Goal: Task Accomplishment & Management: Complete application form

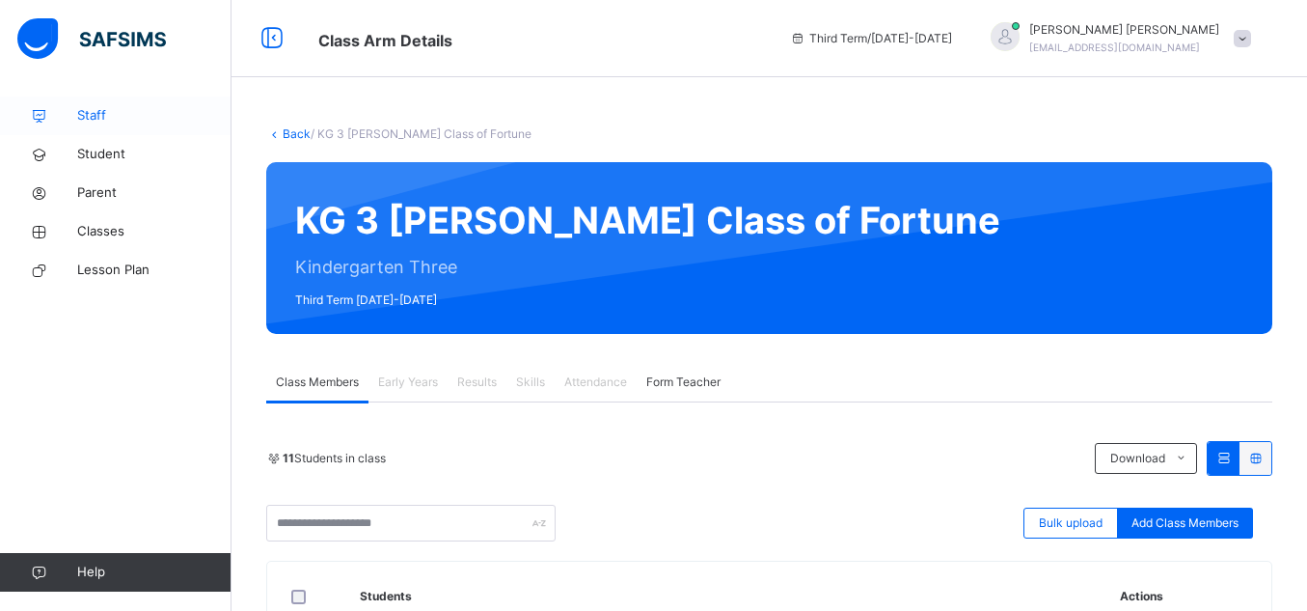
click at [109, 119] on span "Staff" at bounding box center [154, 115] width 154 height 19
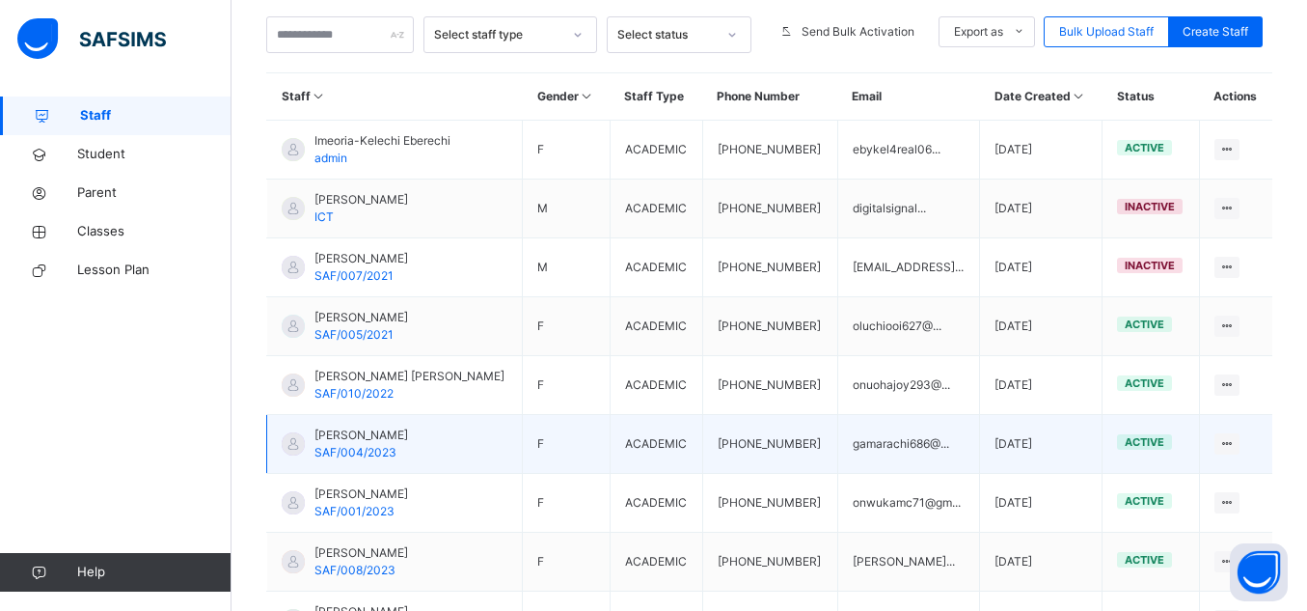
scroll to position [442, 0]
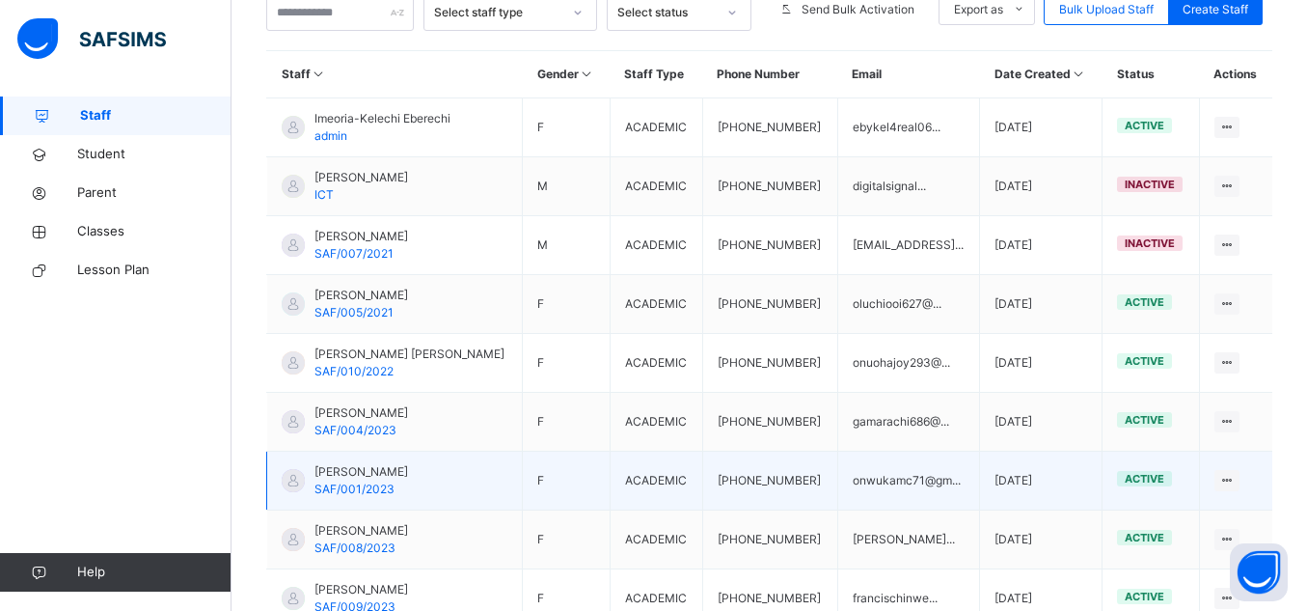
click at [382, 467] on span "Onwuka Mercy" at bounding box center [361, 471] width 94 height 17
click at [363, 471] on span "Onwuka Mercy" at bounding box center [361, 471] width 94 height 17
click at [335, 478] on span "Onwuka Mercy" at bounding box center [361, 471] width 94 height 17
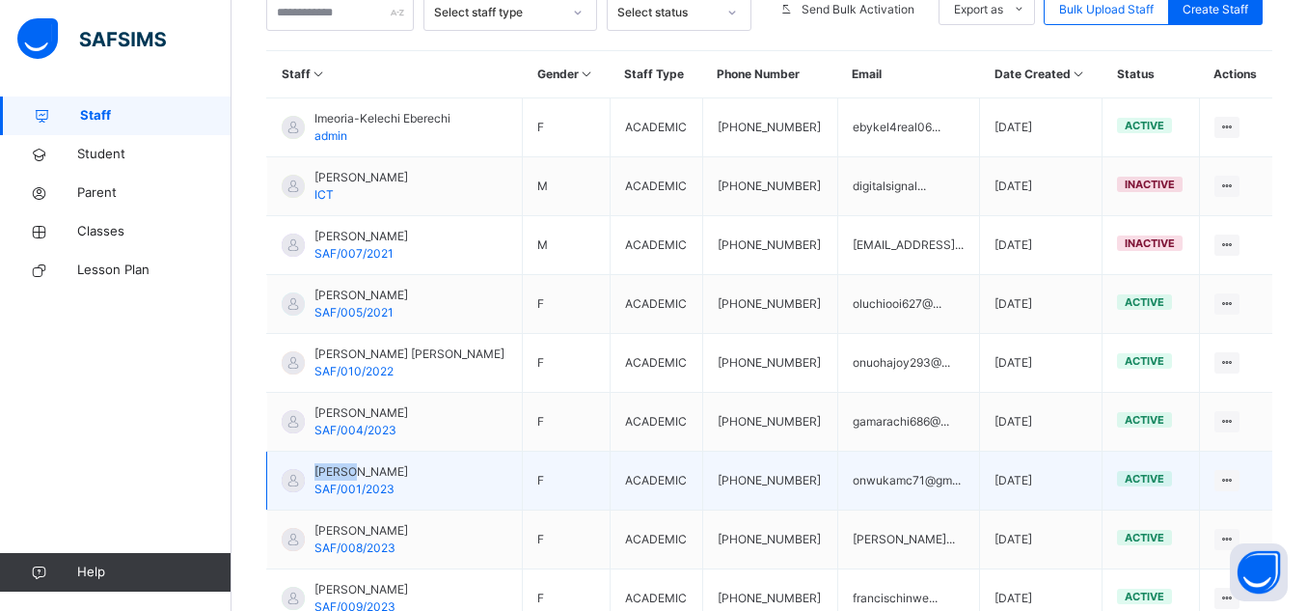
click at [335, 478] on span "Onwuka Mercy" at bounding box center [361, 471] width 94 height 17
click at [368, 478] on span "Onwuka Mercy" at bounding box center [361, 471] width 94 height 17
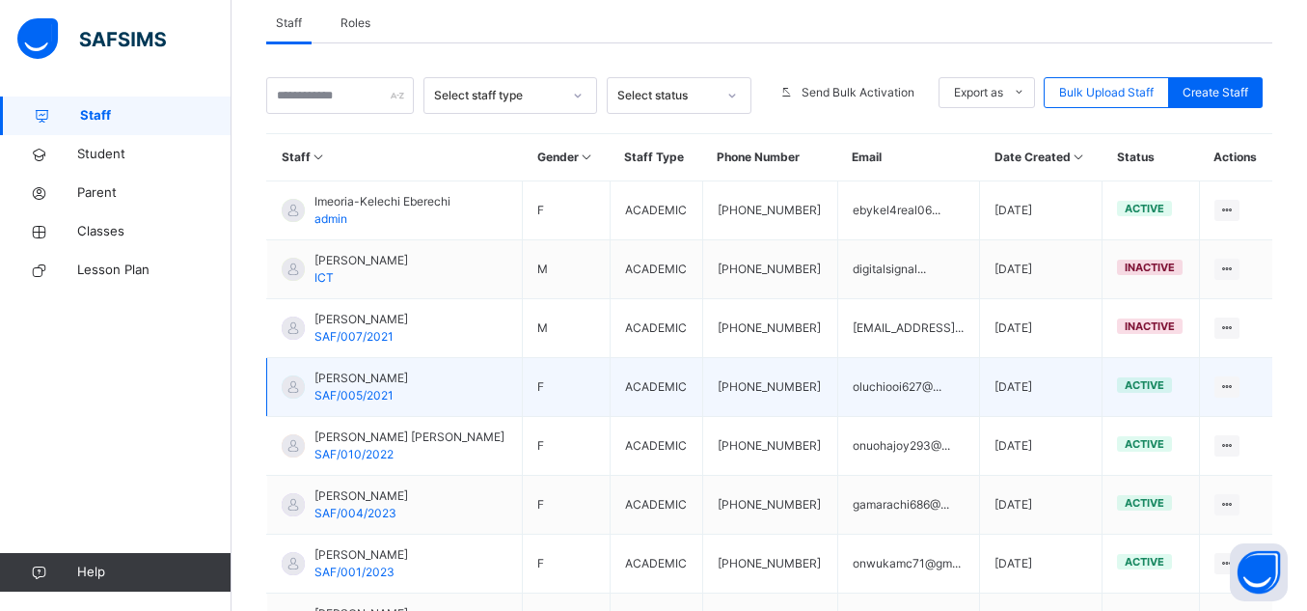
scroll to position [346, 0]
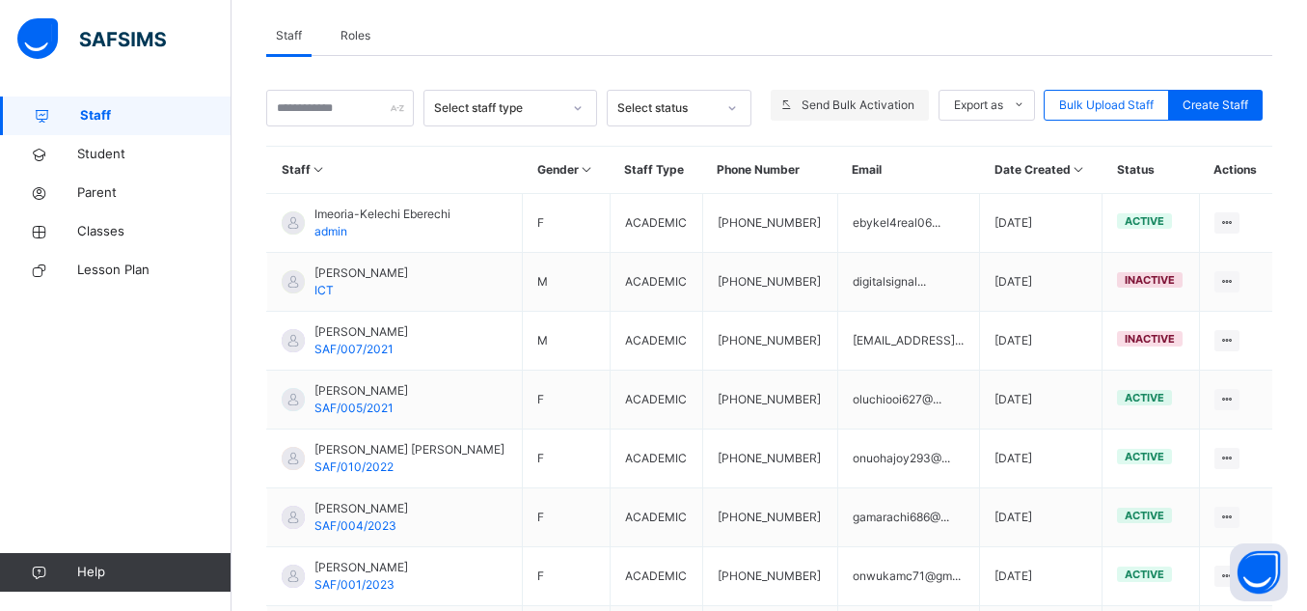
click at [808, 98] on span "Send Bulk Activation" at bounding box center [858, 104] width 113 height 17
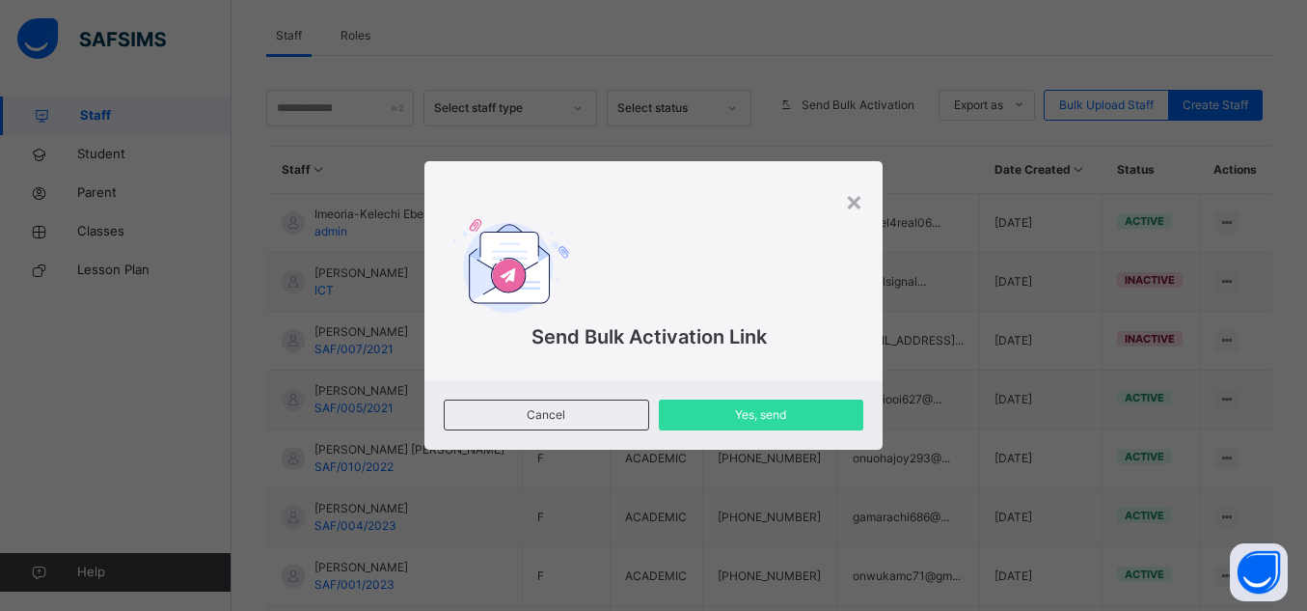
click at [760, 69] on div "× Send Bulk Activation Link Cancel Yes, send" at bounding box center [653, 305] width 1307 height 611
click at [573, 412] on span "Cancel" at bounding box center [546, 414] width 174 height 17
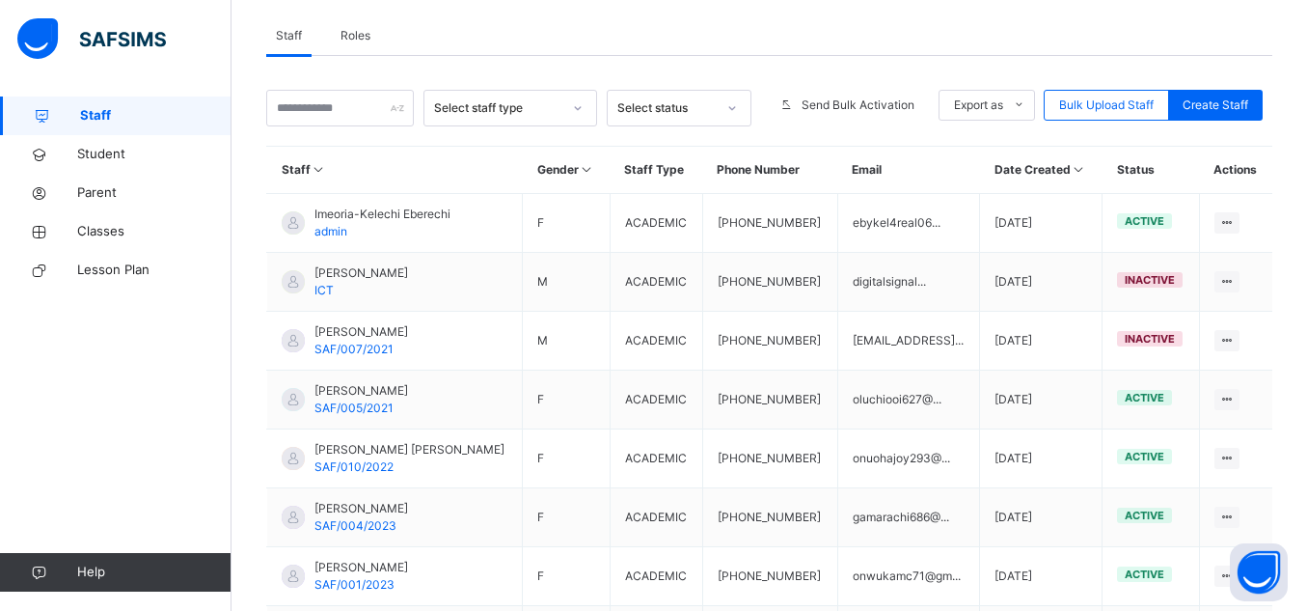
scroll to position [327, 0]
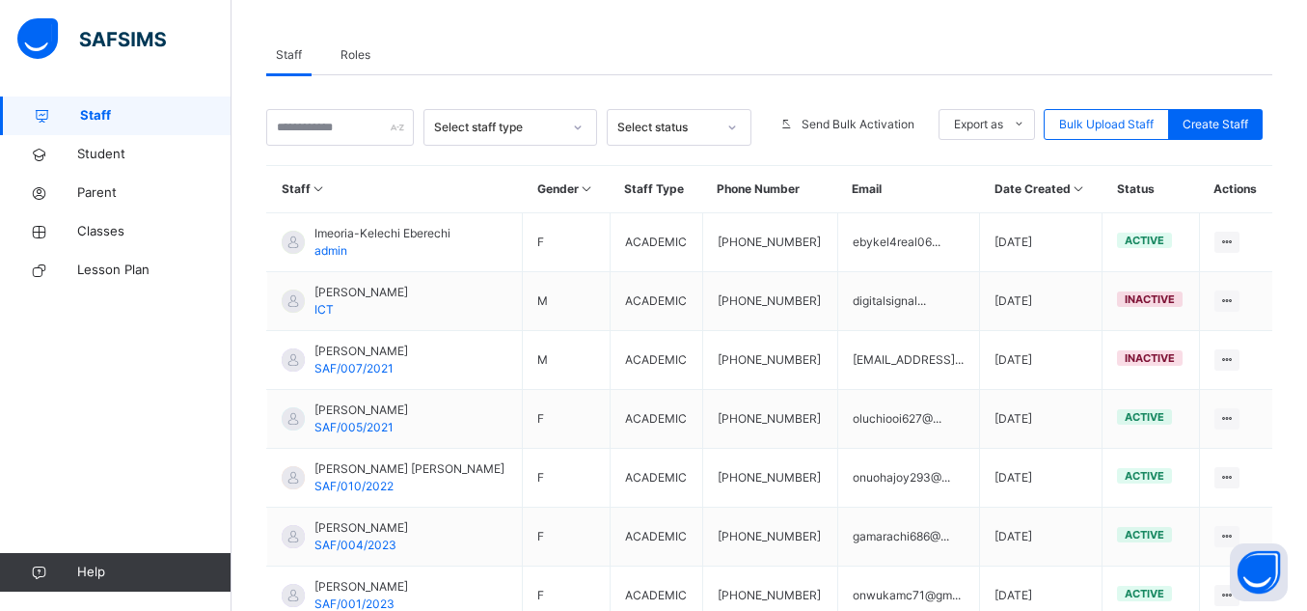
click at [363, 53] on span "Roles" at bounding box center [356, 54] width 30 height 17
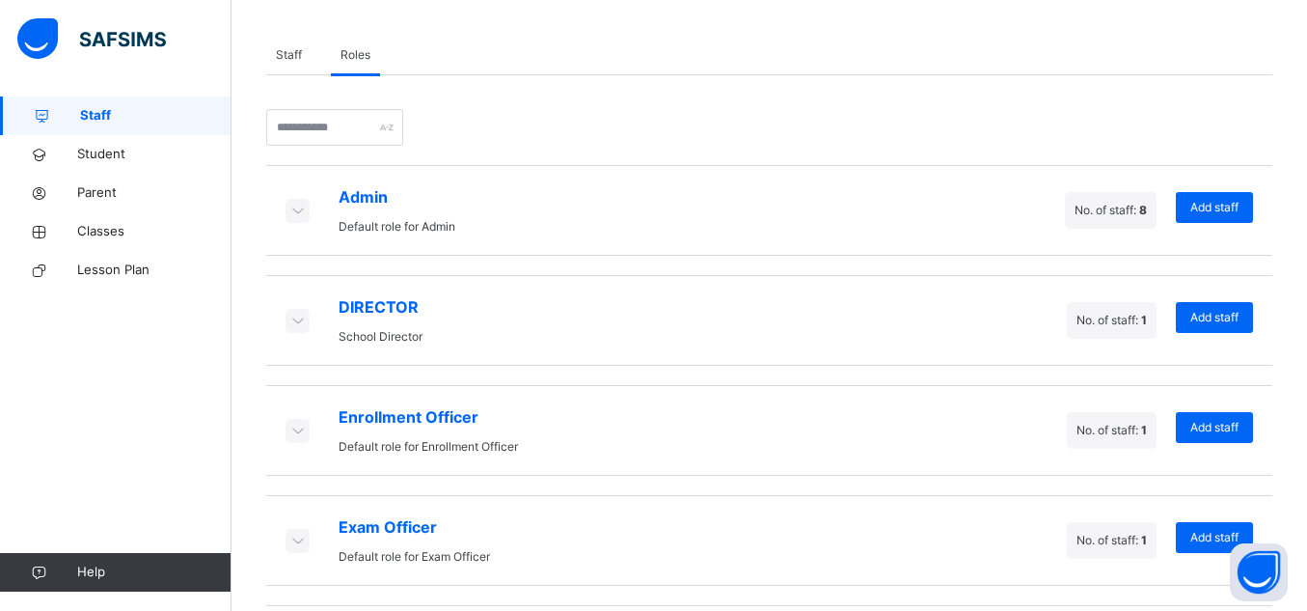
click at [301, 54] on span "Staff" at bounding box center [289, 54] width 26 height 17
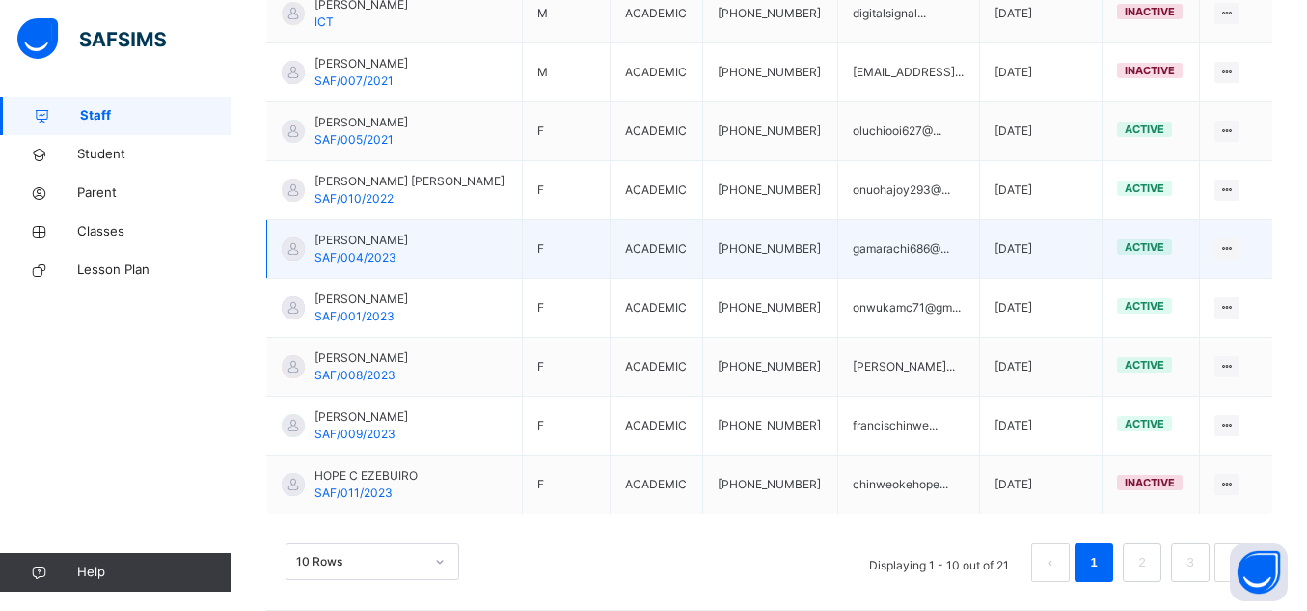
scroll to position [634, 0]
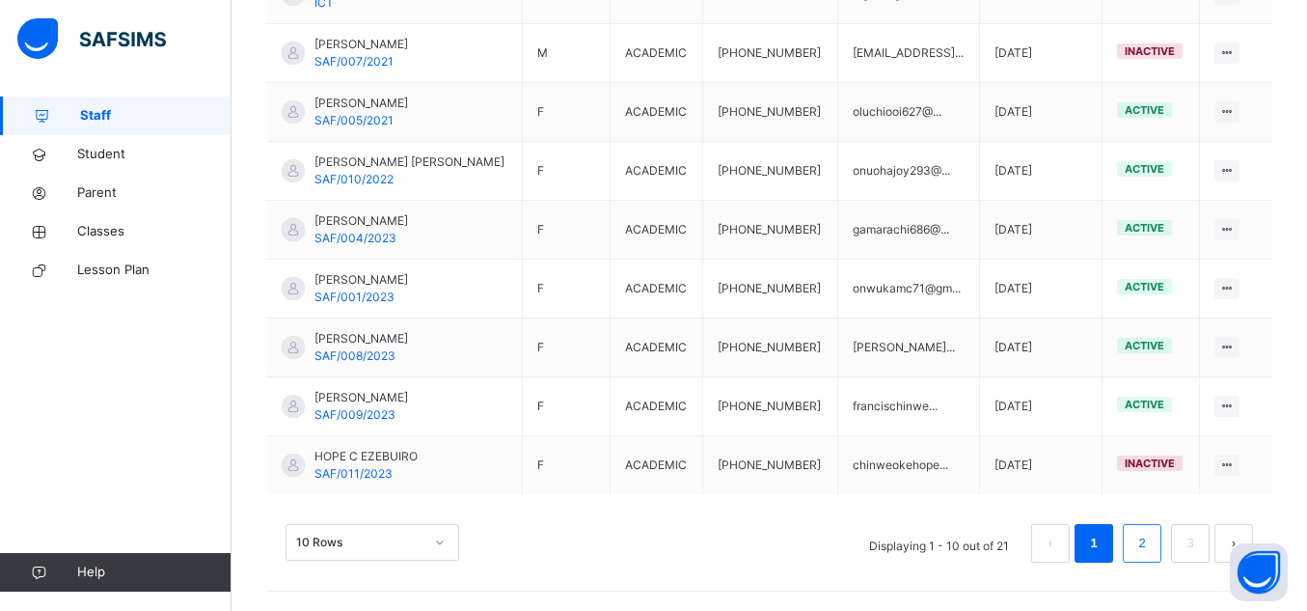
click at [1148, 551] on link "2" at bounding box center [1142, 543] width 18 height 25
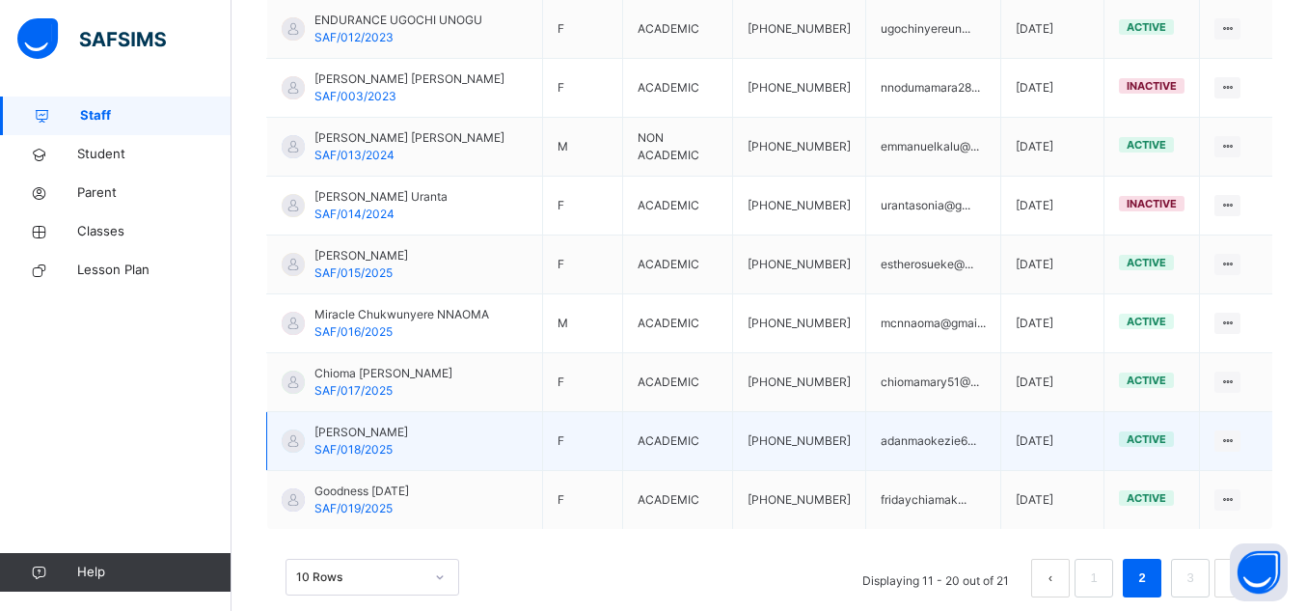
click at [394, 423] on span "Martha Adanma Okezie" at bounding box center [361, 431] width 94 height 17
click at [341, 423] on span "Martha Adanma Okezie" at bounding box center [361, 431] width 94 height 17
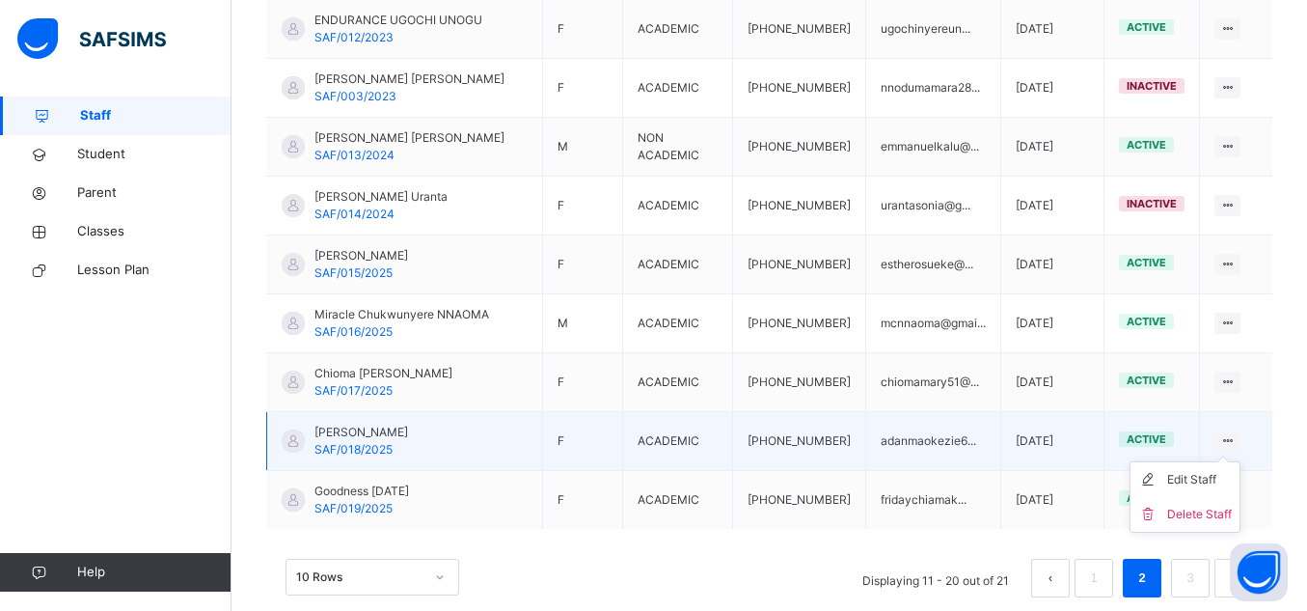
click at [1236, 433] on icon at bounding box center [1227, 440] width 16 height 14
click at [389, 423] on span "Martha Adanma Okezie" at bounding box center [361, 431] width 94 height 17
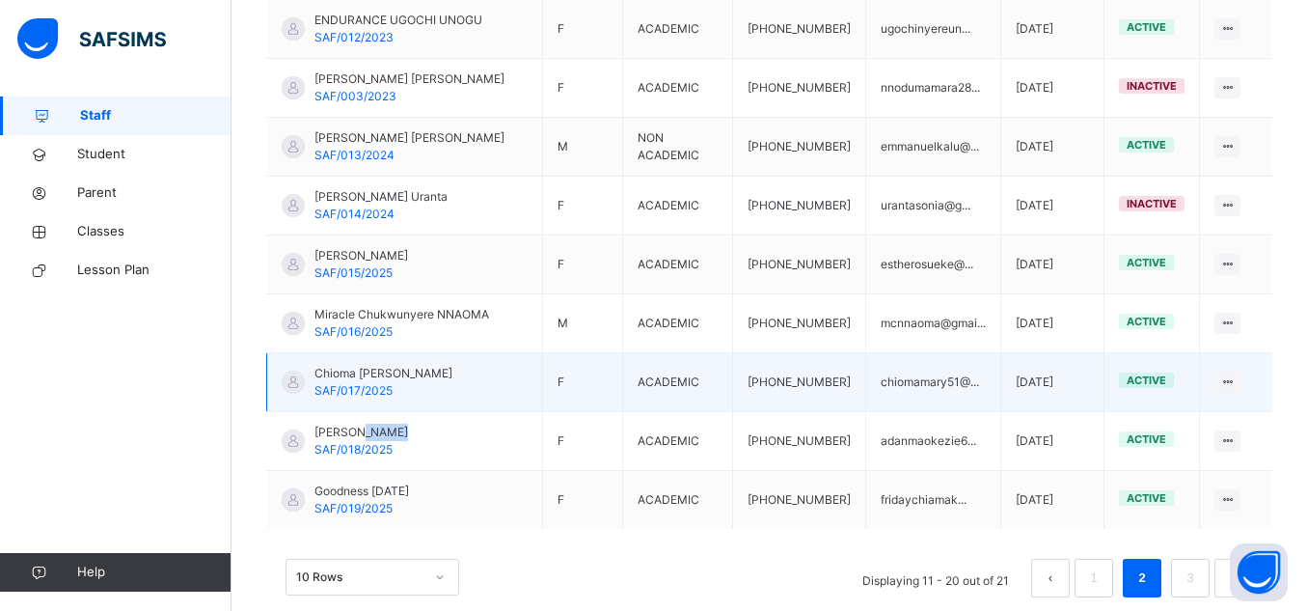
scroll to position [614, 0]
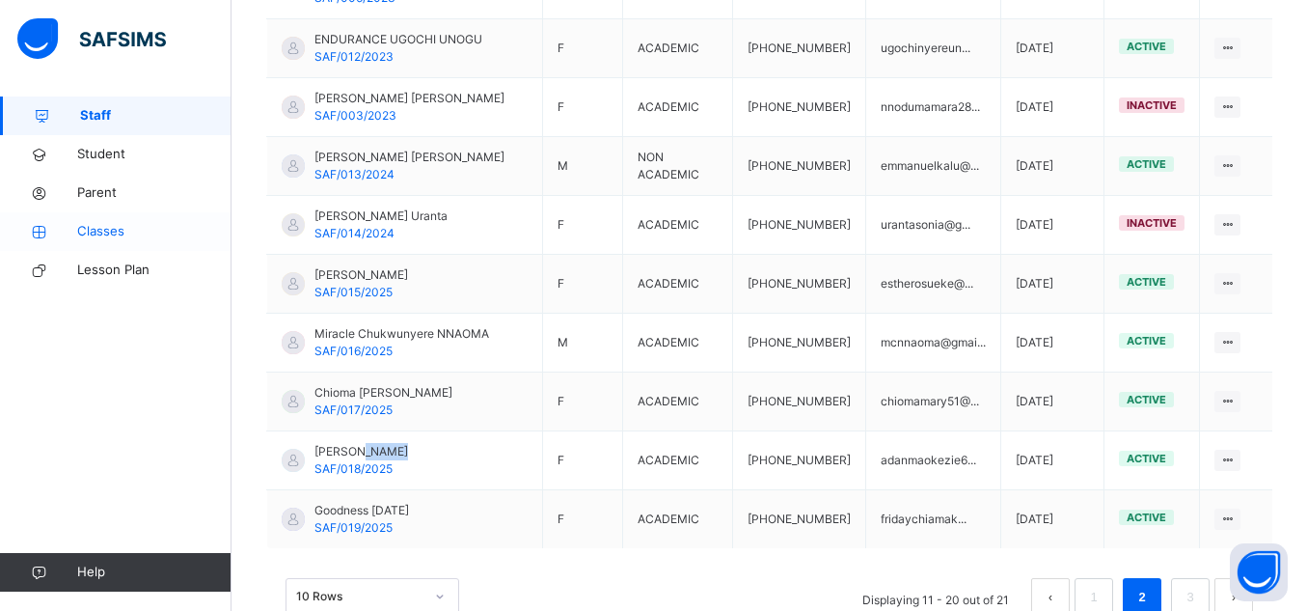
click at [102, 219] on link "Classes" at bounding box center [116, 231] width 232 height 39
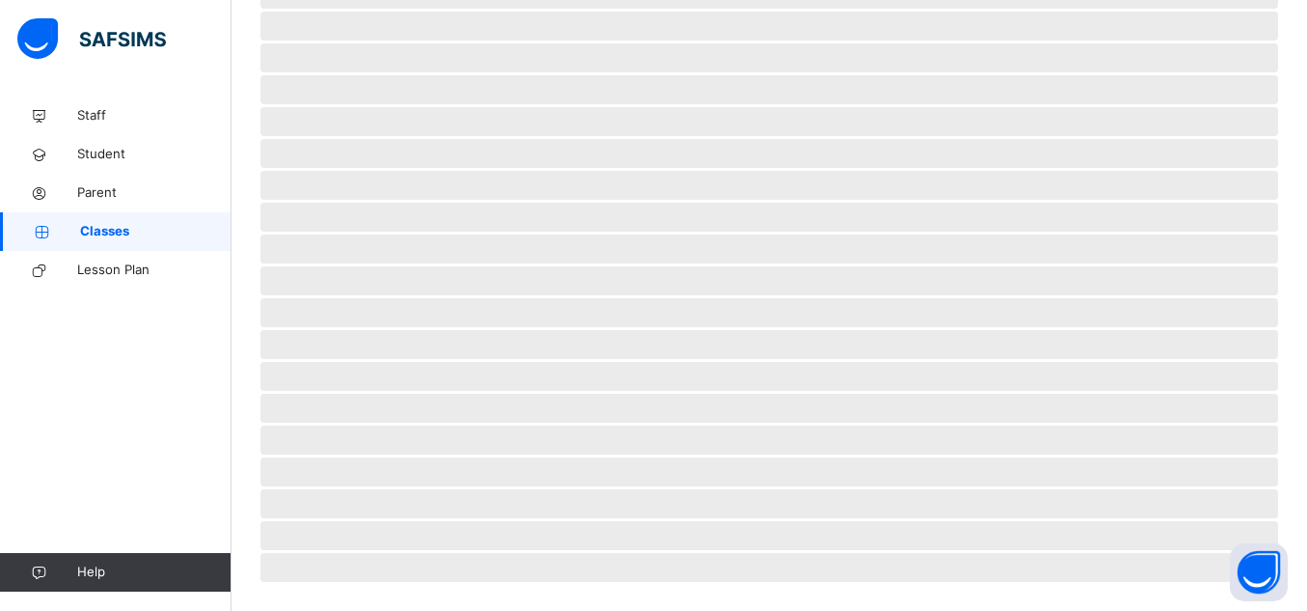
scroll to position [468, 0]
click at [106, 232] on span "Classes" at bounding box center [155, 231] width 151 height 19
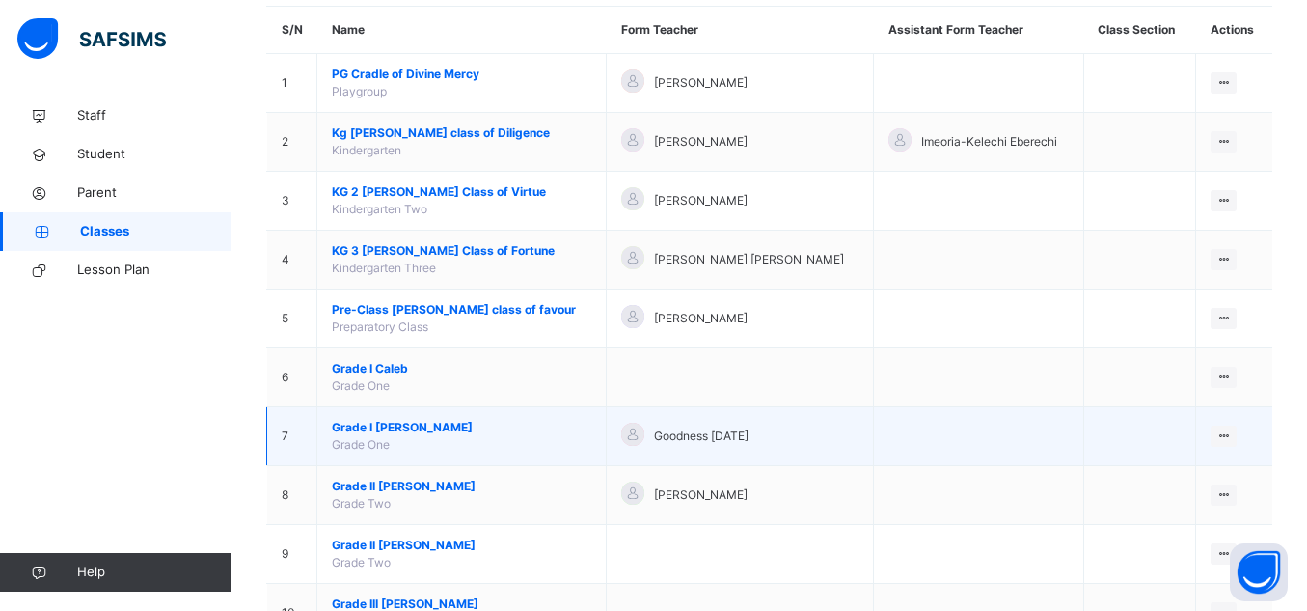
scroll to position [149, 0]
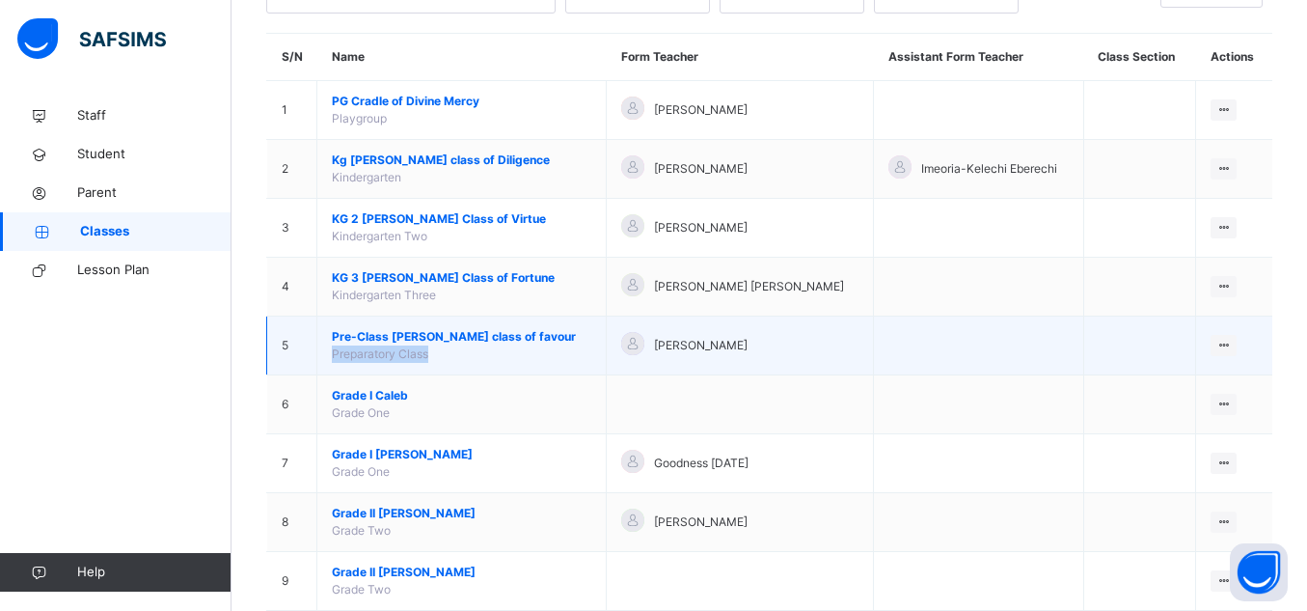
click at [511, 345] on td "Pre-Class Esther class of favour Preparatory Class" at bounding box center [461, 345] width 289 height 59
click at [511, 344] on td "Pre-Class Esther class of favour Preparatory Class" at bounding box center [461, 345] width 289 height 59
click at [654, 345] on span "Martha Okezie Adanma" at bounding box center [701, 345] width 94 height 17
click at [407, 330] on span "Pre-Class Esther class of favour" at bounding box center [461, 336] width 259 height 17
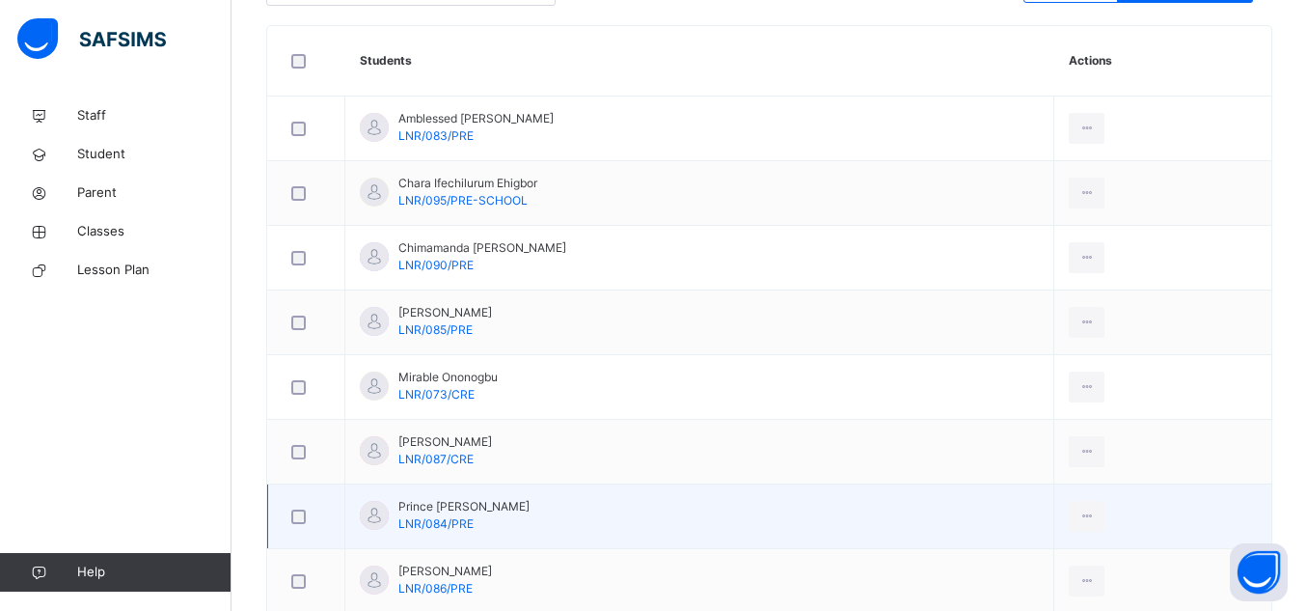
scroll to position [346, 0]
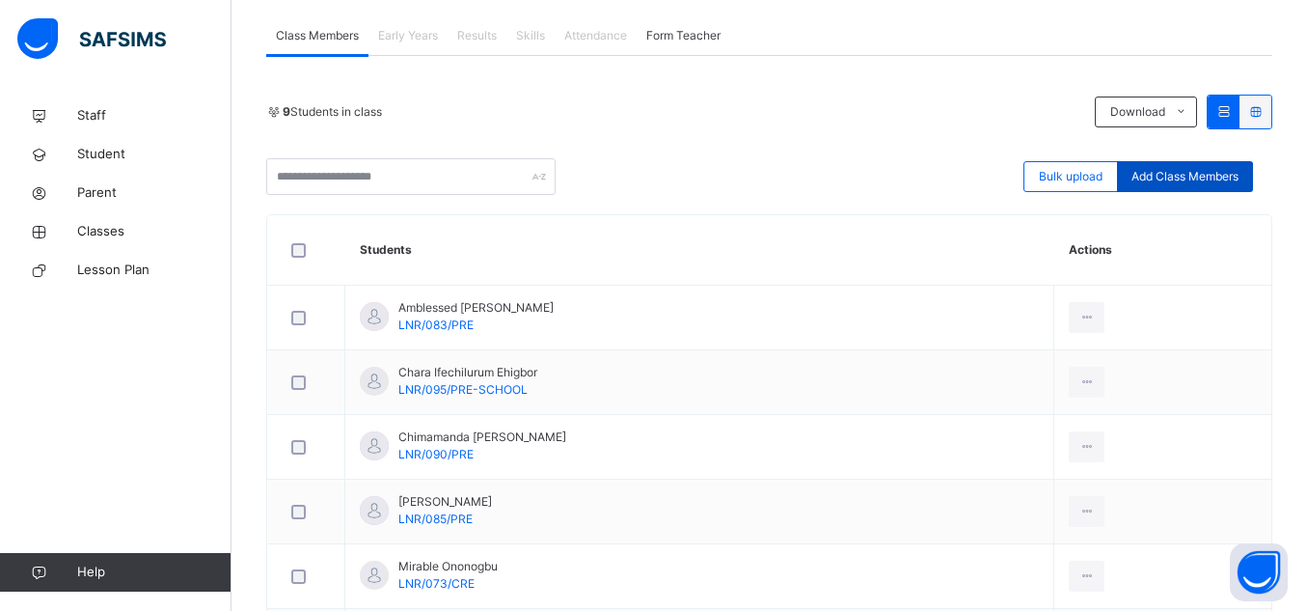
click at [1168, 181] on span "Add Class Members" at bounding box center [1185, 176] width 107 height 17
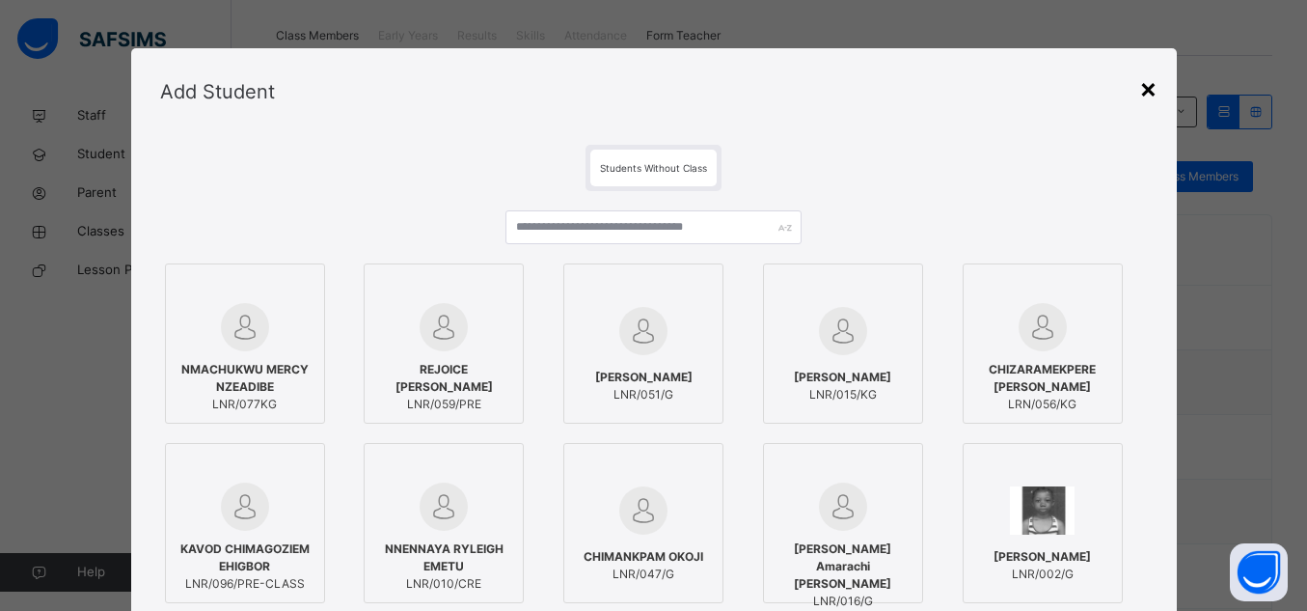
click at [1146, 96] on div "×" at bounding box center [1148, 88] width 18 height 41
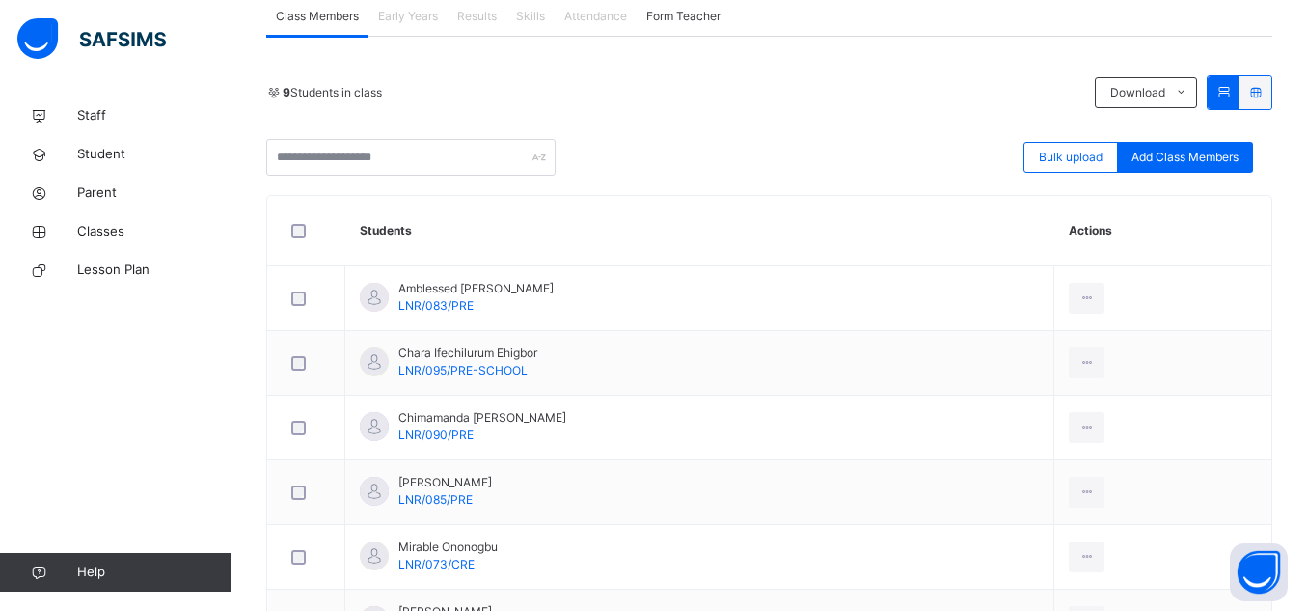
scroll to position [387, 0]
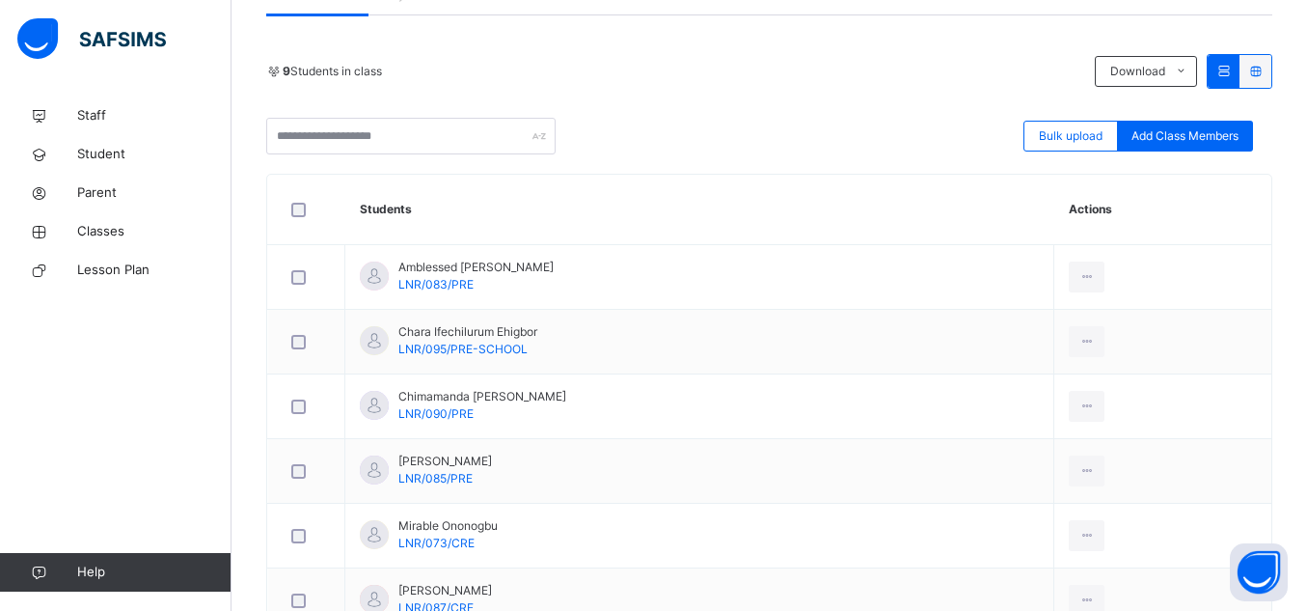
click at [1249, 74] on div at bounding box center [1256, 71] width 32 height 33
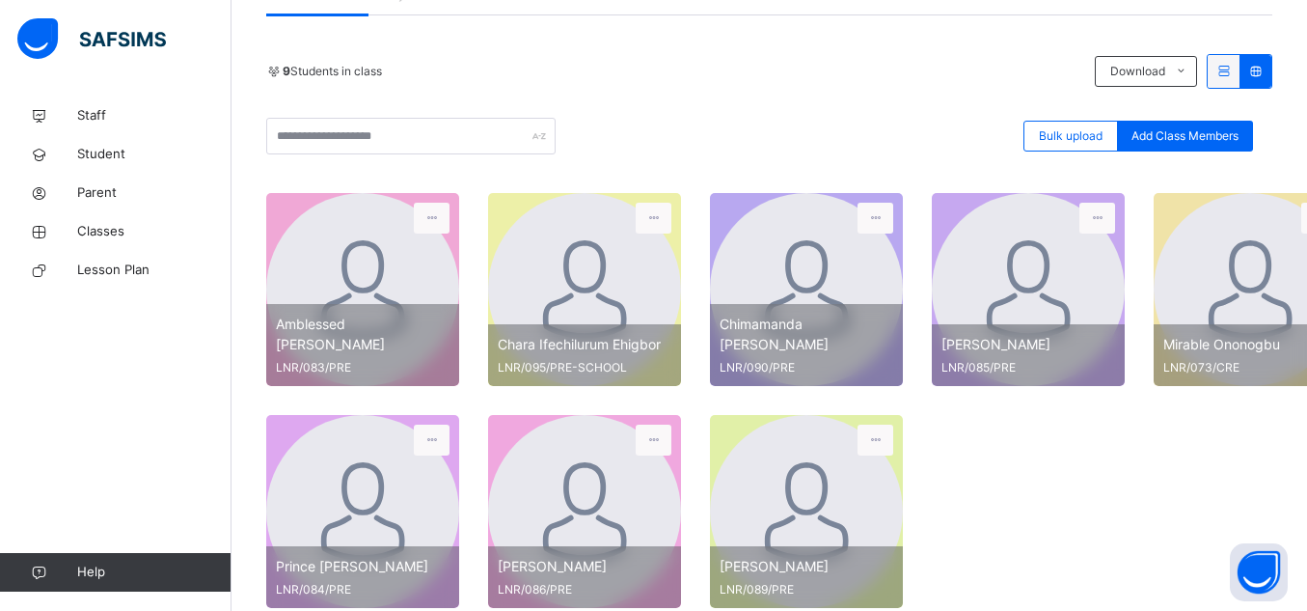
click at [1223, 76] on div at bounding box center [1224, 71] width 32 height 33
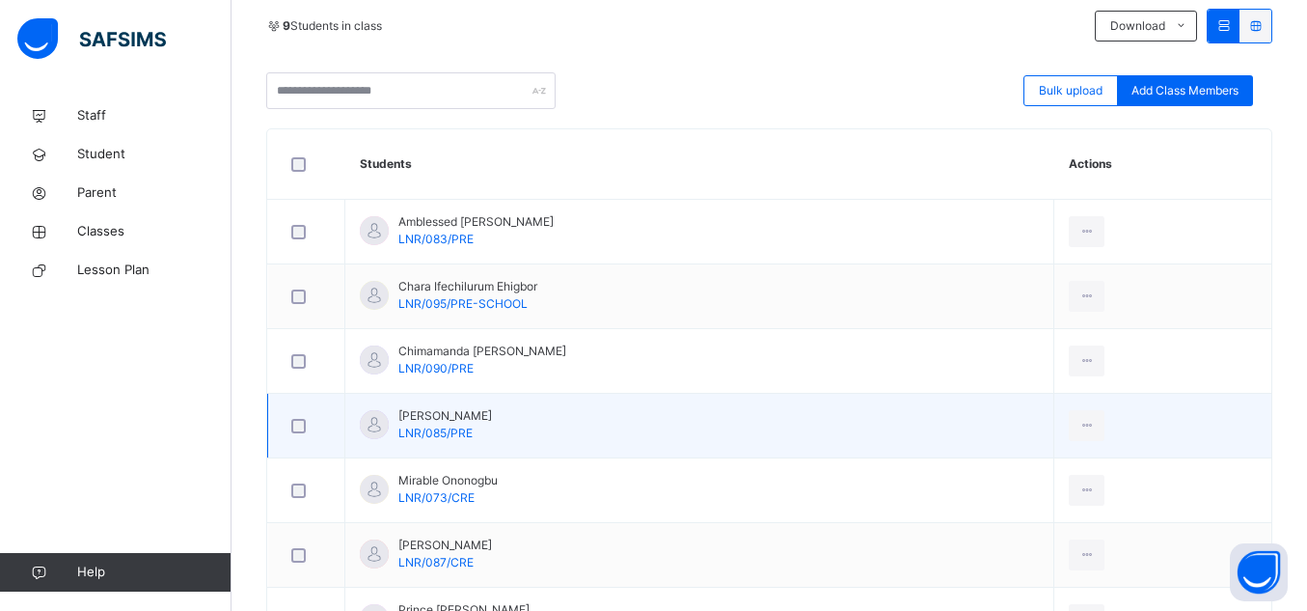
scroll to position [316, 0]
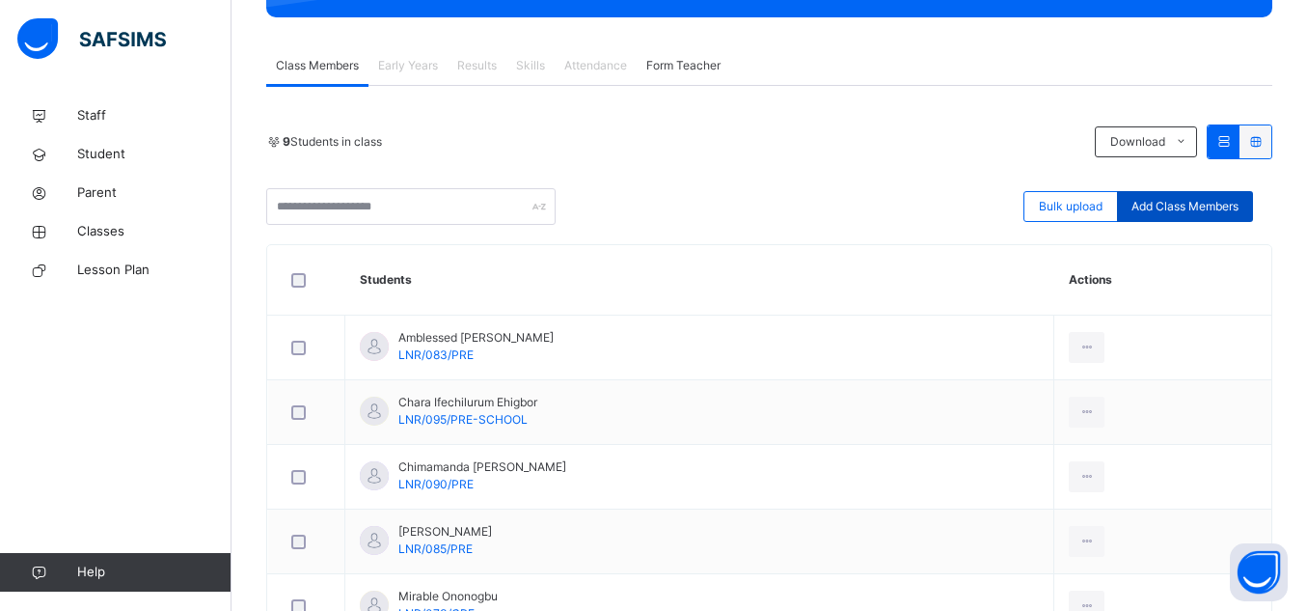
click at [1187, 207] on span "Add Class Members" at bounding box center [1185, 206] width 107 height 17
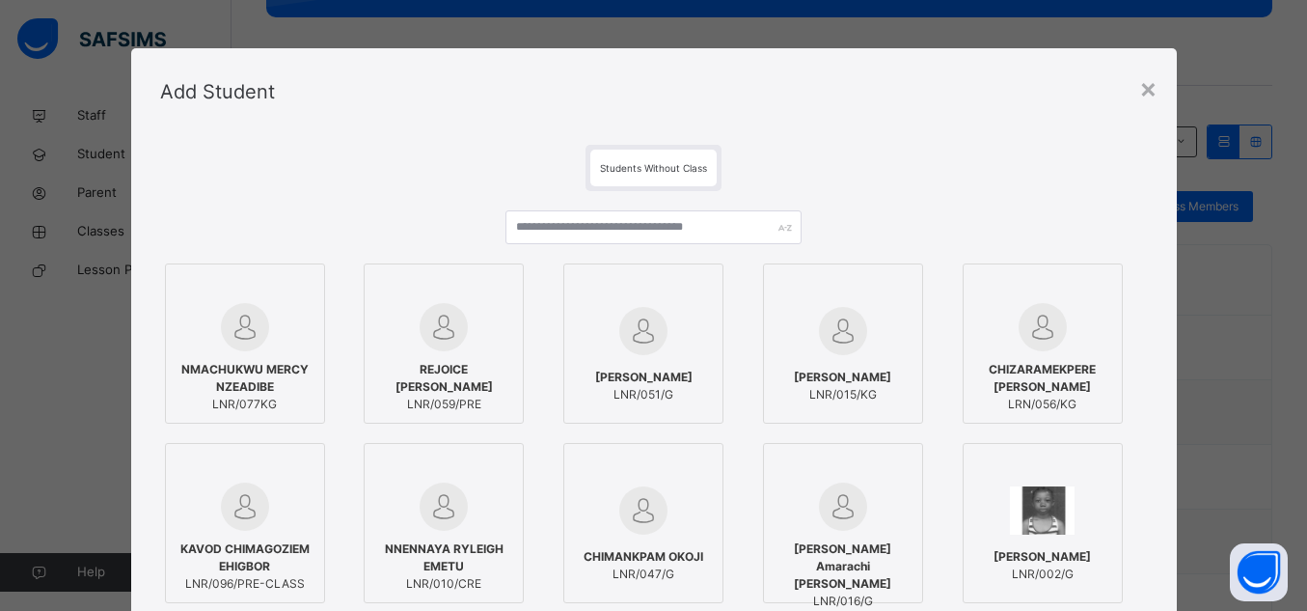
click at [677, 163] on span "Students Without Class" at bounding box center [653, 168] width 107 height 12
click at [664, 220] on input "text" at bounding box center [653, 227] width 296 height 34
click at [670, 228] on input "text" at bounding box center [653, 227] width 296 height 34
click at [1144, 91] on div "×" at bounding box center [1148, 88] width 18 height 41
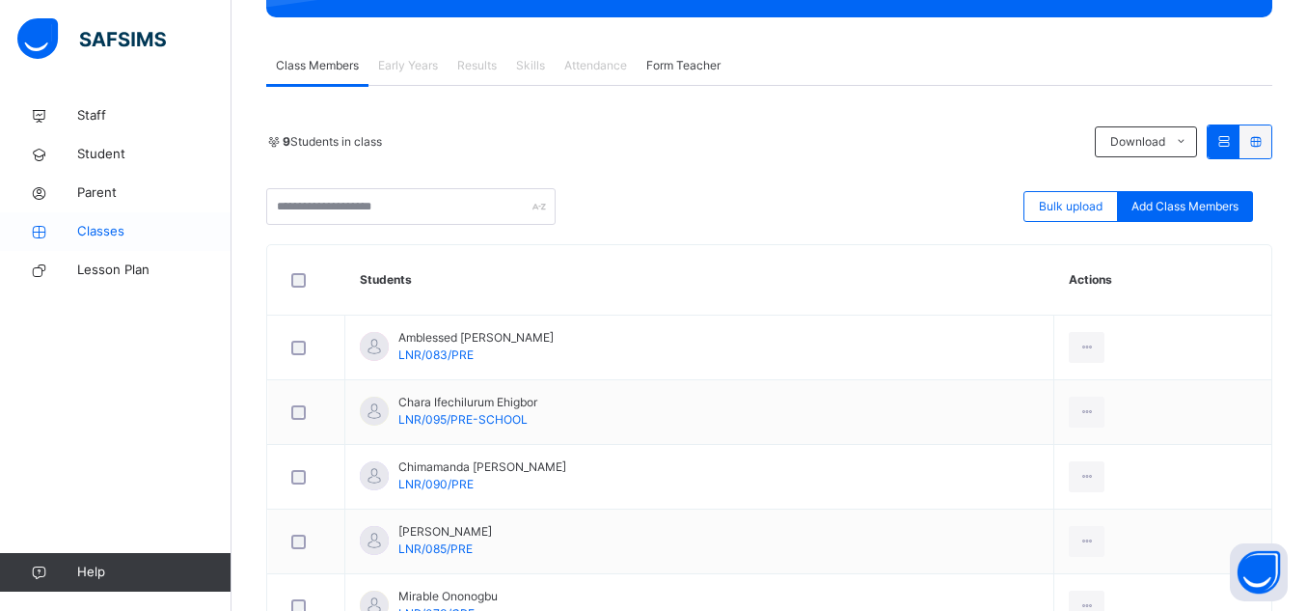
click at [109, 236] on span "Classes" at bounding box center [154, 231] width 154 height 19
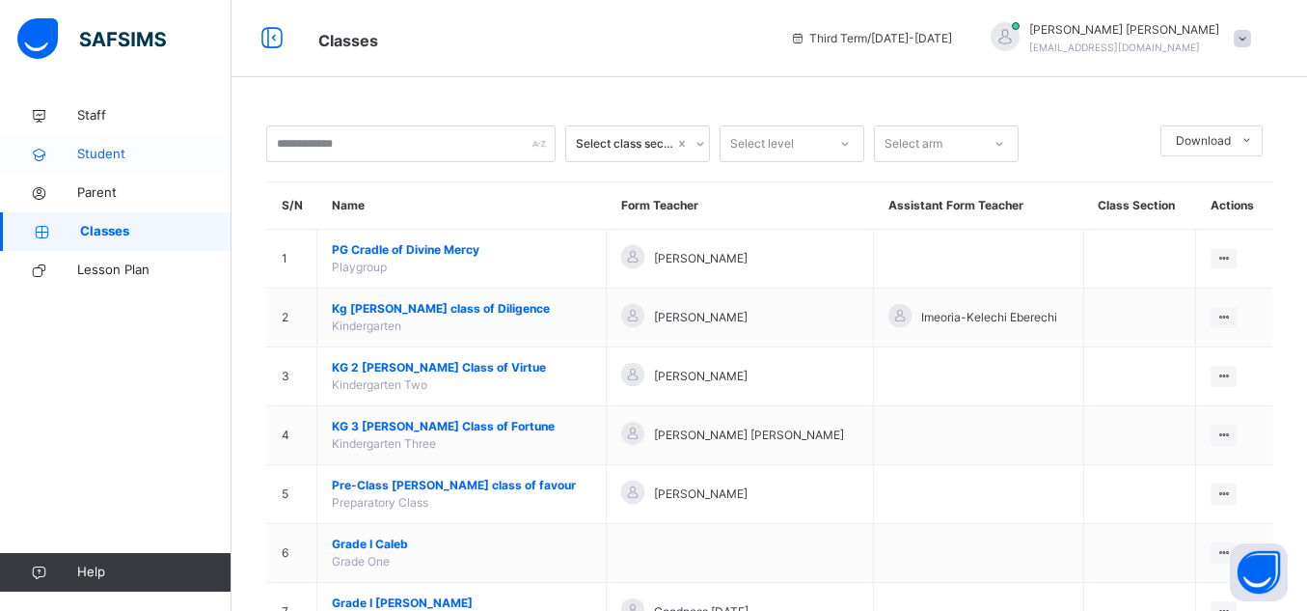
click at [140, 162] on span "Student" at bounding box center [154, 154] width 154 height 19
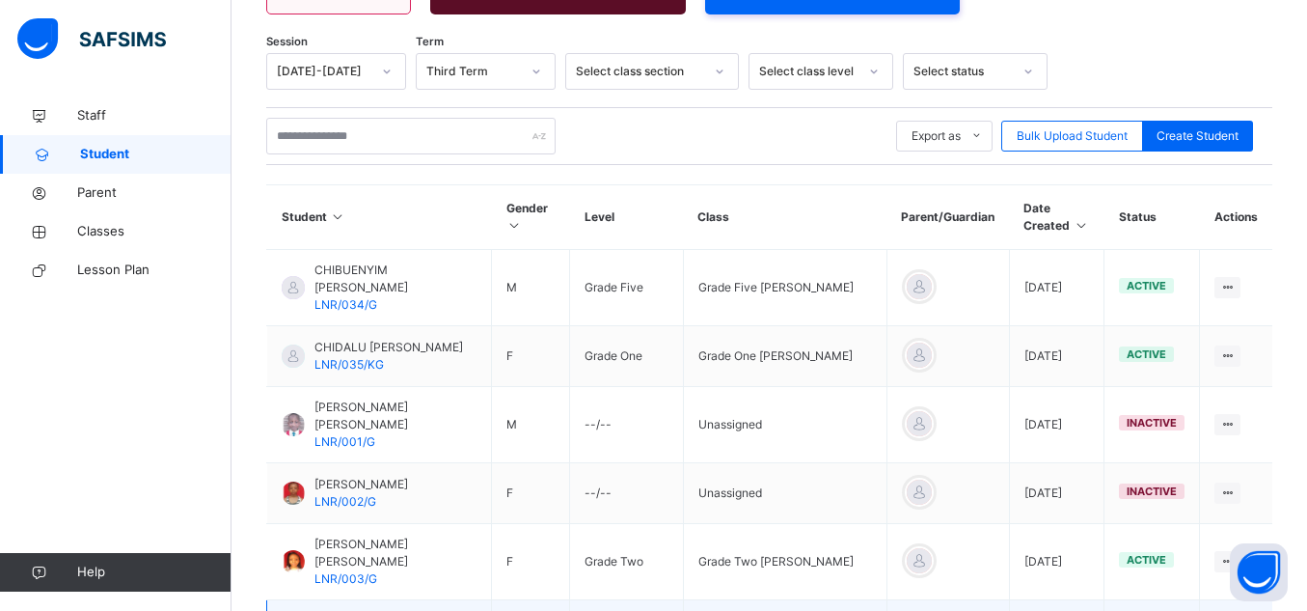
scroll to position [255, 0]
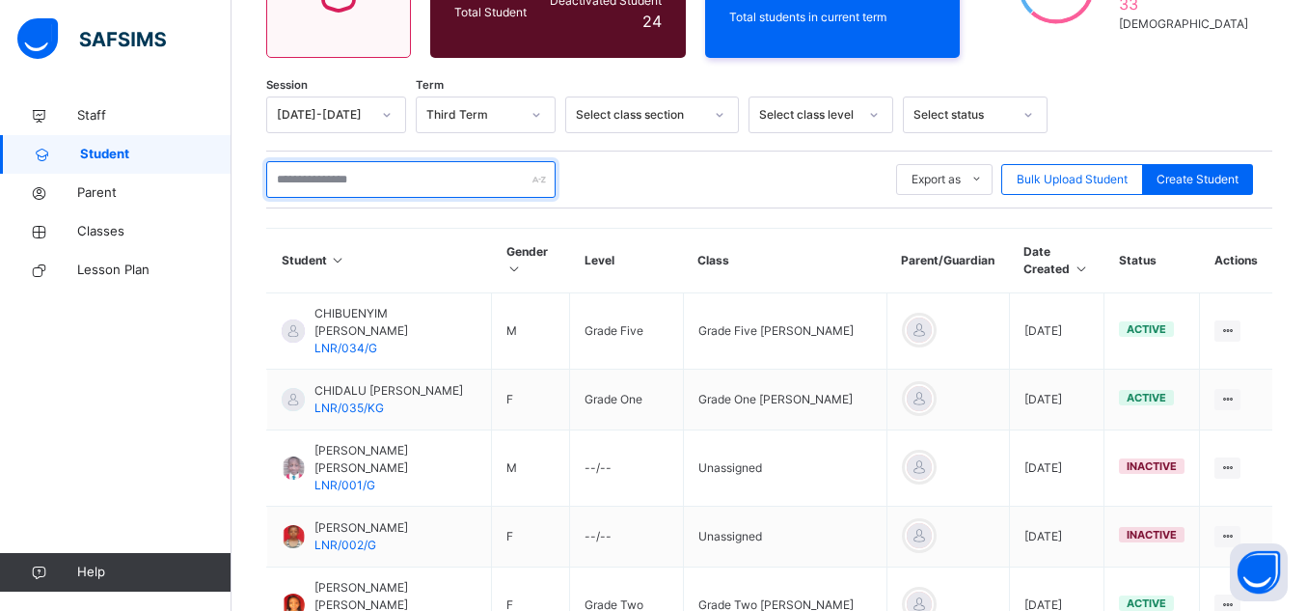
click at [516, 172] on input "text" at bounding box center [410, 179] width 289 height 37
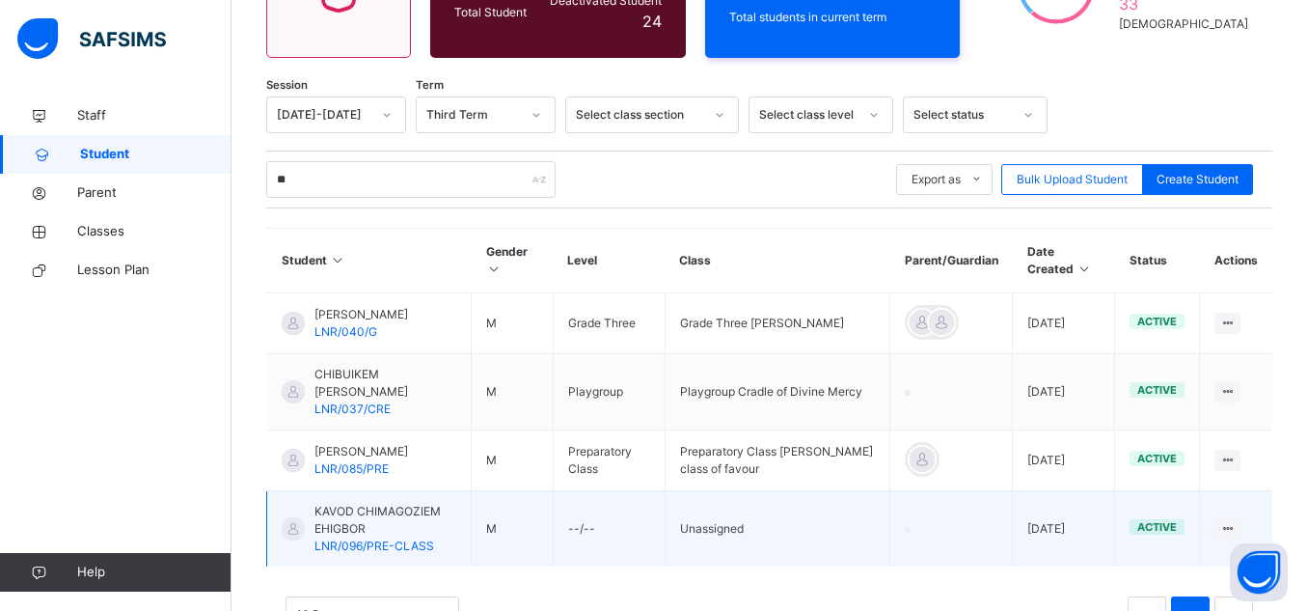
click at [722, 542] on td "Unassigned" at bounding box center [777, 529] width 225 height 76
click at [1236, 531] on icon at bounding box center [1227, 528] width 16 height 14
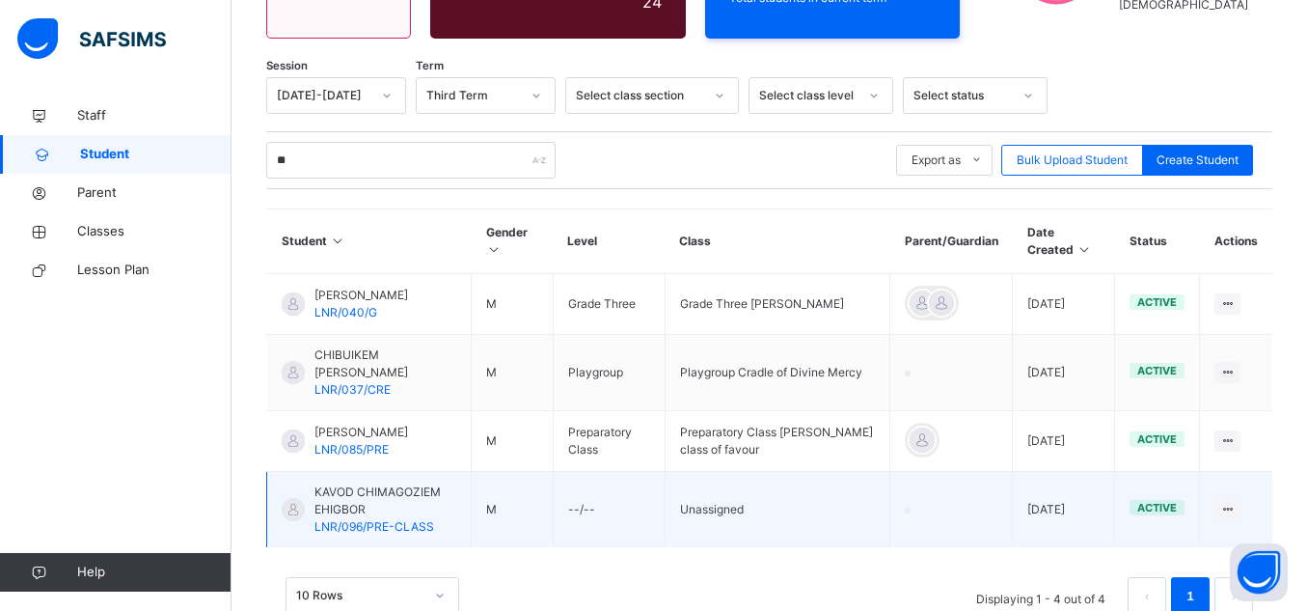
scroll to position [310, 0]
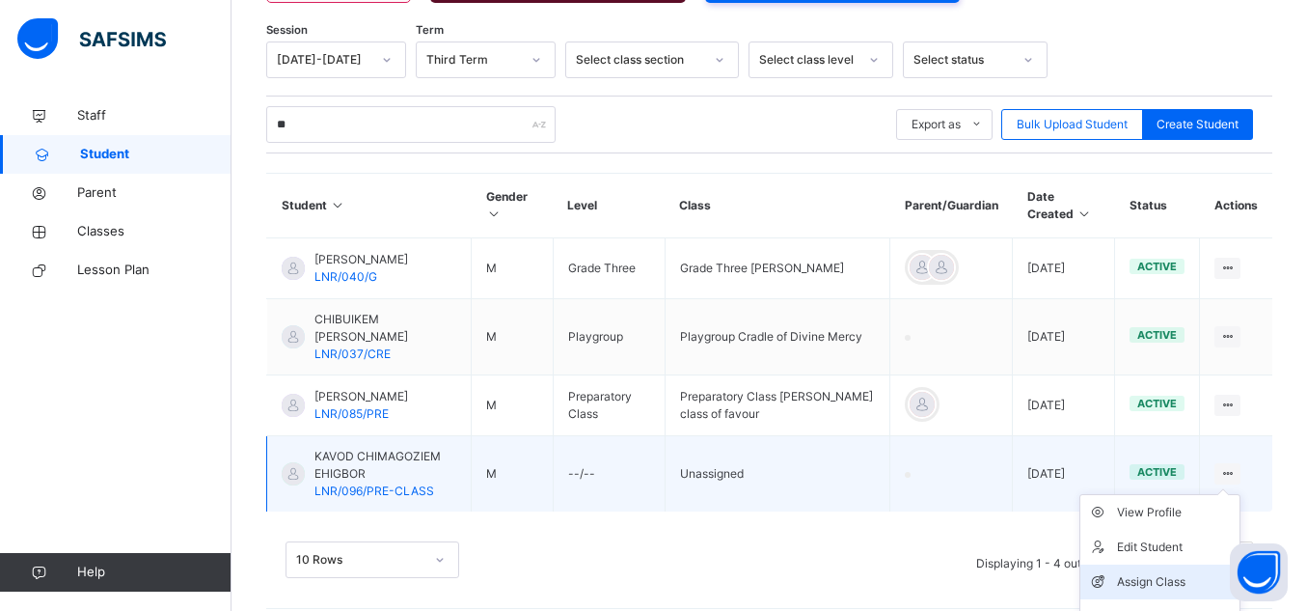
click at [1162, 585] on div "Assign Class" at bounding box center [1174, 581] width 115 height 19
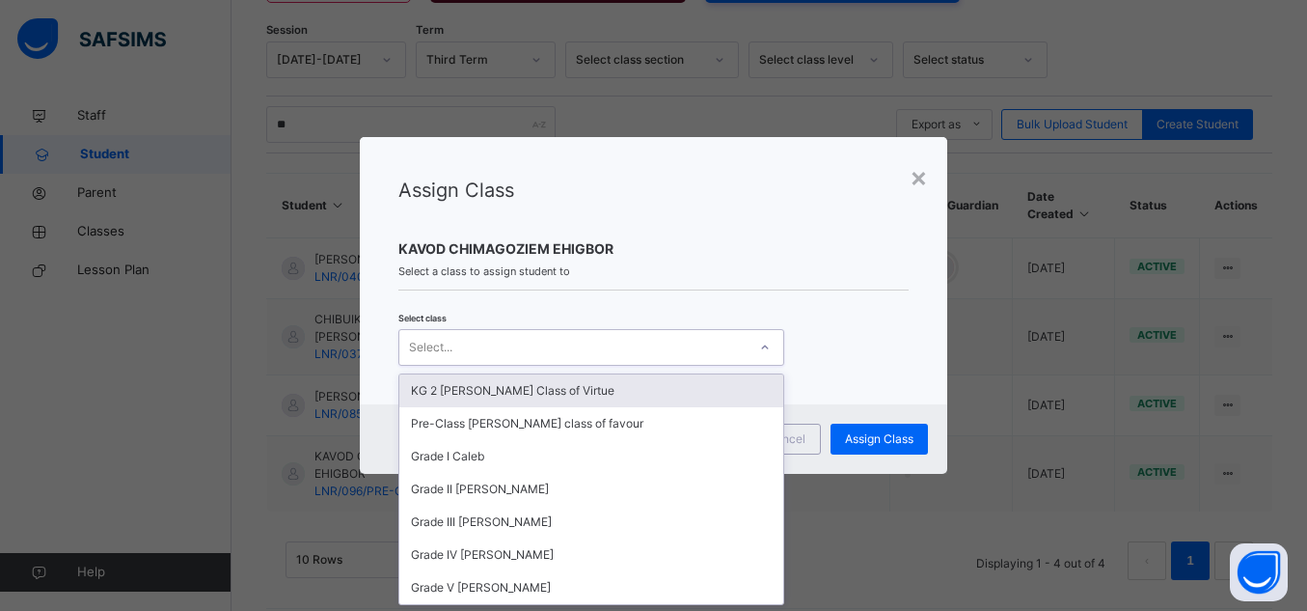
click at [759, 348] on icon at bounding box center [765, 347] width 12 height 19
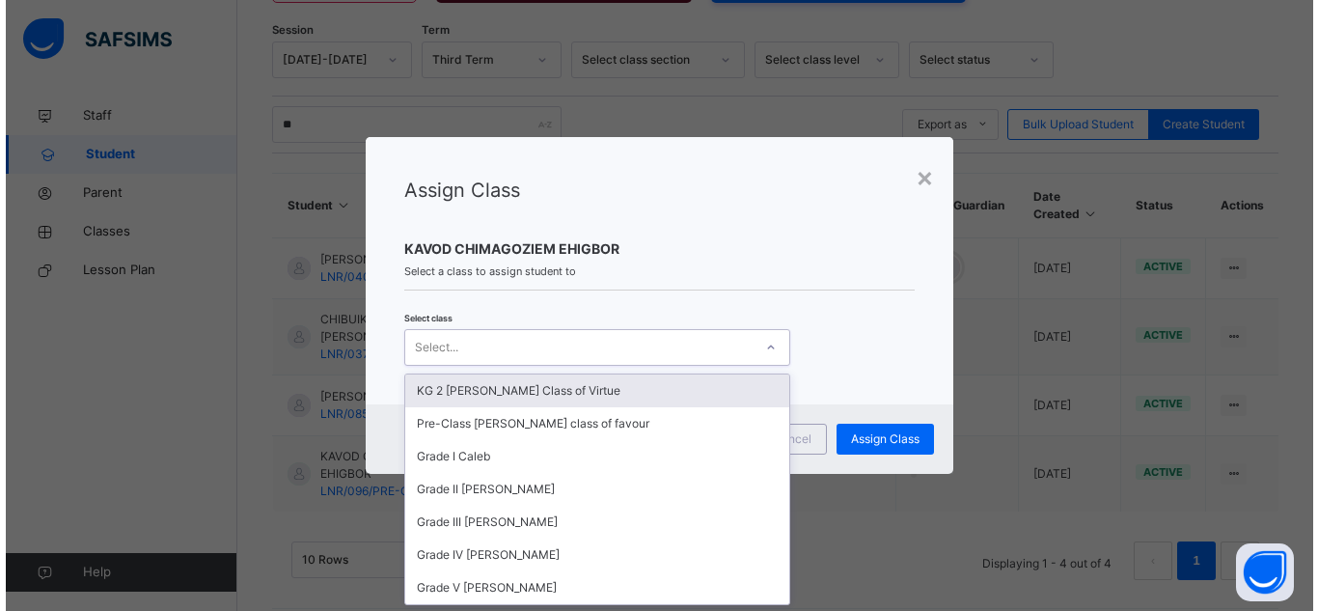
scroll to position [0, 0]
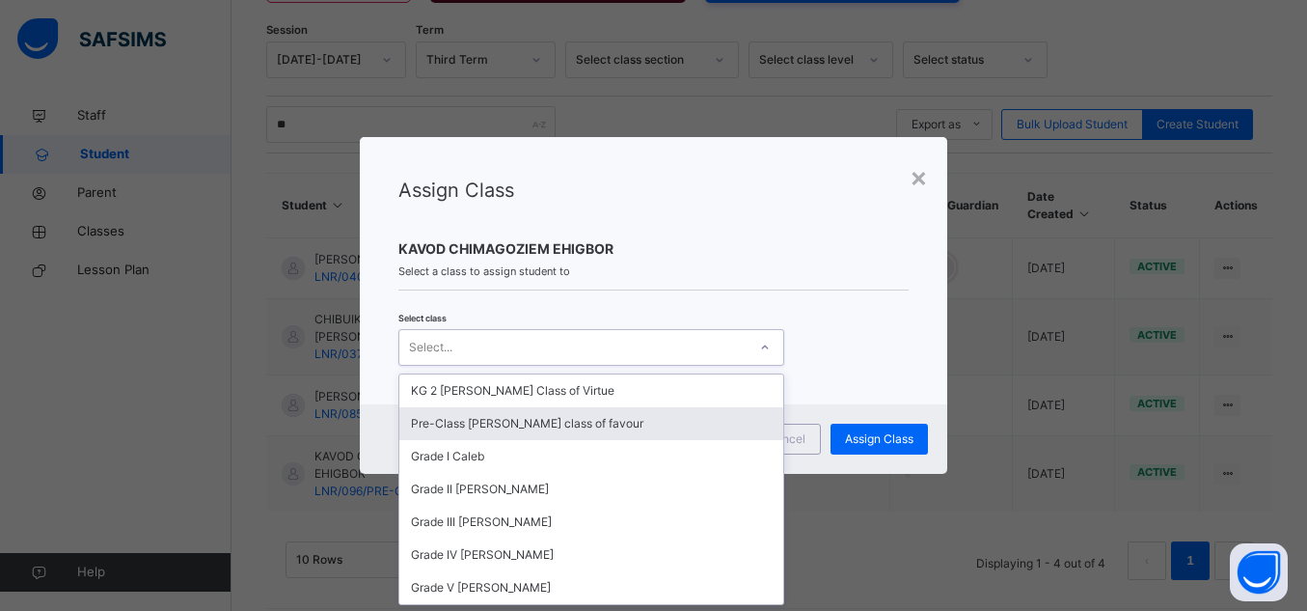
click at [636, 422] on div "Pre-Class Esther class of favour" at bounding box center [591, 423] width 384 height 33
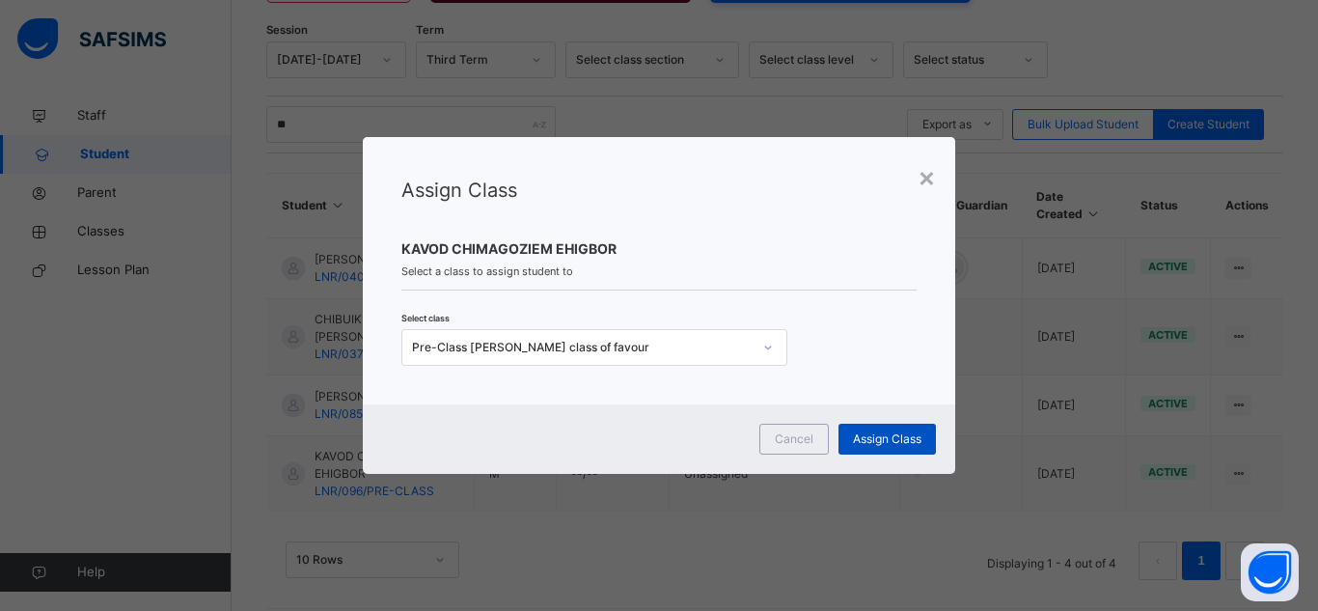
click at [839, 437] on div "Assign Class" at bounding box center [886, 438] width 97 height 31
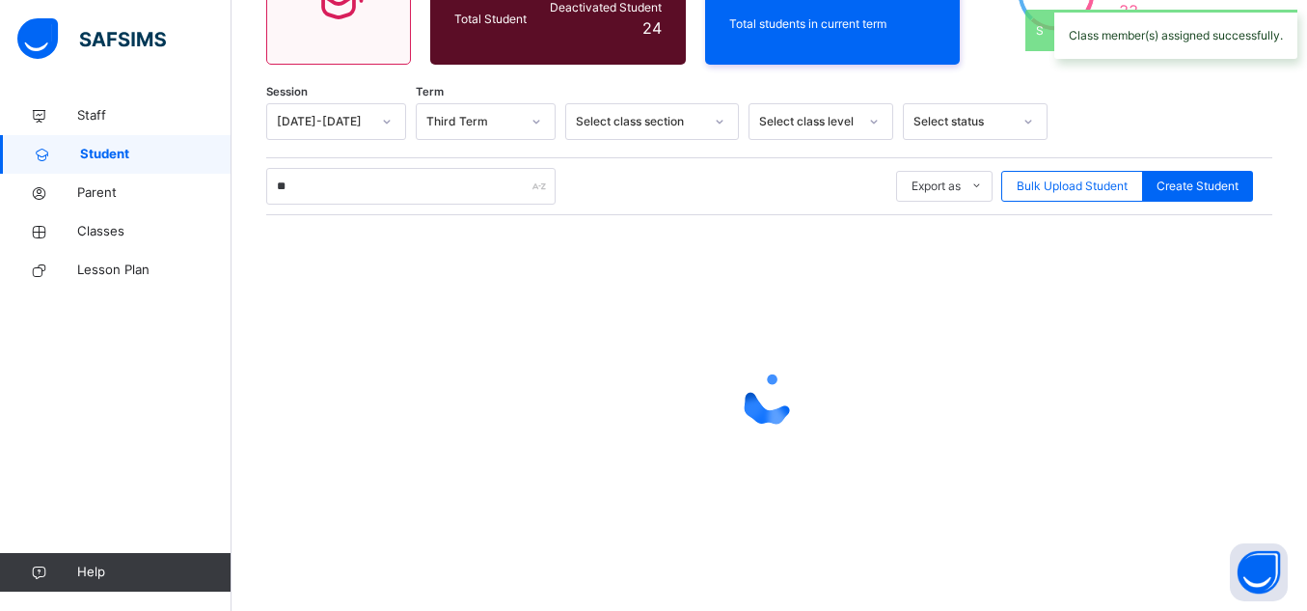
scroll to position [310, 0]
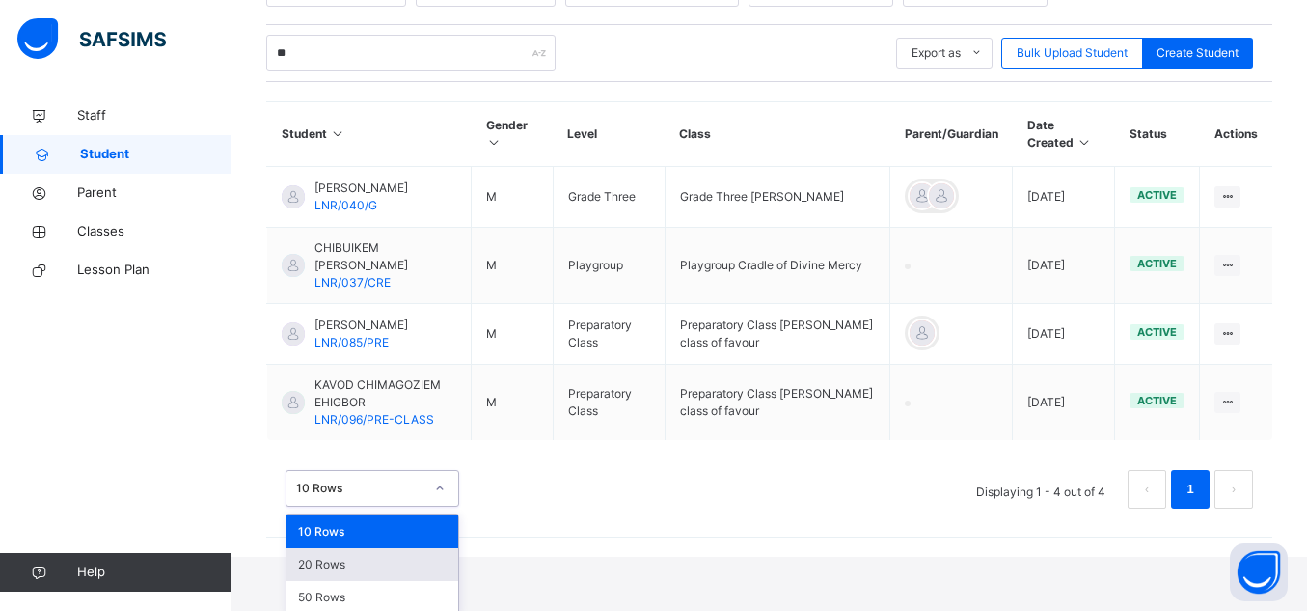
click at [415, 506] on div "option 20 Rows focused, 2 of 3. 3 results available. Use Up and Down to choose …" at bounding box center [373, 488] width 174 height 37
click at [415, 560] on div "20 Rows" at bounding box center [373, 564] width 172 height 33
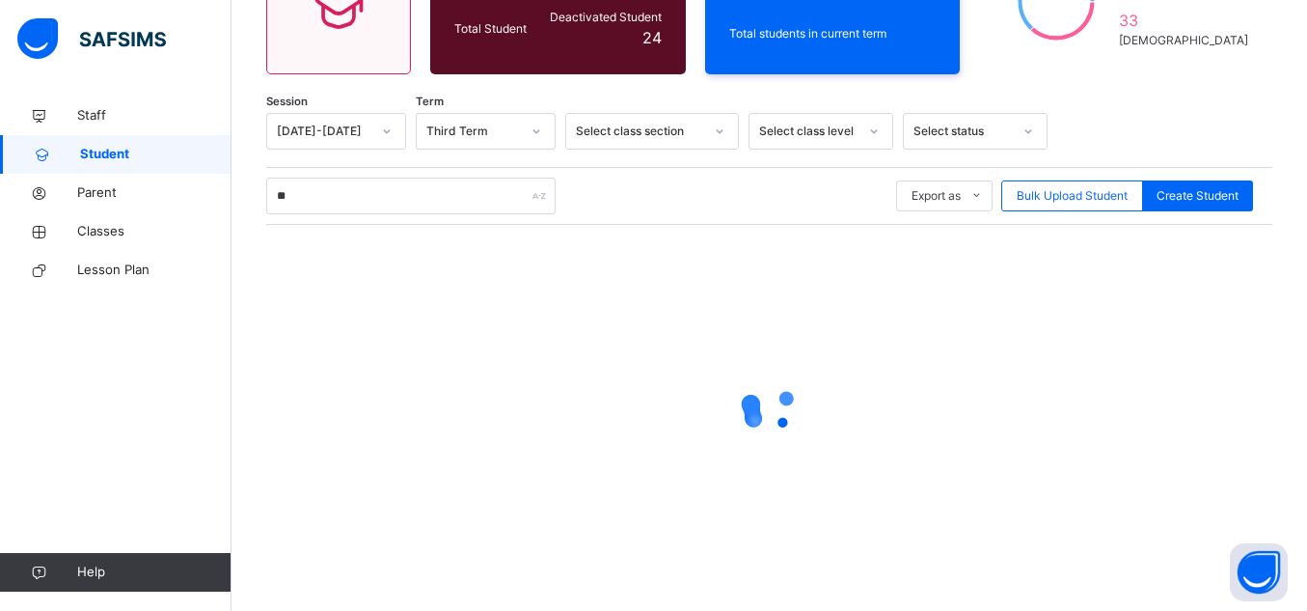
scroll to position [229, 0]
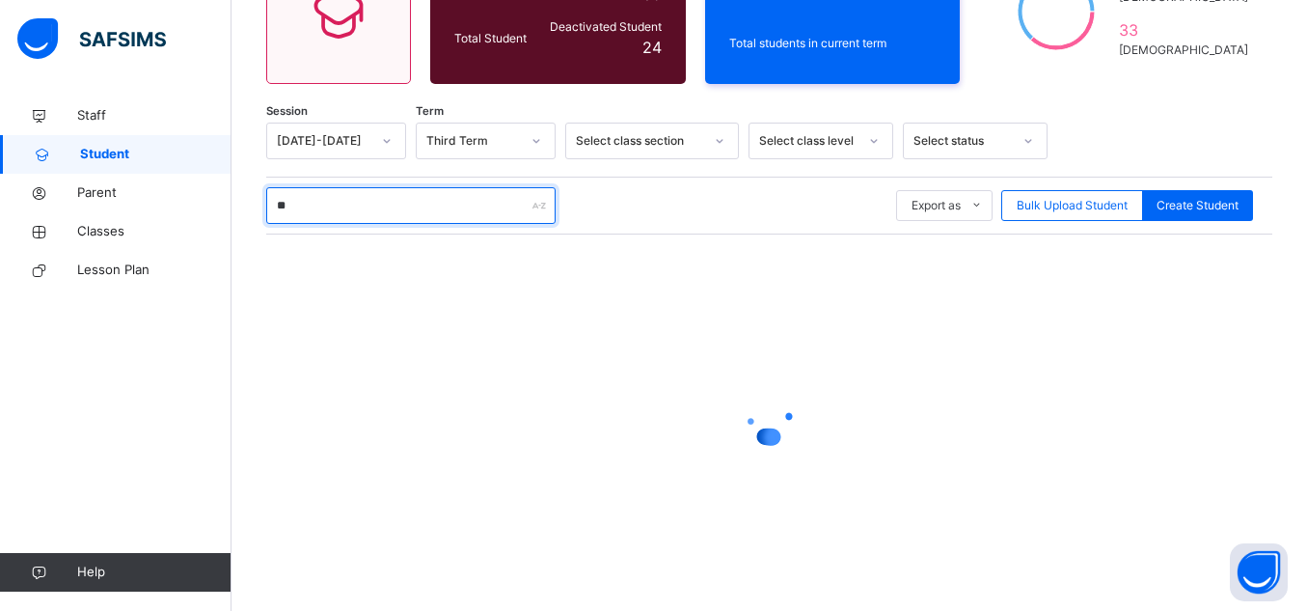
click at [487, 215] on input "**" at bounding box center [410, 205] width 289 height 37
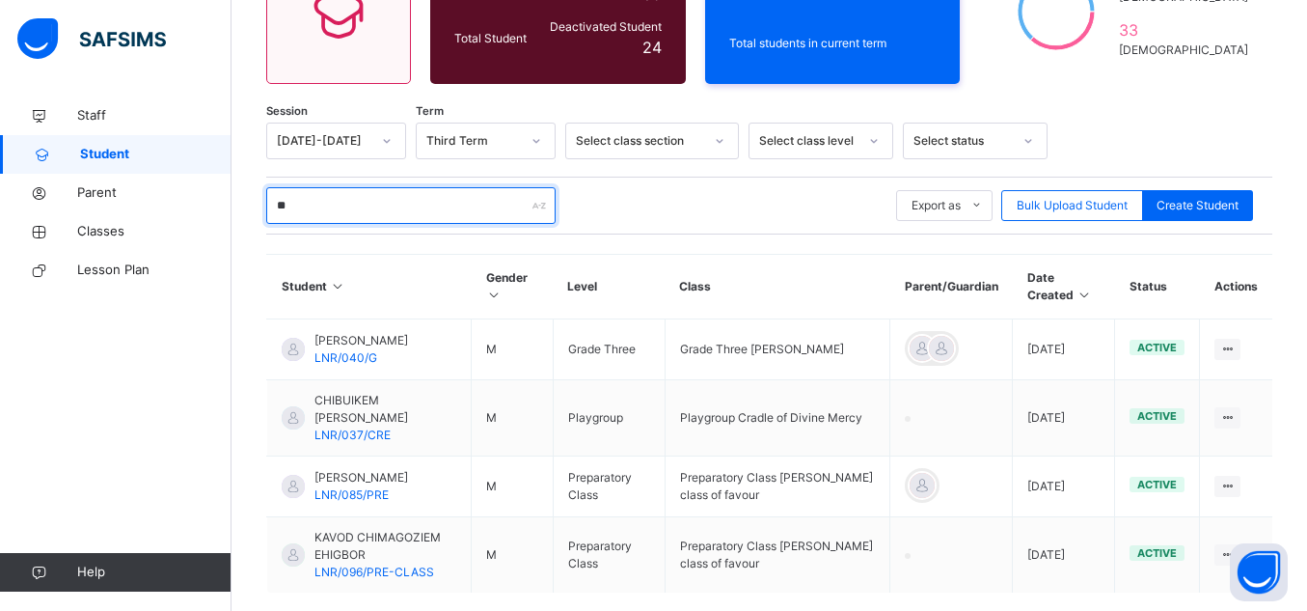
type input "*"
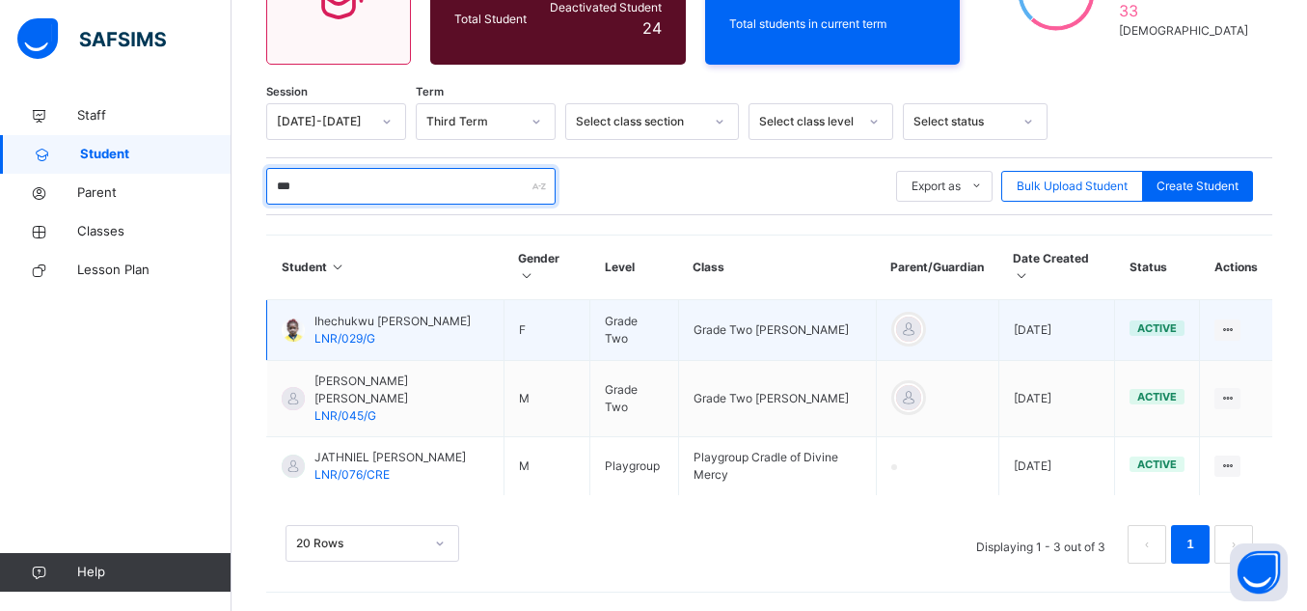
scroll to position [249, 0]
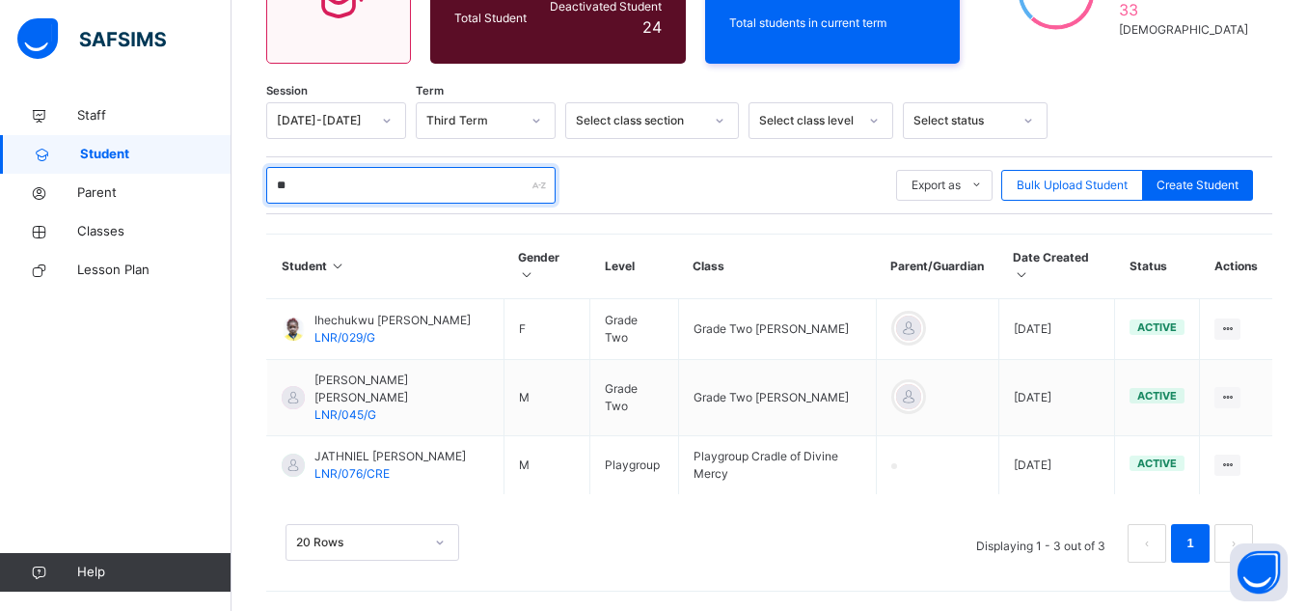
type input "*"
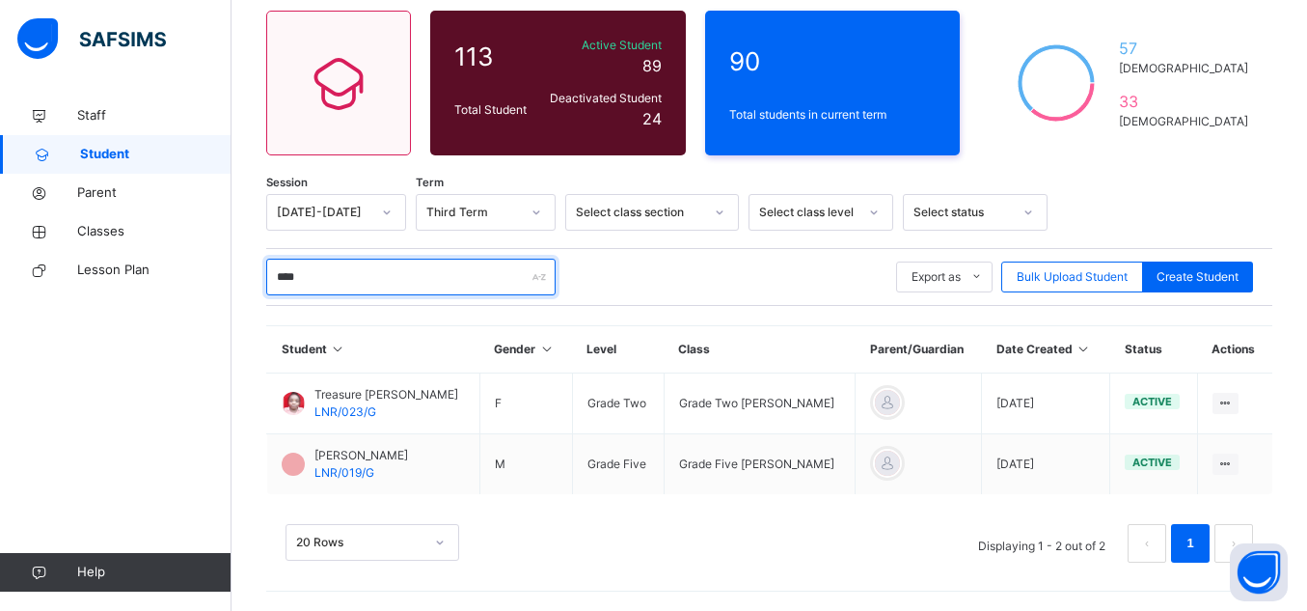
scroll to position [157, 0]
type input "****"
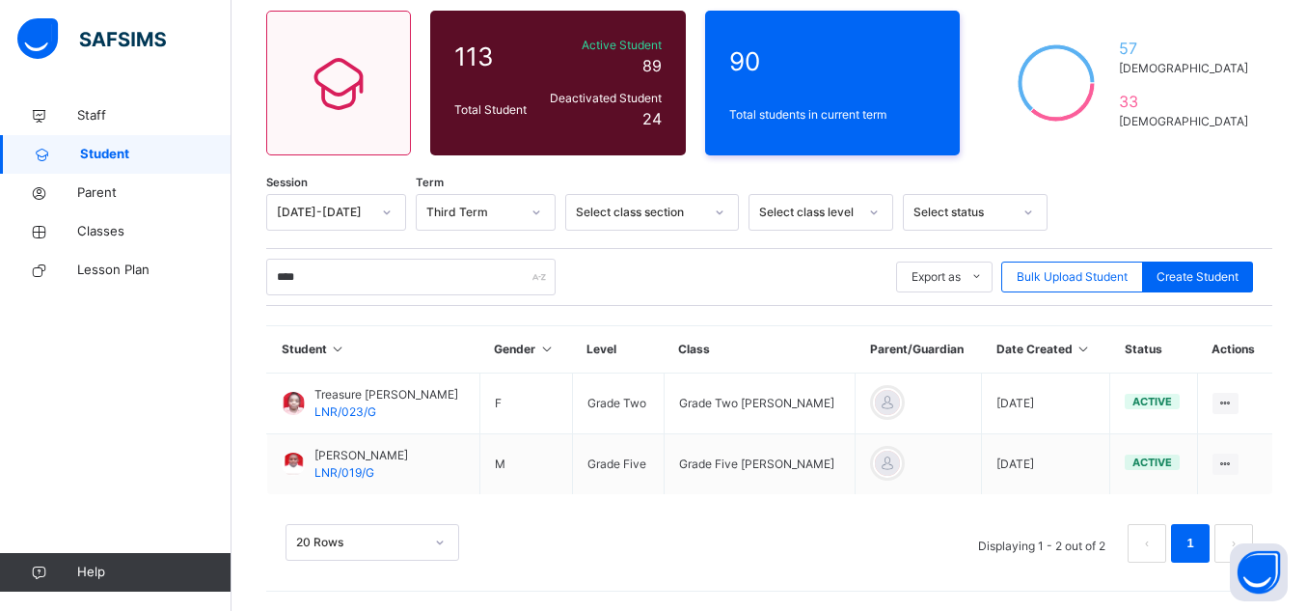
click at [756, 568] on div "20 Rows Displaying 1 - 2 out of 2 1" at bounding box center [769, 533] width 1006 height 96
click at [1042, 285] on span "Bulk Upload Student" at bounding box center [1072, 276] width 111 height 17
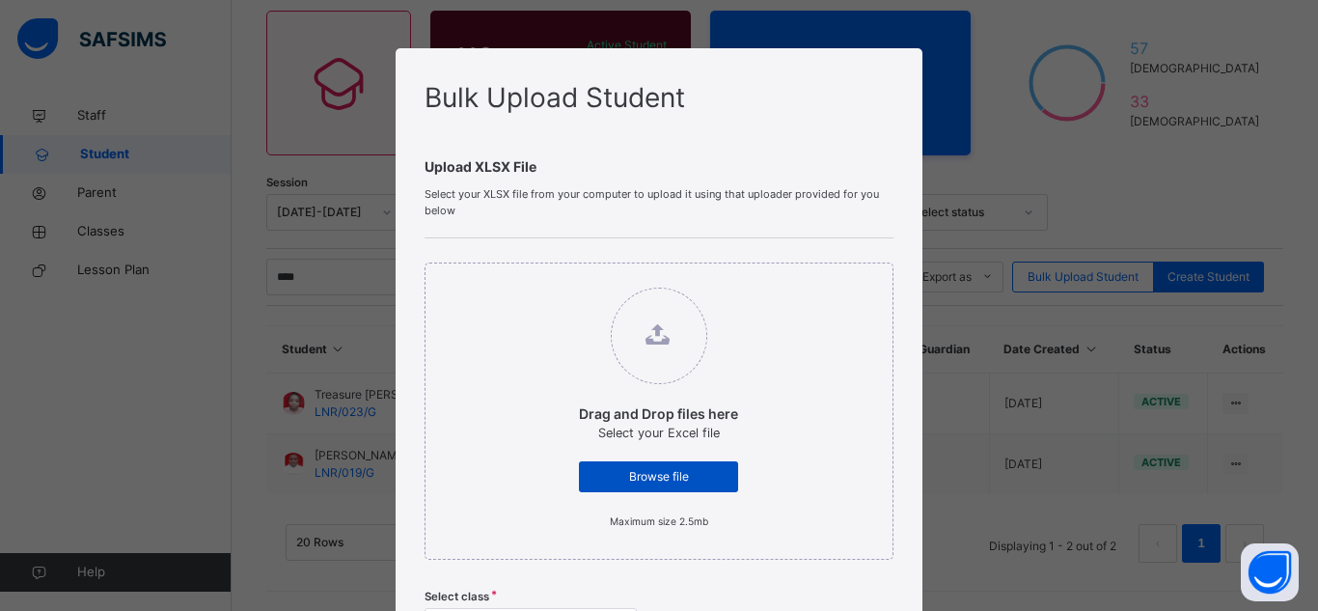
click at [685, 483] on span "Browse file" at bounding box center [658, 476] width 130 height 17
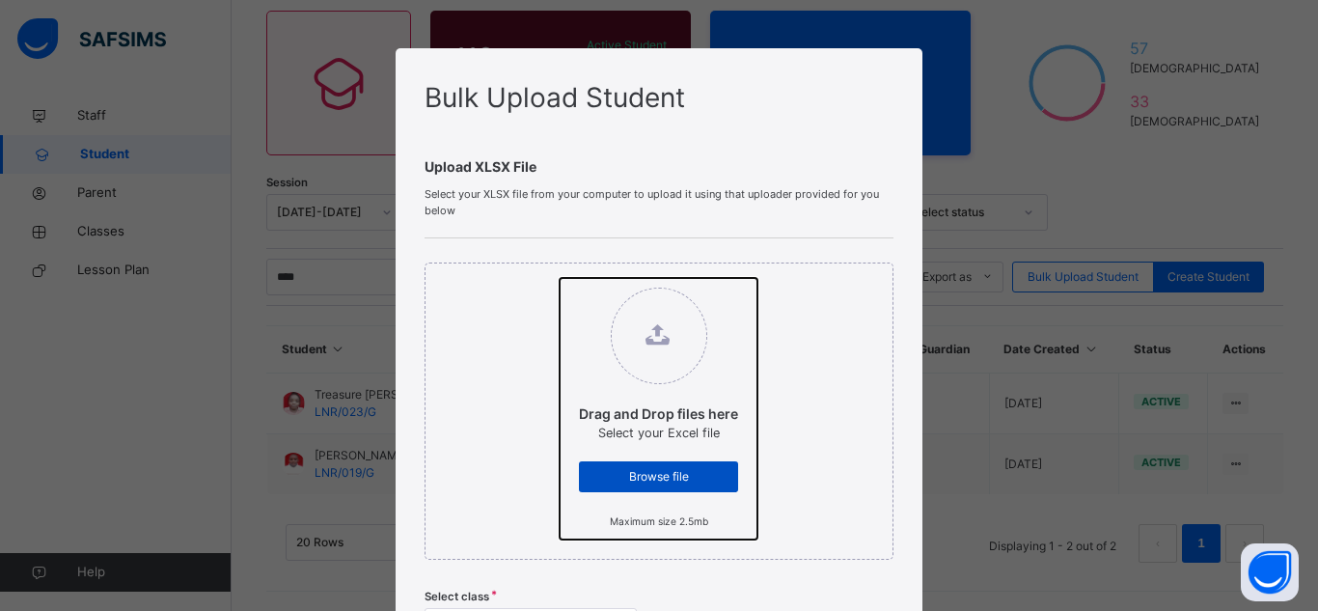
click at [559, 278] on input "Drag and Drop files here Select your Excel file Browse file Maximum size 2.5mb" at bounding box center [559, 278] width 0 height 0
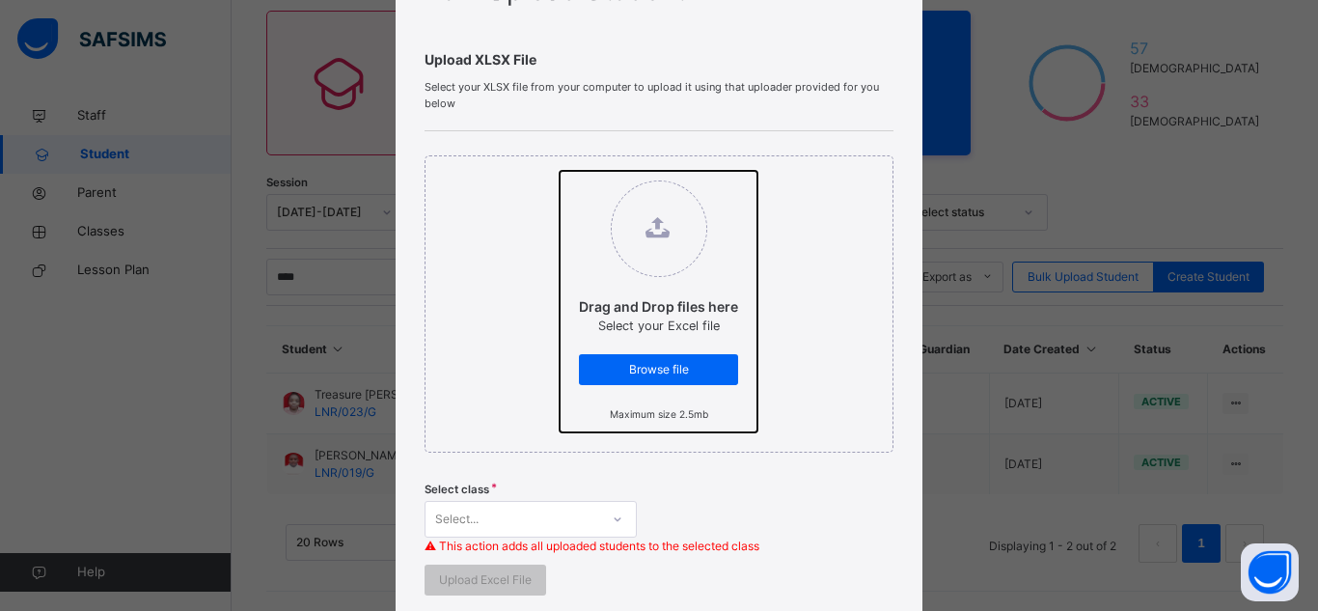
scroll to position [119, 0]
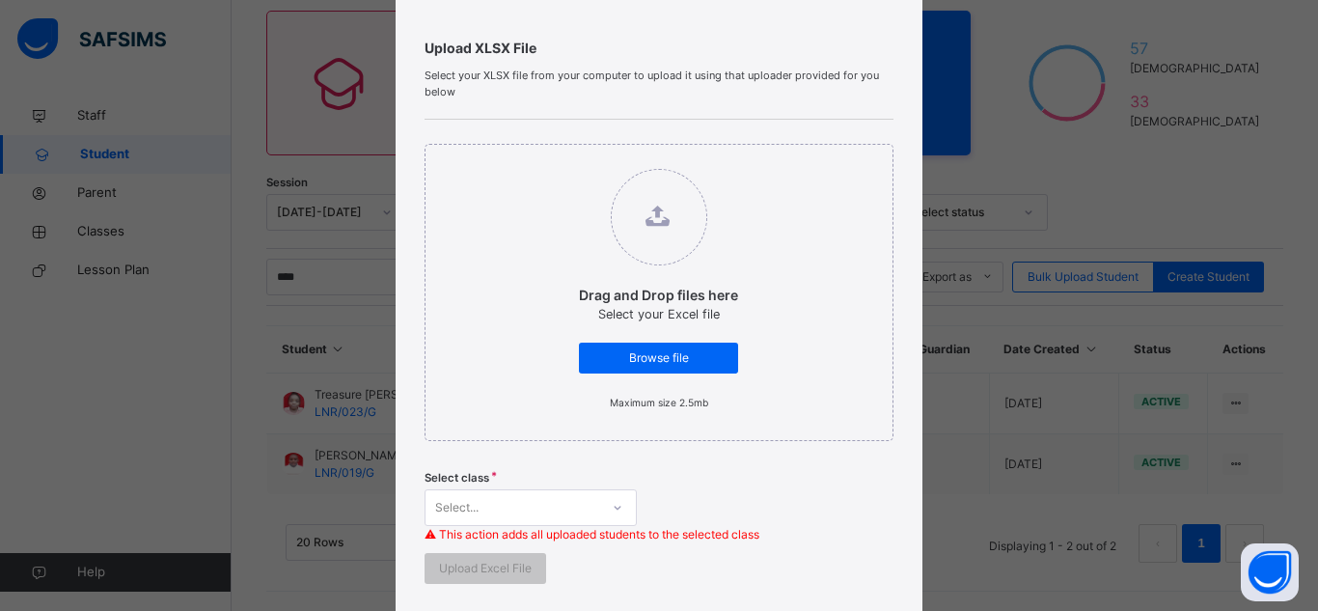
click at [614, 511] on div "Select..." at bounding box center [530, 507] width 212 height 37
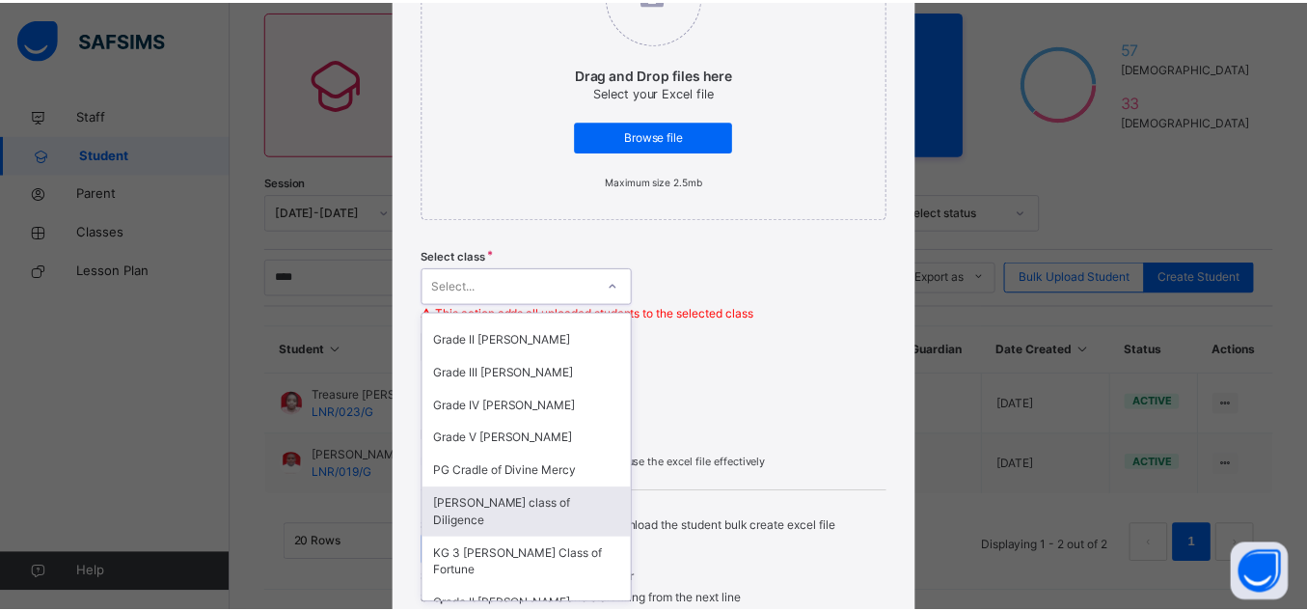
scroll to position [185, 0]
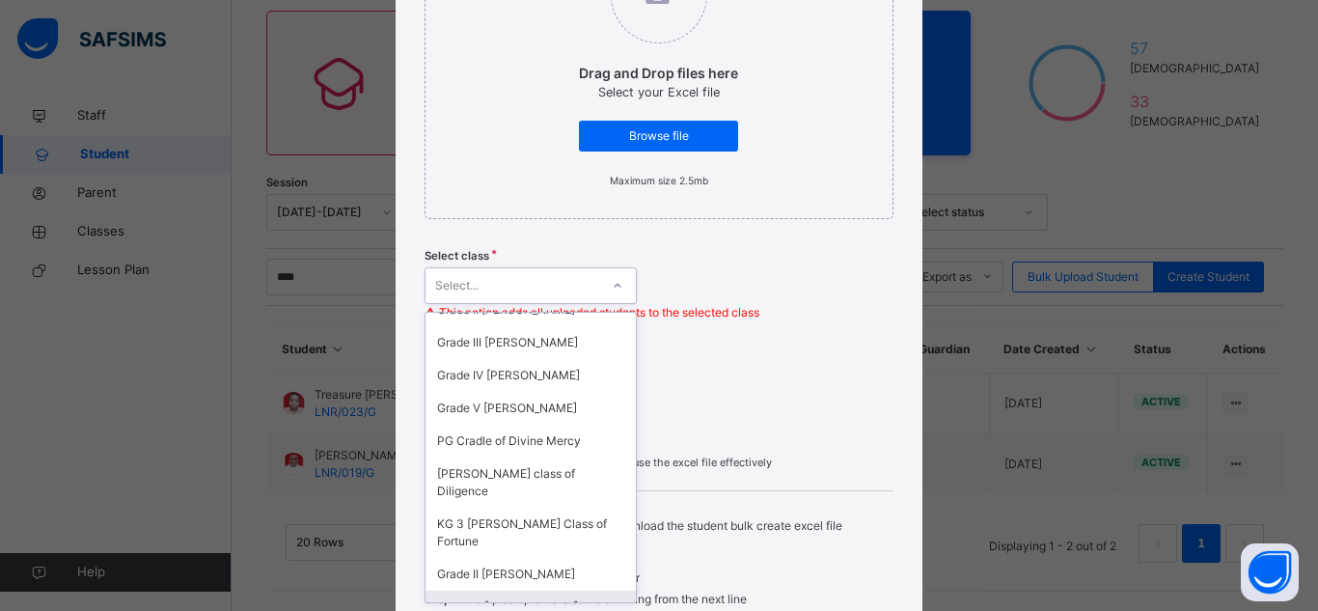
click at [534, 590] on div "Grade III Moses" at bounding box center [530, 606] width 210 height 33
click at [534, 534] on div "Download XLSX File" at bounding box center [493, 549] width 139 height 31
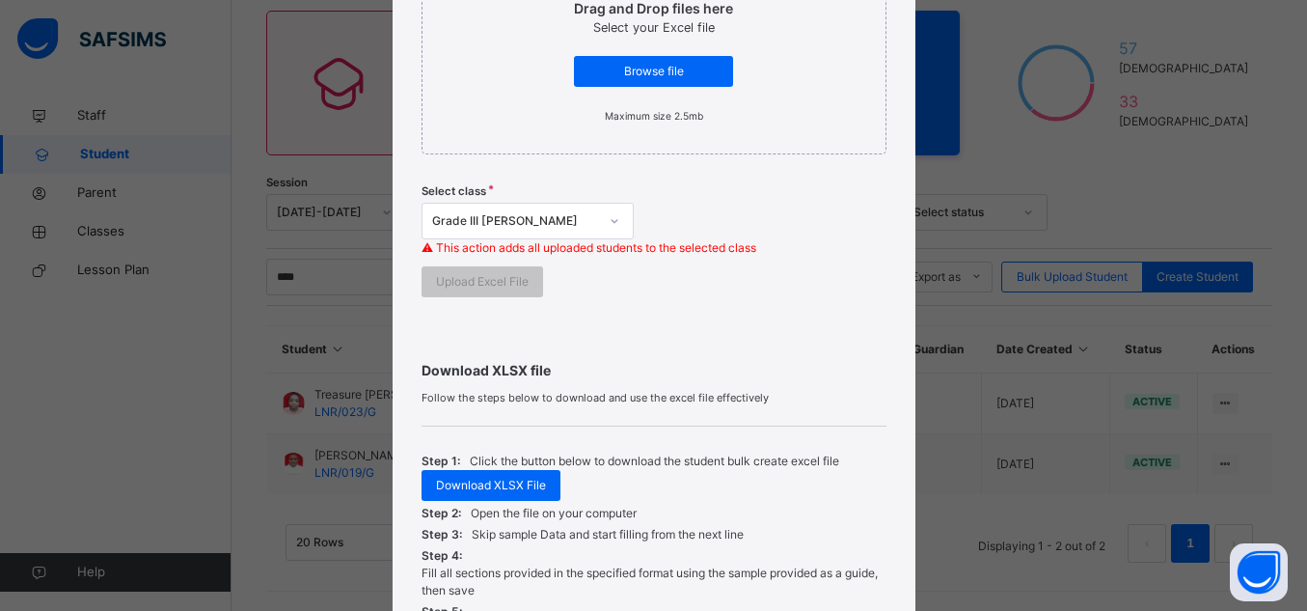
scroll to position [391, 0]
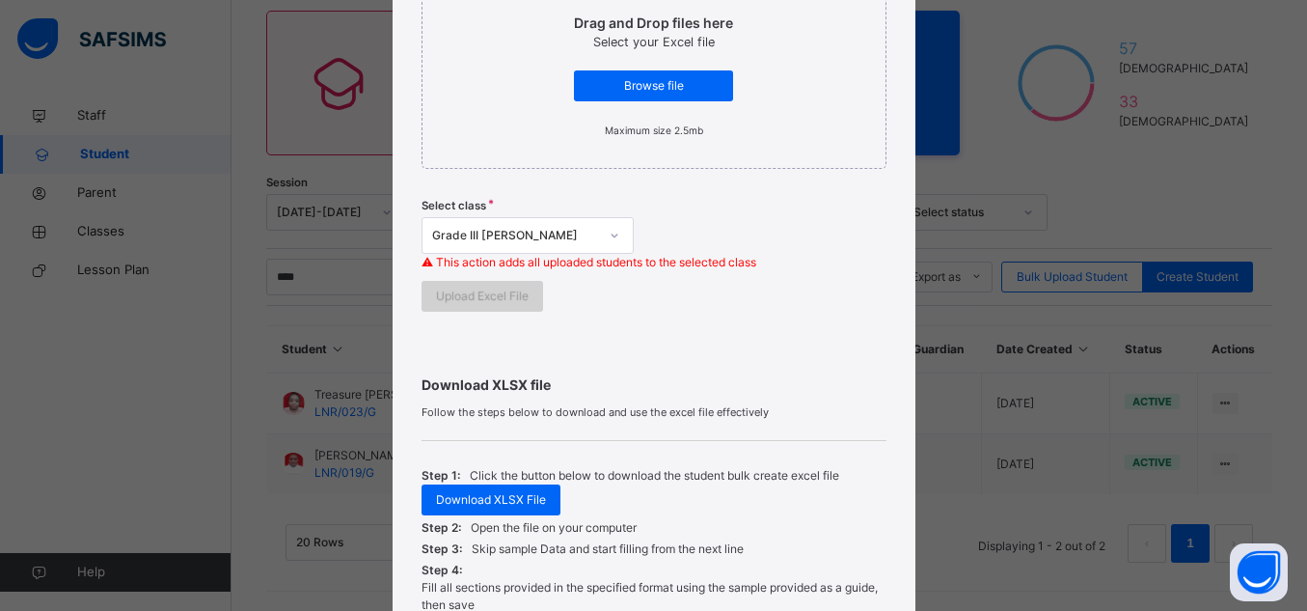
click at [483, 295] on span "Upload Excel File" at bounding box center [482, 295] width 93 height 17
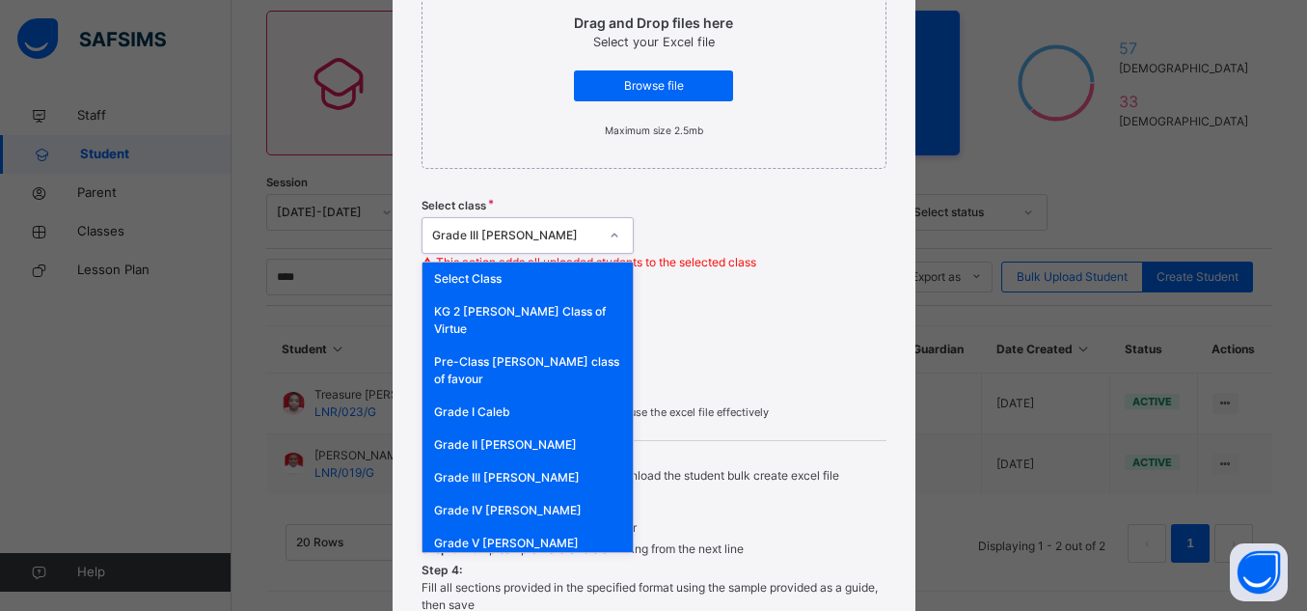
click at [600, 234] on div at bounding box center [614, 235] width 33 height 31
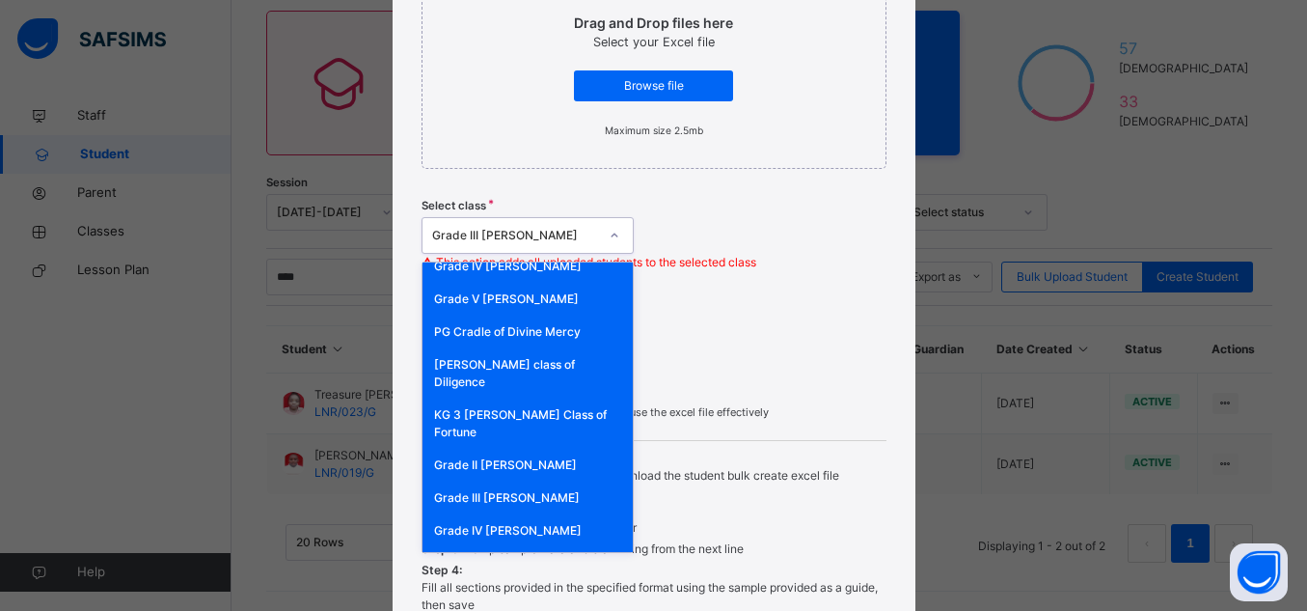
scroll to position [253, 0]
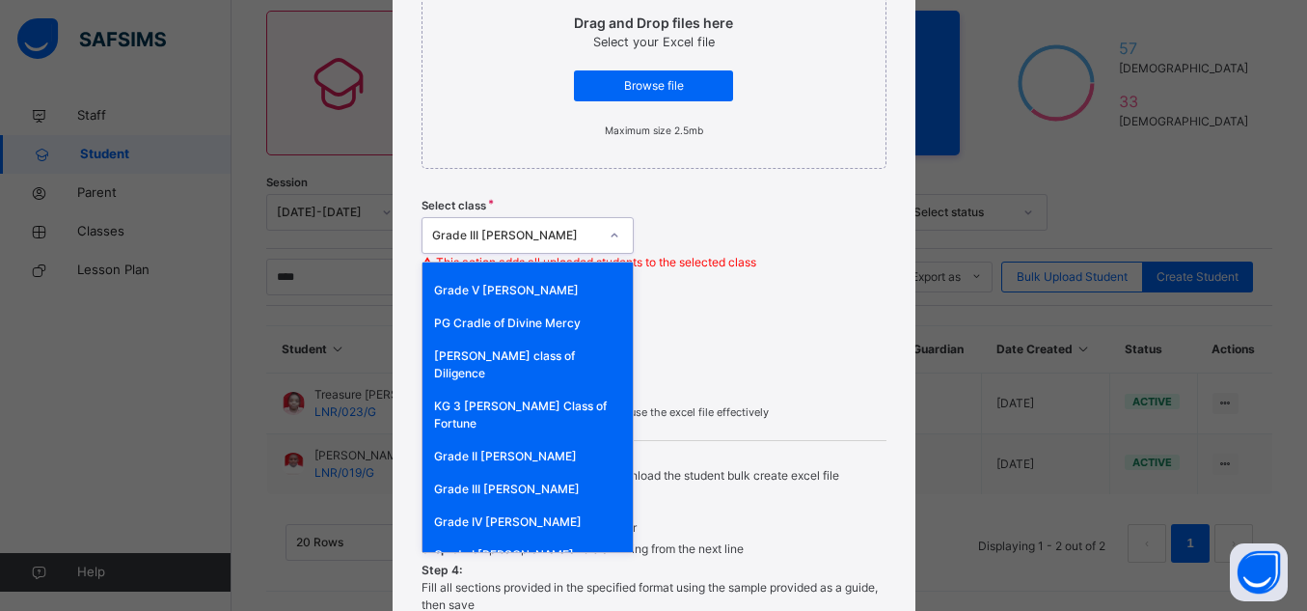
click at [498, 473] on div "Grade III Moses" at bounding box center [528, 489] width 210 height 33
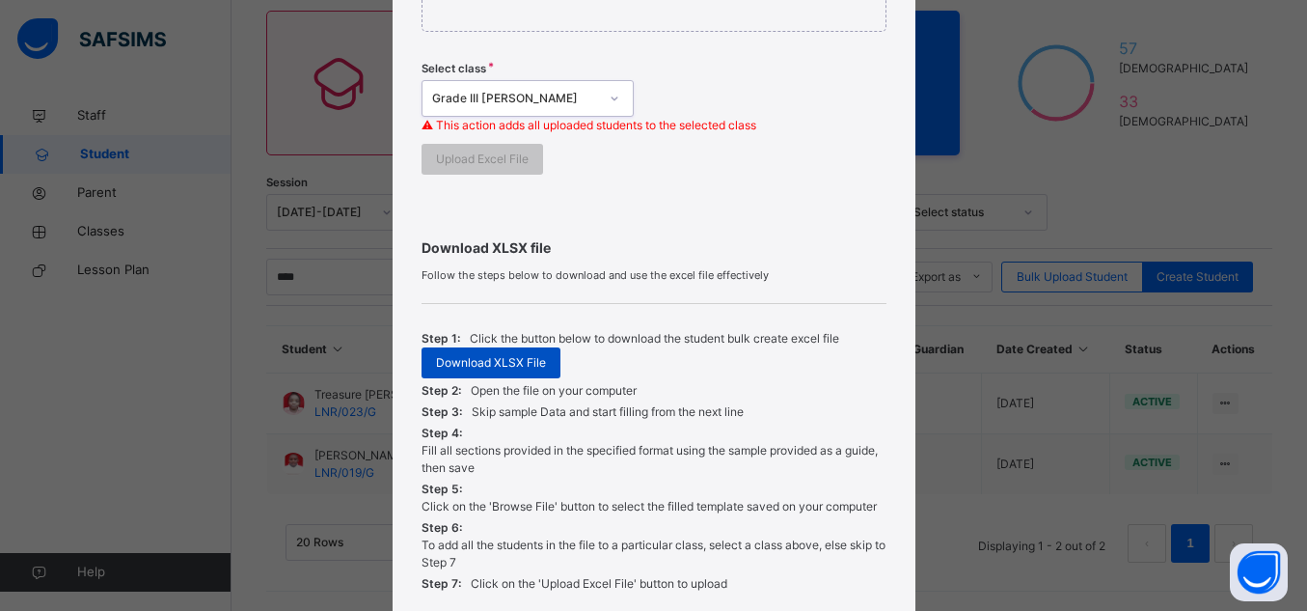
scroll to position [487, 0]
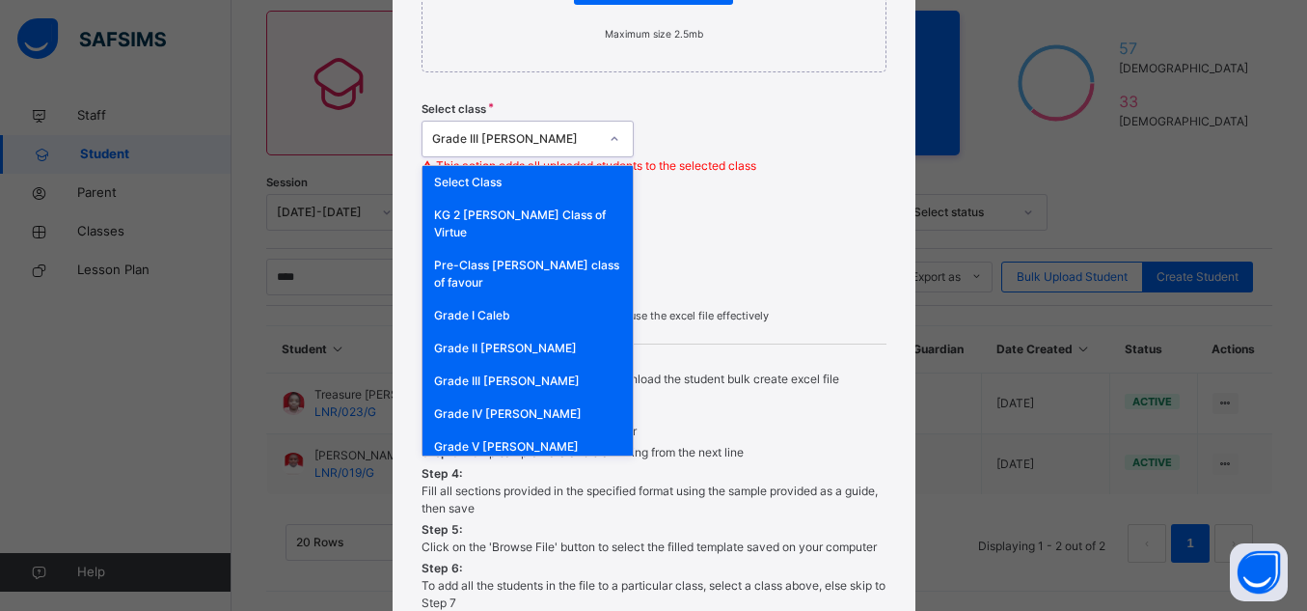
click at [598, 146] on div at bounding box center [614, 138] width 33 height 31
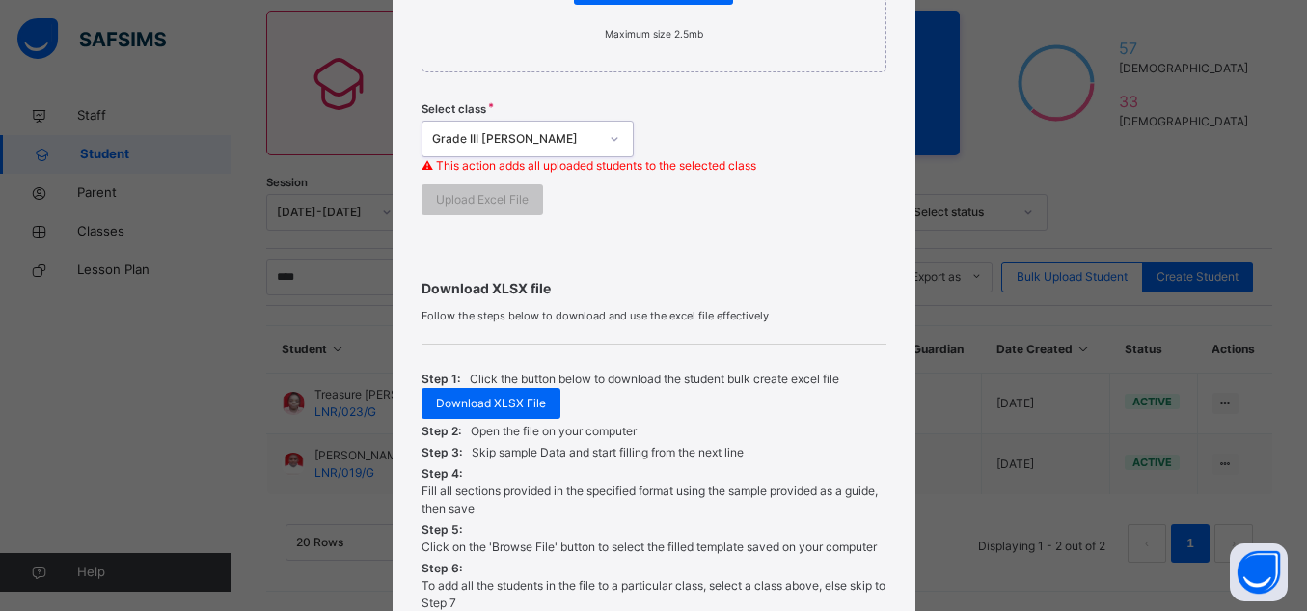
click at [562, 135] on div "Grade III Moses" at bounding box center [515, 138] width 166 height 17
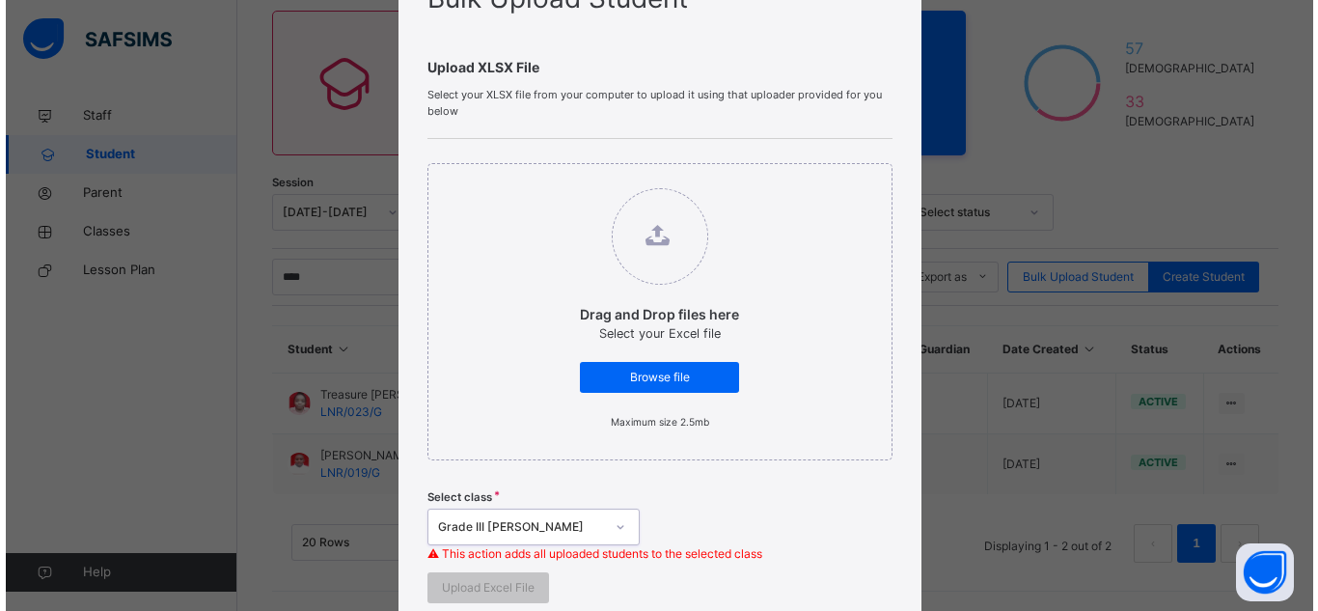
scroll to position [64, 0]
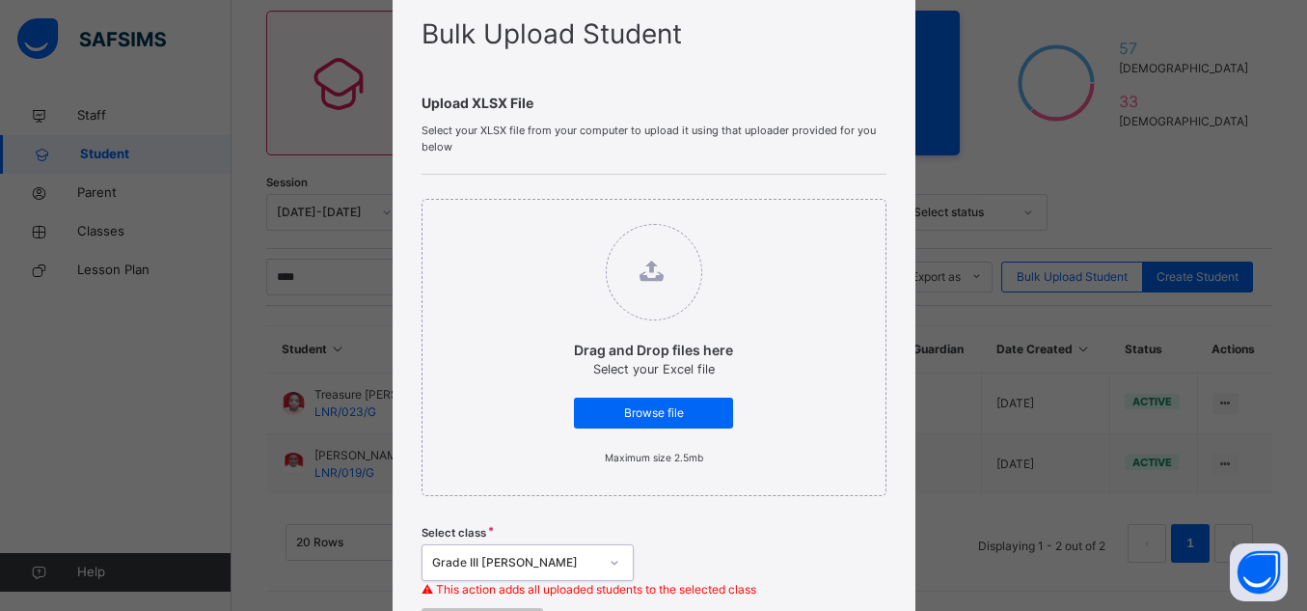
click at [649, 296] on figure at bounding box center [654, 272] width 96 height 96
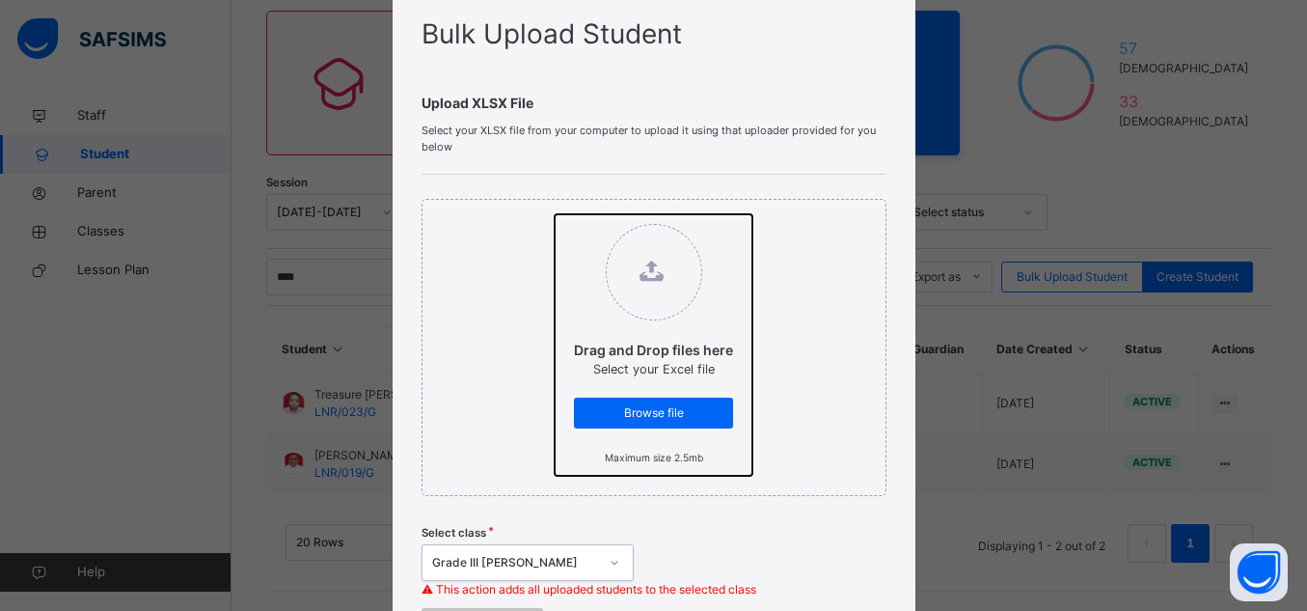
click at [555, 214] on input "Drag and Drop files here Select your Excel file Browse file Maximum size 2.5mb" at bounding box center [555, 214] width 0 height 0
type input "**********"
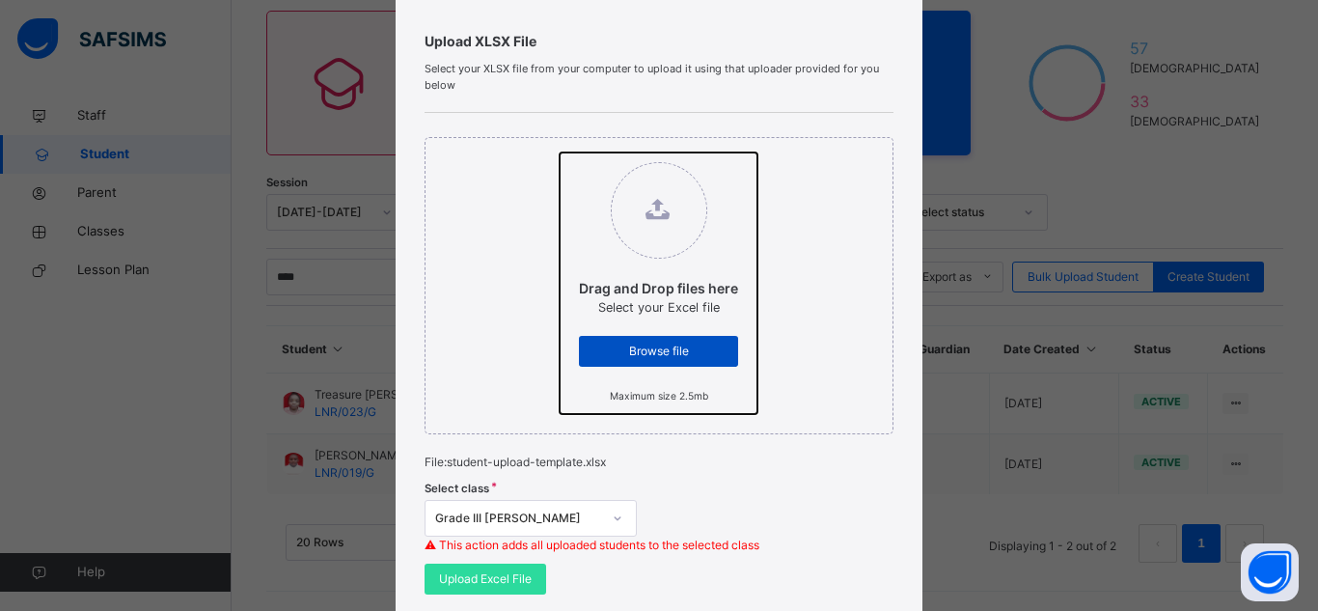
scroll to position [198, 0]
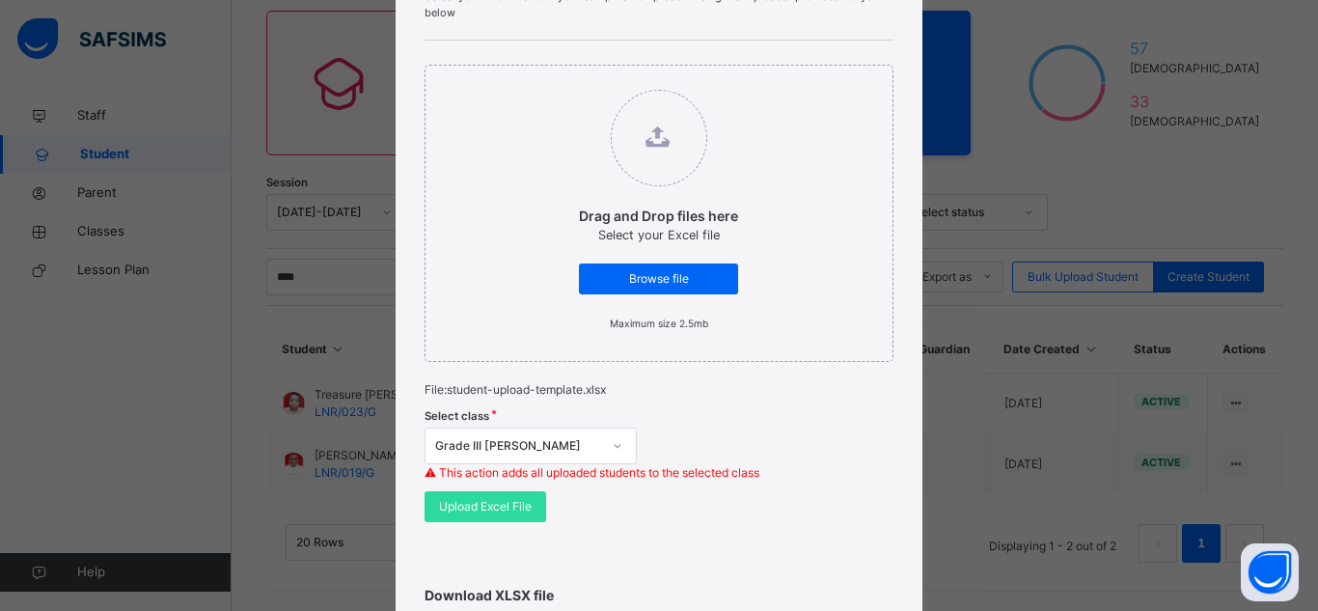
click at [242, 88] on div "Bulk Upload Student Upload XLSX File Select your XLSX file from your computer t…" at bounding box center [659, 305] width 1318 height 611
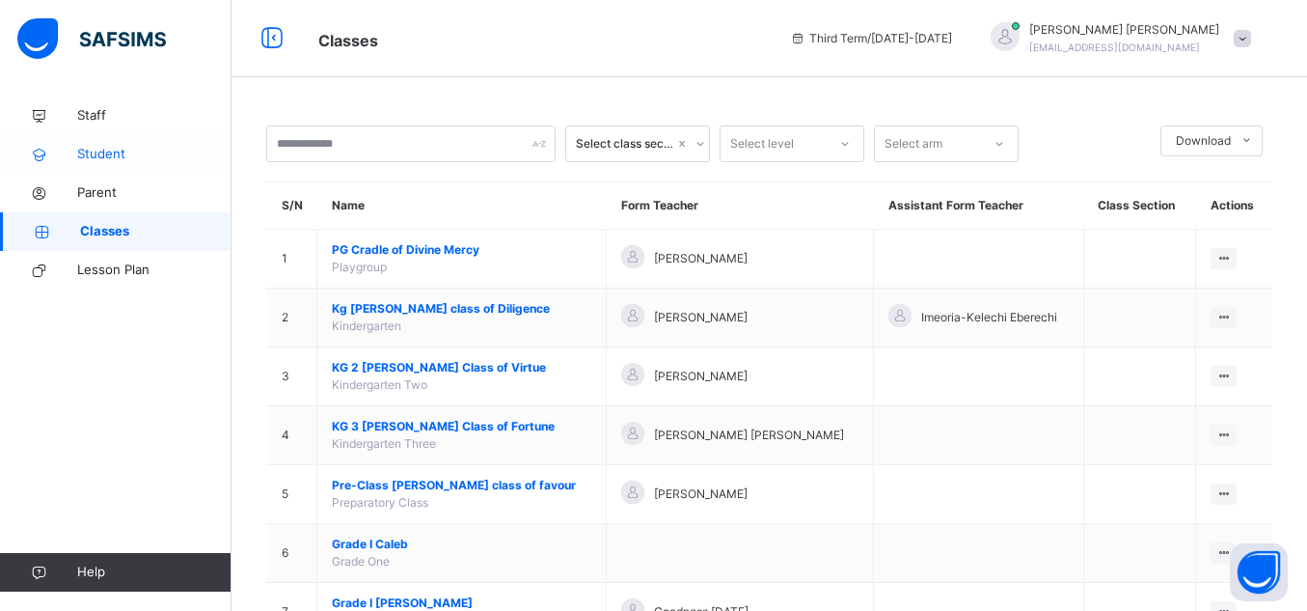
click at [100, 150] on span "Student" at bounding box center [154, 154] width 154 height 19
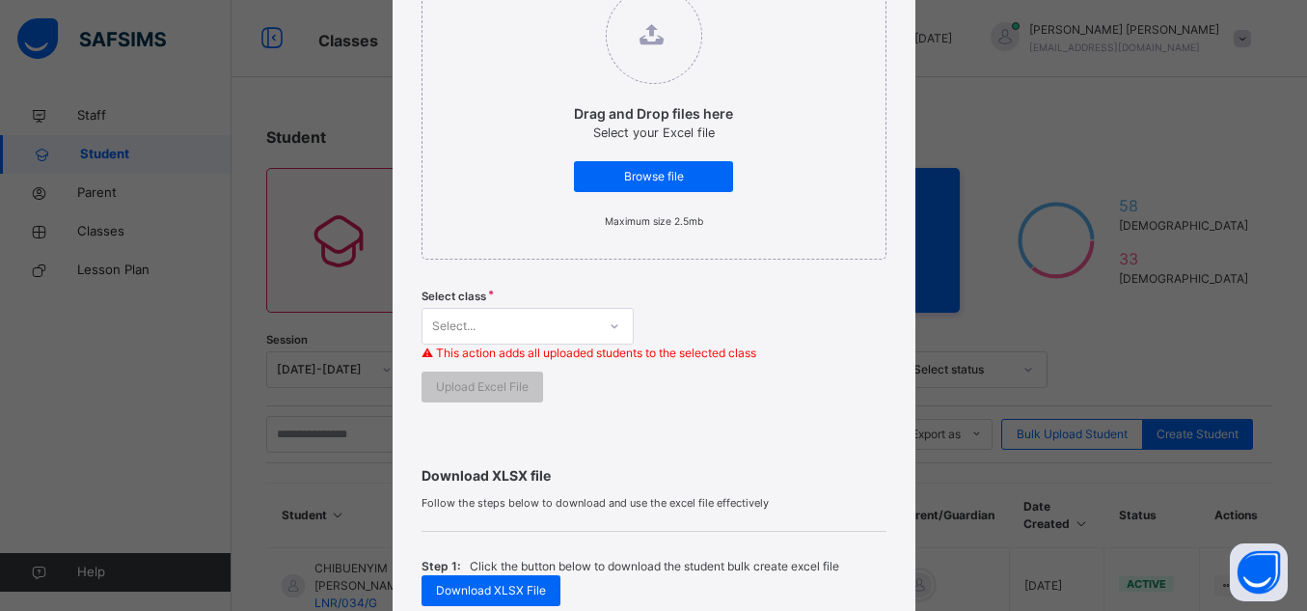
scroll to position [332, 0]
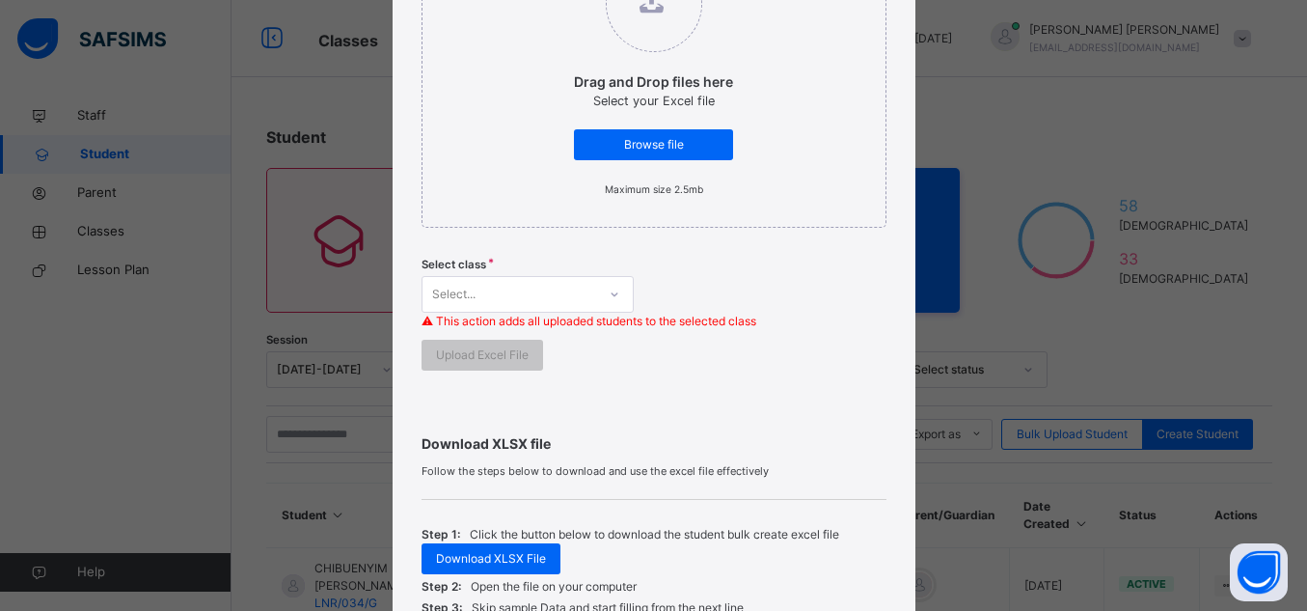
click at [955, 535] on div "Bulk Upload Student Upload XLSX File Select your XLSX file from your computer t…" at bounding box center [653, 305] width 1307 height 611
click at [177, 401] on div "Bulk Upload Student Upload XLSX File Select your XLSX file from your computer t…" at bounding box center [653, 305] width 1307 height 611
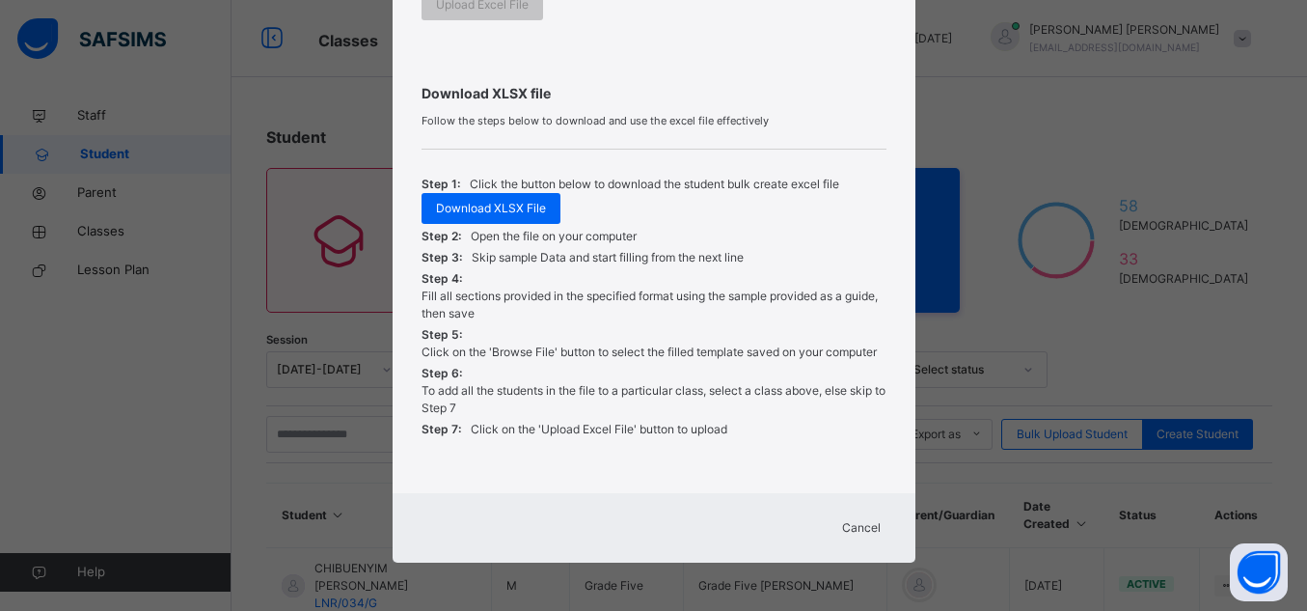
scroll to position [35, 0]
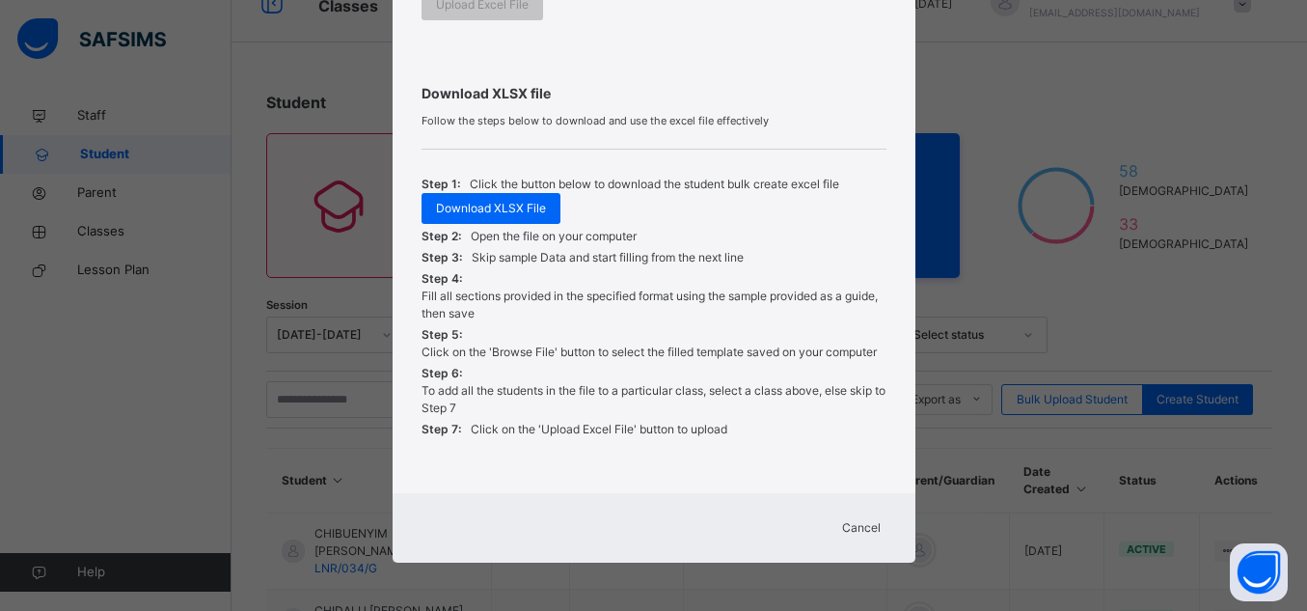
click at [860, 528] on span "Cancel" at bounding box center [861, 527] width 39 height 17
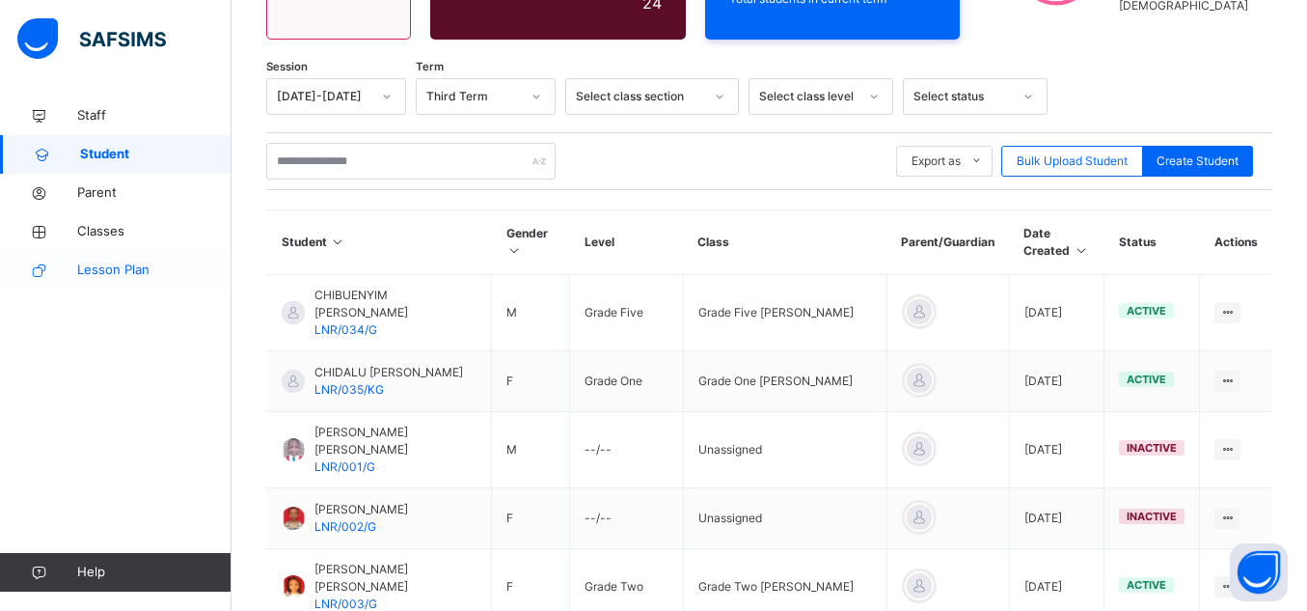
scroll to position [243, 0]
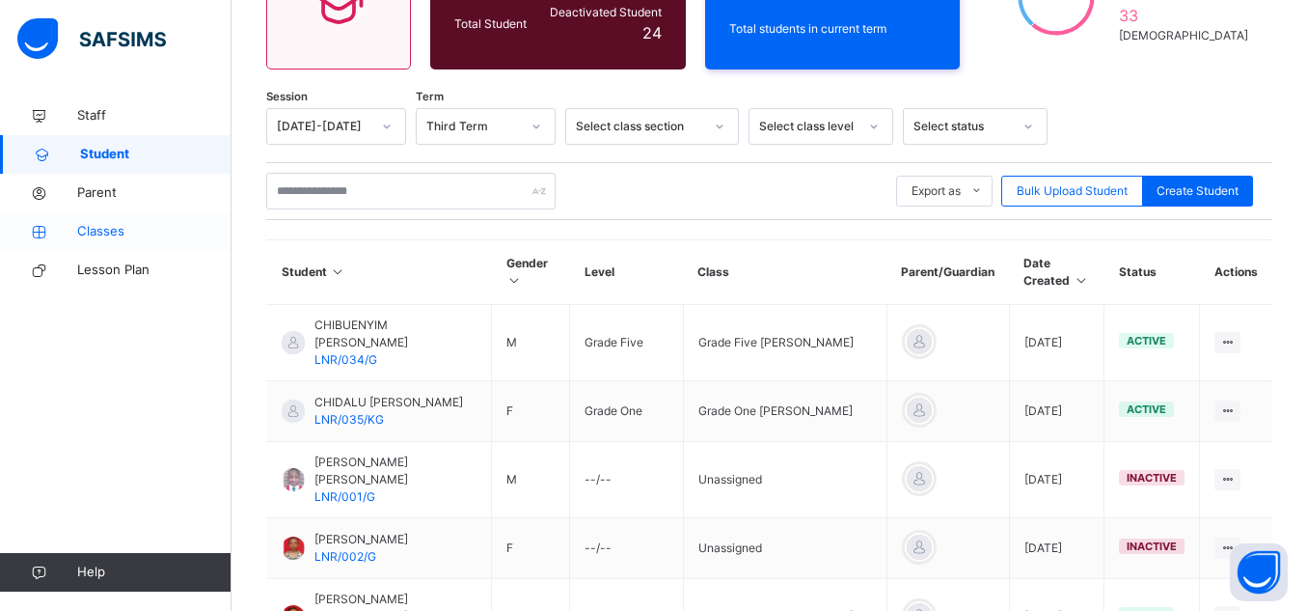
click at [111, 229] on span "Classes" at bounding box center [154, 231] width 154 height 19
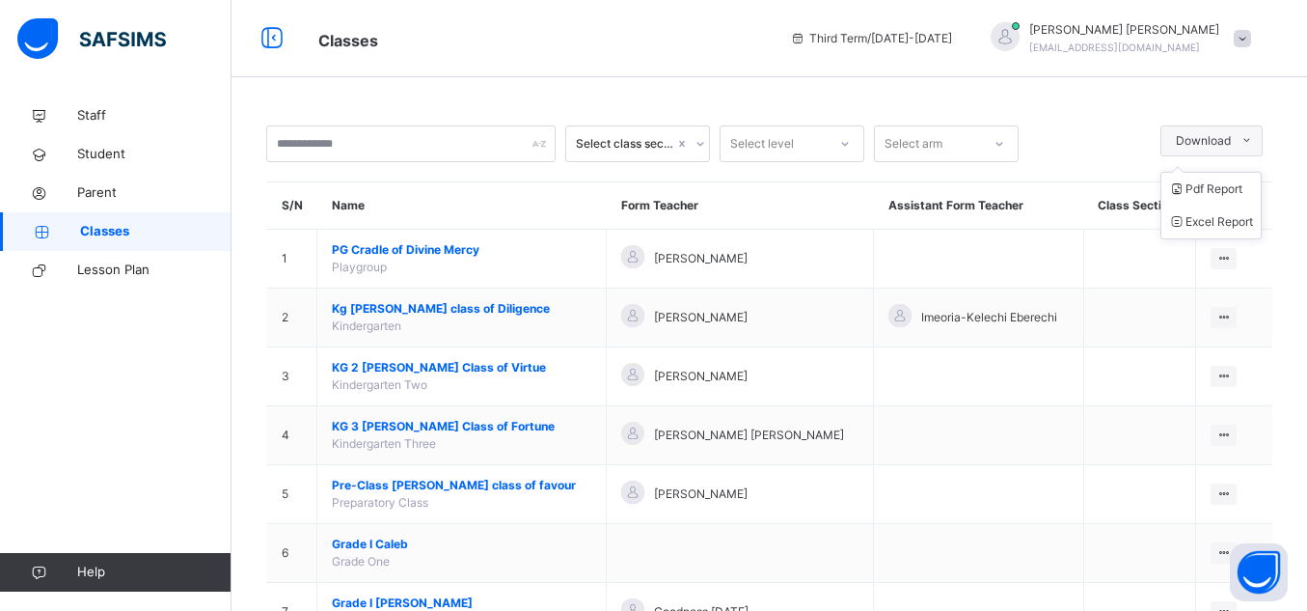
click at [1254, 145] on icon at bounding box center [1247, 140] width 14 height 15
click at [1254, 142] on icon at bounding box center [1247, 140] width 14 height 15
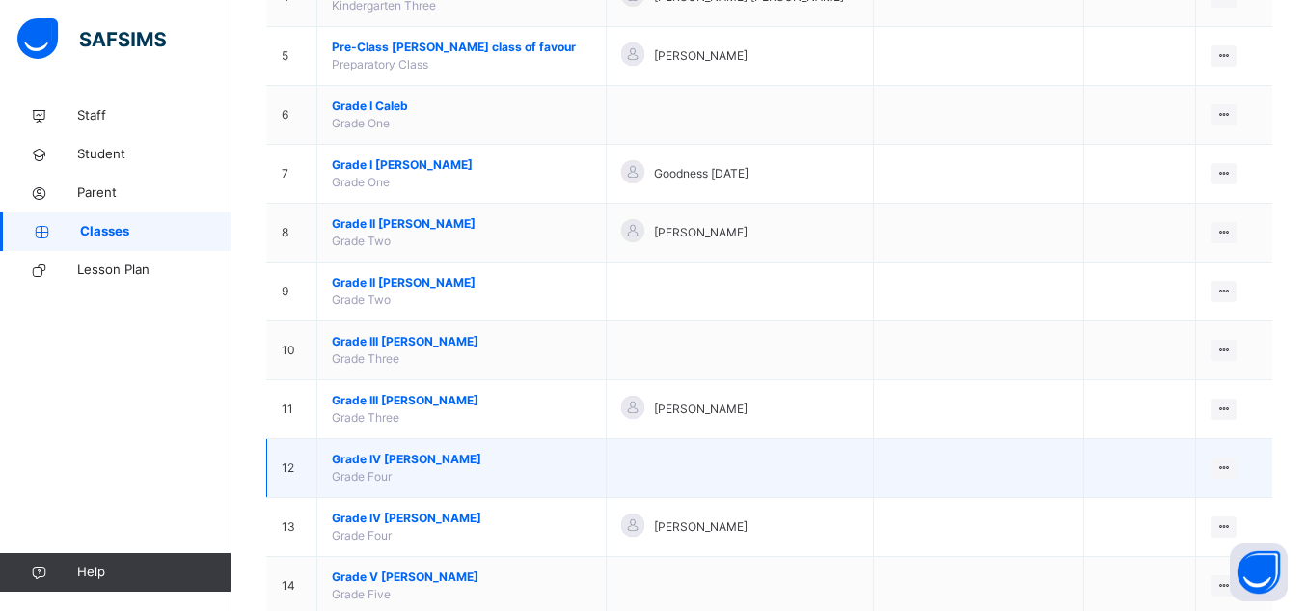
scroll to position [550, 0]
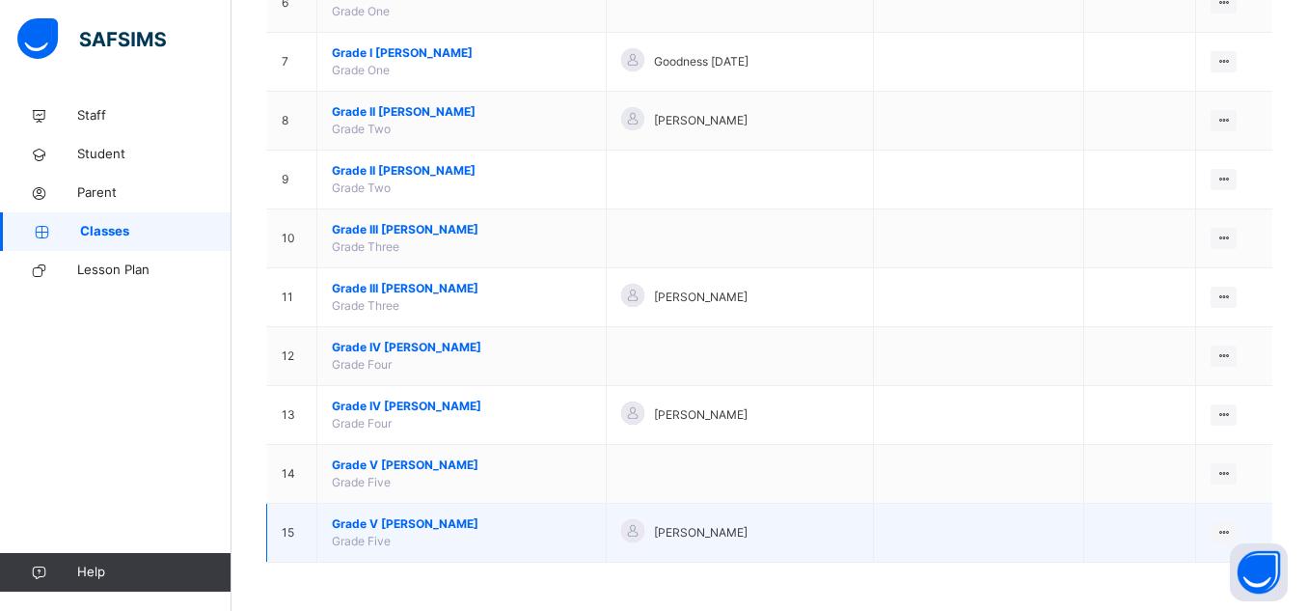
click at [414, 529] on span "Grade V Matthew" at bounding box center [461, 523] width 259 height 17
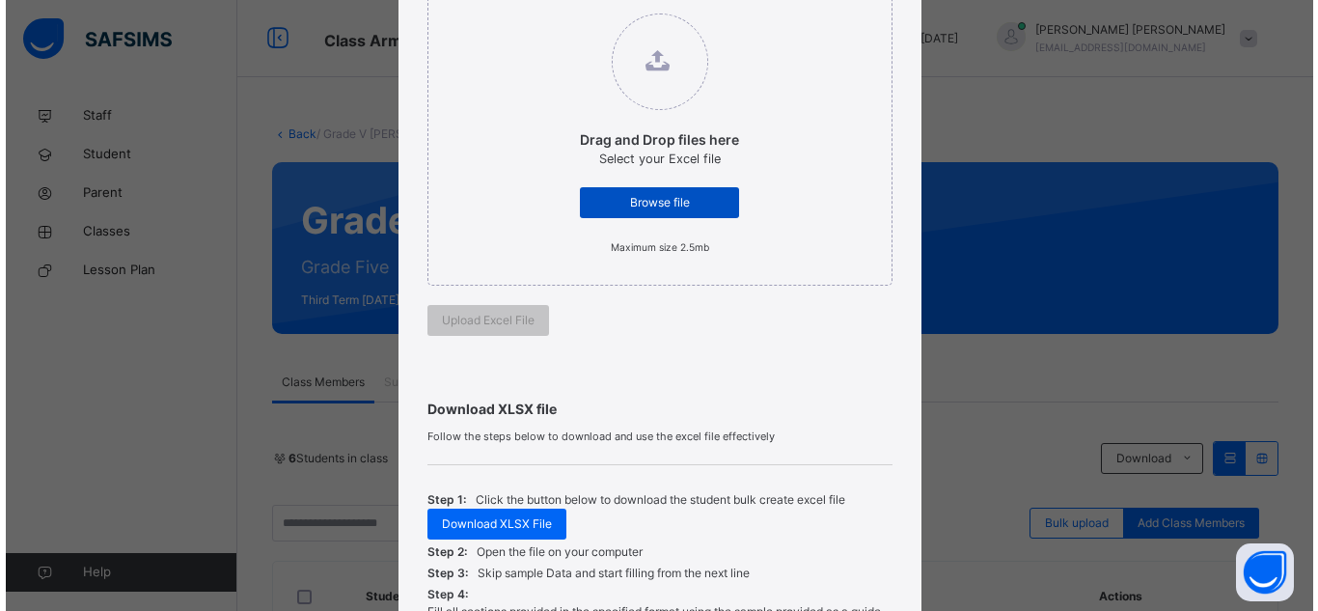
scroll to position [362, 0]
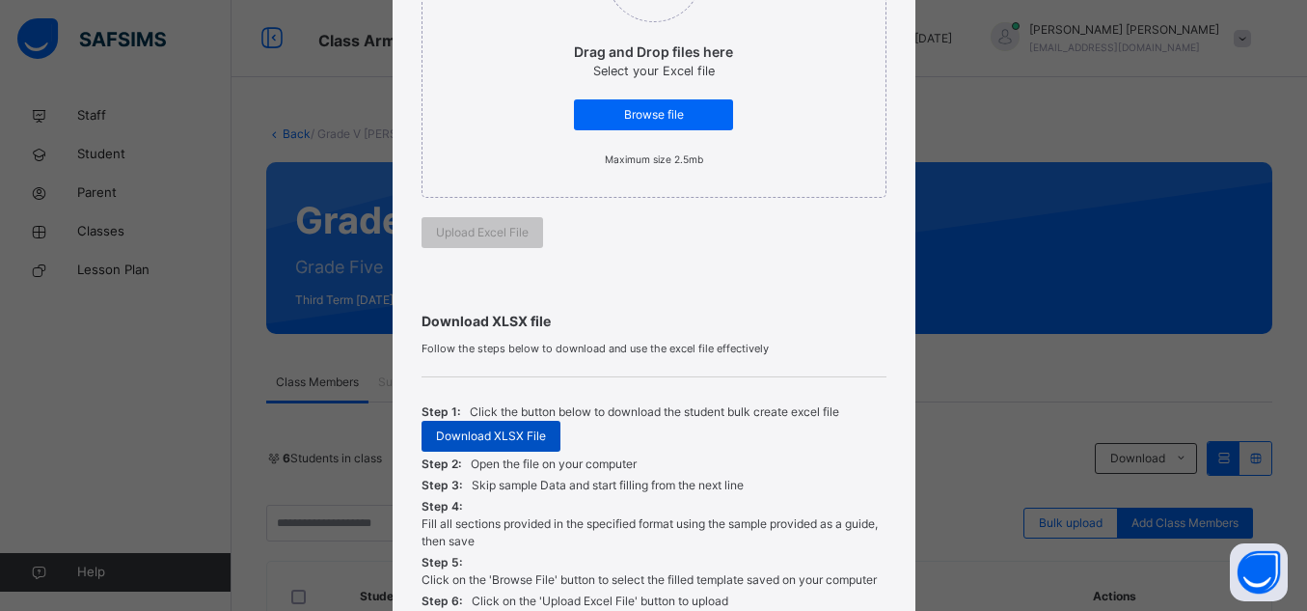
click at [518, 434] on span "Download XLSX File" at bounding box center [491, 435] width 110 height 17
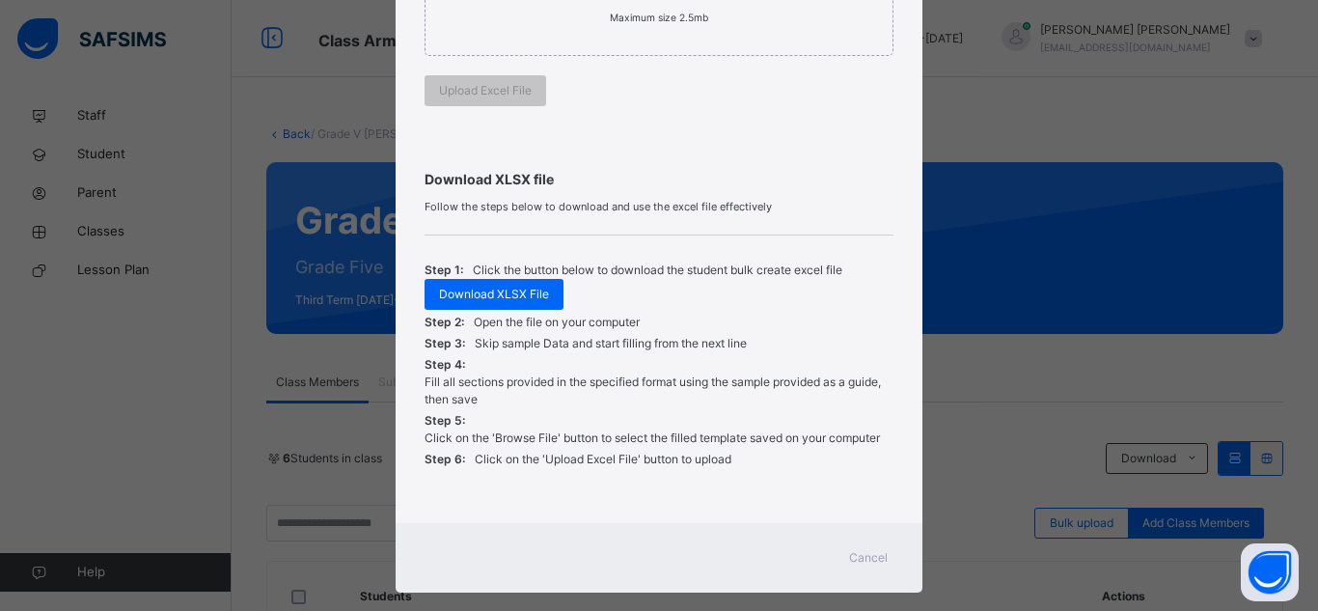
scroll to position [491, 0]
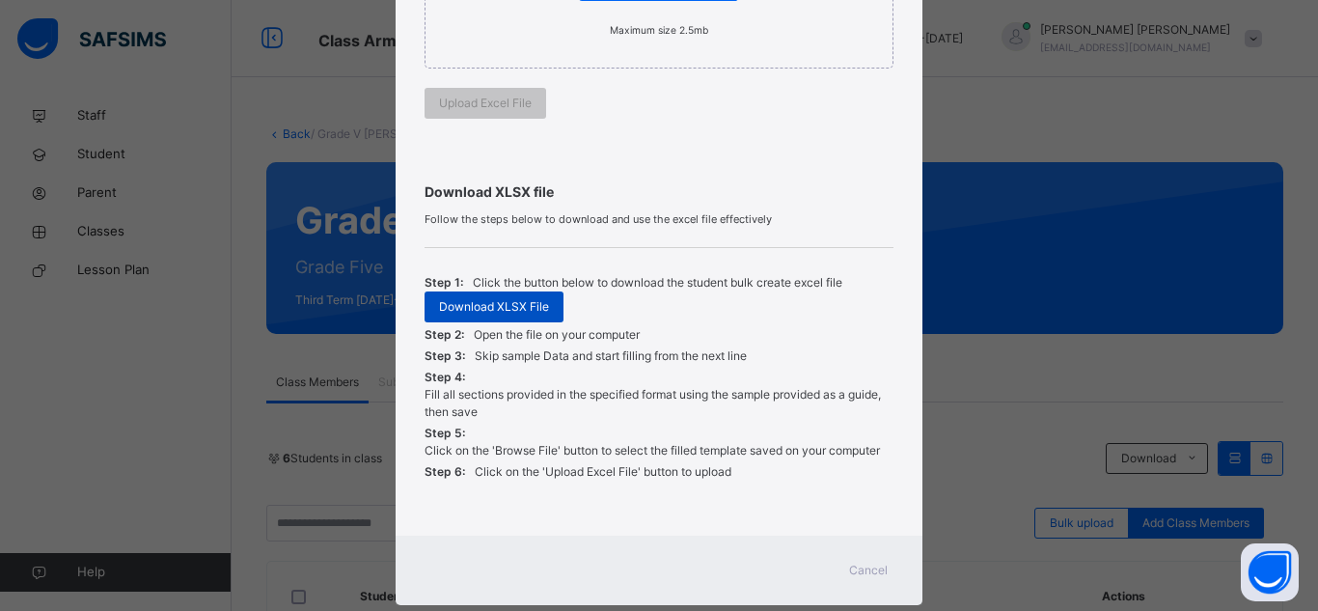
click at [493, 314] on span "Download XLSX File" at bounding box center [494, 306] width 110 height 17
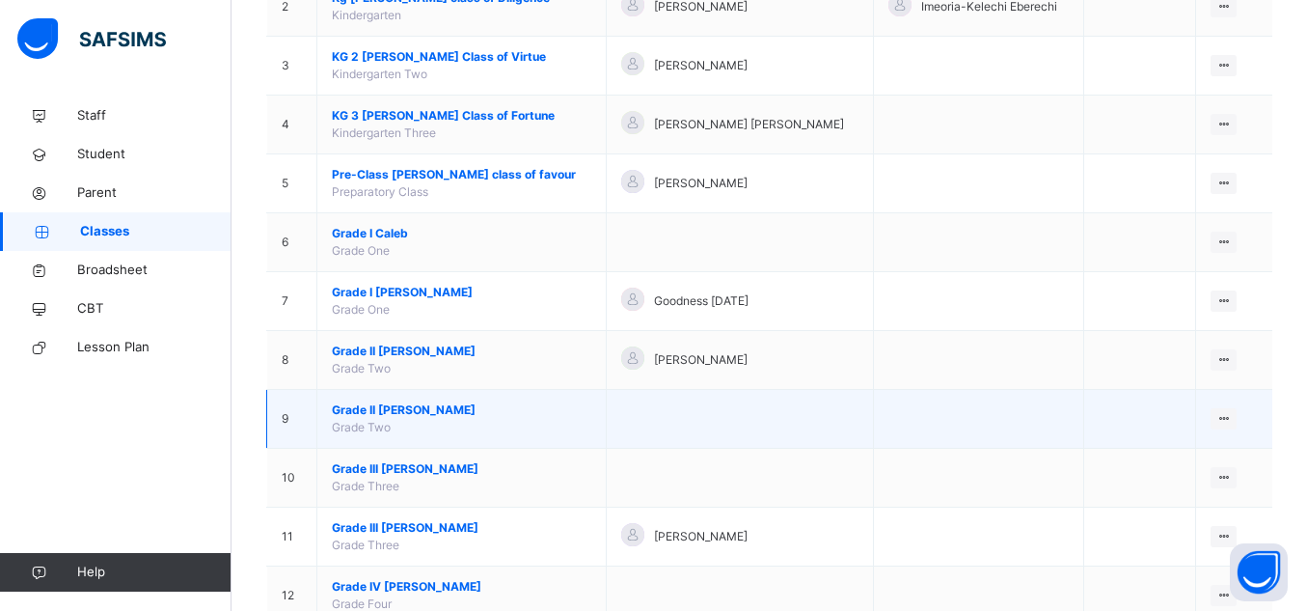
scroll to position [366, 0]
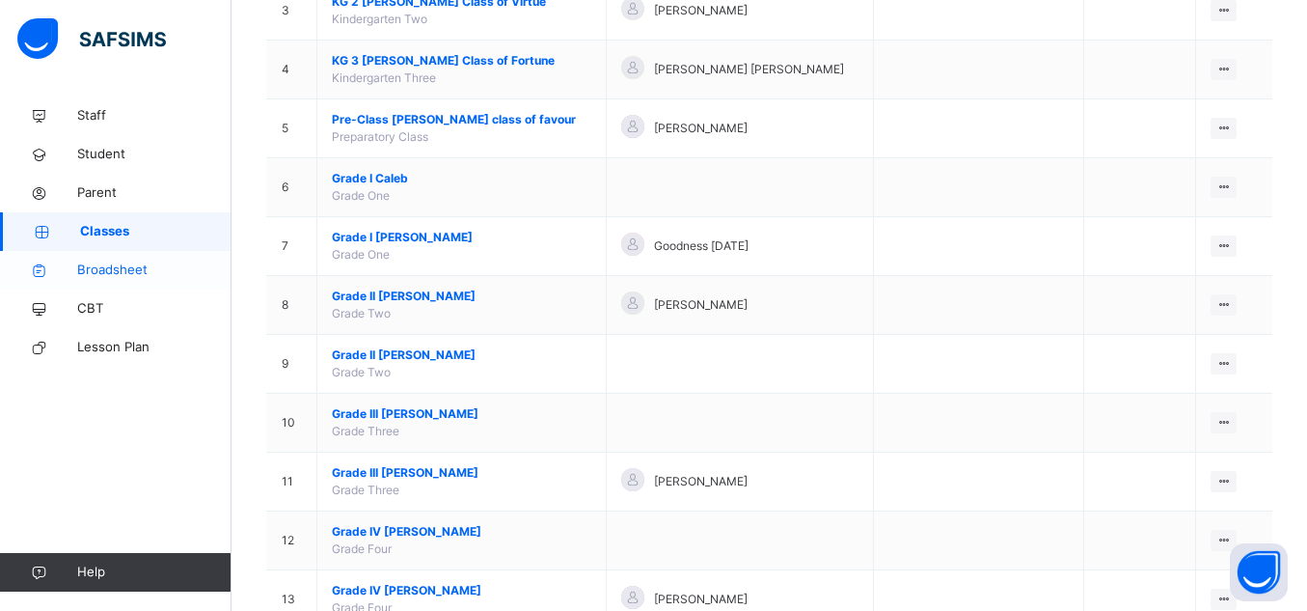
click at [126, 276] on span "Broadsheet" at bounding box center [154, 269] width 154 height 19
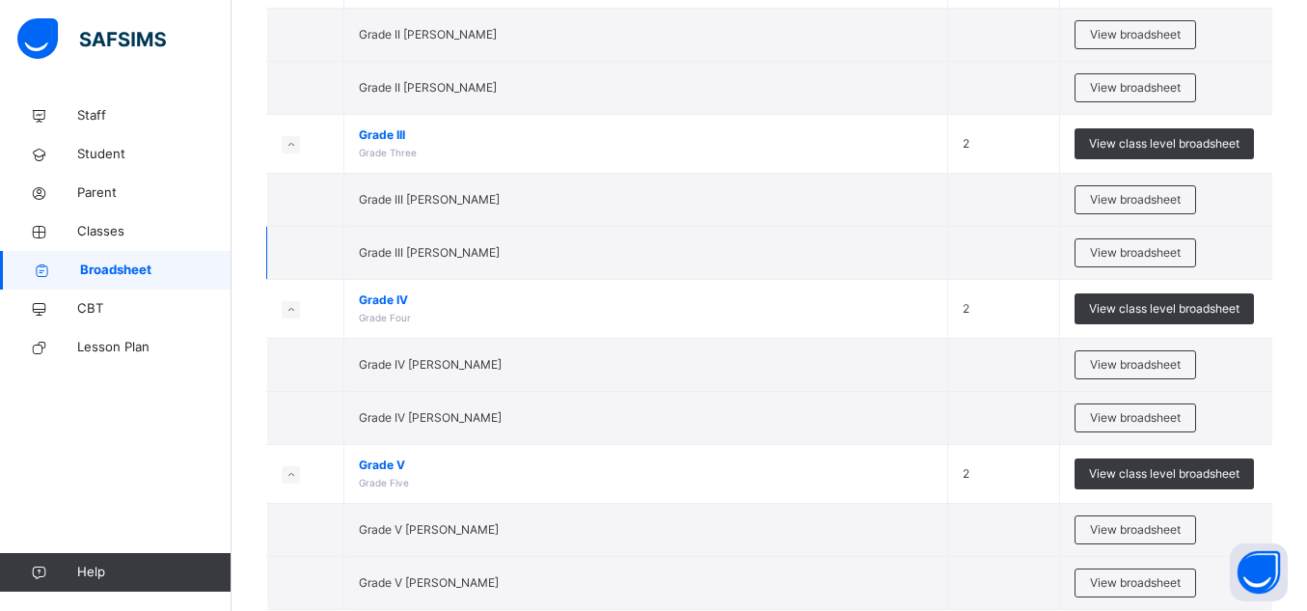
scroll to position [1051, 0]
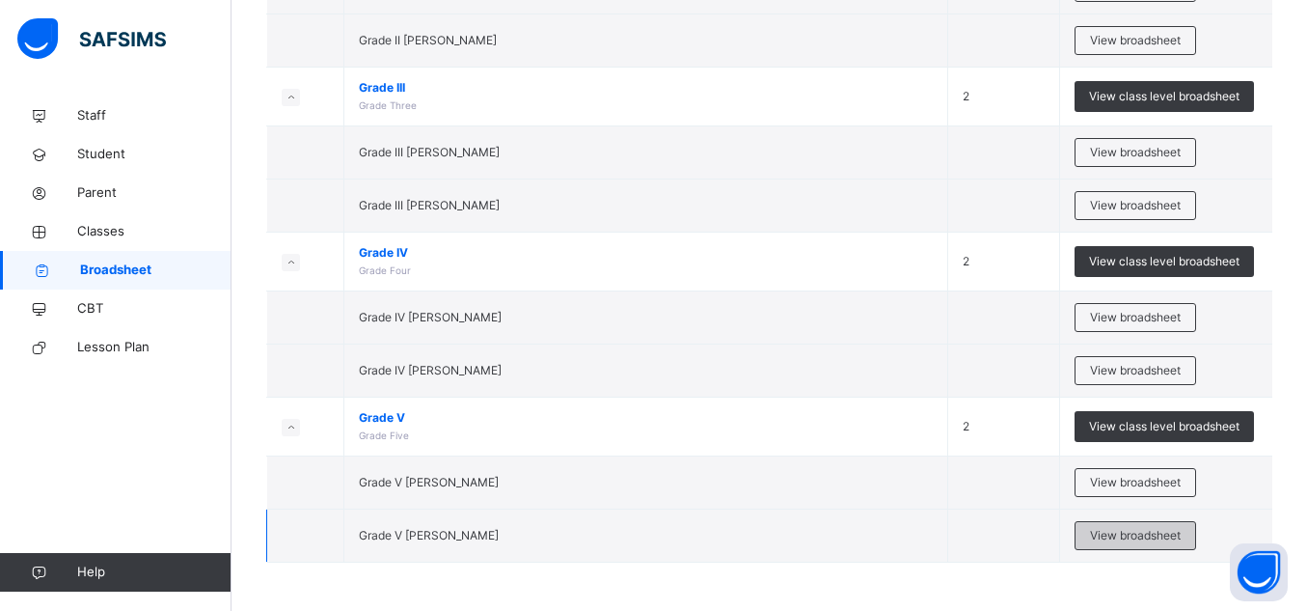
click at [1096, 542] on span "View broadsheet" at bounding box center [1135, 535] width 91 height 17
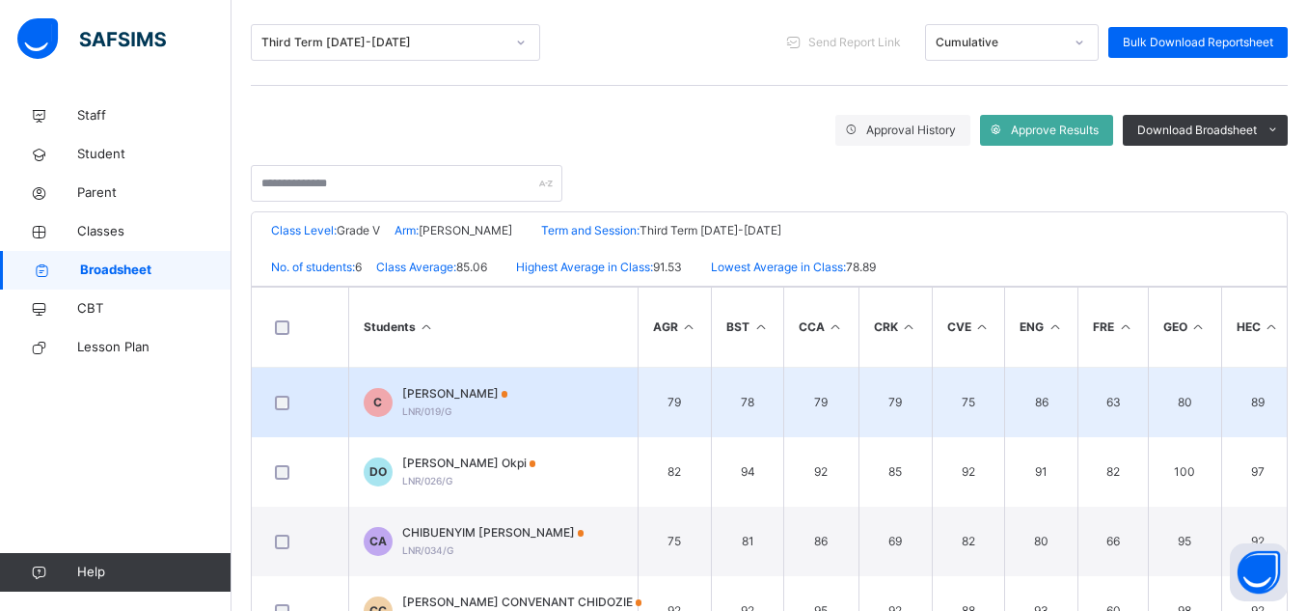
scroll to position [235, 0]
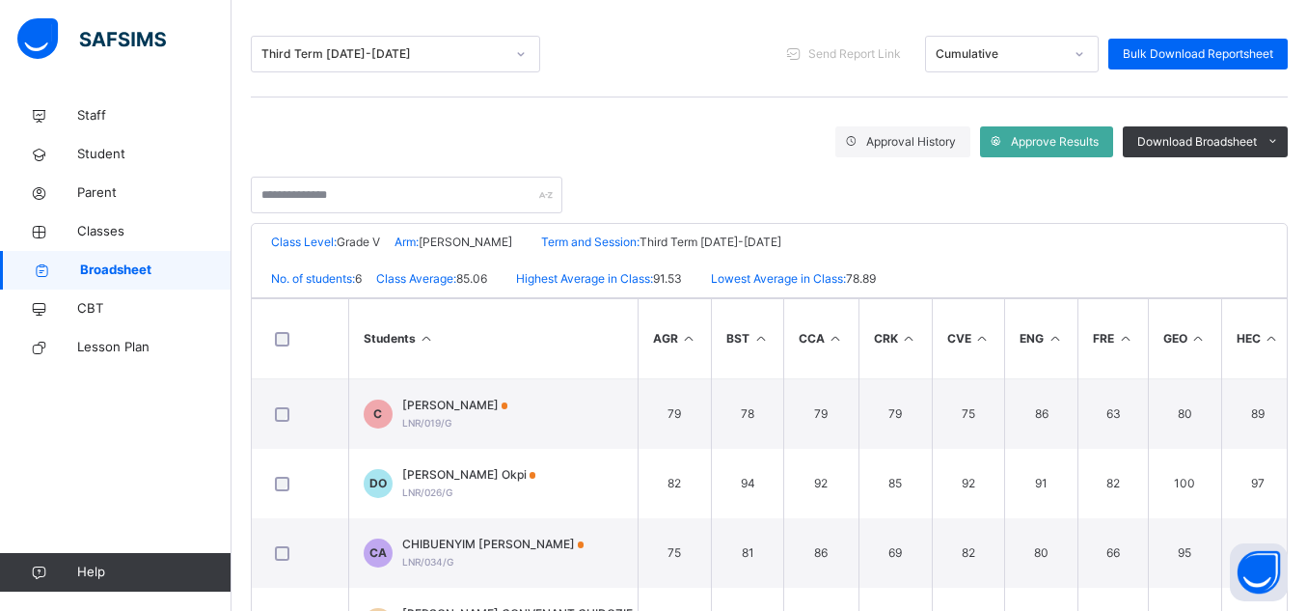
drag, startPoint x: 954, startPoint y: 151, endPoint x: 946, endPoint y: 163, distance: 13.9
click at [1028, 149] on span "Approve Results" at bounding box center [1055, 141] width 88 height 17
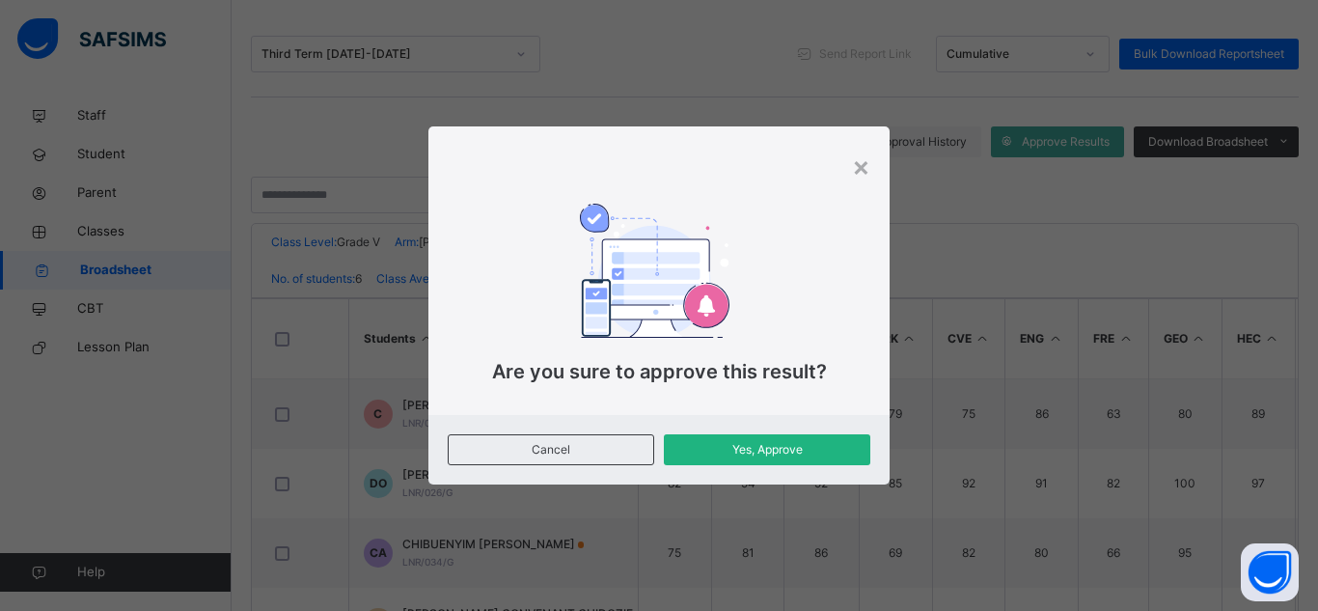
click at [797, 443] on span "Yes, Approve" at bounding box center [766, 449] width 177 height 17
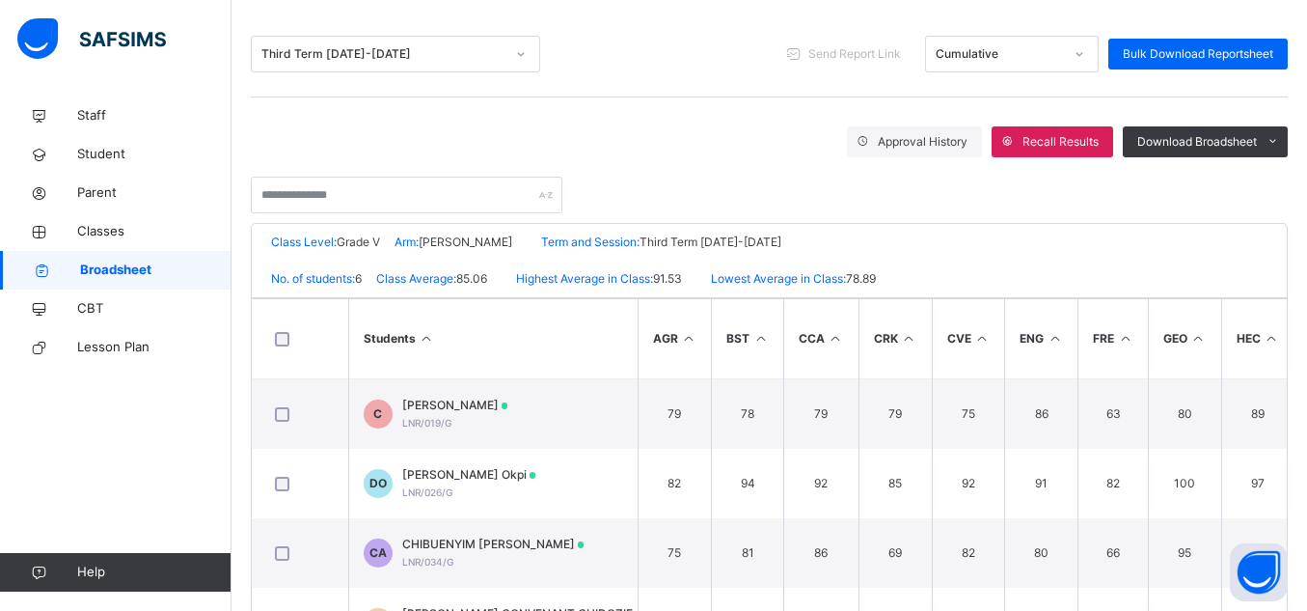
click at [1098, 322] on th "FRE" at bounding box center [1113, 339] width 70 height 80
drag, startPoint x: 1101, startPoint y: 321, endPoint x: 1110, endPoint y: 323, distance: 9.8
click at [1110, 323] on th "FRE" at bounding box center [1113, 339] width 70 height 80
click at [810, 228] on div "Class Level: Grade V Arm: Matthew Term and Session: Third Term 2024-2025" at bounding box center [769, 242] width 1035 height 37
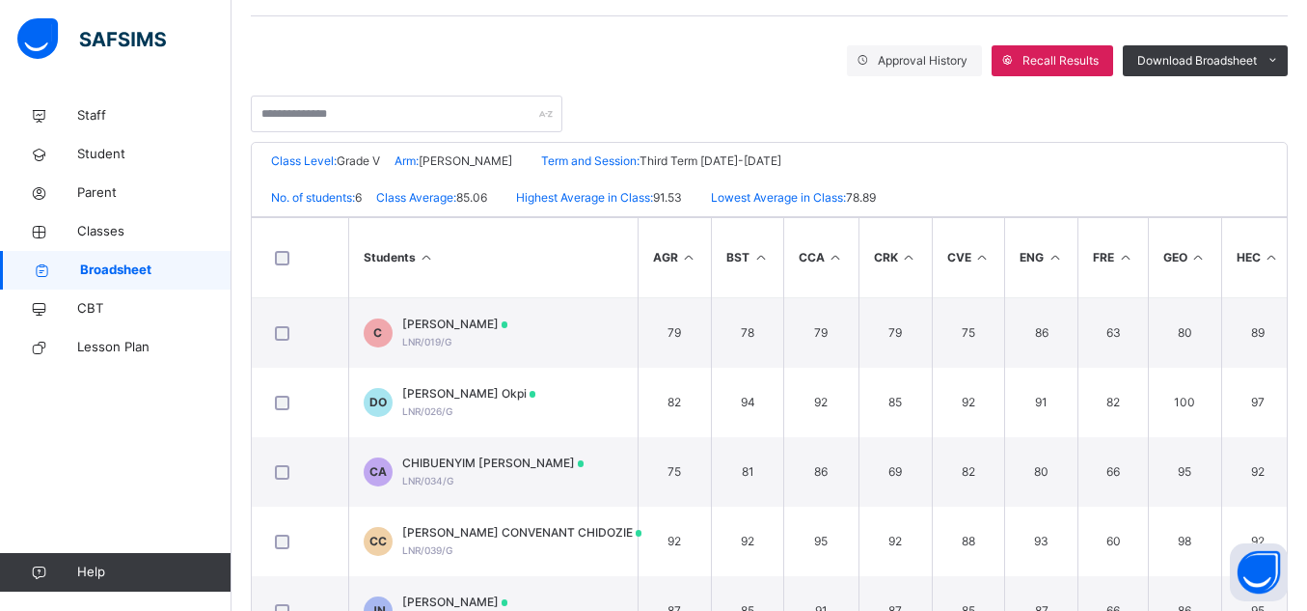
scroll to position [272, 0]
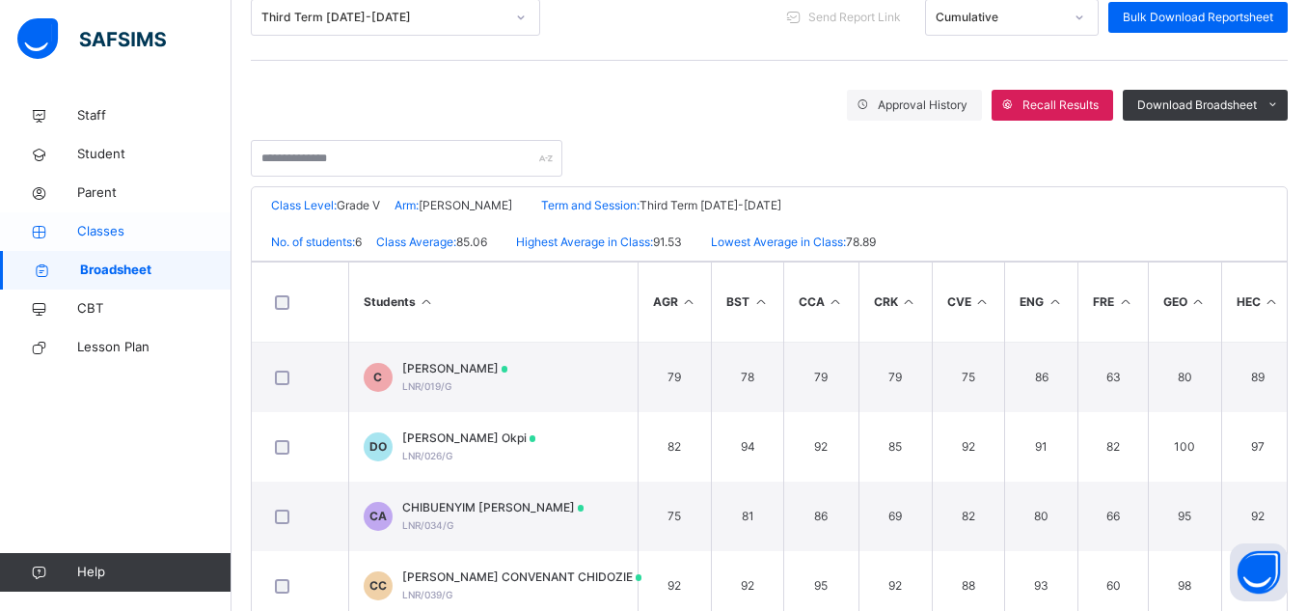
click at [126, 233] on span "Classes" at bounding box center [154, 231] width 154 height 19
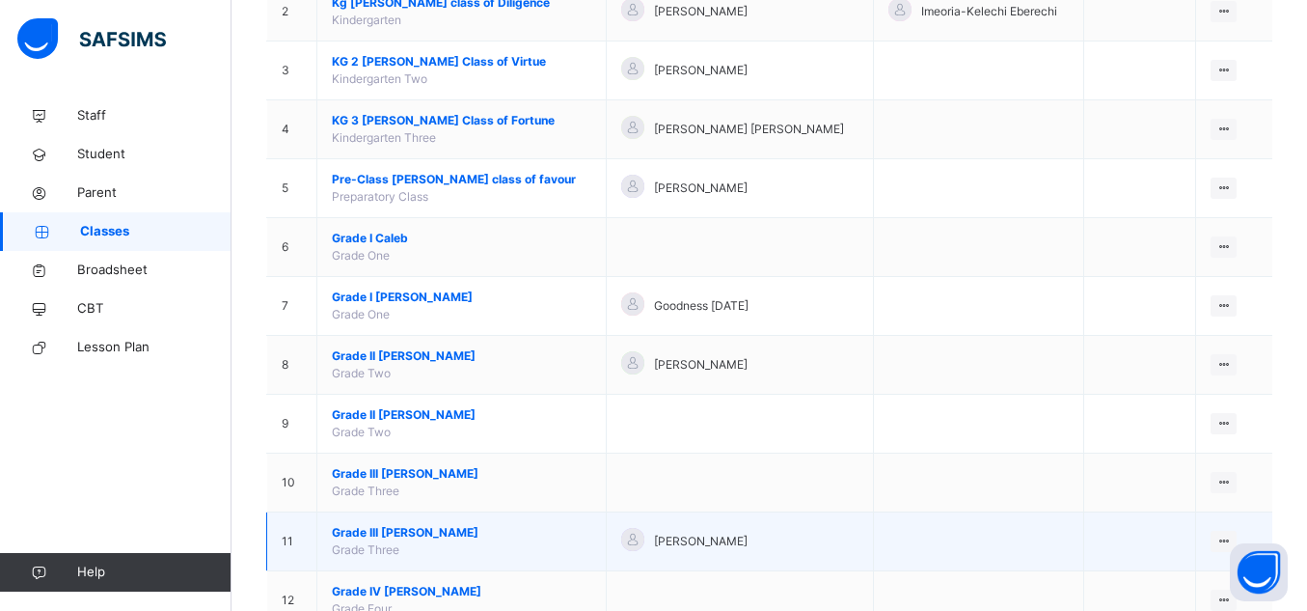
scroll to position [342, 0]
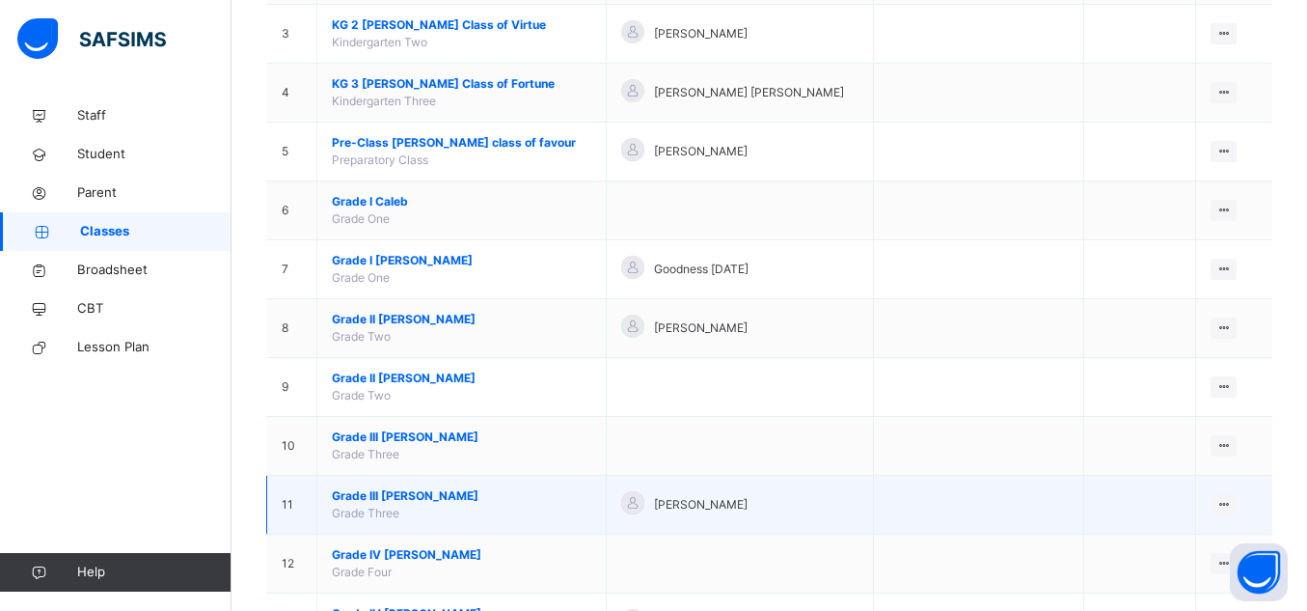
click at [401, 488] on span "Grade III Moses" at bounding box center [461, 495] width 259 height 17
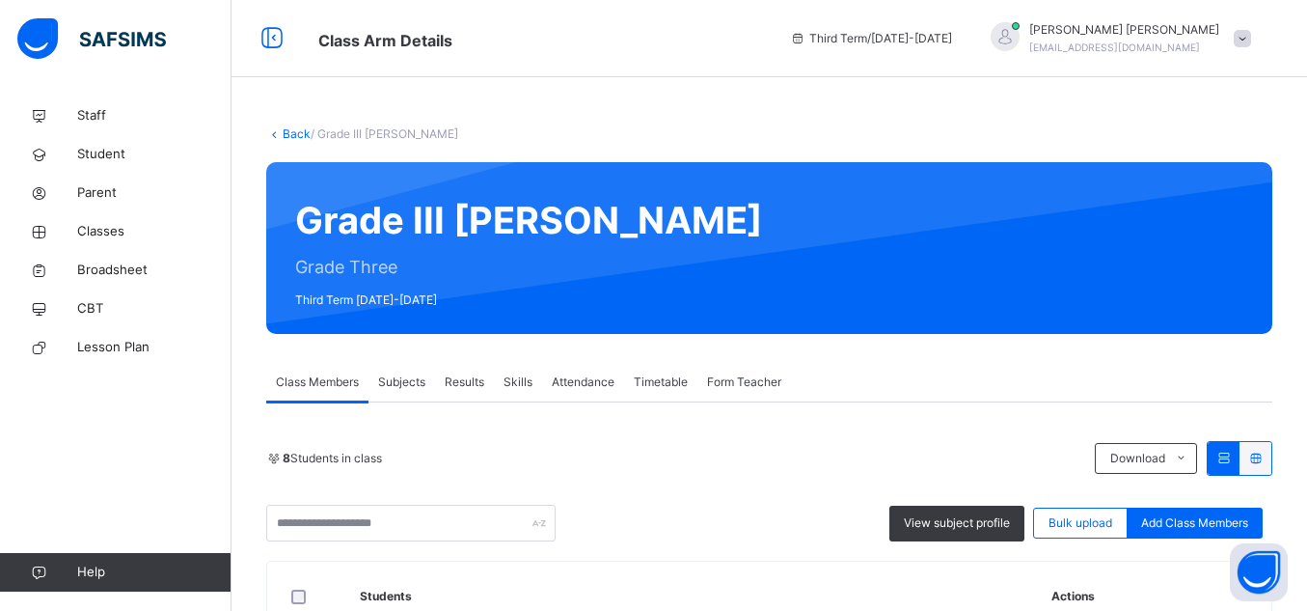
scroll to position [62, 0]
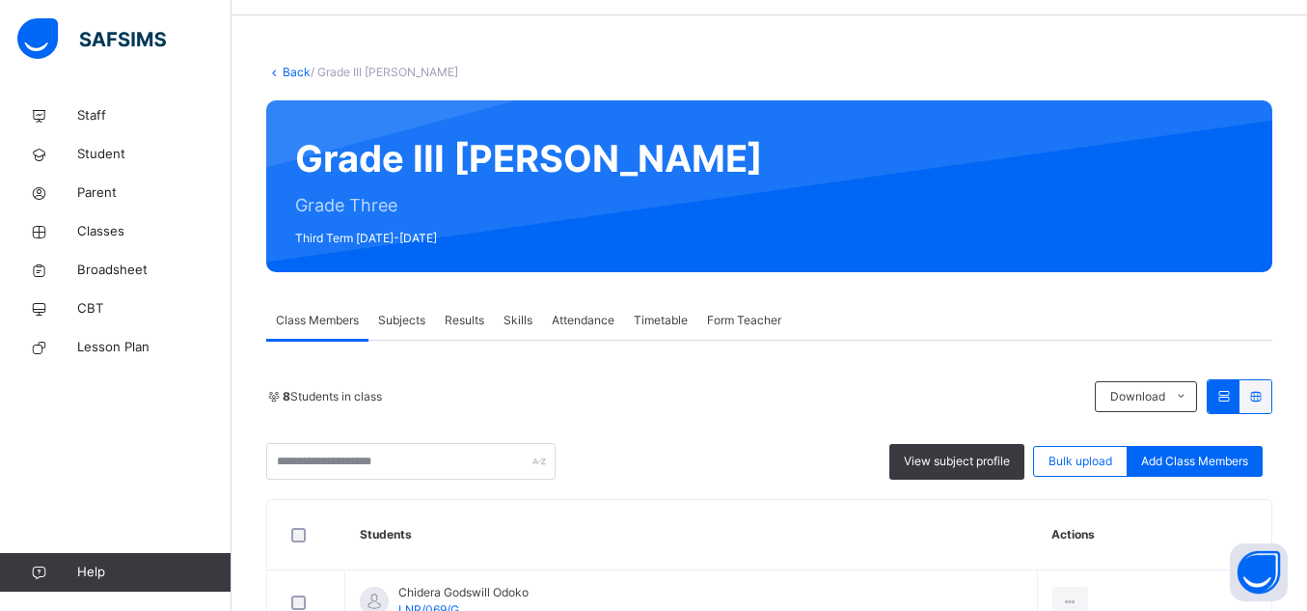
click at [465, 326] on span "Results" at bounding box center [465, 320] width 40 height 17
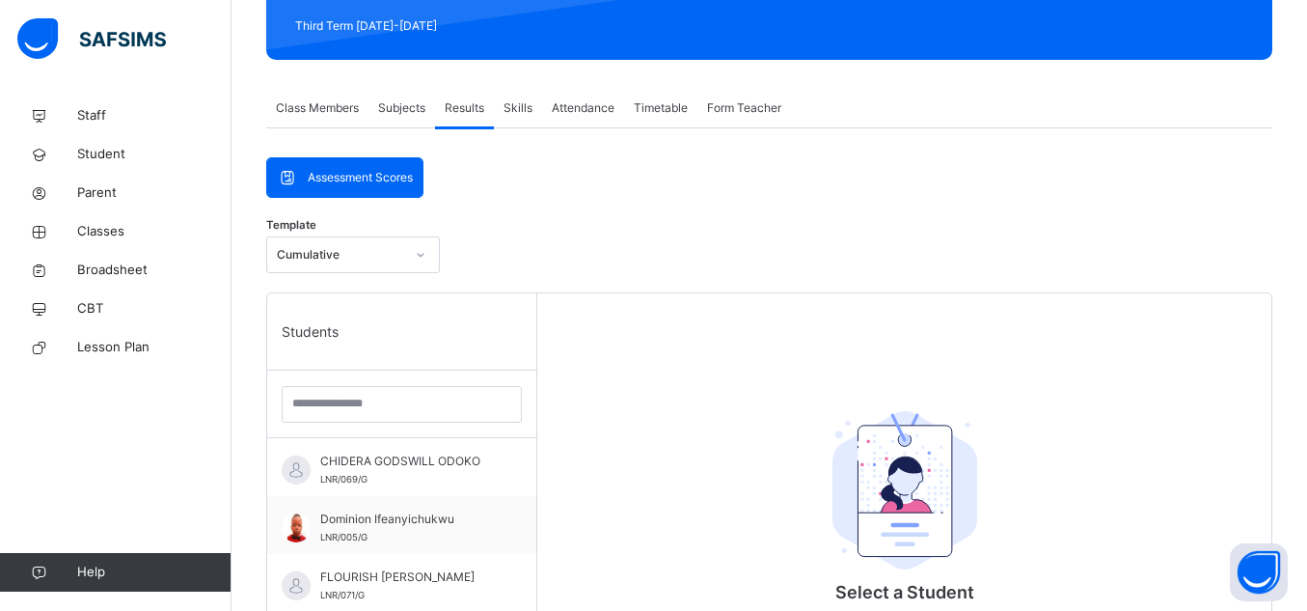
scroll to position [256, 0]
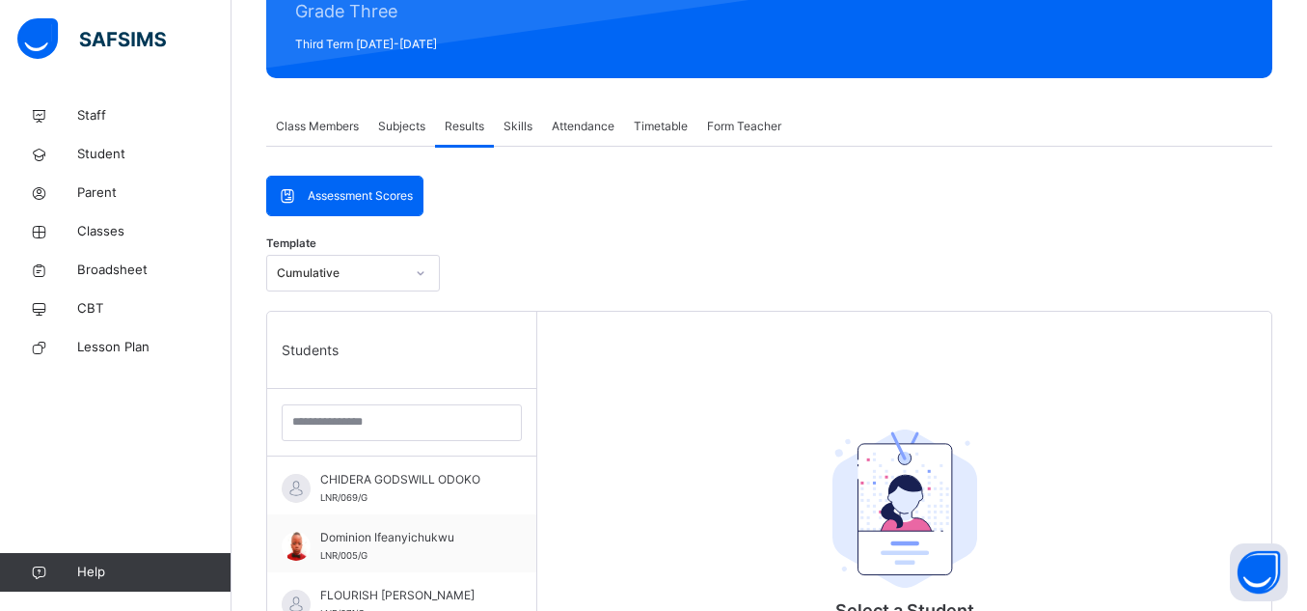
click at [477, 133] on span "Results" at bounding box center [465, 126] width 40 height 17
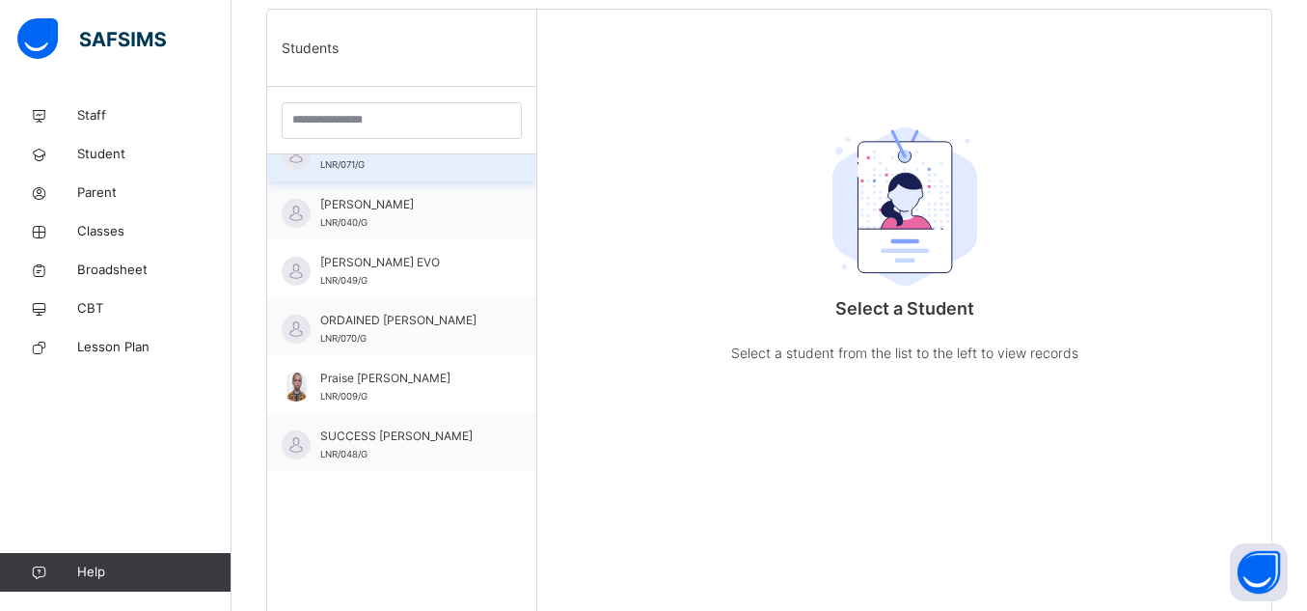
scroll to position [0, 0]
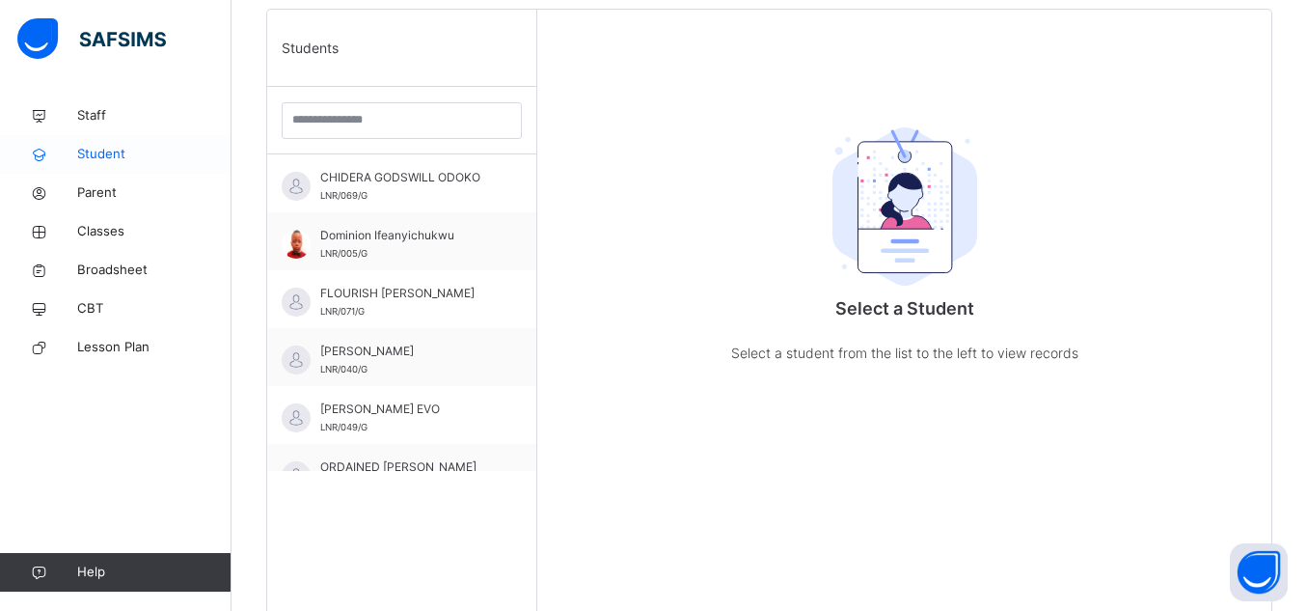
click at [132, 159] on span "Student" at bounding box center [154, 154] width 154 height 19
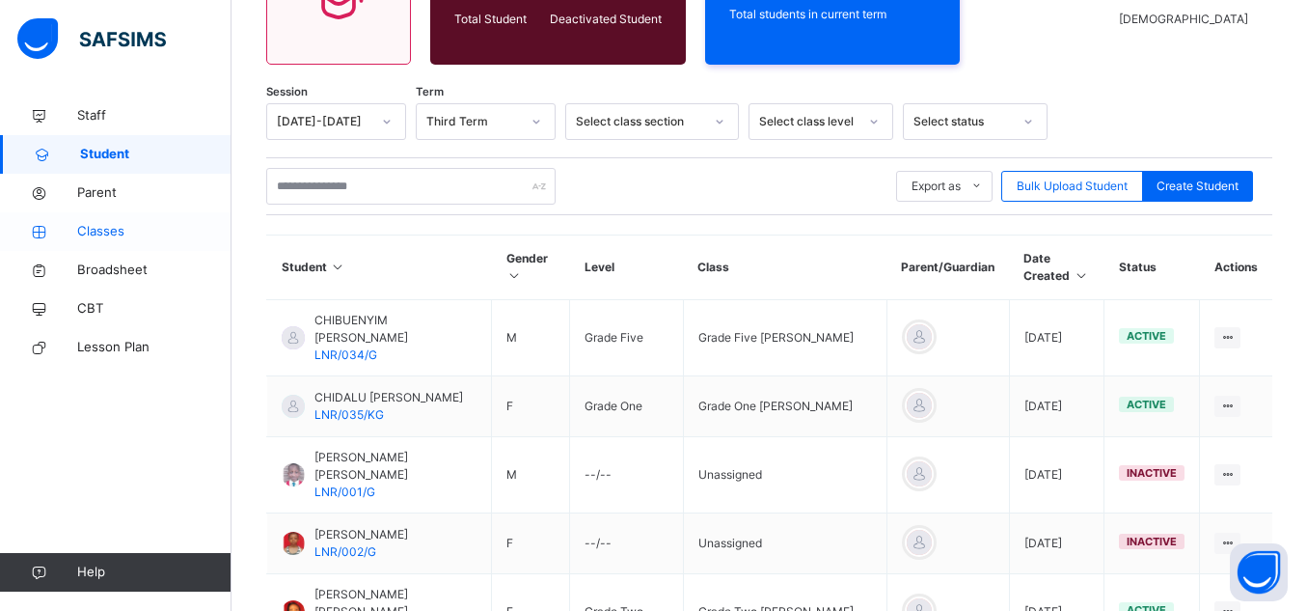
scroll to position [558, 0]
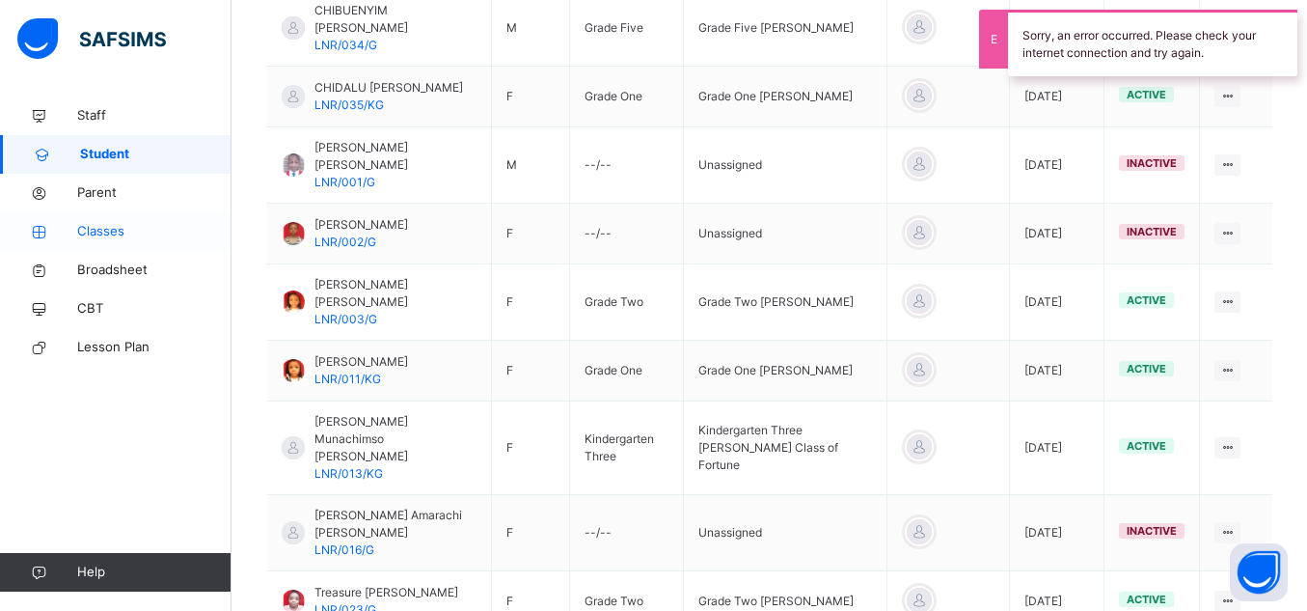
click at [133, 235] on span "Classes" at bounding box center [154, 231] width 154 height 19
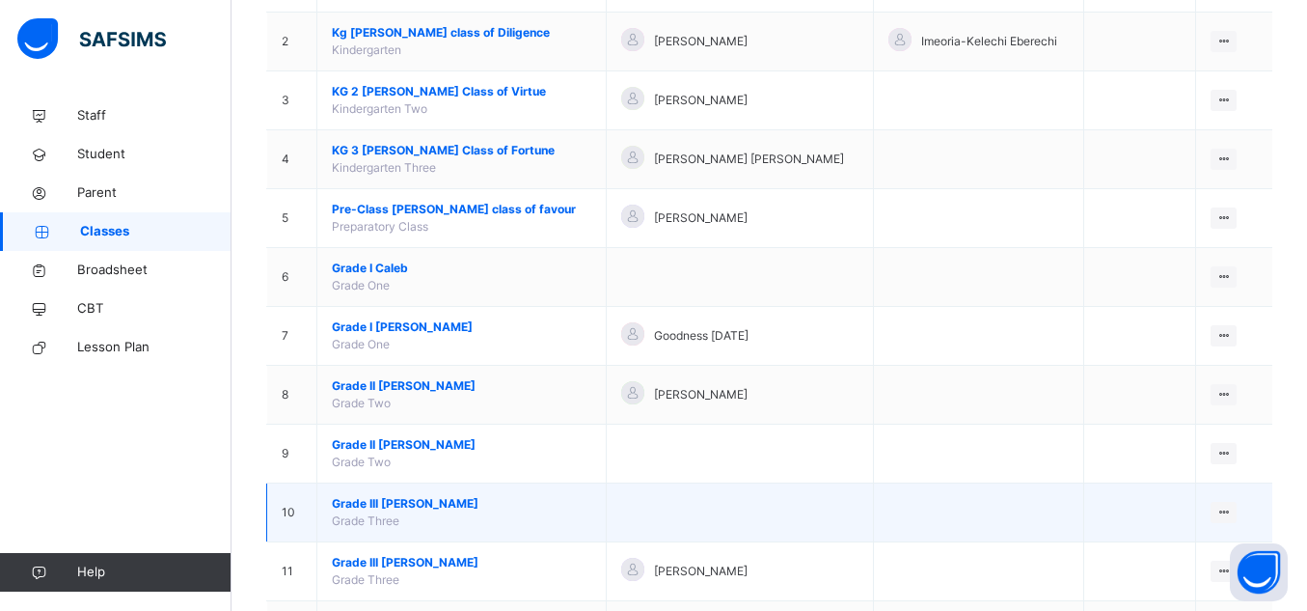
scroll to position [314, 0]
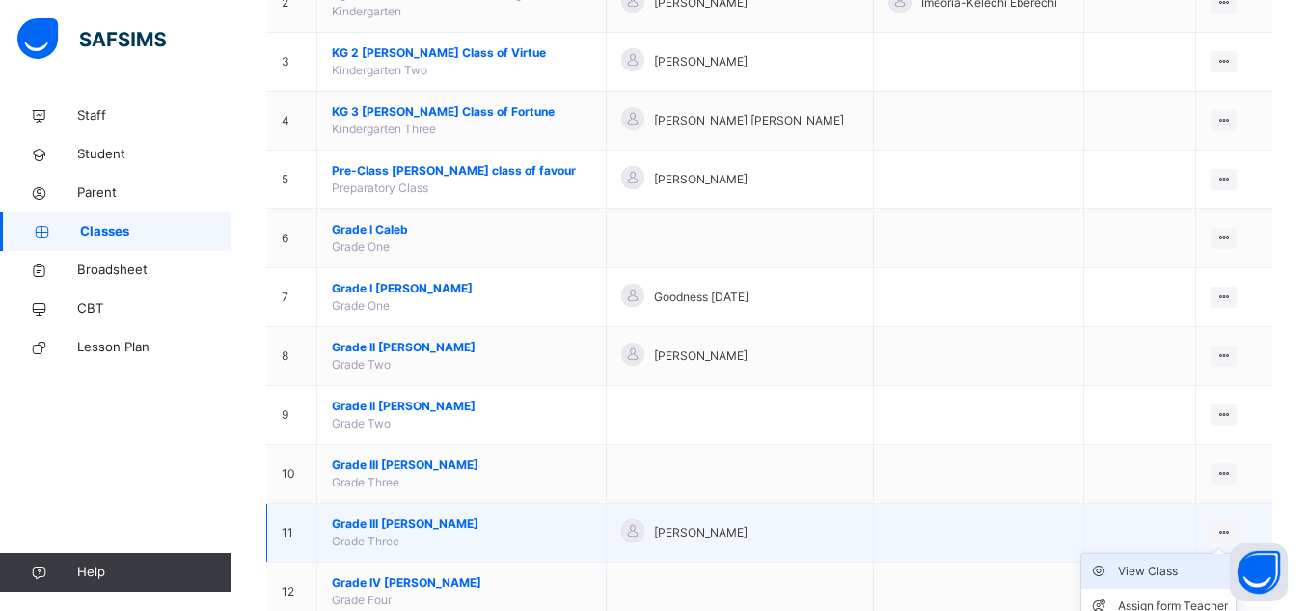
click at [1166, 574] on div "View Class" at bounding box center [1173, 570] width 110 height 19
click at [1166, 574] on div "Select class section Select level Select arm Download Pdf Report Excel Report S…" at bounding box center [770, 266] width 1076 height 1160
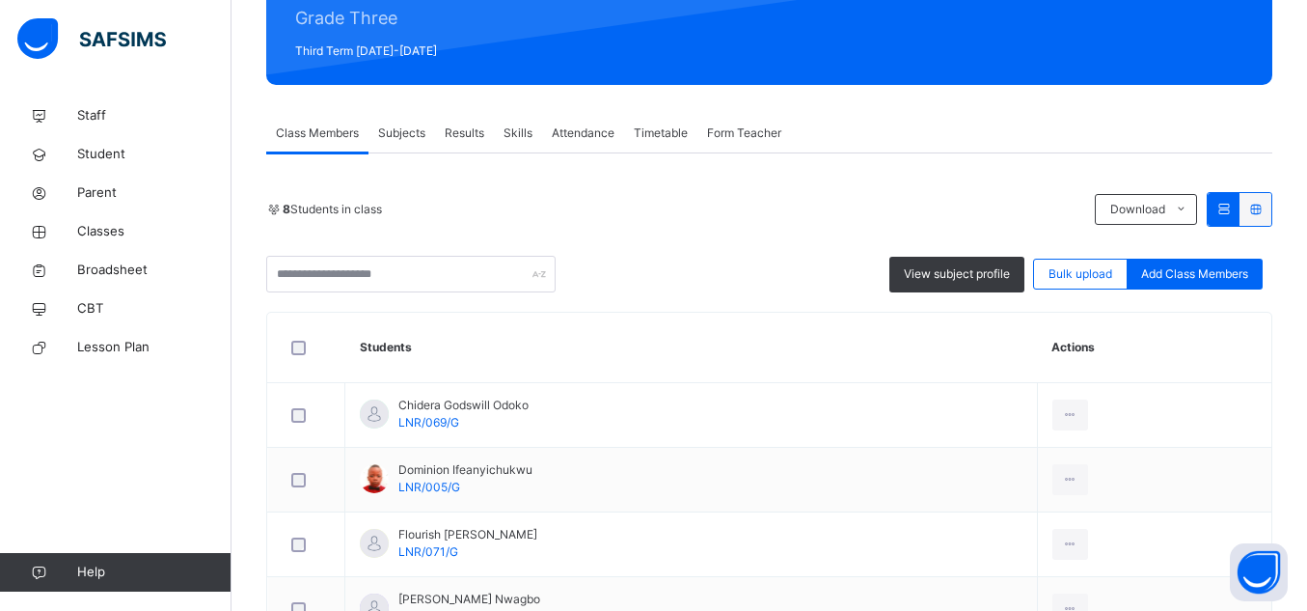
scroll to position [230, 0]
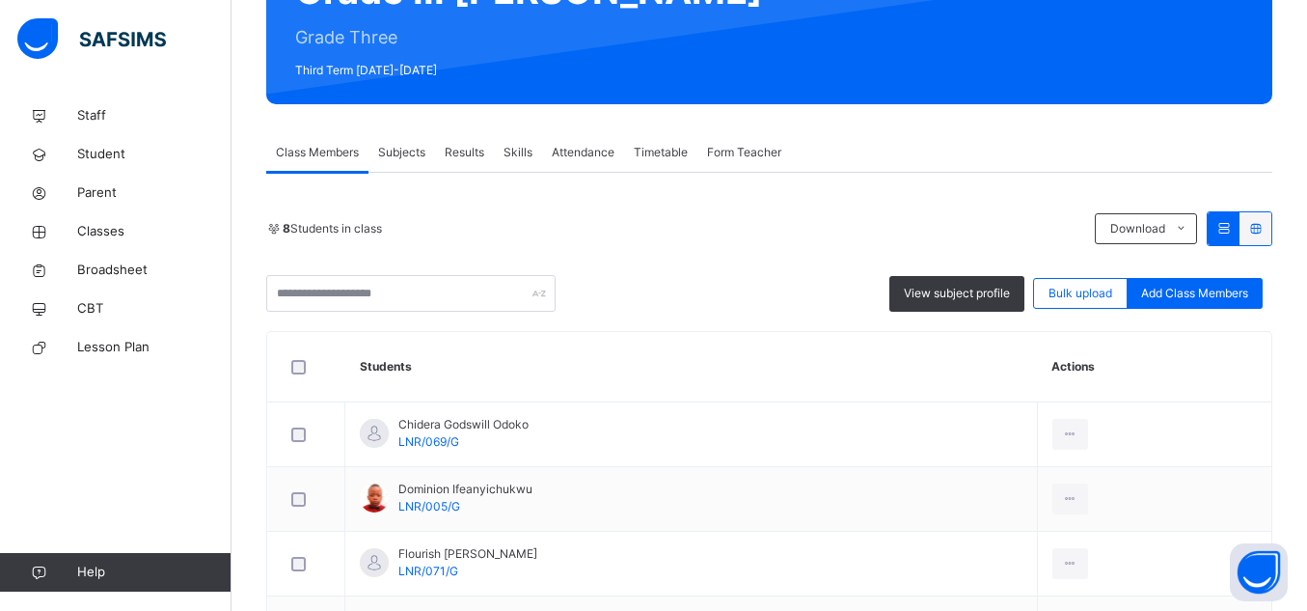
click at [460, 159] on span "Results" at bounding box center [465, 152] width 40 height 17
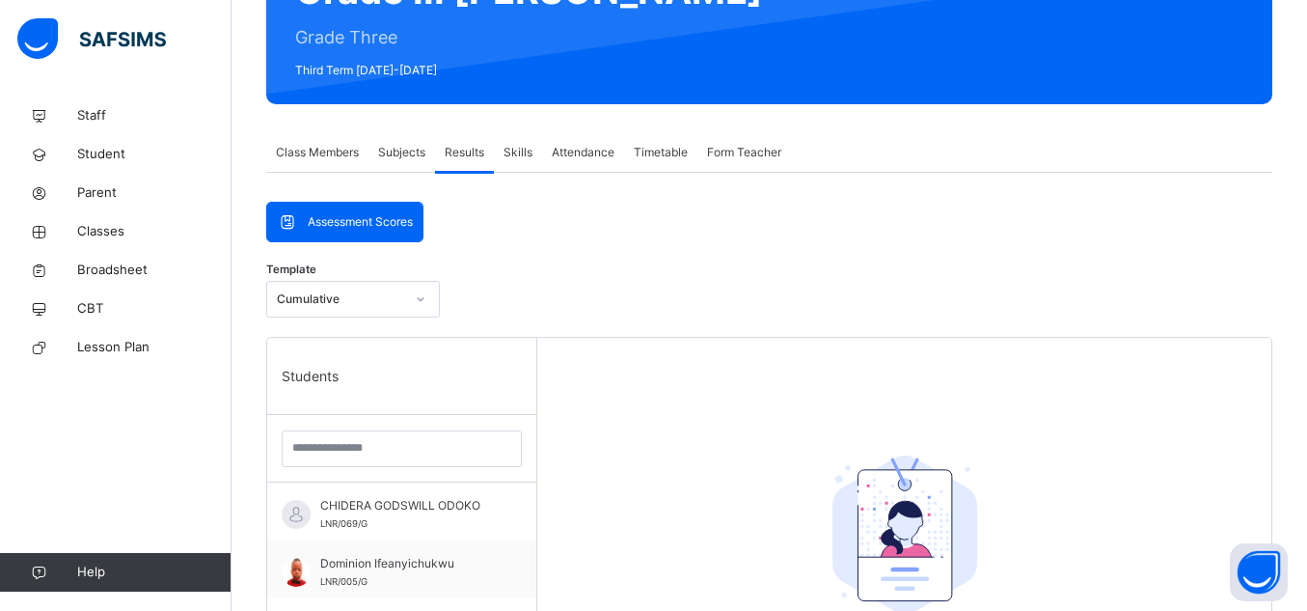
click at [389, 209] on div "Assessment Scores" at bounding box center [344, 222] width 155 height 39
click at [378, 225] on span "Assessment Scores" at bounding box center [360, 221] width 105 height 17
click at [411, 161] on div "Subjects" at bounding box center [401, 152] width 67 height 39
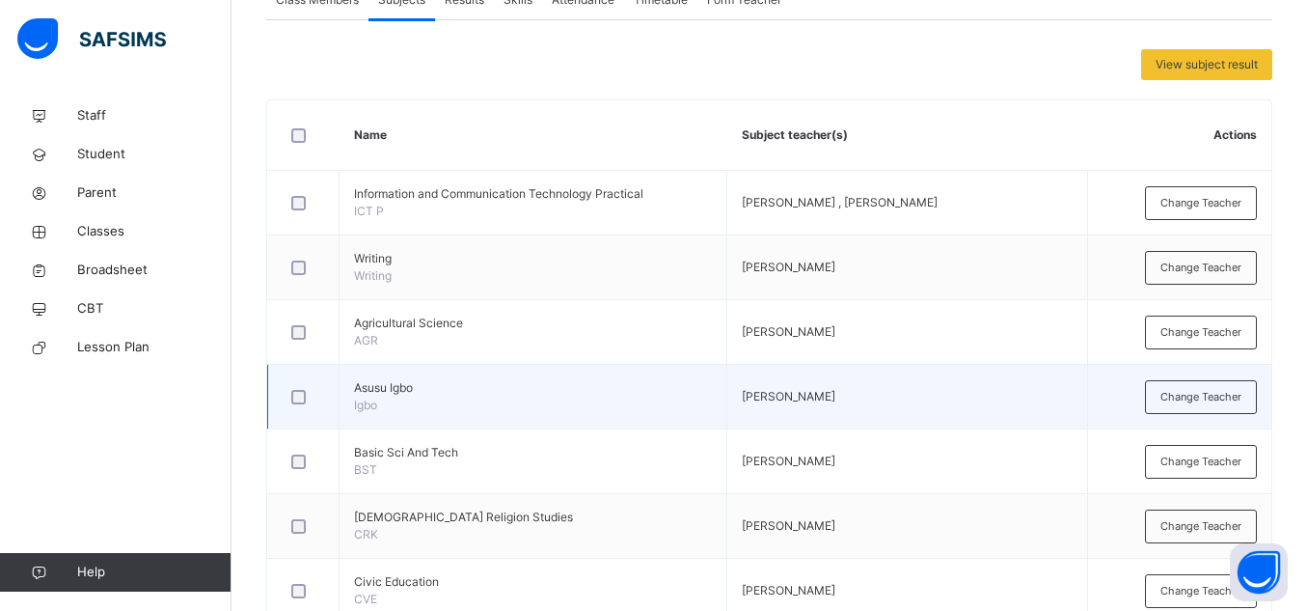
scroll to position [286, 0]
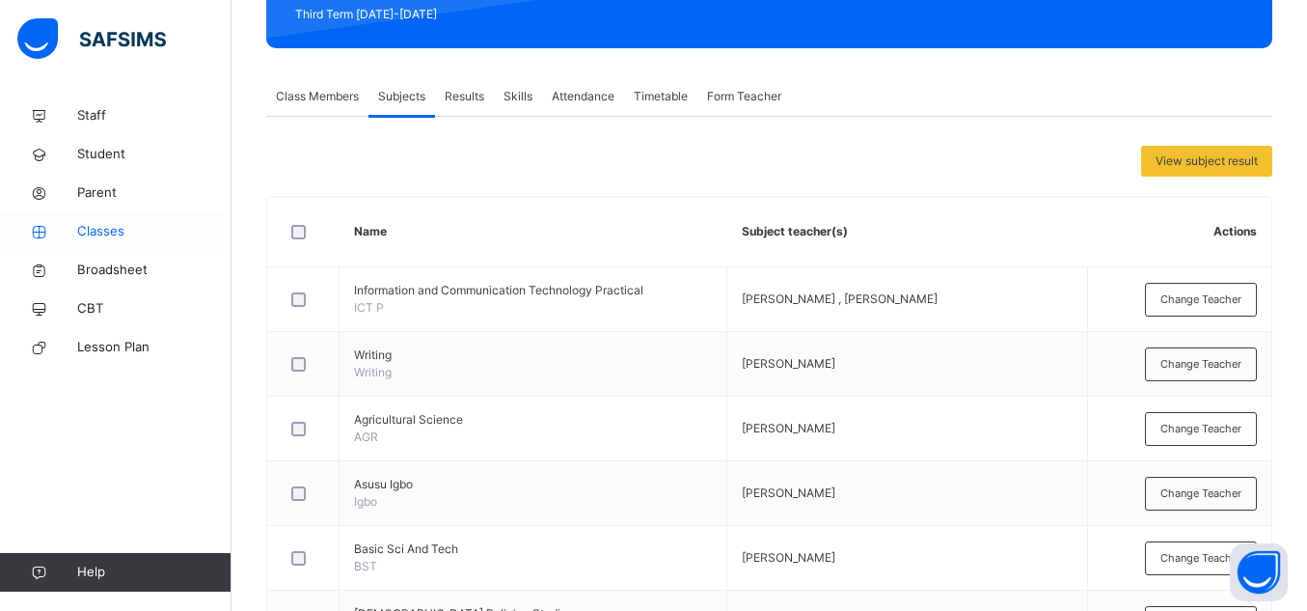
click at [131, 234] on span "Classes" at bounding box center [154, 231] width 154 height 19
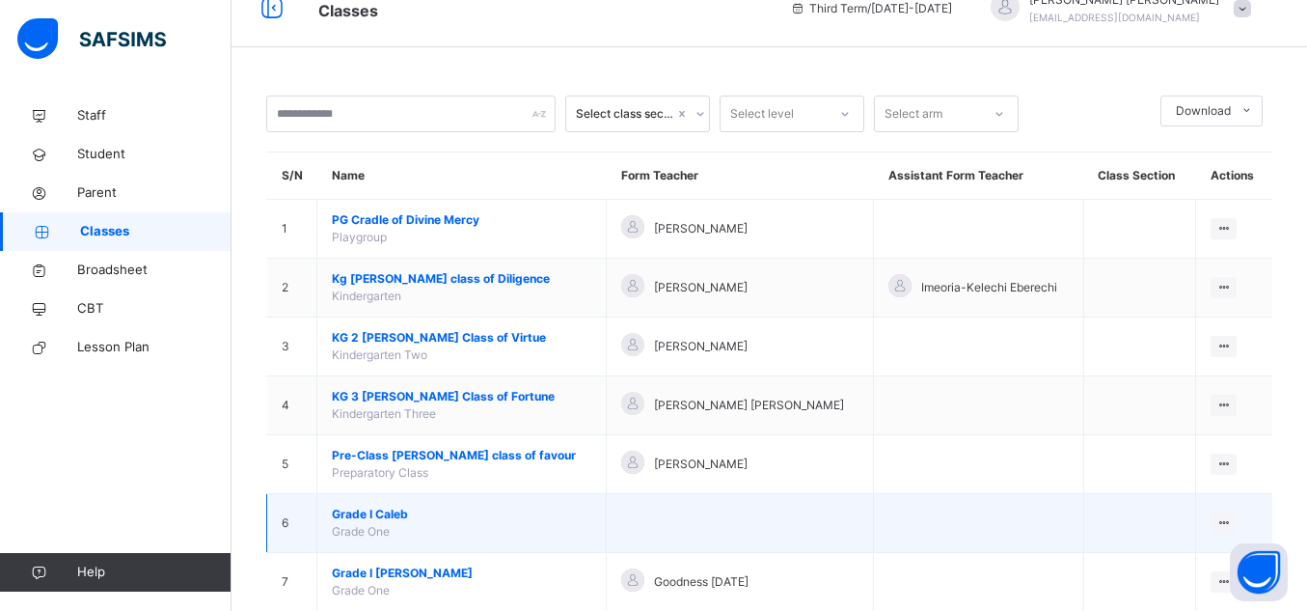
scroll to position [69, 0]
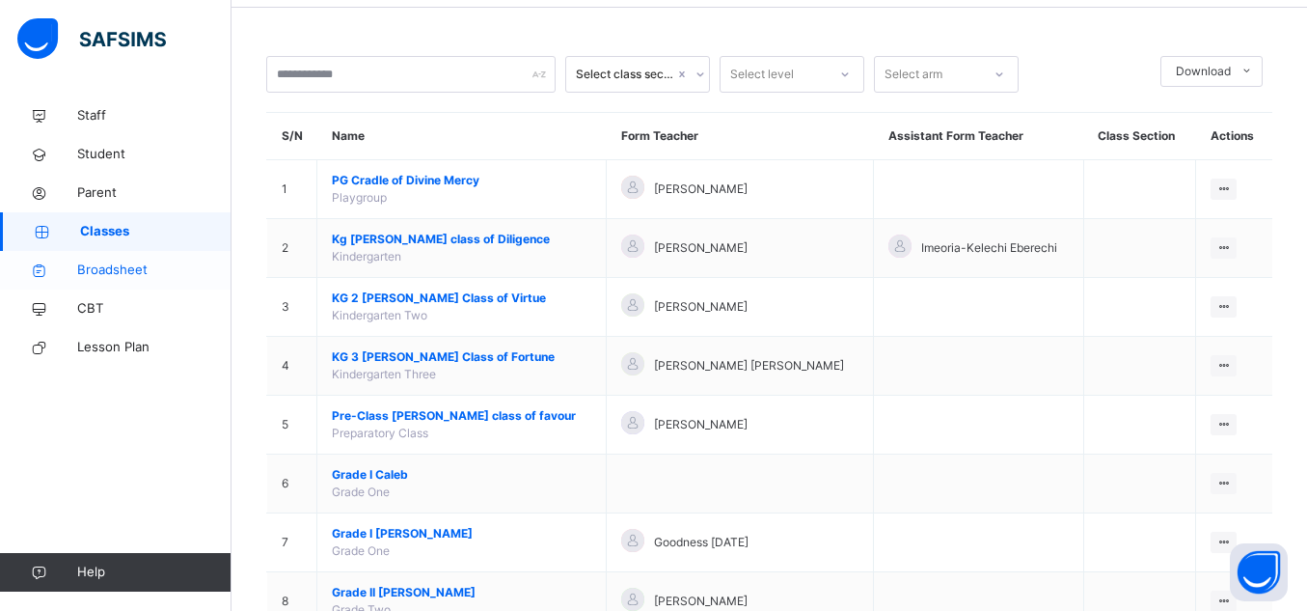
click at [116, 287] on link "Broadsheet" at bounding box center [116, 270] width 232 height 39
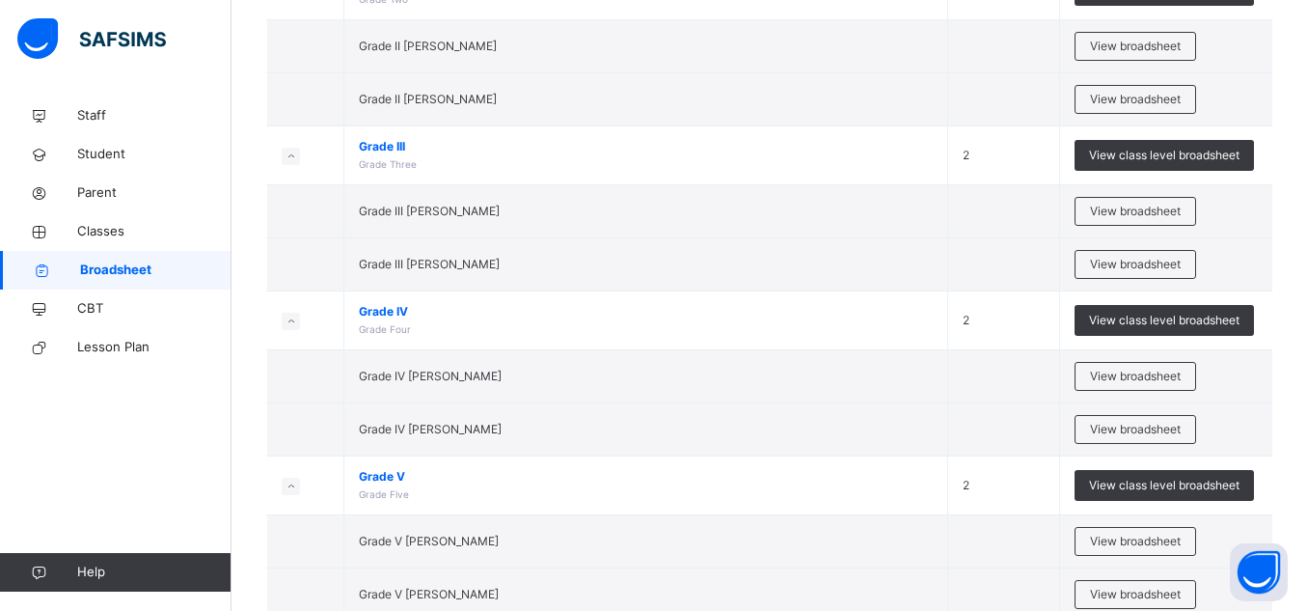
scroll to position [1051, 0]
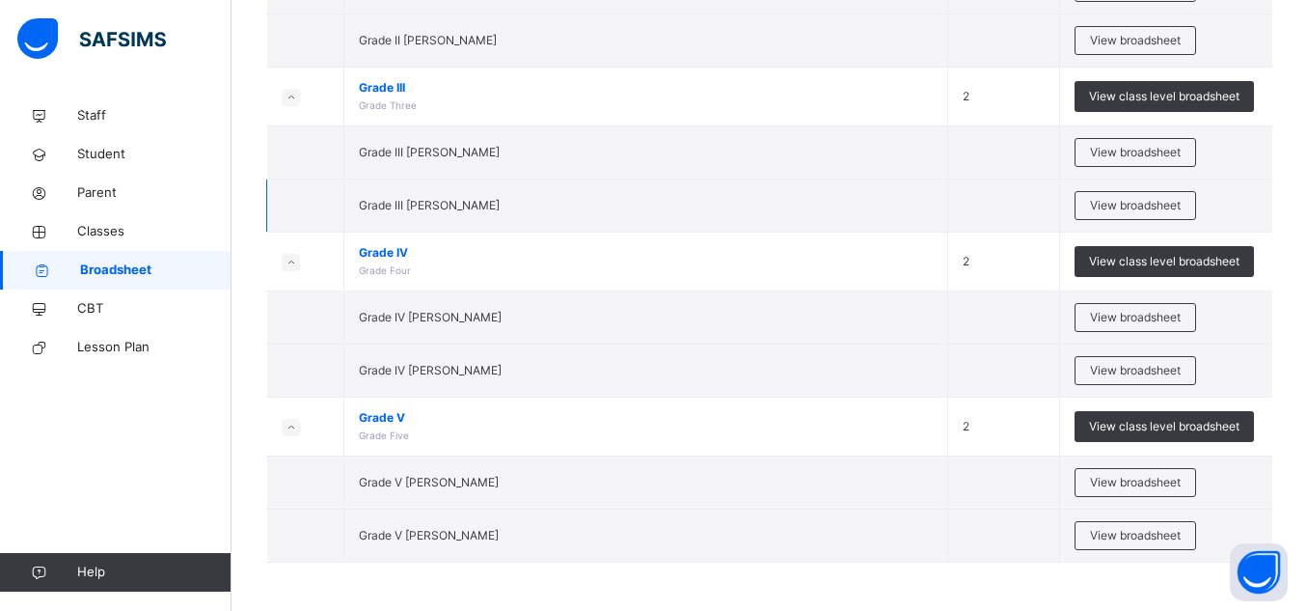
click at [499, 211] on td "Grade III Moses" at bounding box center [646, 205] width 604 height 53
click at [1124, 210] on span "View broadsheet" at bounding box center [1135, 205] width 91 height 17
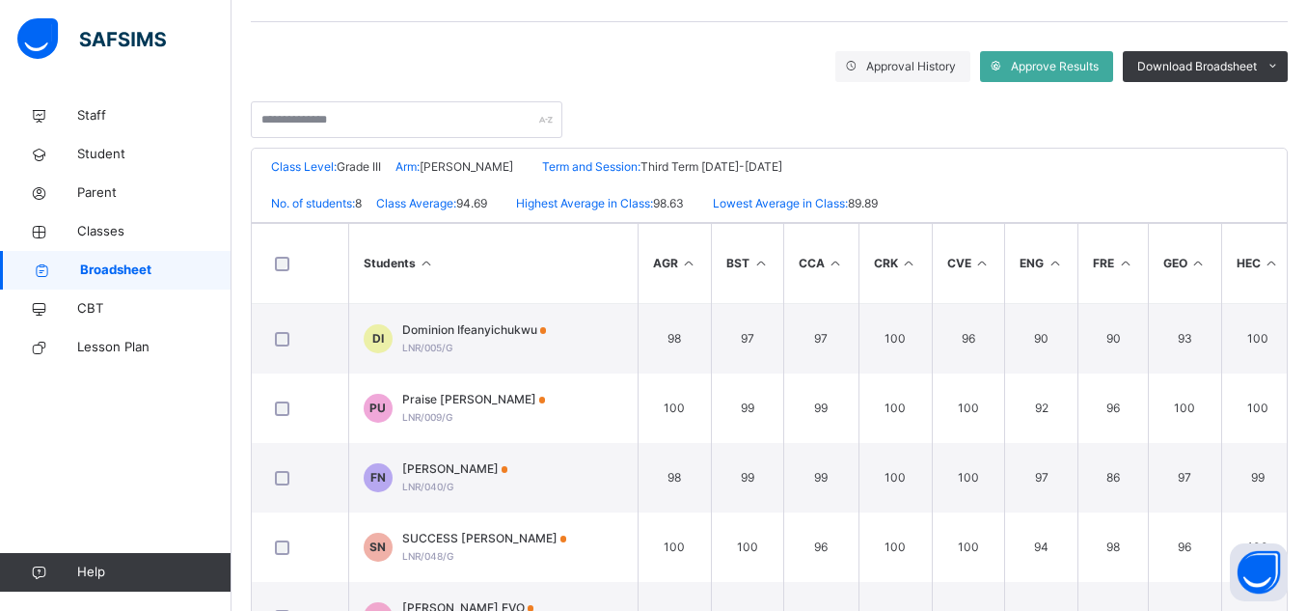
scroll to position [298, 0]
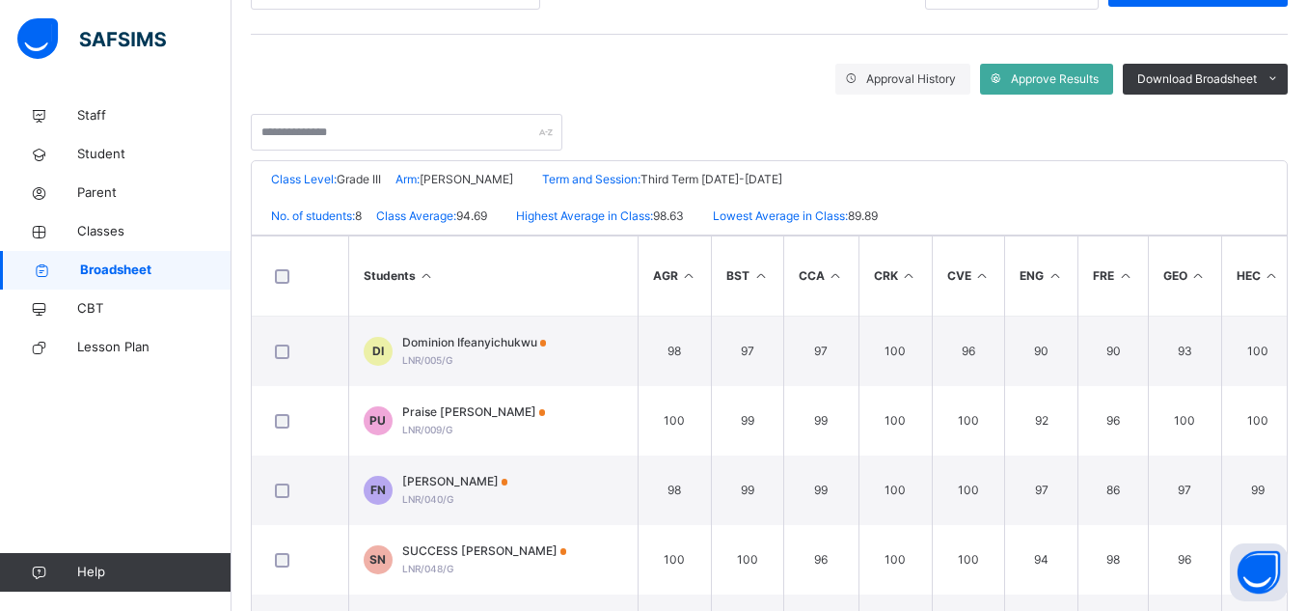
click at [689, 279] on icon at bounding box center [689, 275] width 16 height 14
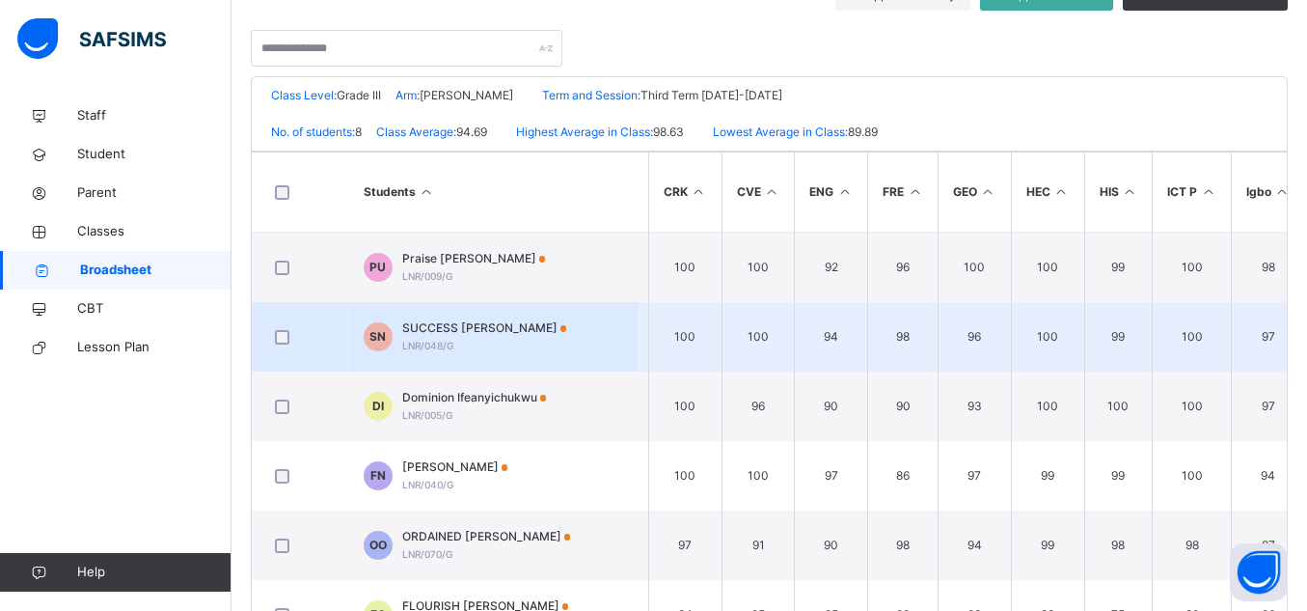
scroll to position [273, 0]
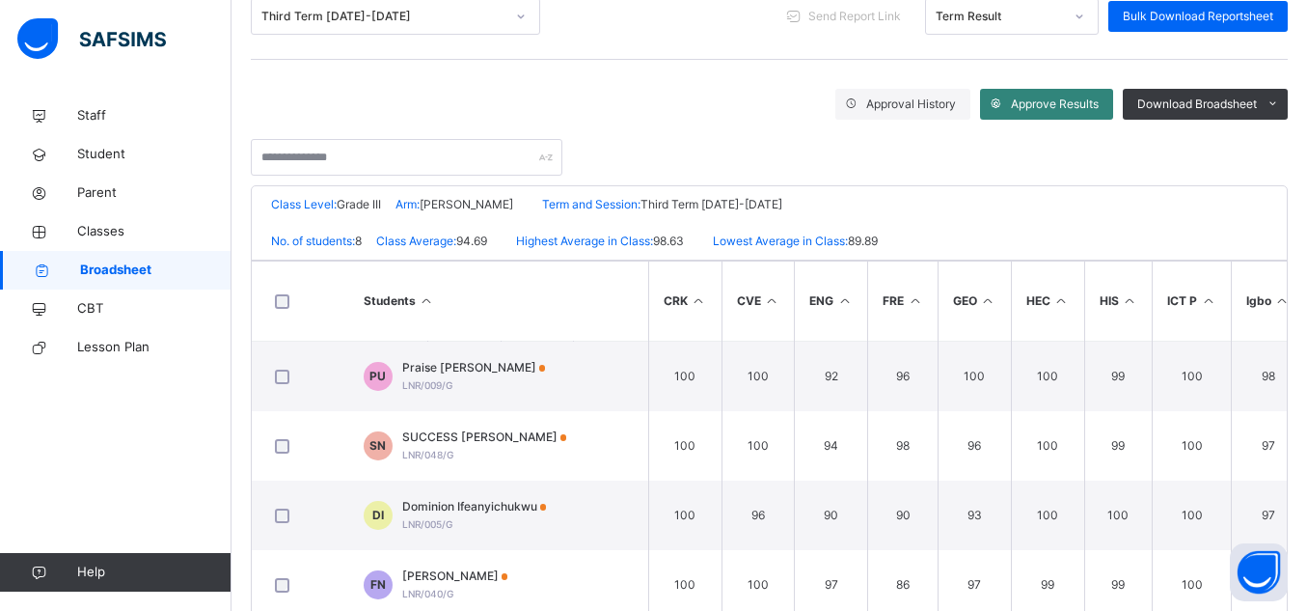
click at [1035, 111] on span "Approve Results" at bounding box center [1055, 104] width 88 height 17
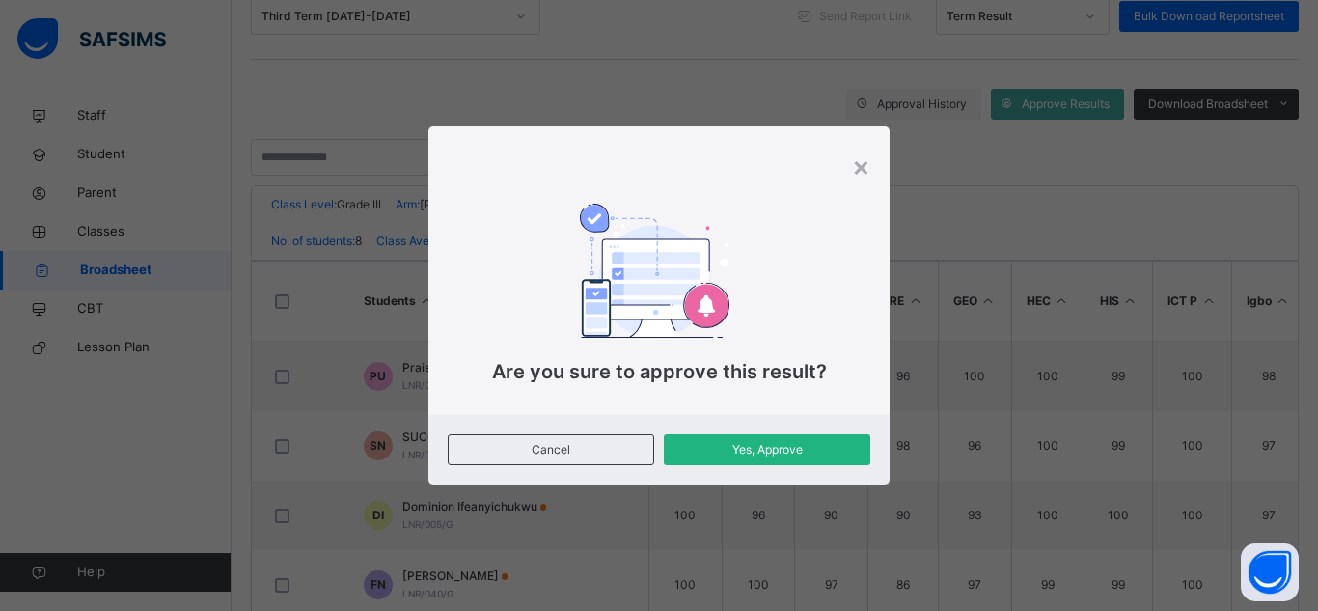
click at [813, 451] on span "Yes, Approve" at bounding box center [766, 449] width 177 height 17
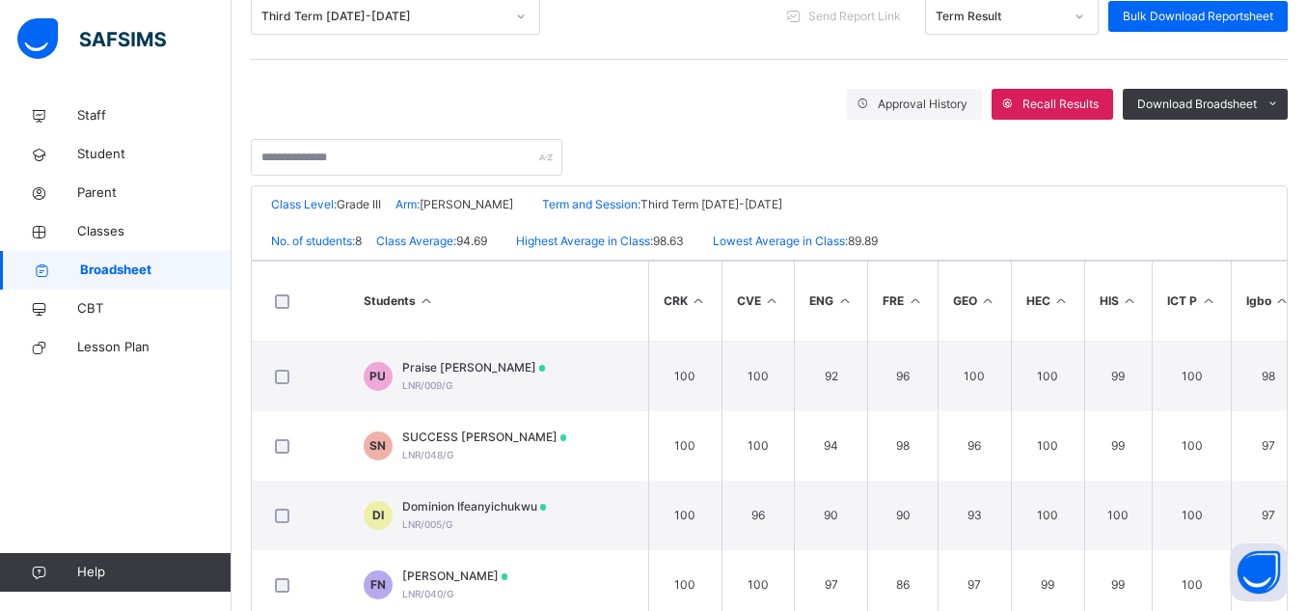
scroll to position [259, 0]
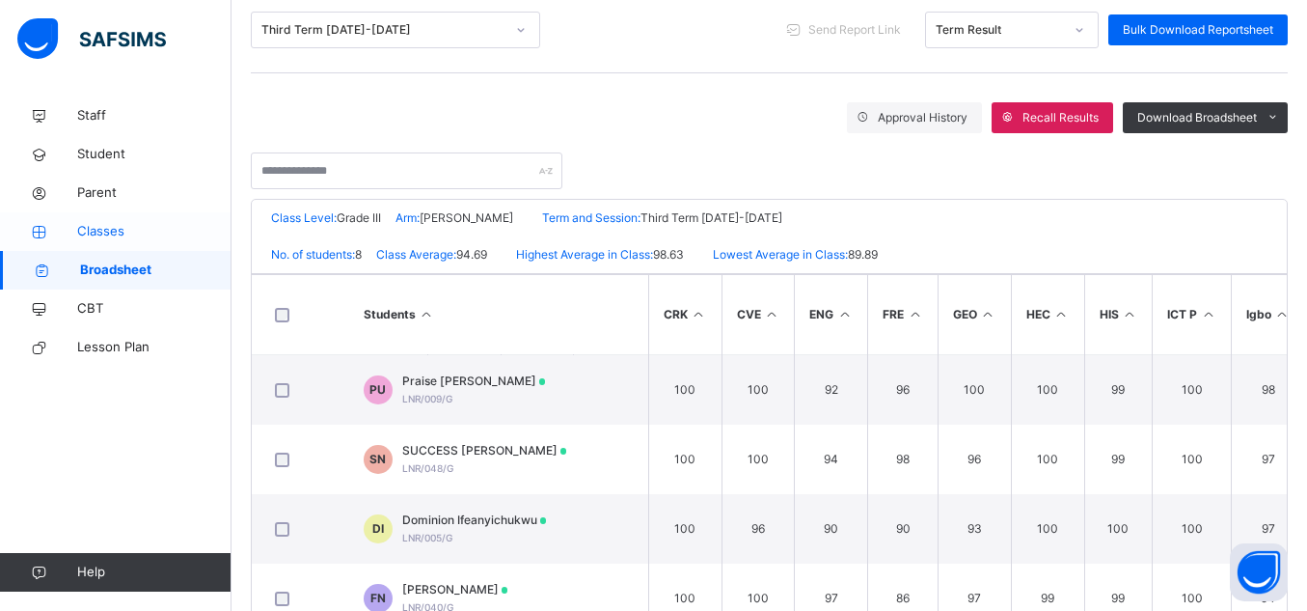
click at [104, 229] on span "Classes" at bounding box center [154, 231] width 154 height 19
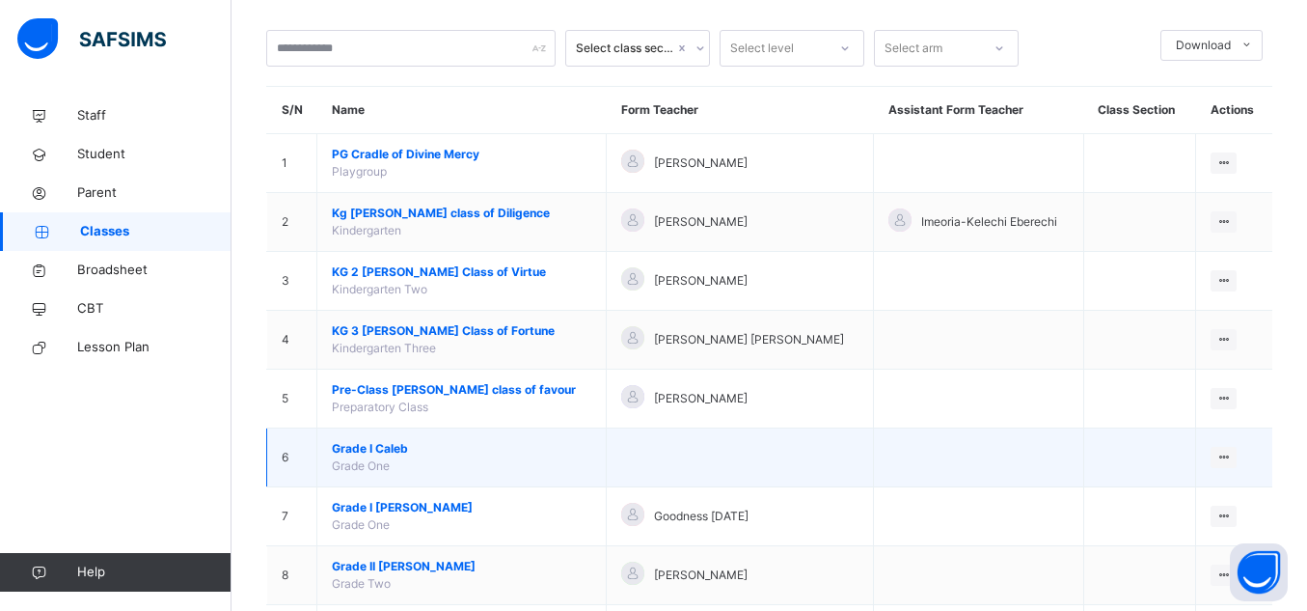
scroll to position [120, 0]
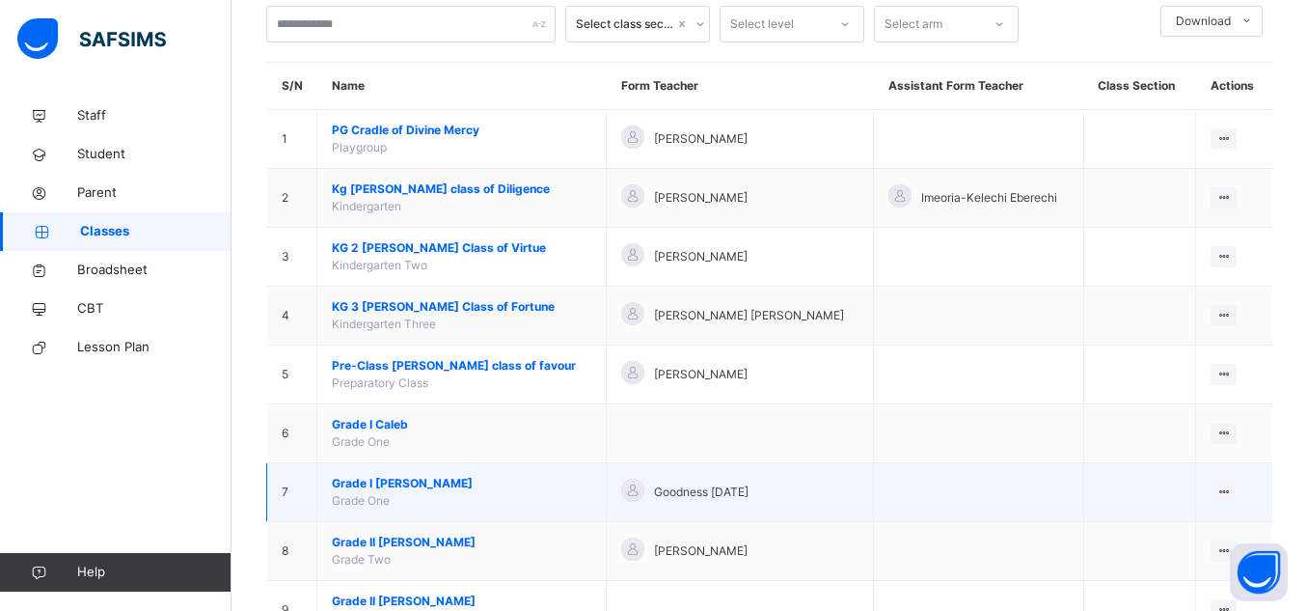
click at [394, 483] on span "Grade I Joshua" at bounding box center [461, 483] width 259 height 17
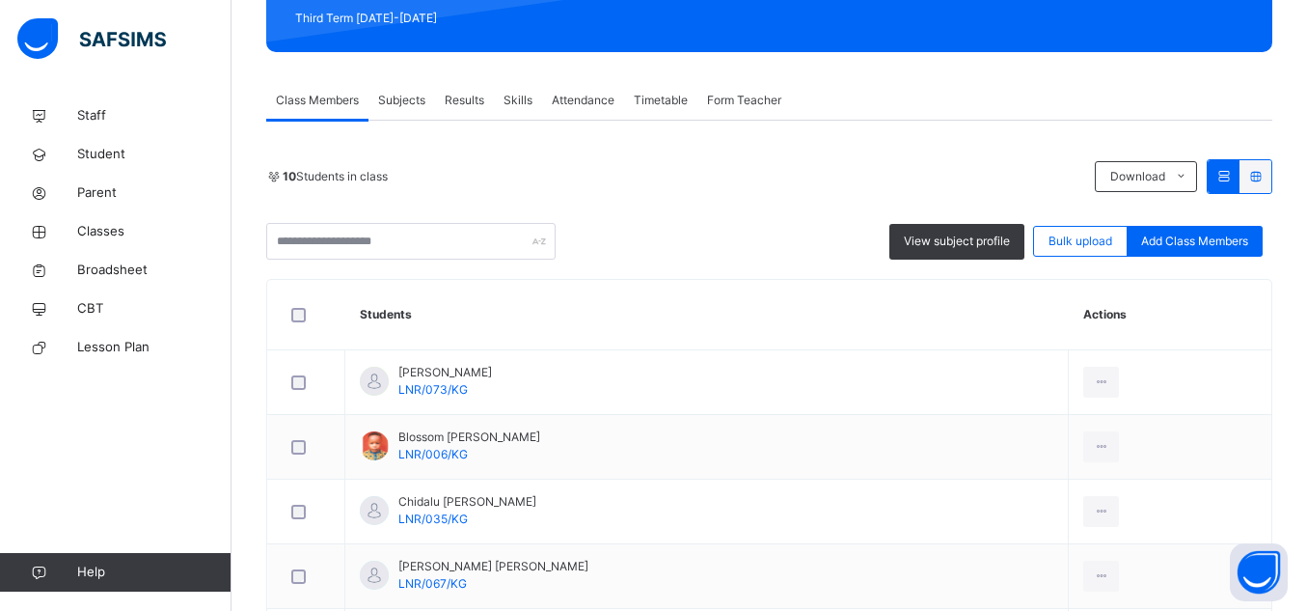
scroll to position [351, 0]
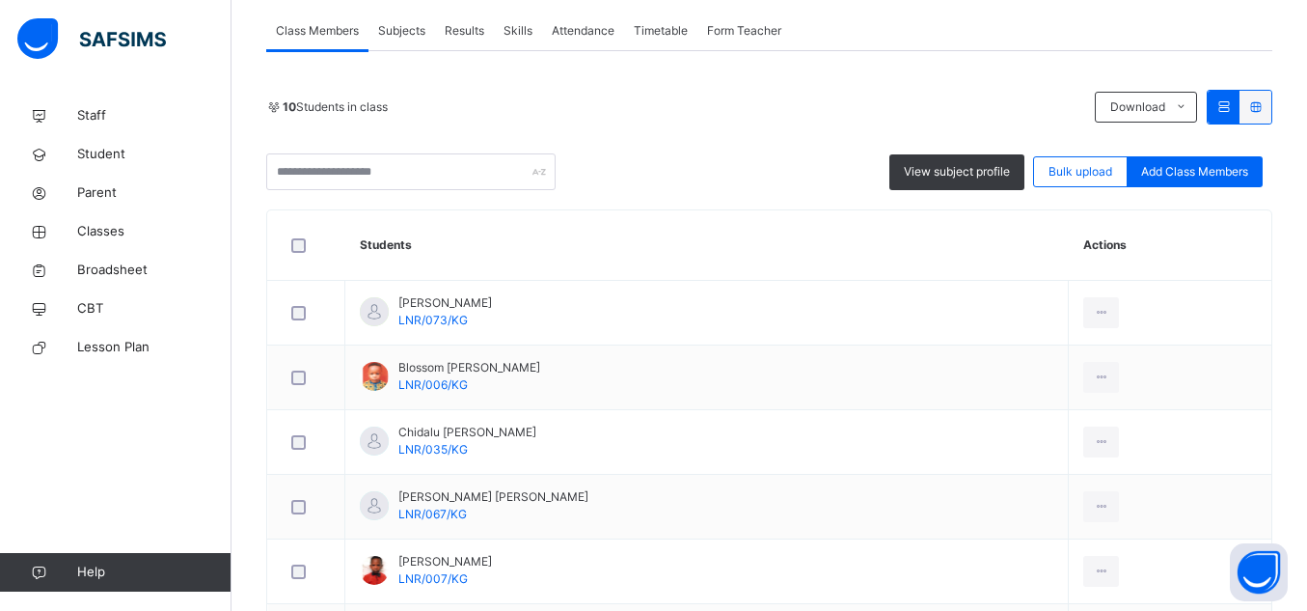
click at [484, 38] on span "Results" at bounding box center [465, 30] width 40 height 17
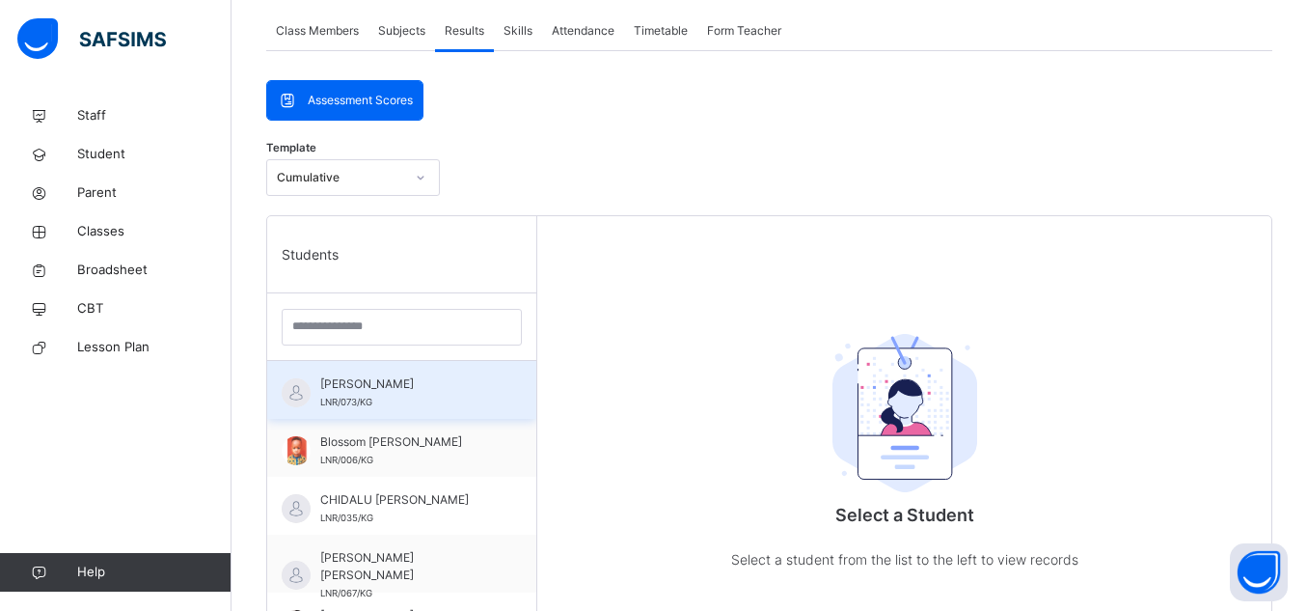
click at [415, 411] on div "ADIYA OKOCHA LNR/073/KG" at bounding box center [401, 390] width 269 height 58
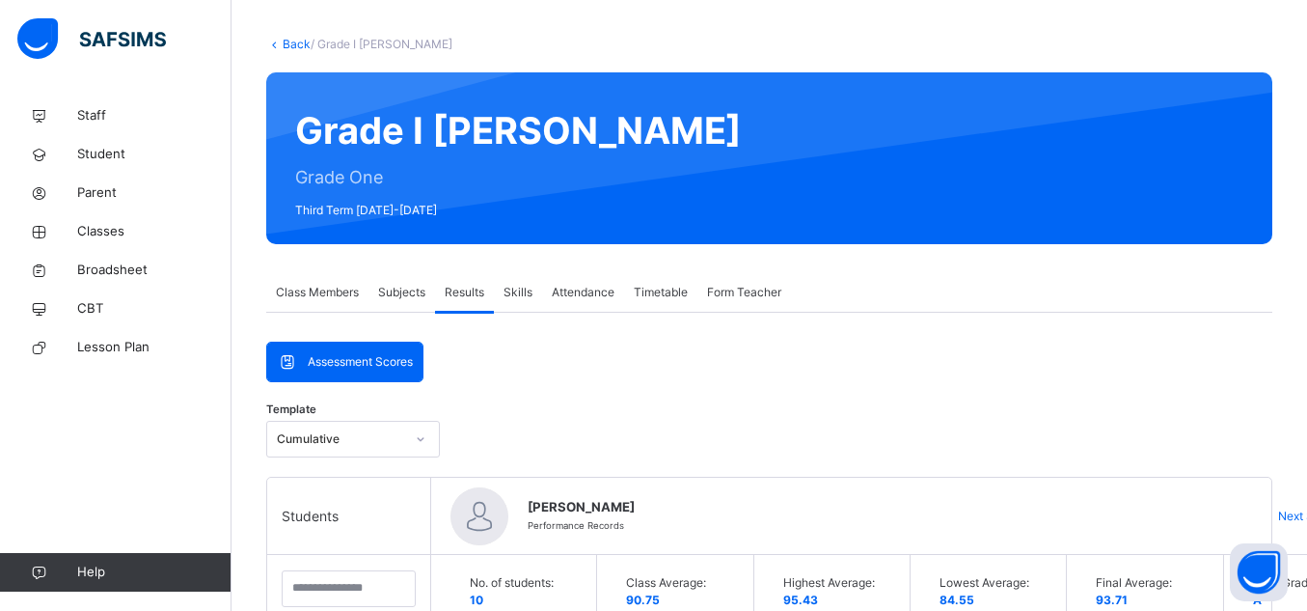
scroll to position [120, 0]
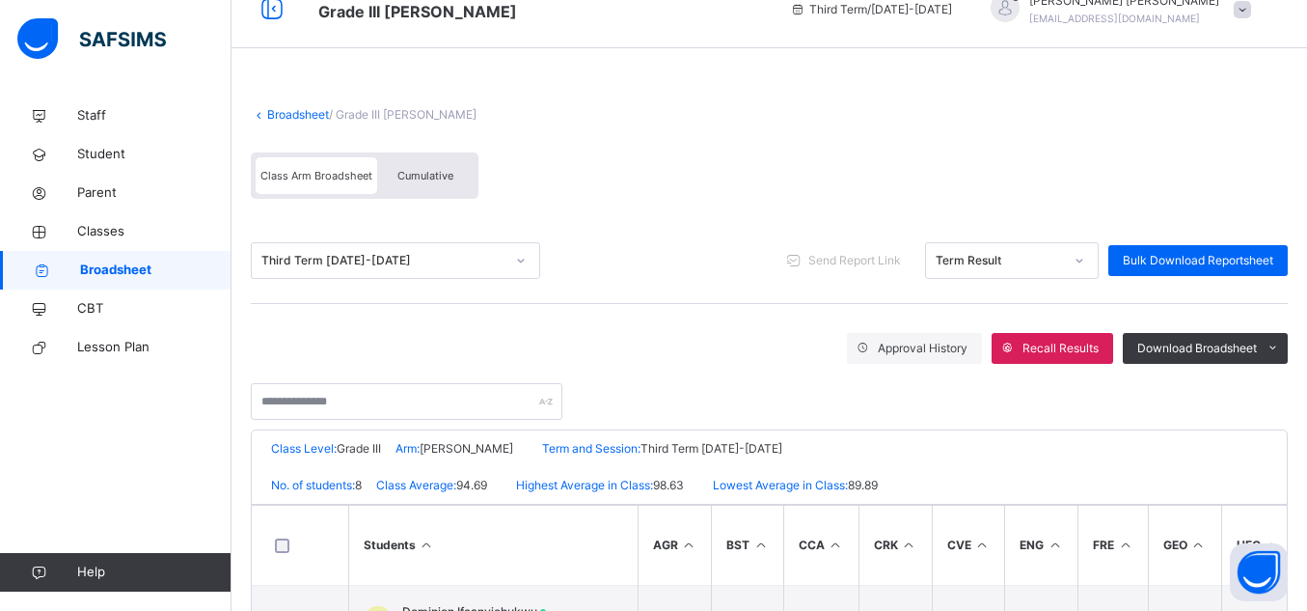
scroll to position [54, 0]
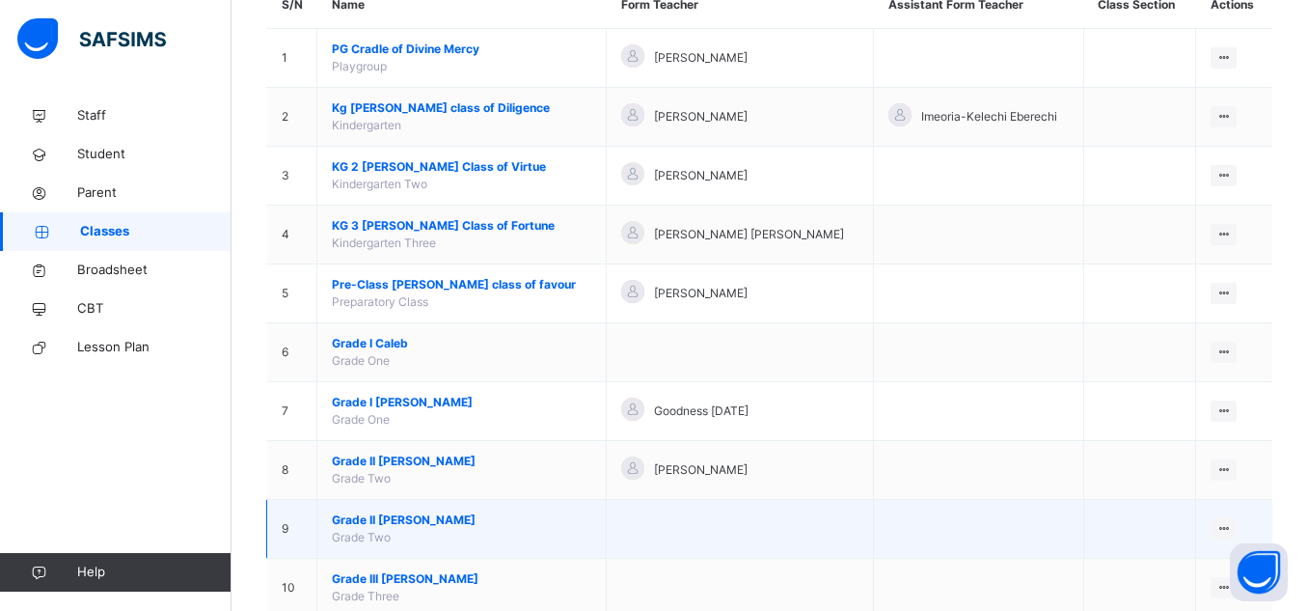
scroll to position [187, 0]
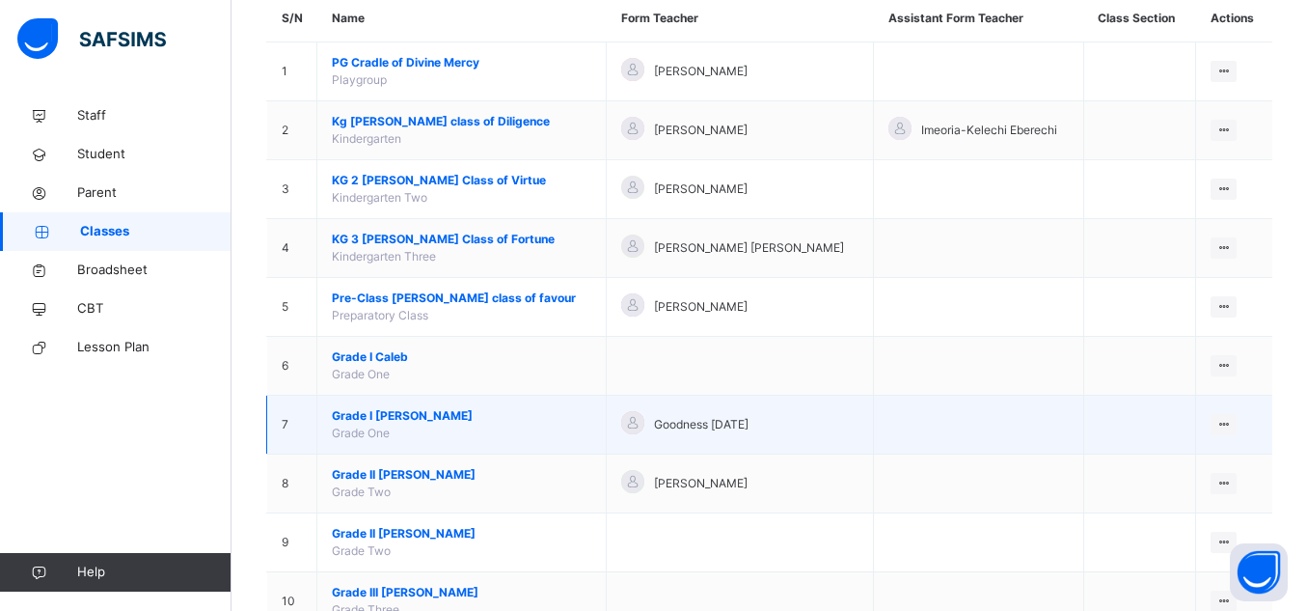
click at [654, 428] on span "Goodness Friday" at bounding box center [701, 424] width 95 height 17
click at [403, 417] on span "Grade I Joshua" at bounding box center [461, 415] width 259 height 17
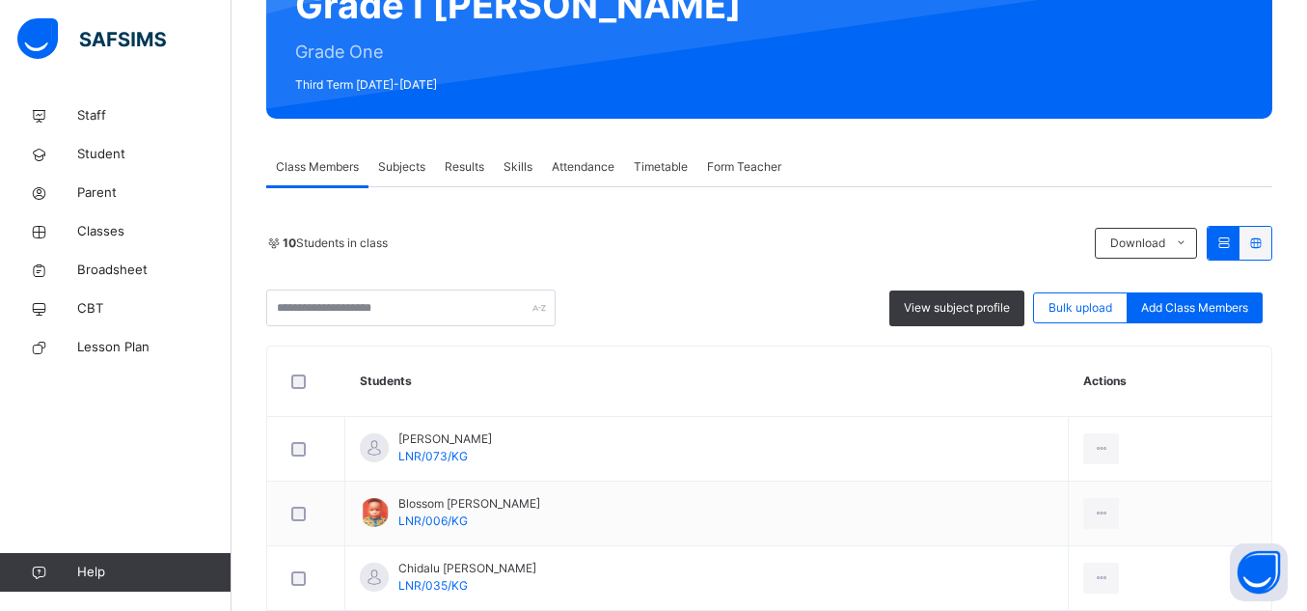
scroll to position [225, 0]
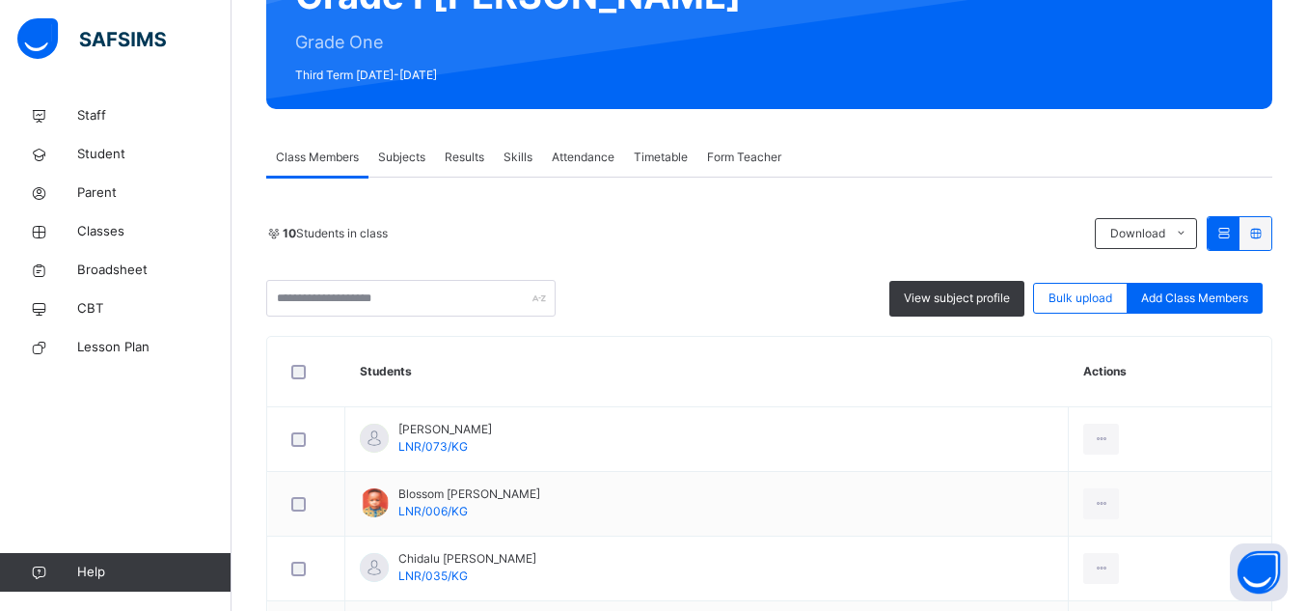
click at [474, 157] on span "Results" at bounding box center [465, 157] width 40 height 17
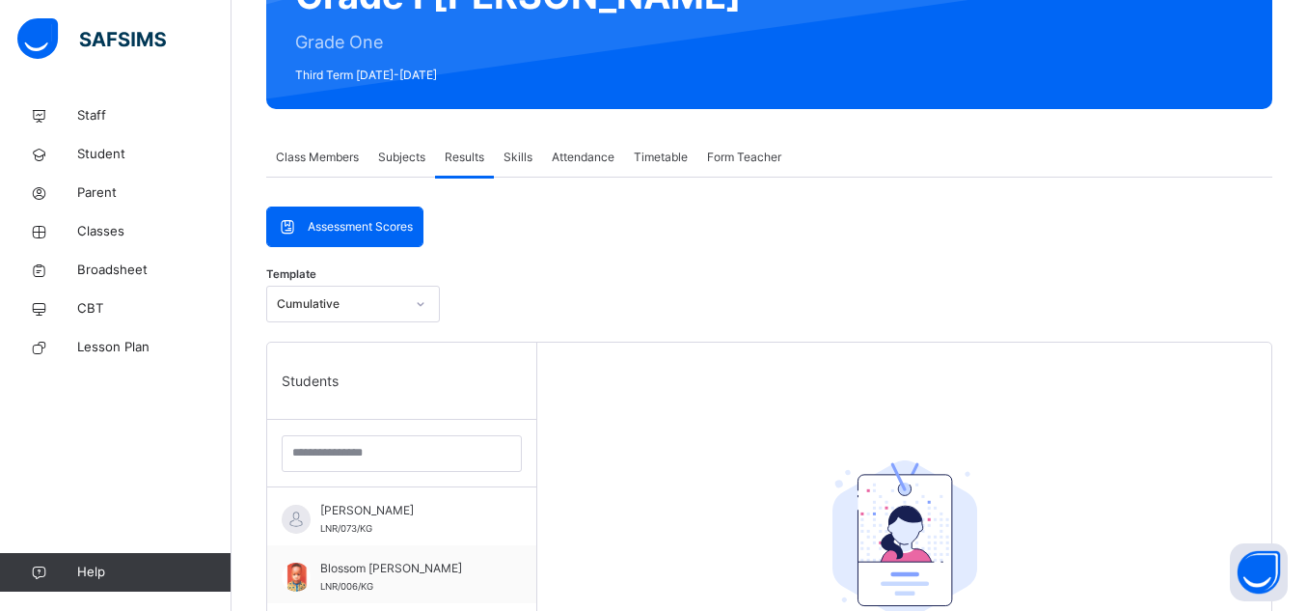
click at [419, 157] on span "Subjects" at bounding box center [401, 157] width 47 height 17
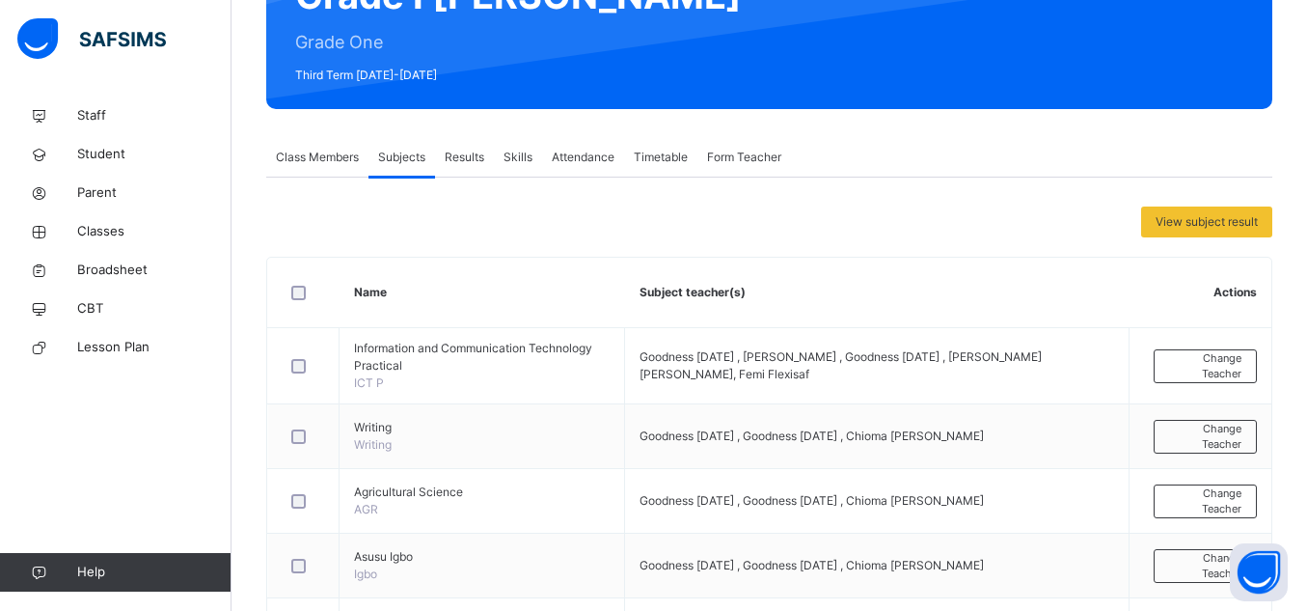
click at [345, 159] on span "Class Members" at bounding box center [317, 157] width 83 height 17
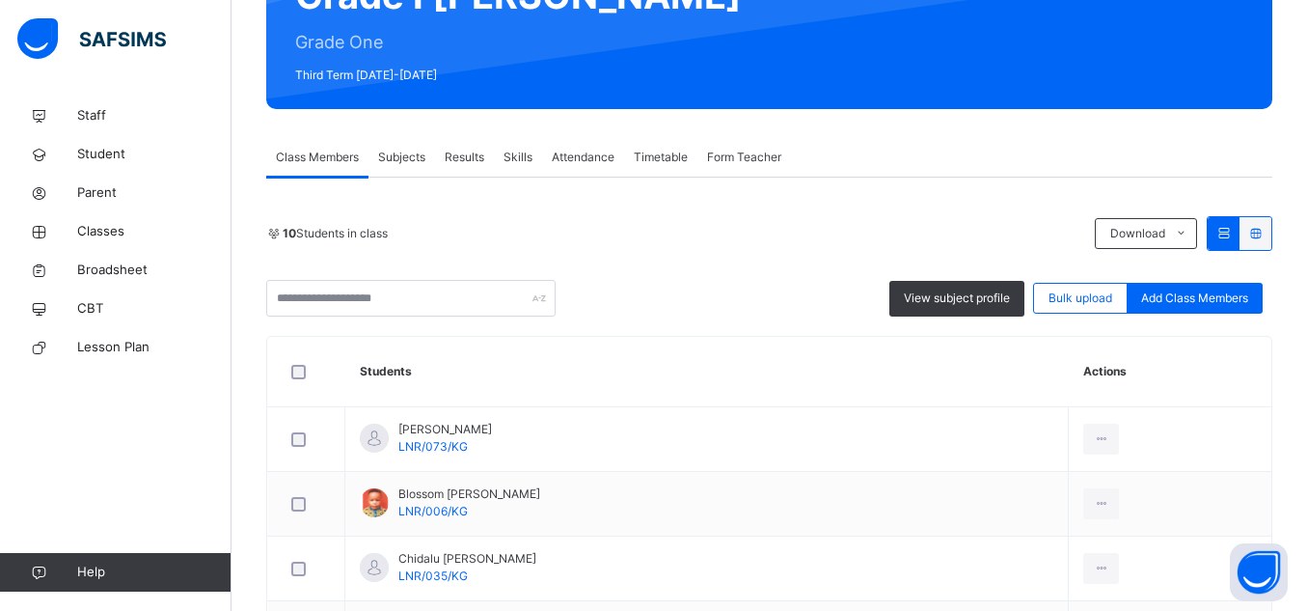
click at [450, 158] on span "Results" at bounding box center [465, 157] width 40 height 17
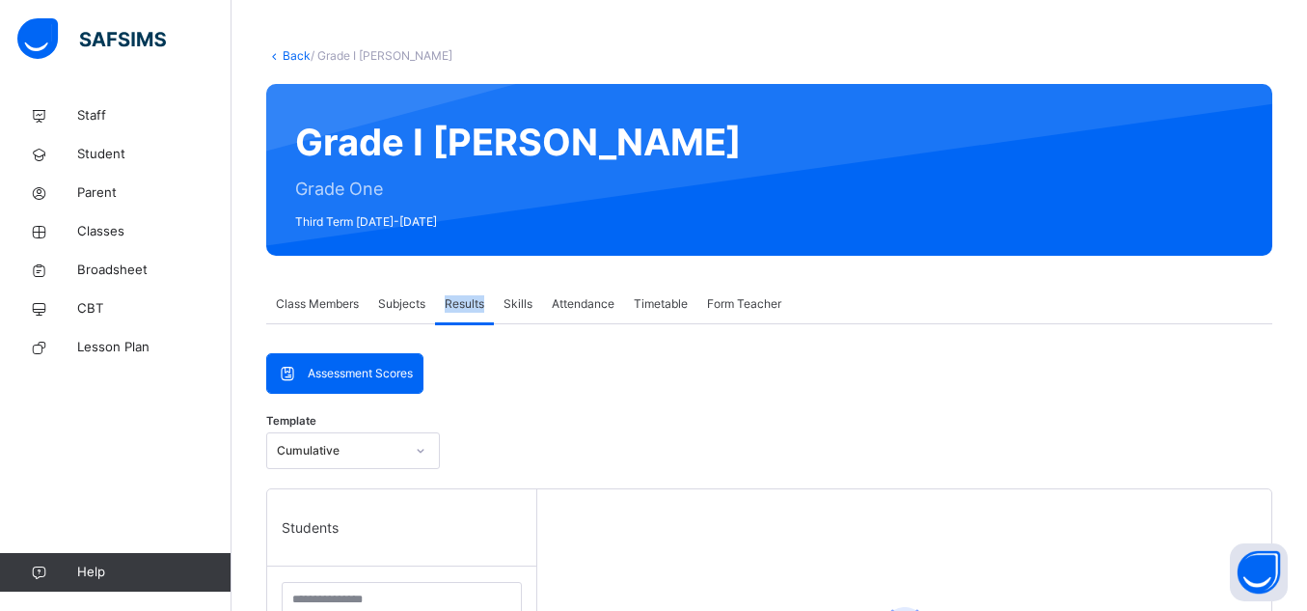
scroll to position [172, 0]
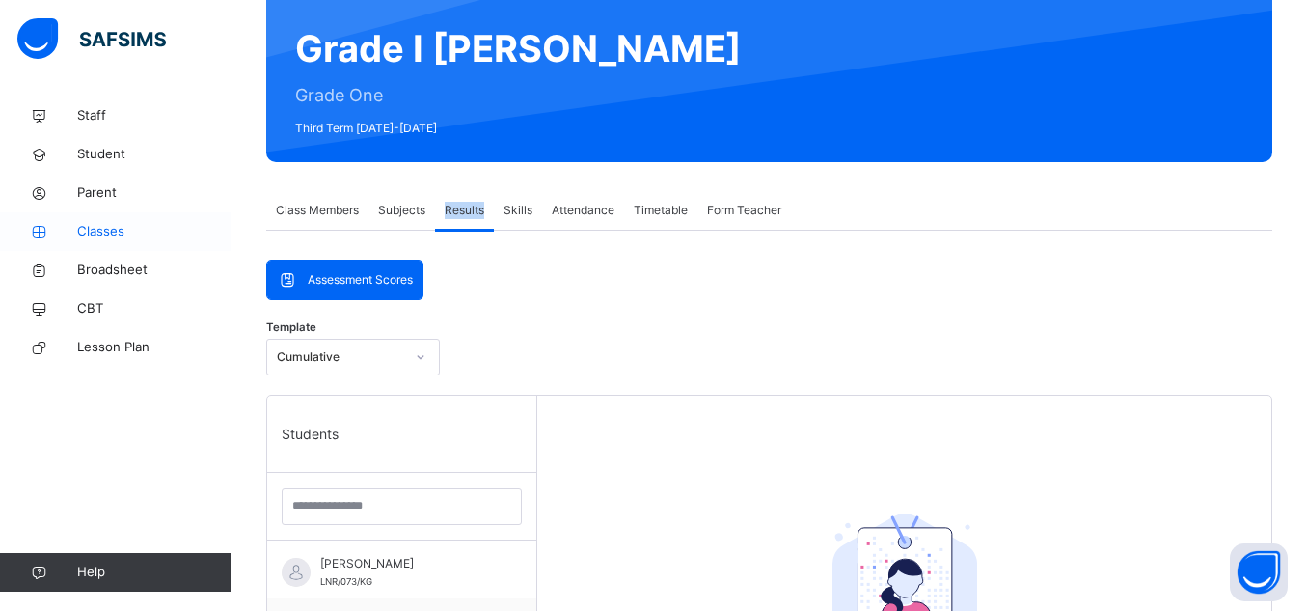
click at [122, 232] on span "Classes" at bounding box center [154, 231] width 154 height 19
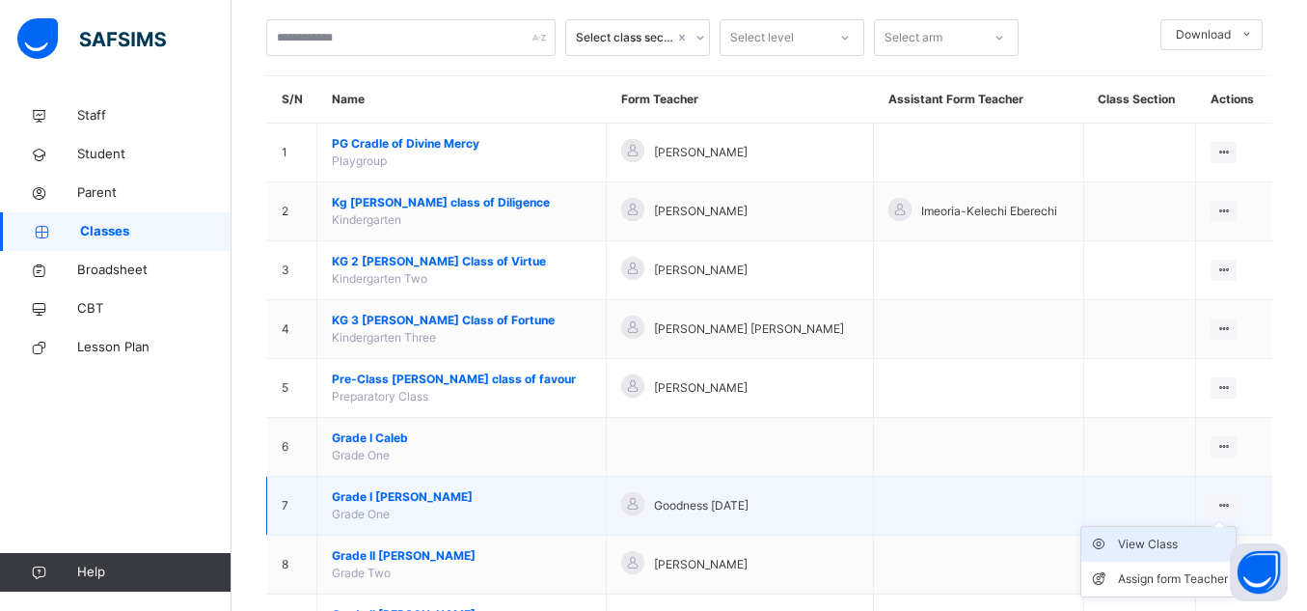
scroll to position [97, 0]
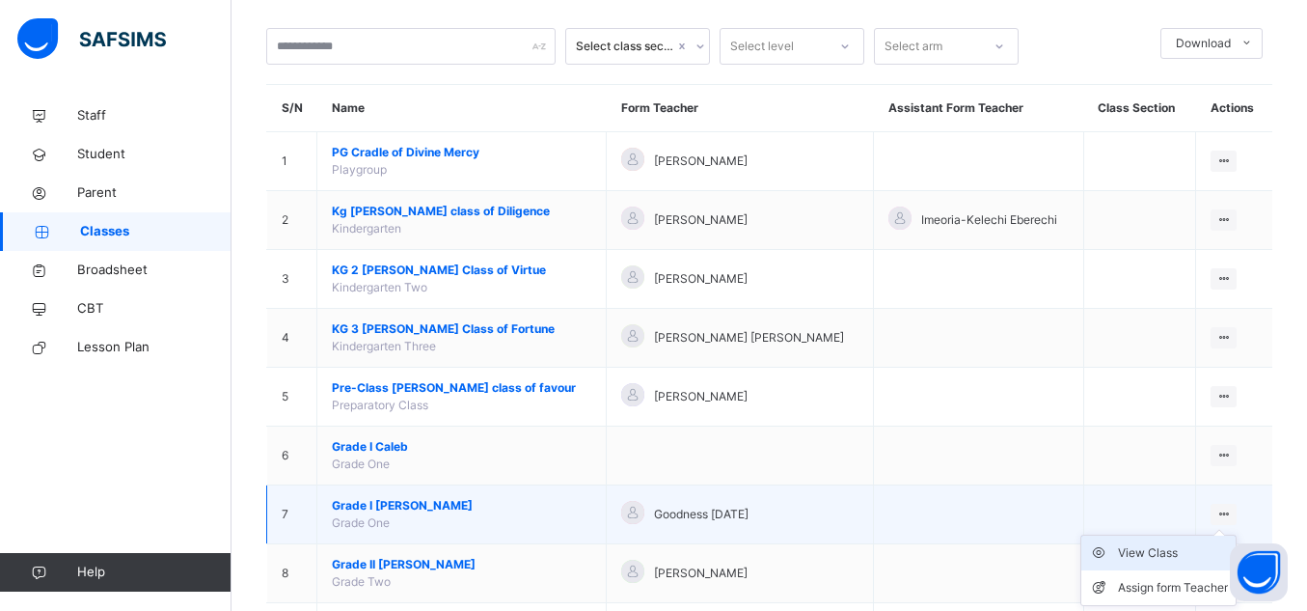
click at [1178, 549] on div "View Class" at bounding box center [1173, 552] width 110 height 19
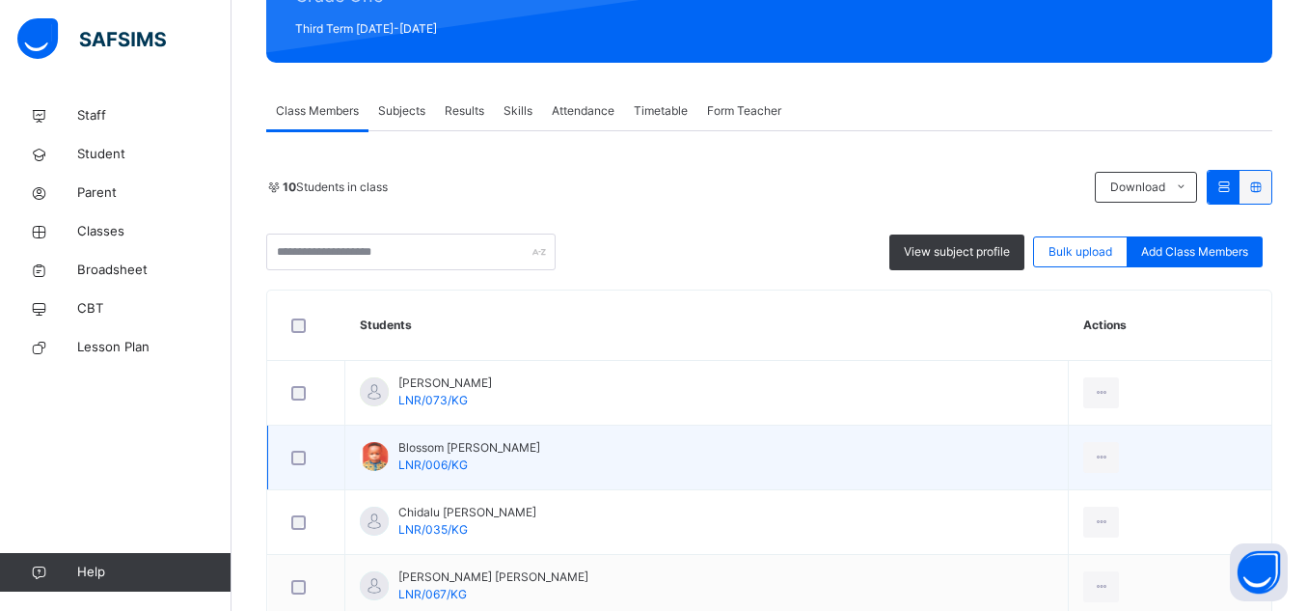
scroll to position [259, 0]
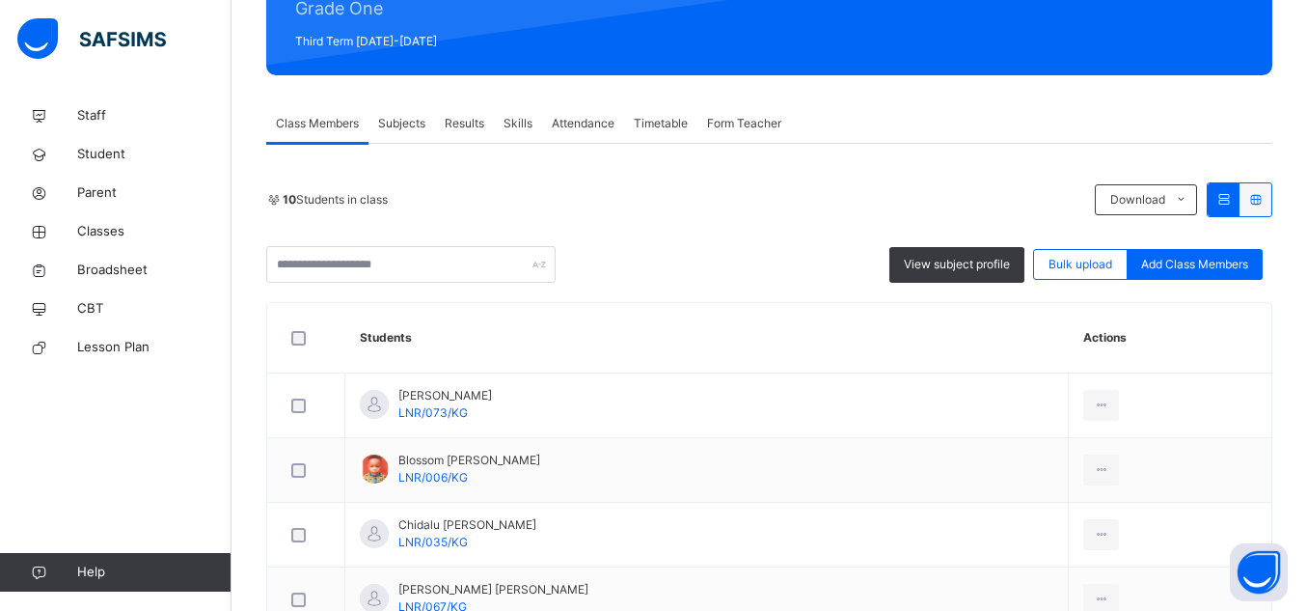
click at [478, 123] on span "Results" at bounding box center [465, 123] width 40 height 17
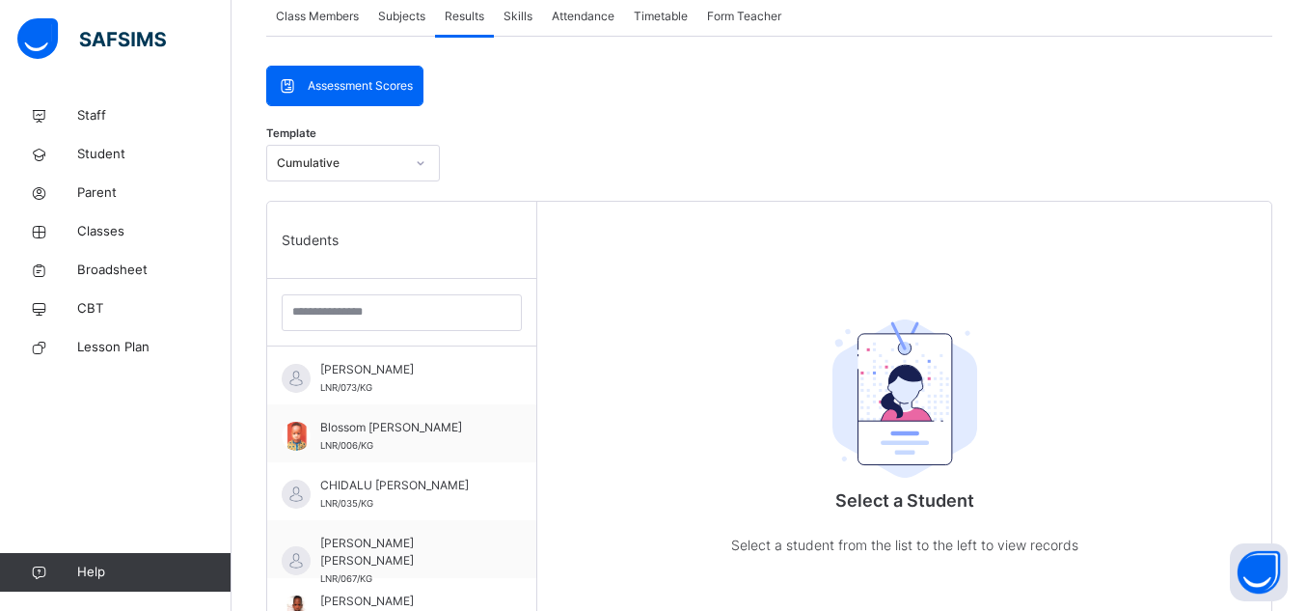
scroll to position [163, 0]
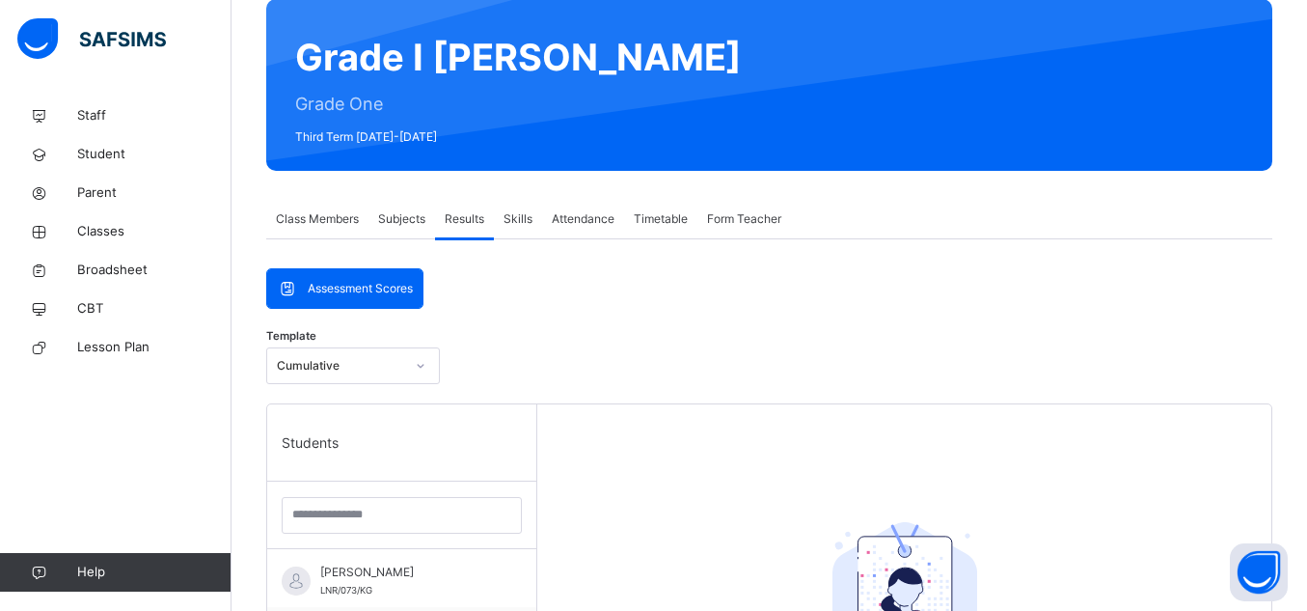
click at [354, 221] on span "Class Members" at bounding box center [317, 218] width 83 height 17
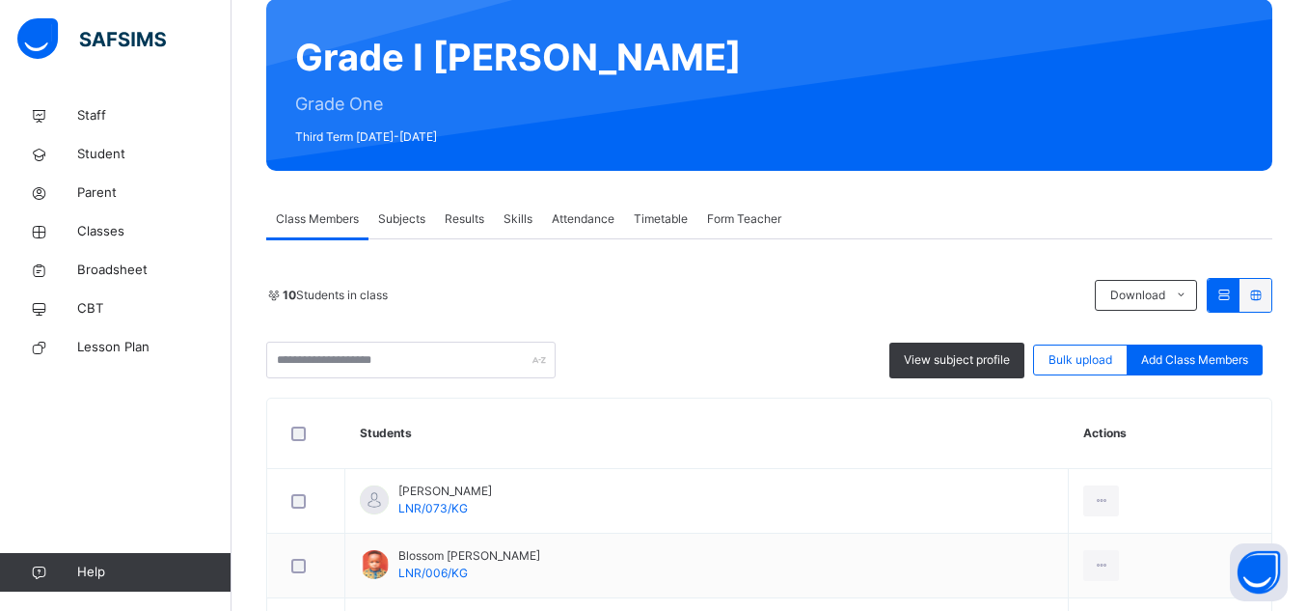
scroll to position [193, 0]
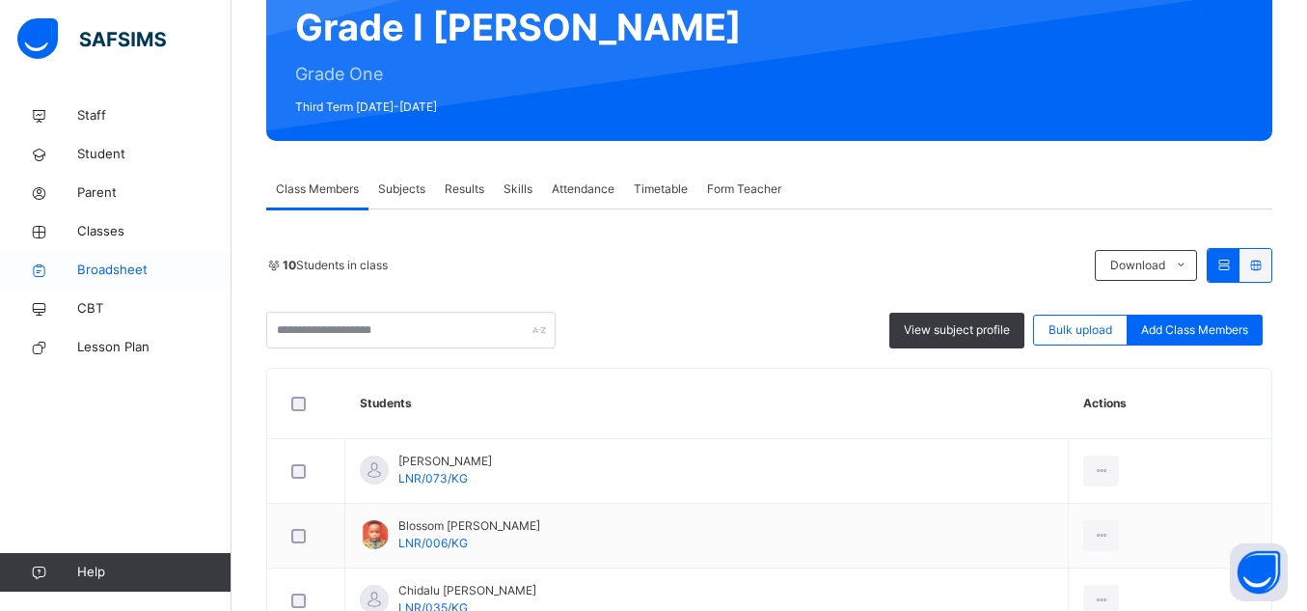
click at [151, 270] on span "Broadsheet" at bounding box center [154, 269] width 154 height 19
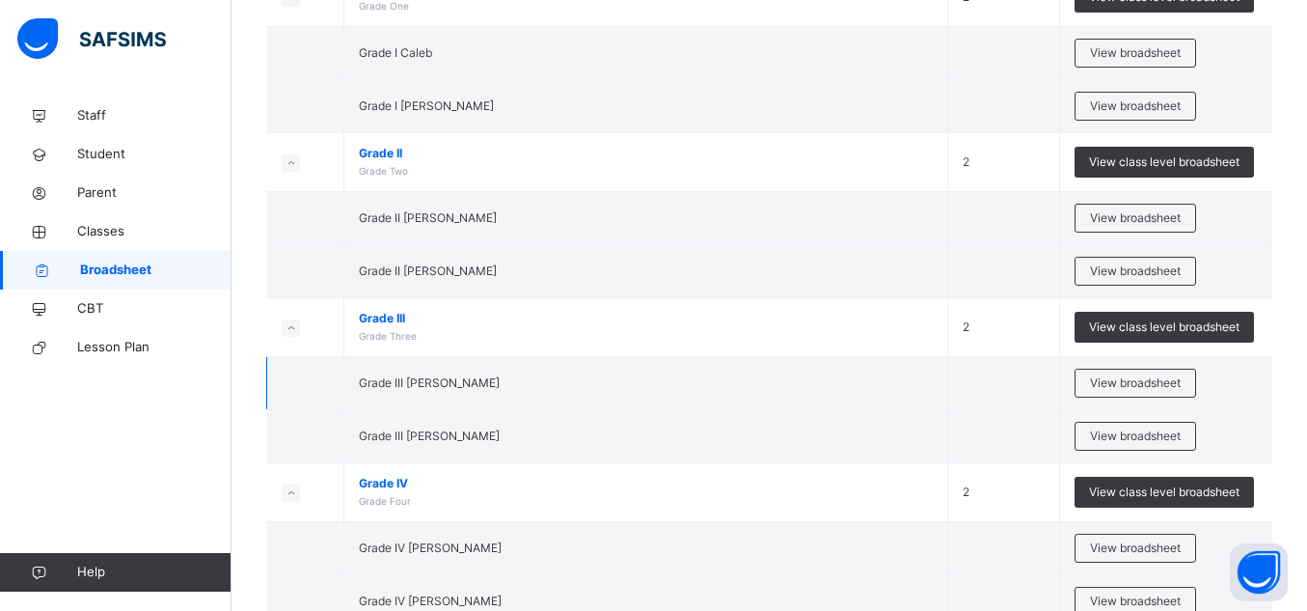
scroll to position [756, 0]
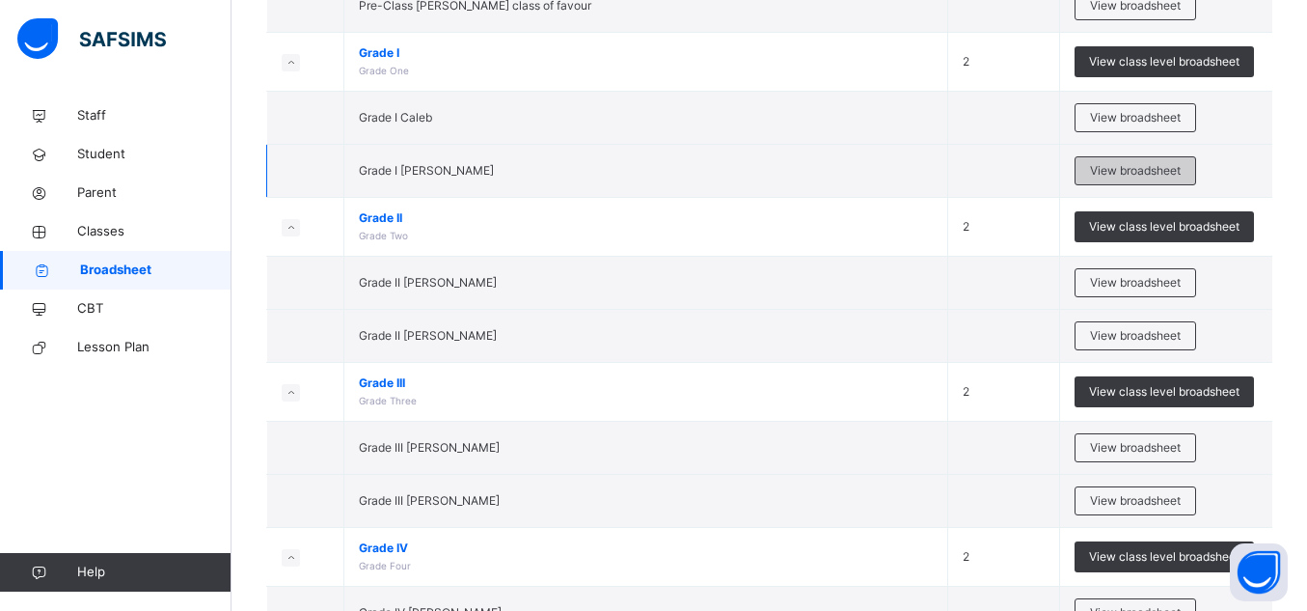
click at [1103, 173] on span "View broadsheet" at bounding box center [1135, 170] width 91 height 17
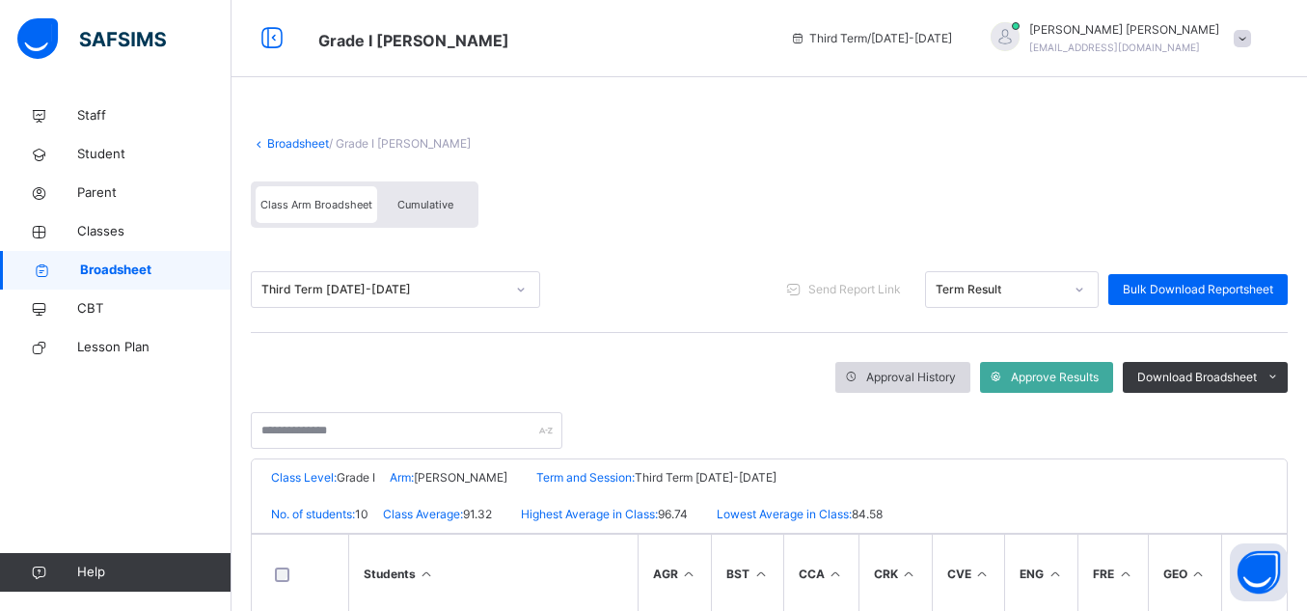
scroll to position [108, 0]
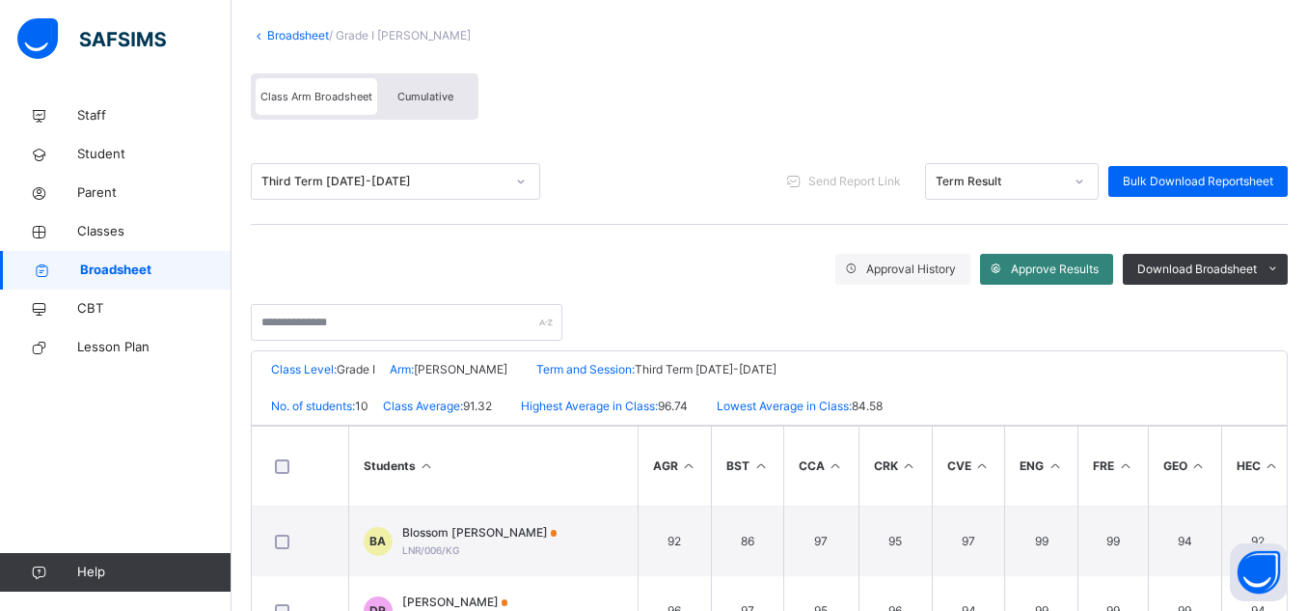
click at [1028, 274] on span "Approve Results" at bounding box center [1055, 268] width 88 height 17
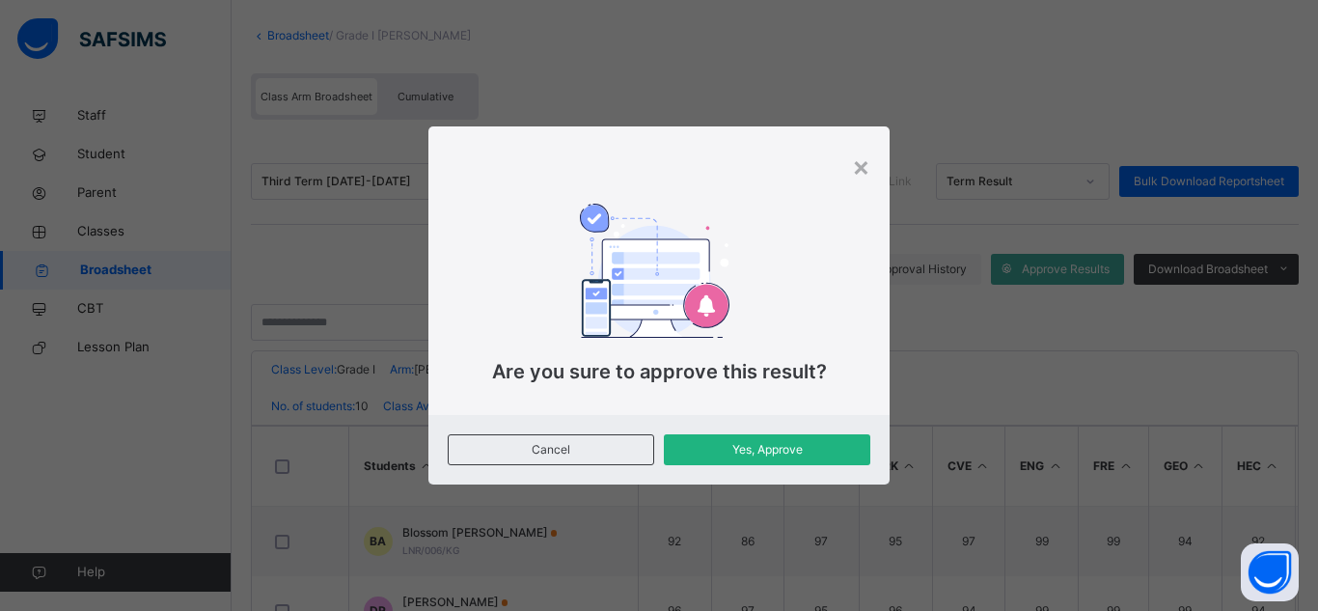
click at [808, 443] on span "Yes, Approve" at bounding box center [766, 449] width 177 height 17
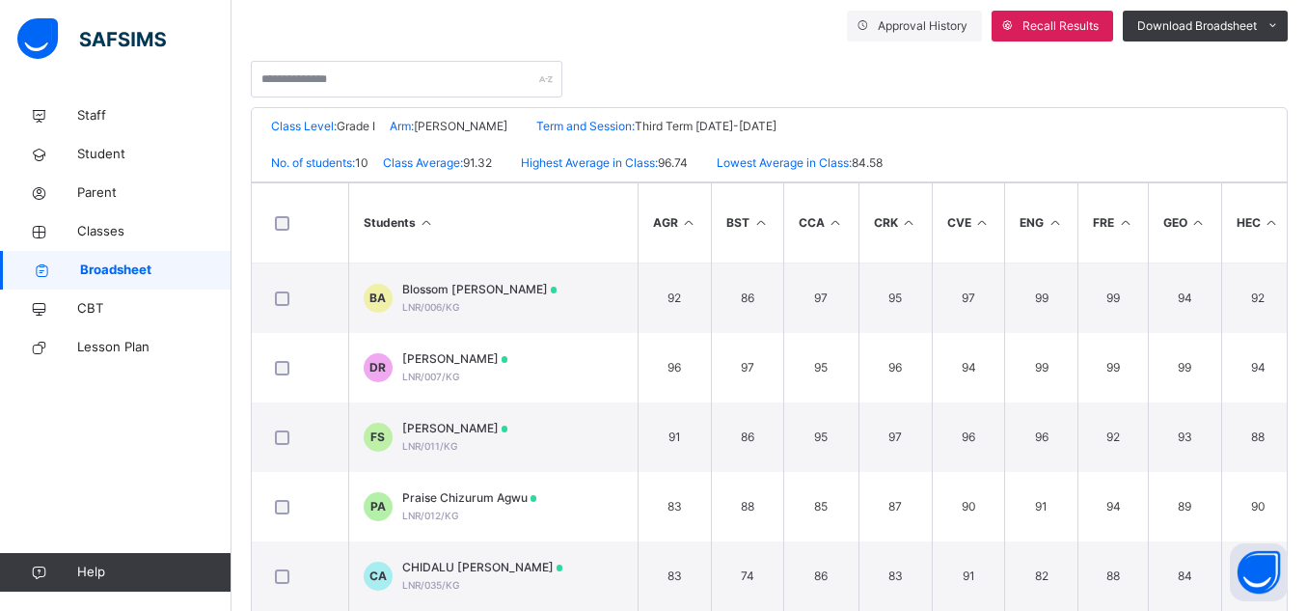
scroll to position [318, 0]
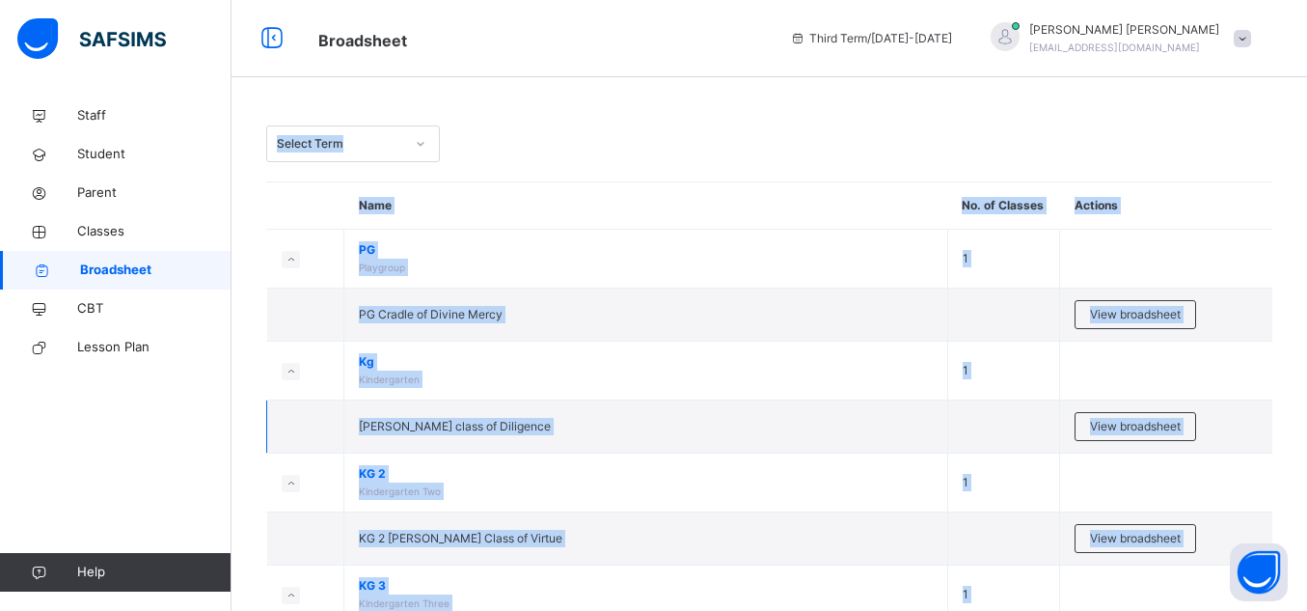
click at [563, 450] on td "Kg Ruth class of Diligence" at bounding box center [646, 426] width 604 height 53
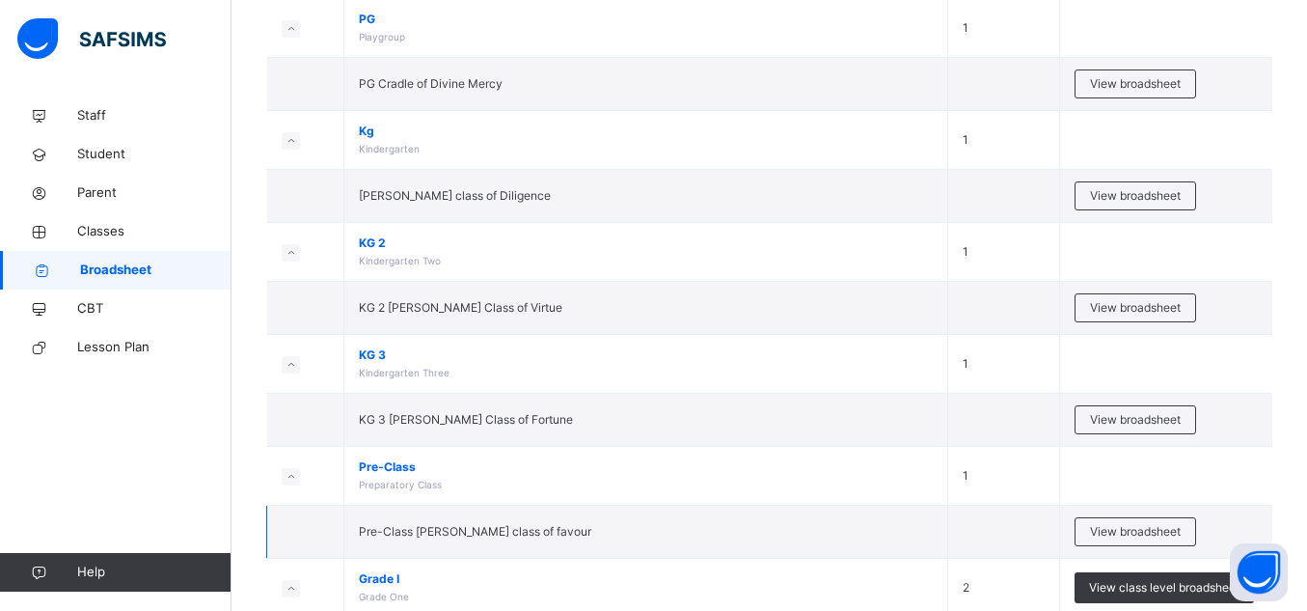
scroll to position [262, 0]
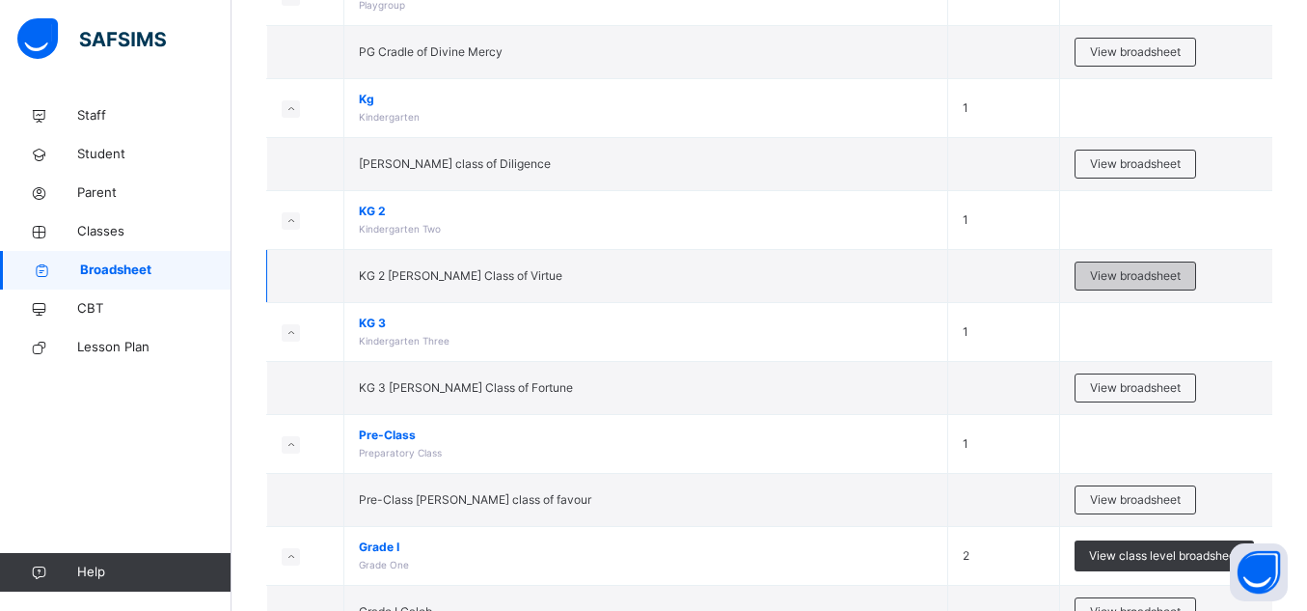
click at [1136, 280] on span "View broadsheet" at bounding box center [1135, 275] width 91 height 17
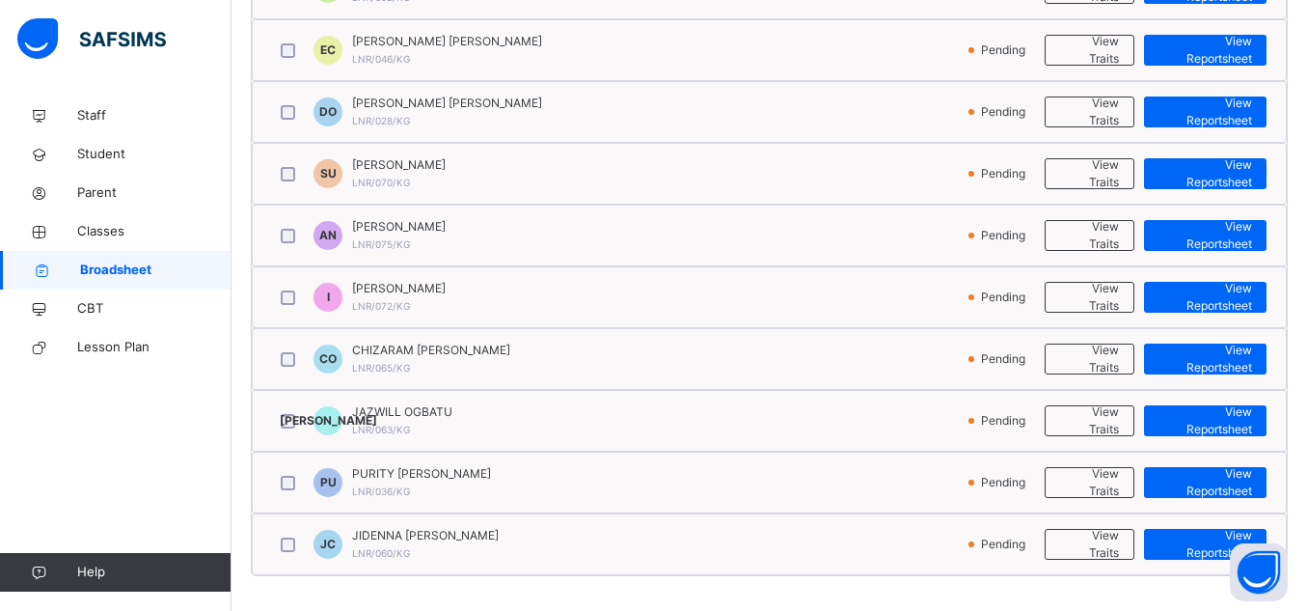
scroll to position [793, 0]
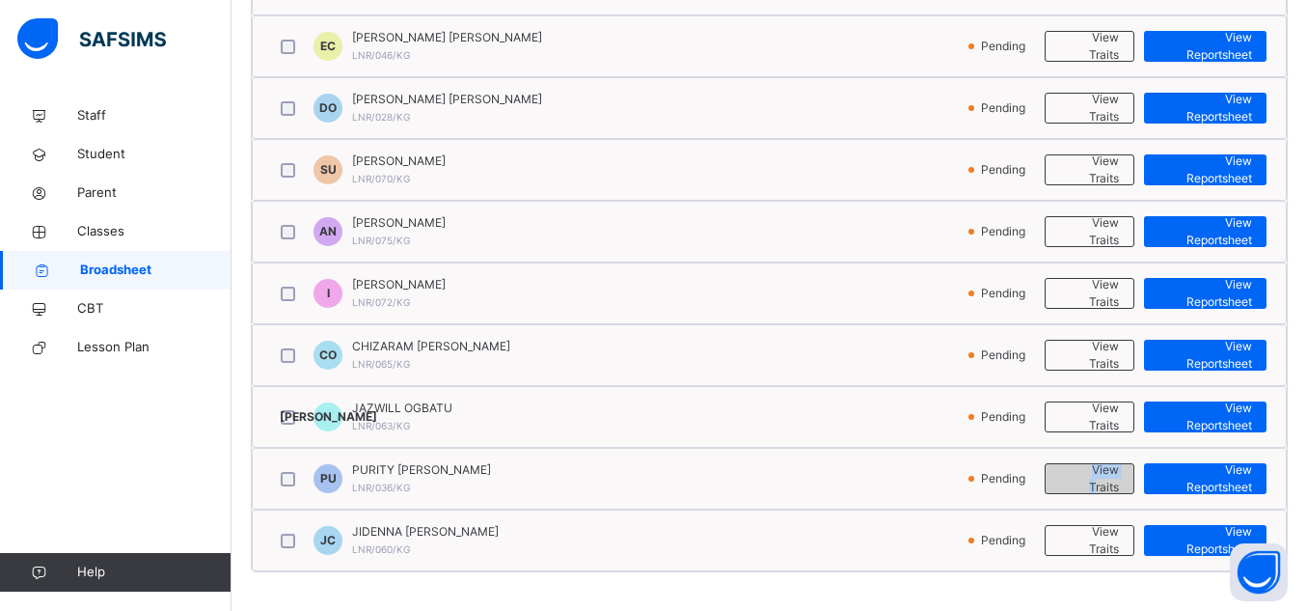
click at [1103, 478] on span "View Traits" at bounding box center [1089, 478] width 59 height 35
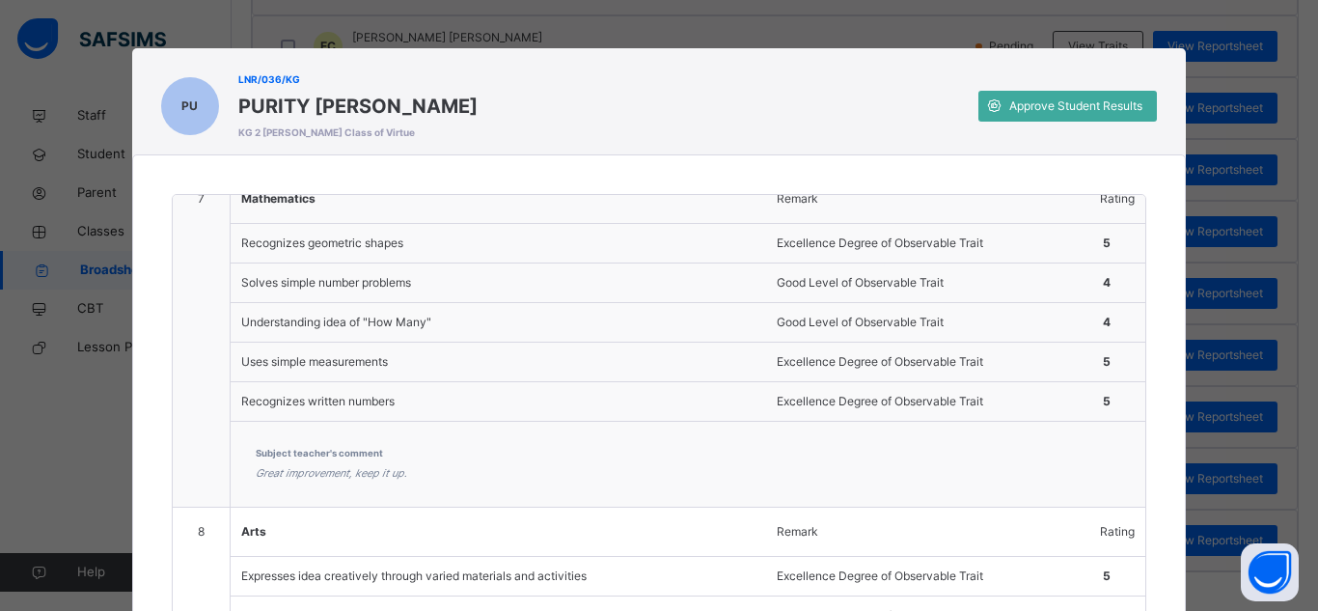
scroll to position [1722, 0]
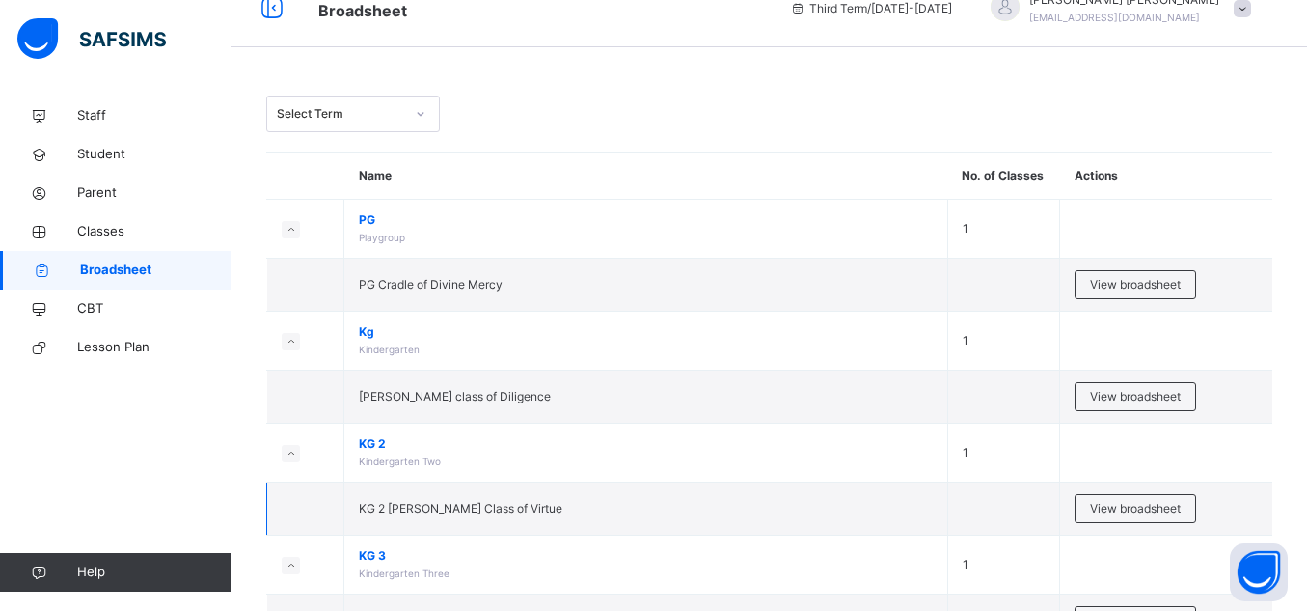
scroll to position [54, 0]
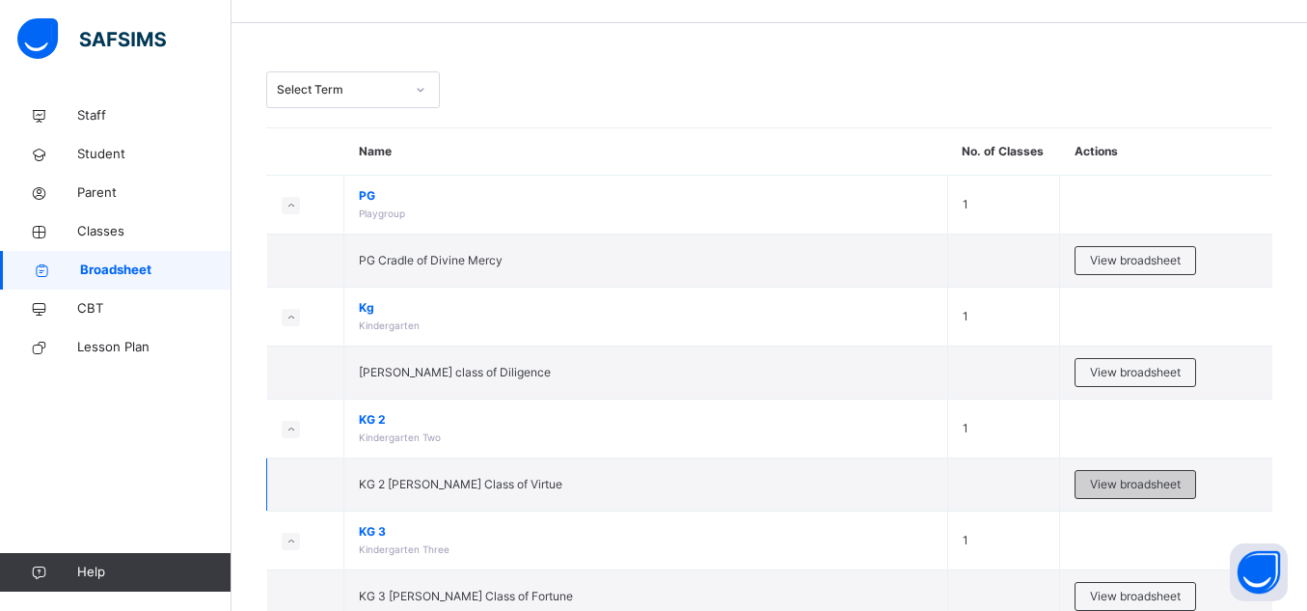
click at [1105, 482] on span "View broadsheet" at bounding box center [1135, 484] width 91 height 17
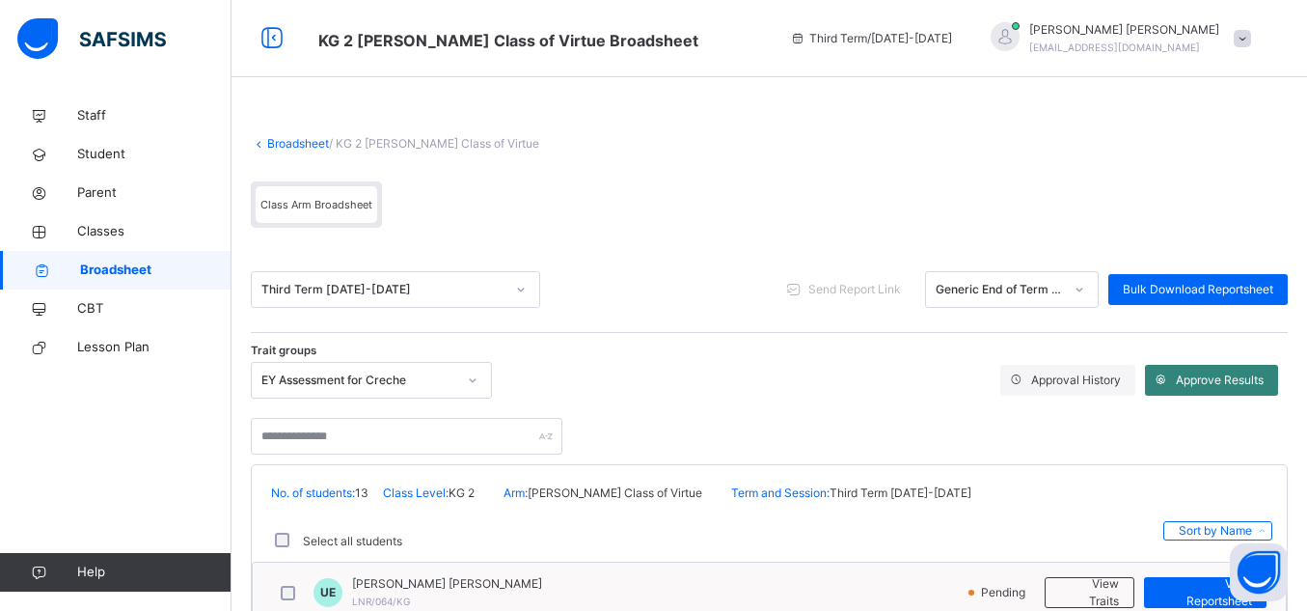
click at [1198, 385] on span "Approve Results" at bounding box center [1220, 379] width 88 height 17
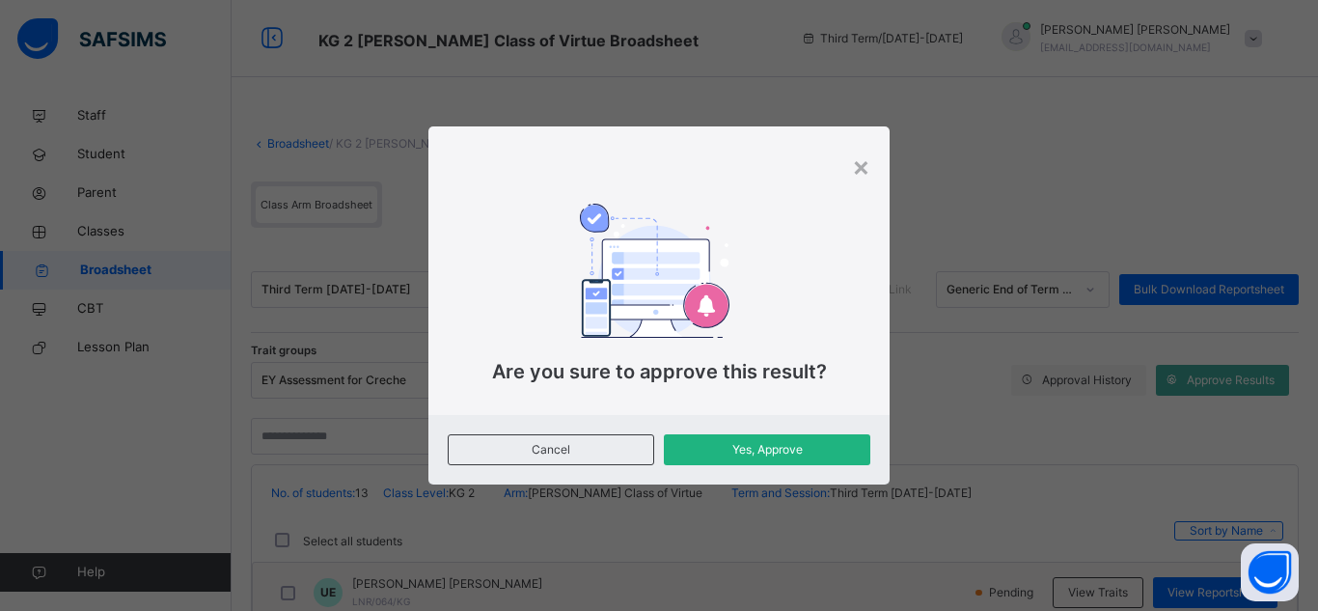
click at [751, 445] on span "Yes, Approve" at bounding box center [766, 449] width 177 height 17
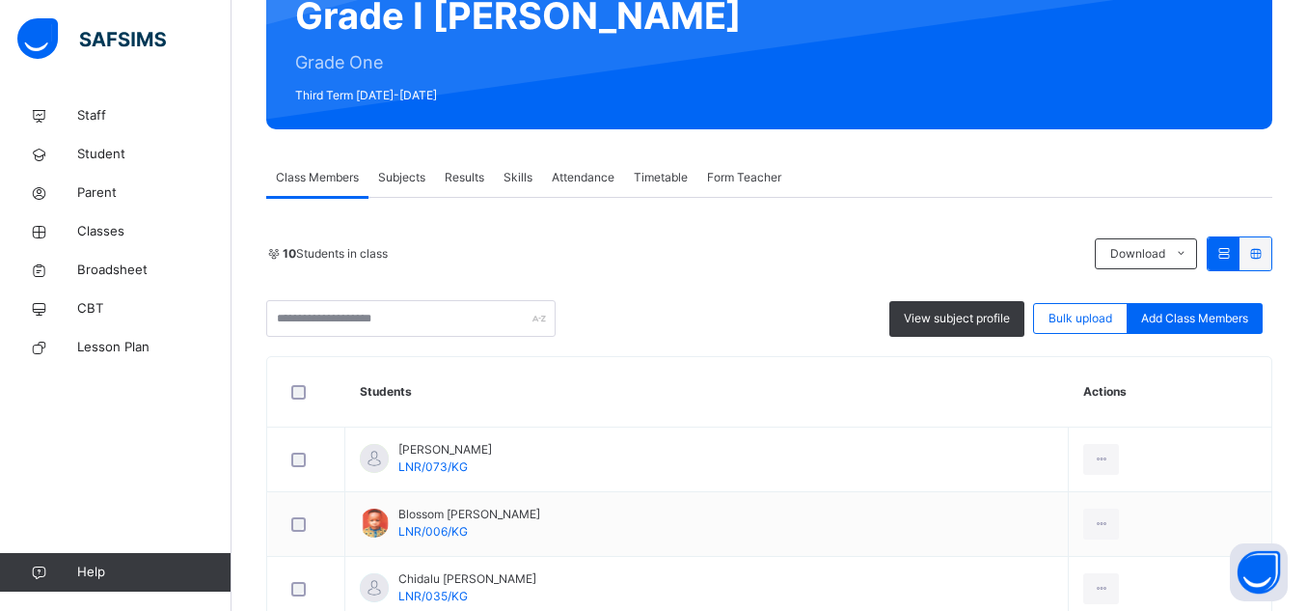
scroll to position [359, 0]
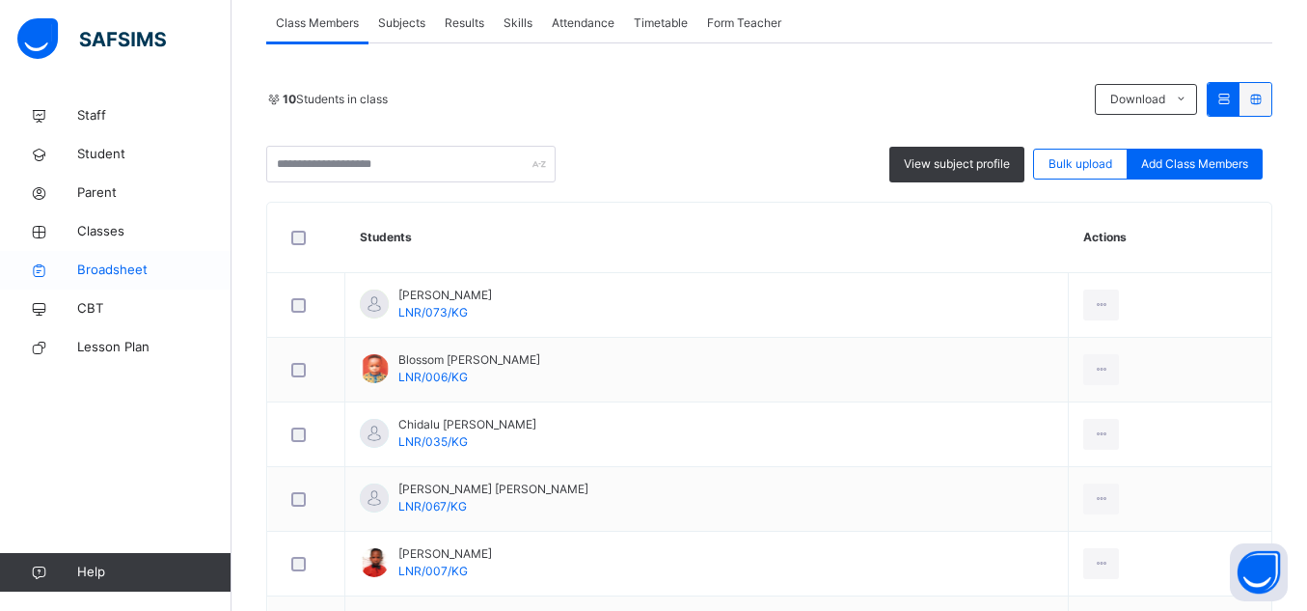
click at [134, 273] on span "Broadsheet" at bounding box center [154, 269] width 154 height 19
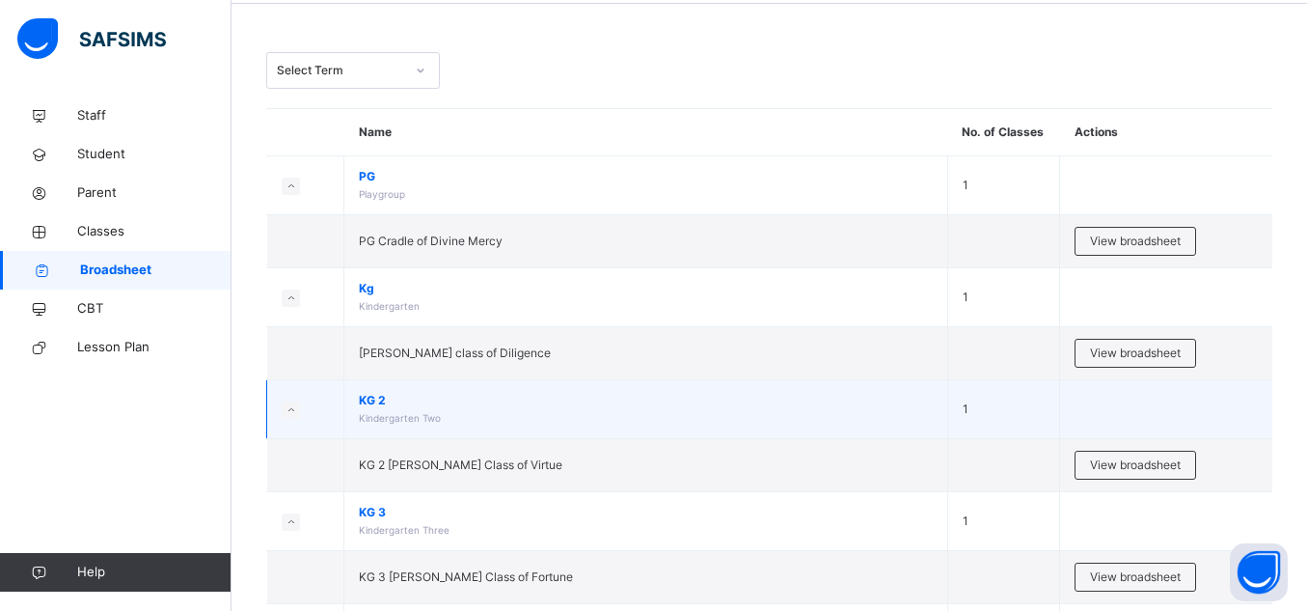
scroll to position [105, 0]
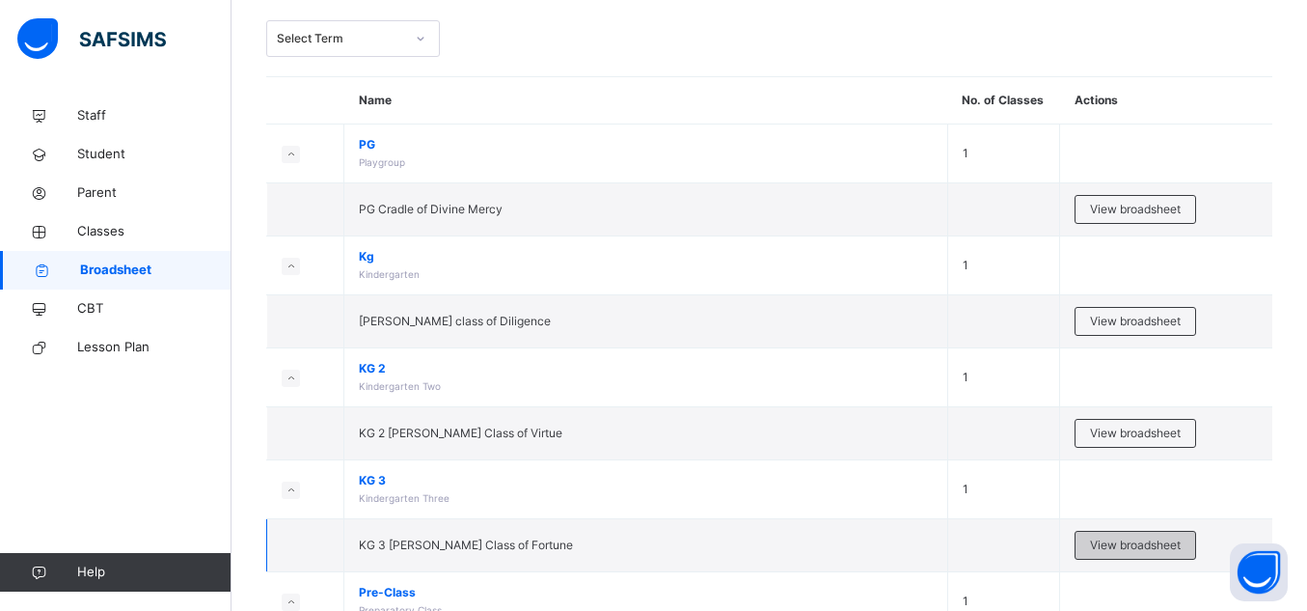
click at [1132, 540] on span "View broadsheet" at bounding box center [1135, 544] width 91 height 17
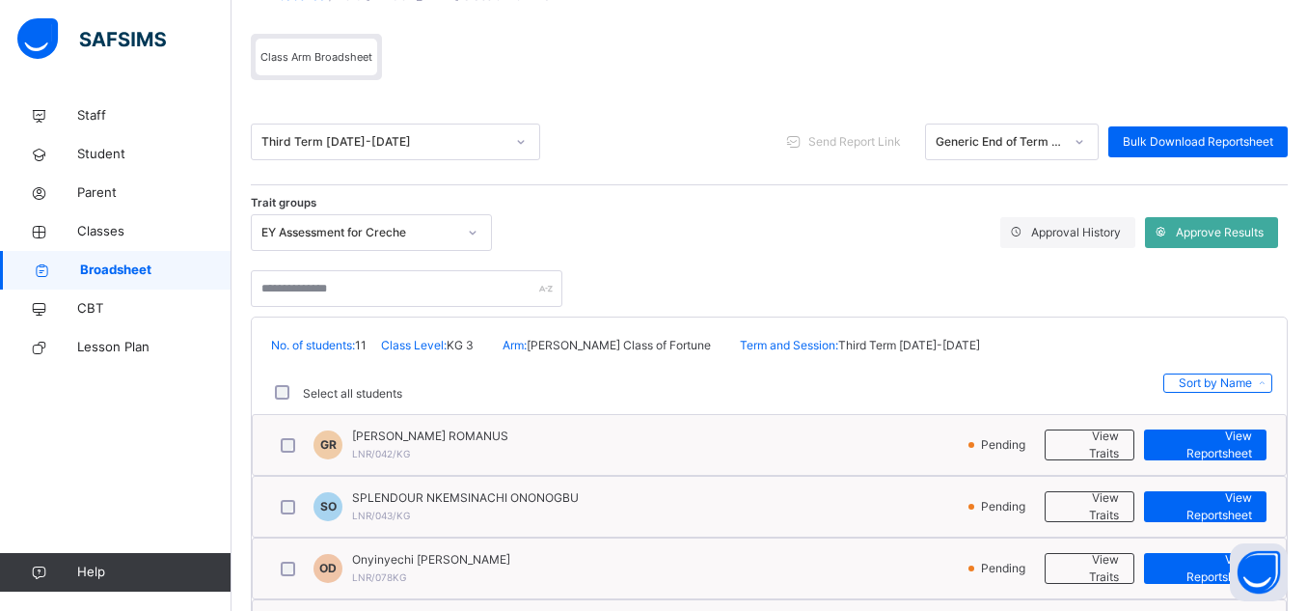
scroll to position [191, 0]
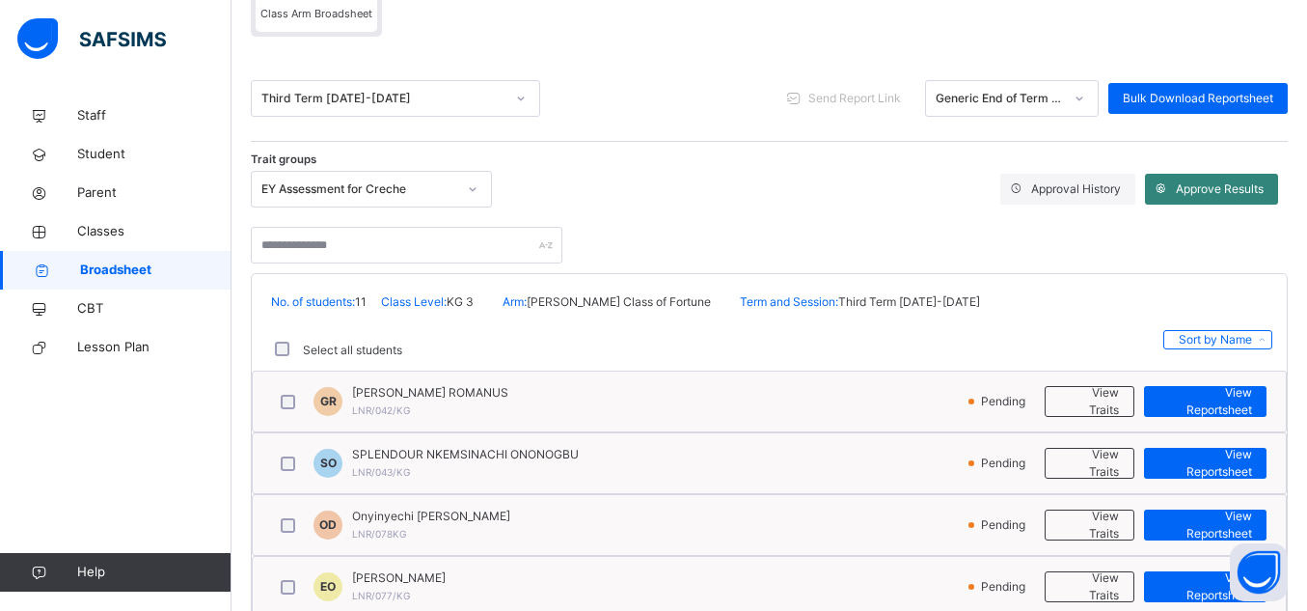
click at [1201, 196] on span "Approve Results" at bounding box center [1220, 188] width 88 height 17
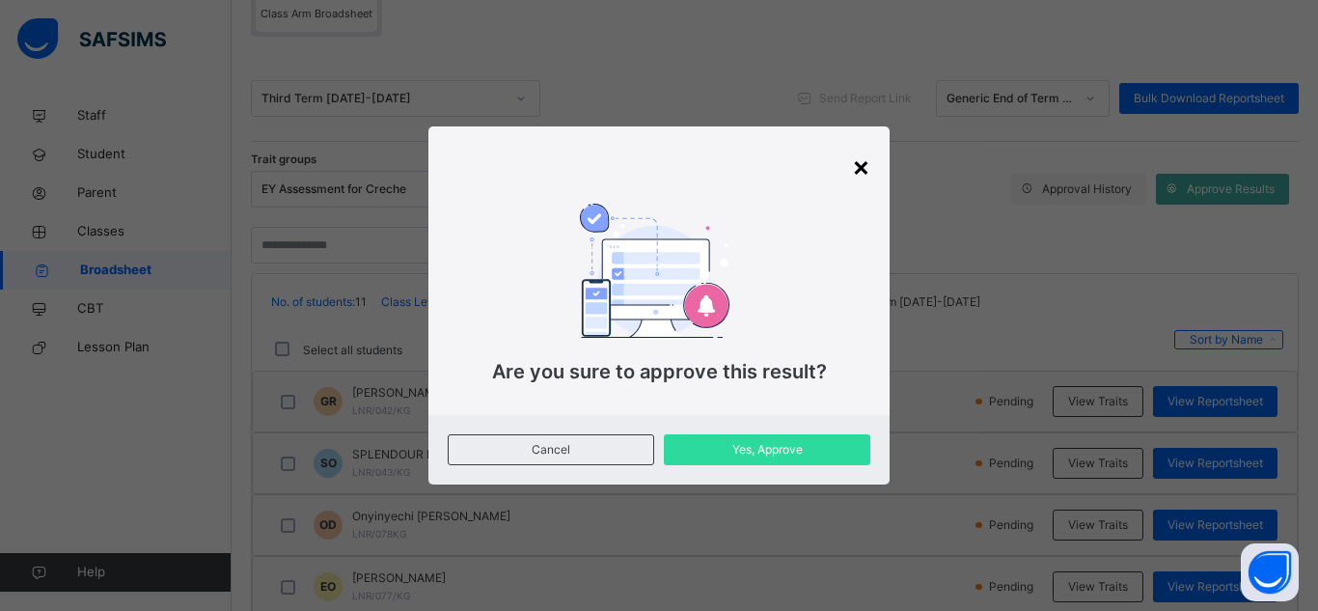
click at [856, 164] on div "×" at bounding box center [861, 166] width 18 height 41
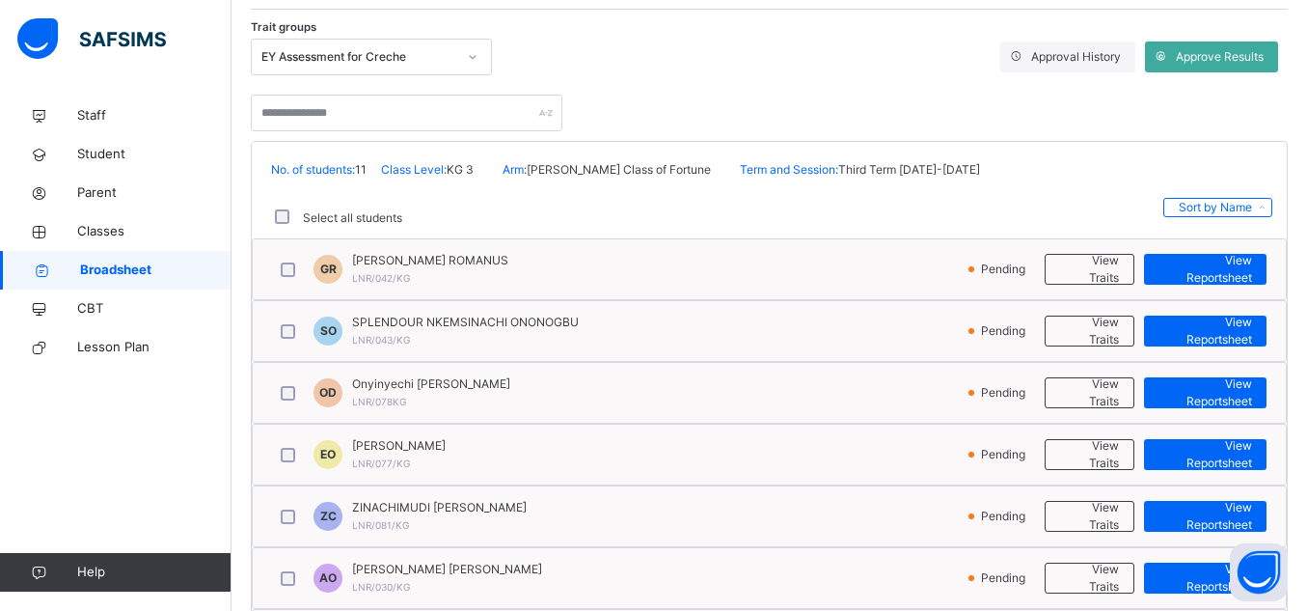
scroll to position [293, 0]
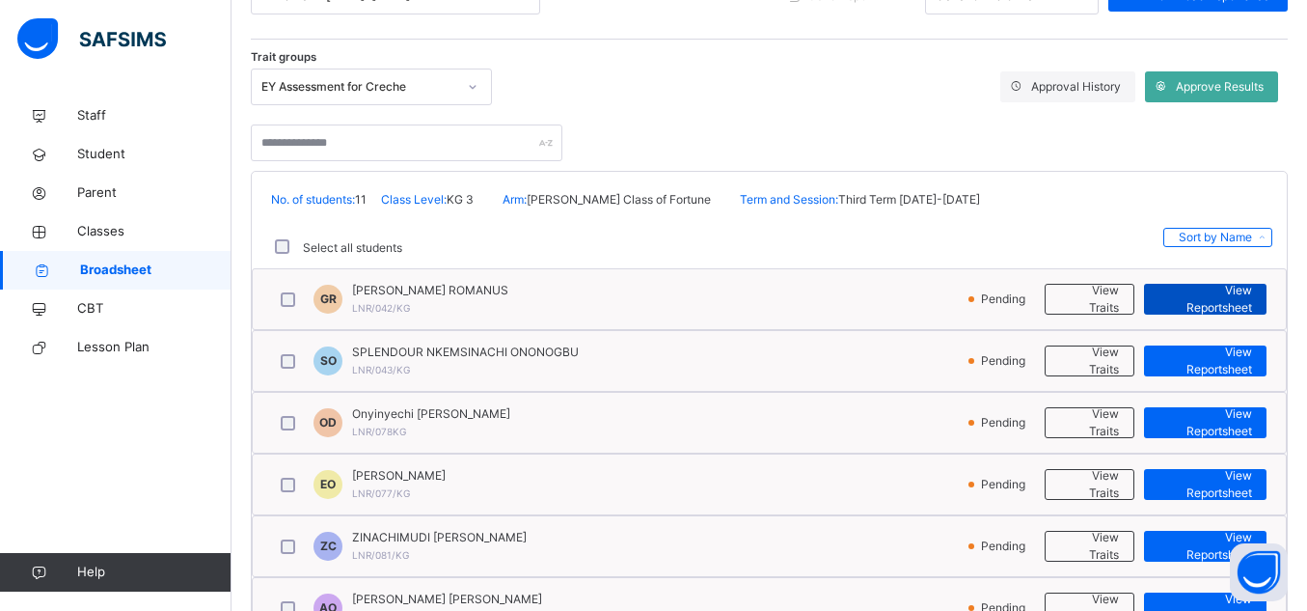
click at [1228, 292] on span "View Reportsheet" at bounding box center [1206, 299] width 94 height 35
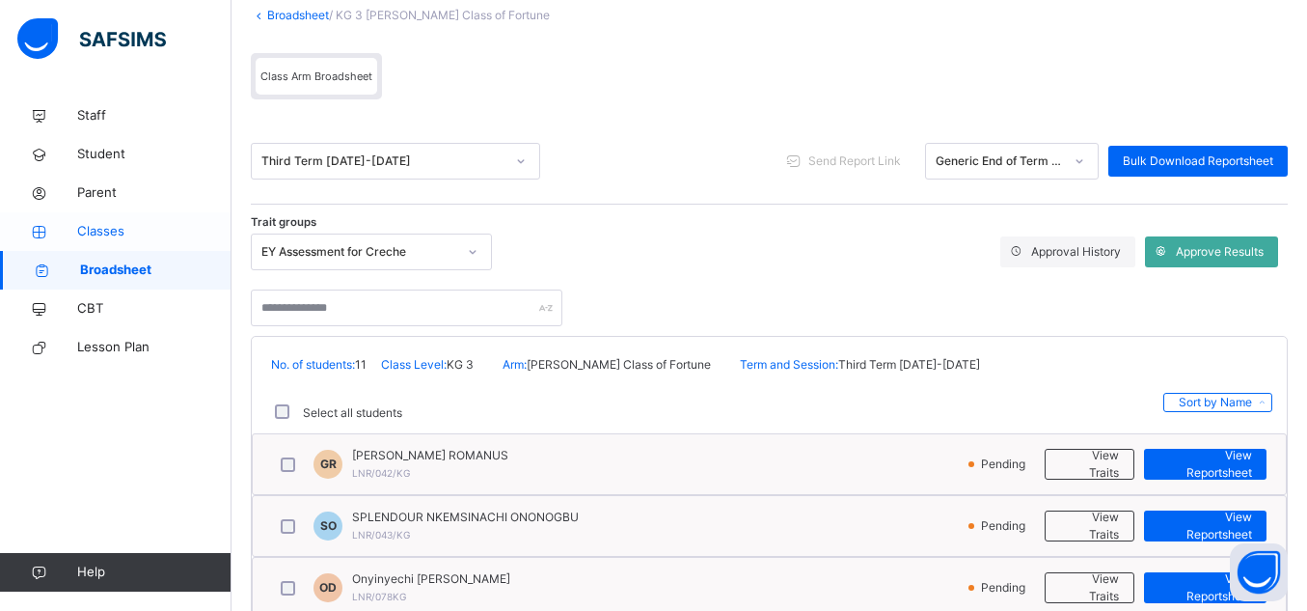
click at [129, 235] on span "Classes" at bounding box center [154, 231] width 154 height 19
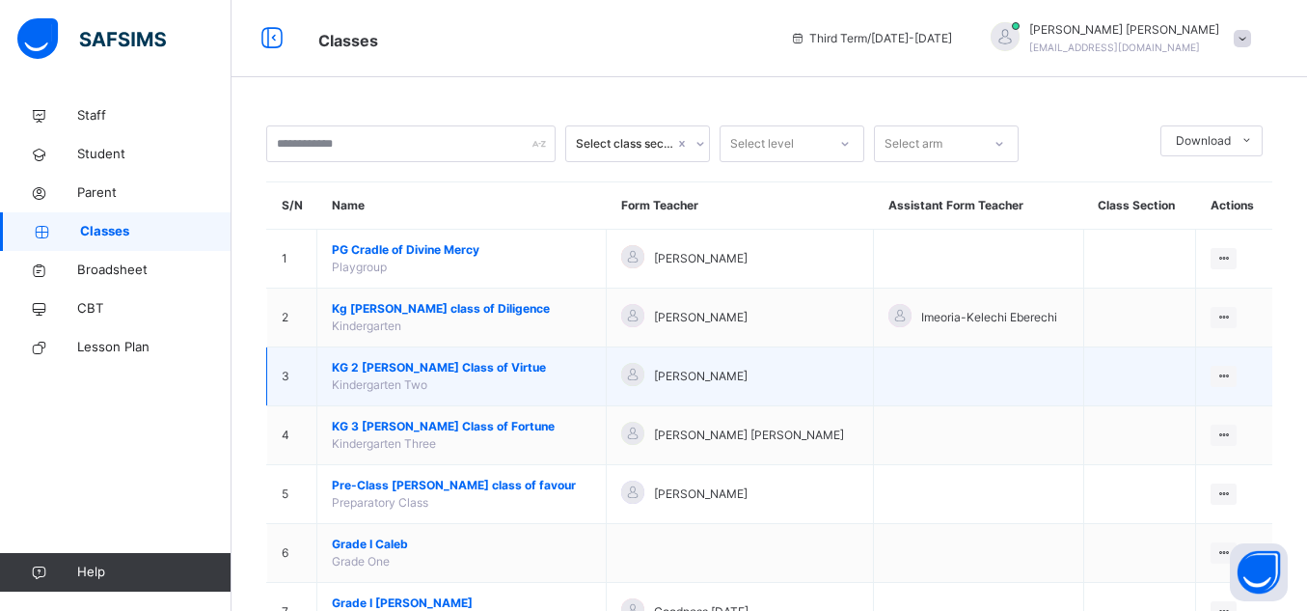
click at [398, 375] on td "KG 2 Deborah Class of Virtue Kindergarten Two" at bounding box center [461, 376] width 289 height 59
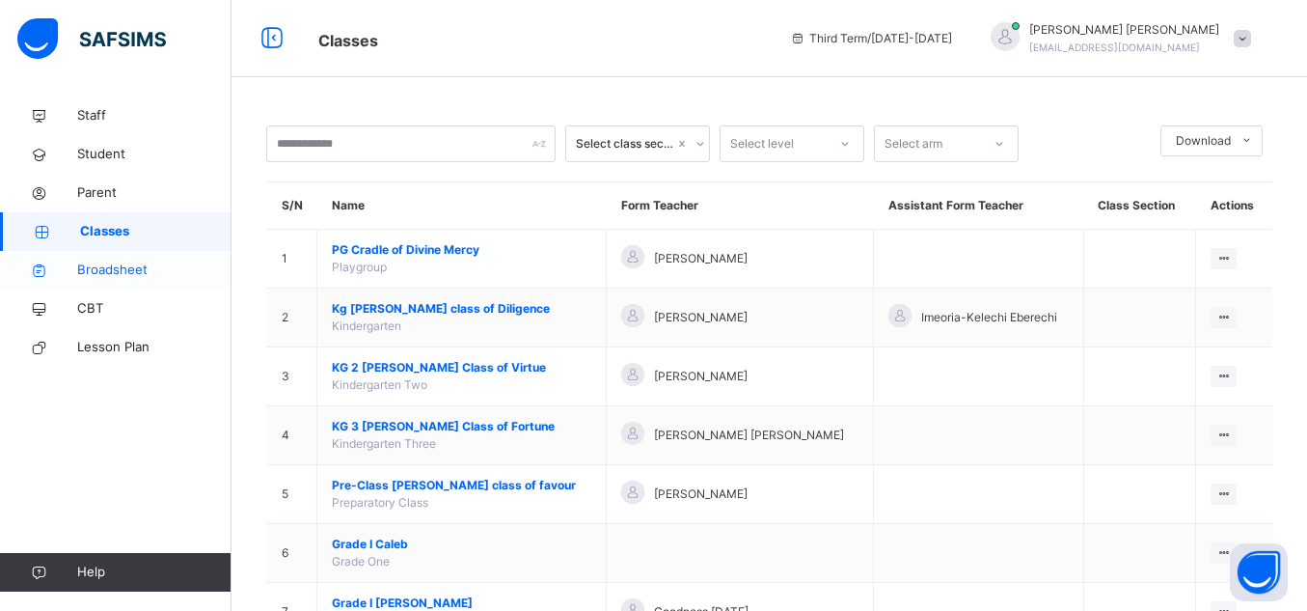
click at [123, 280] on link "Broadsheet" at bounding box center [116, 270] width 232 height 39
click at [123, 279] on link "Broadsheet" at bounding box center [116, 270] width 232 height 39
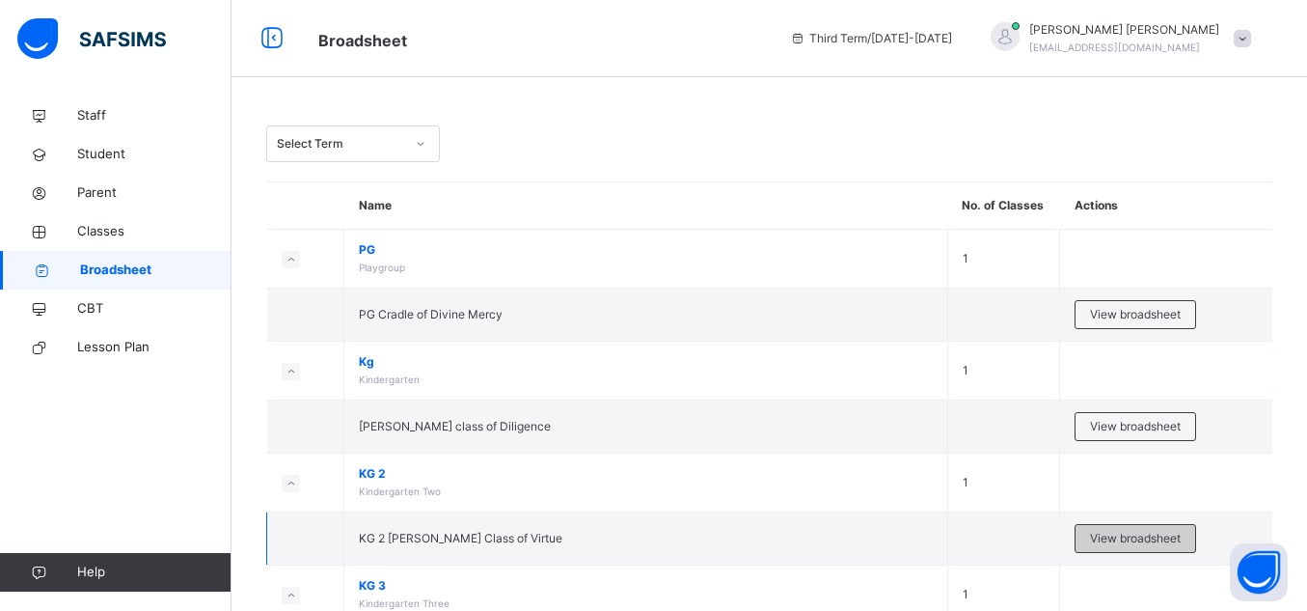
click at [1136, 540] on span "View broadsheet" at bounding box center [1135, 538] width 91 height 17
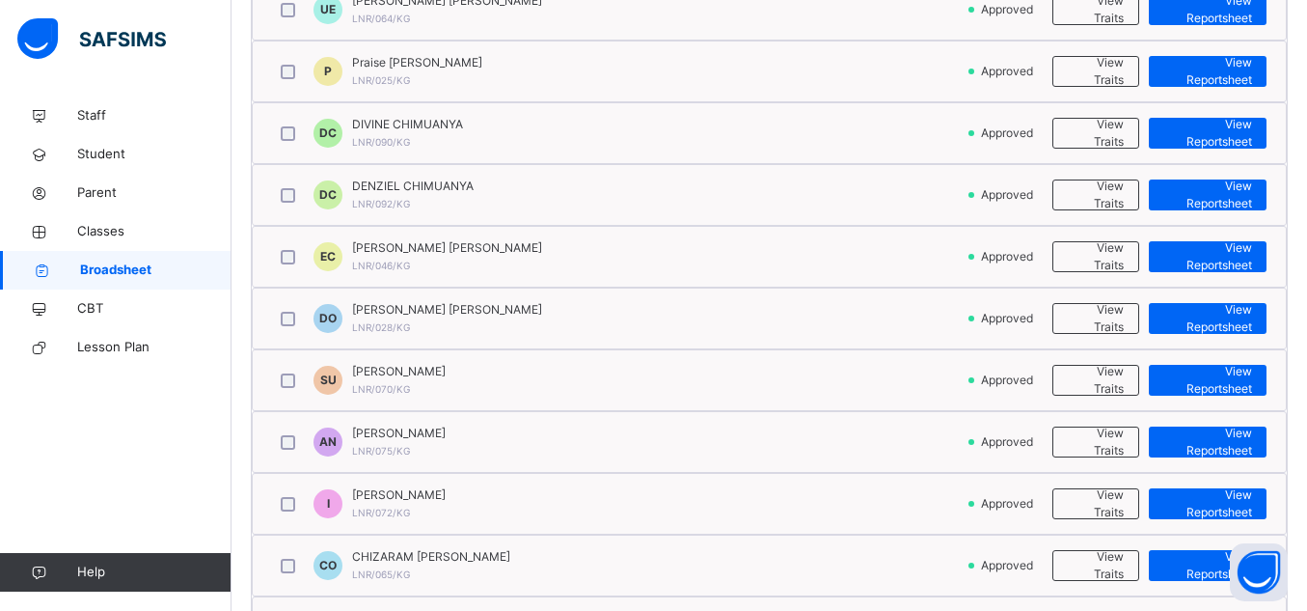
scroll to position [549, 0]
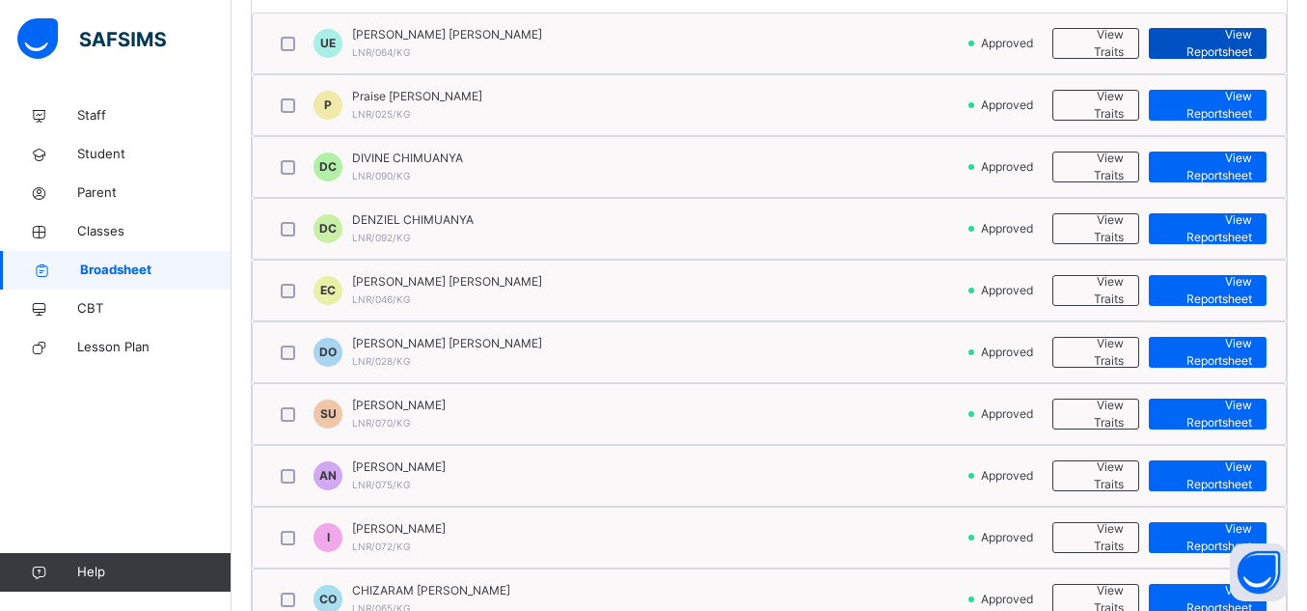
click at [1235, 45] on span "View Reportsheet" at bounding box center [1207, 43] width 89 height 35
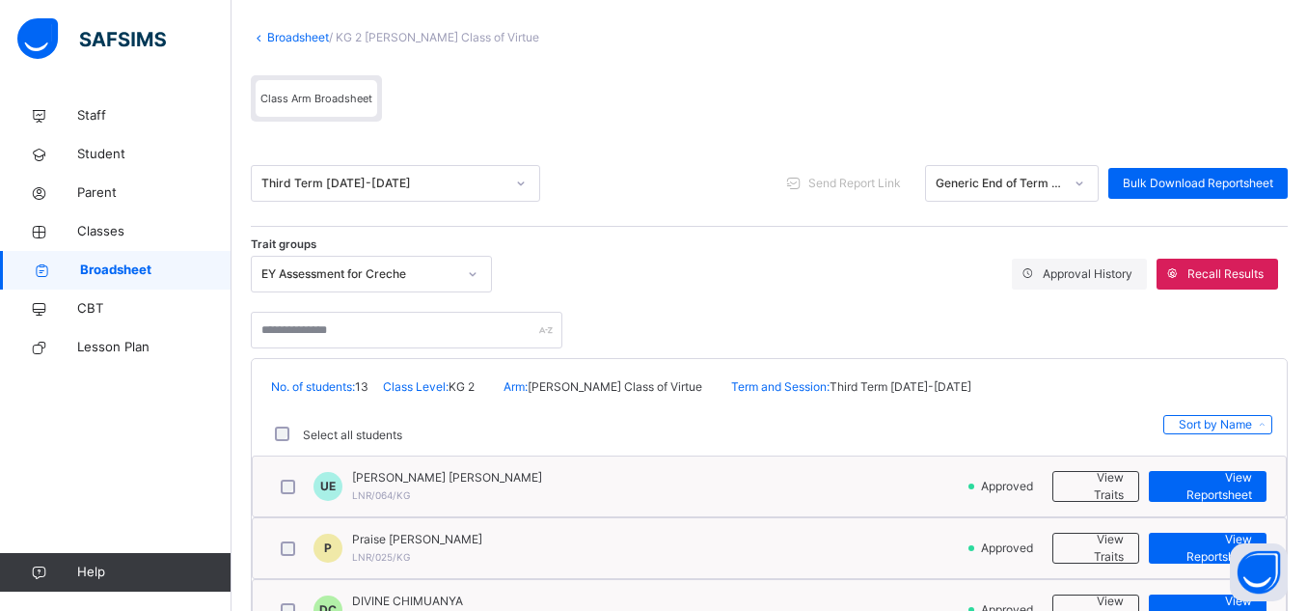
scroll to position [75, 0]
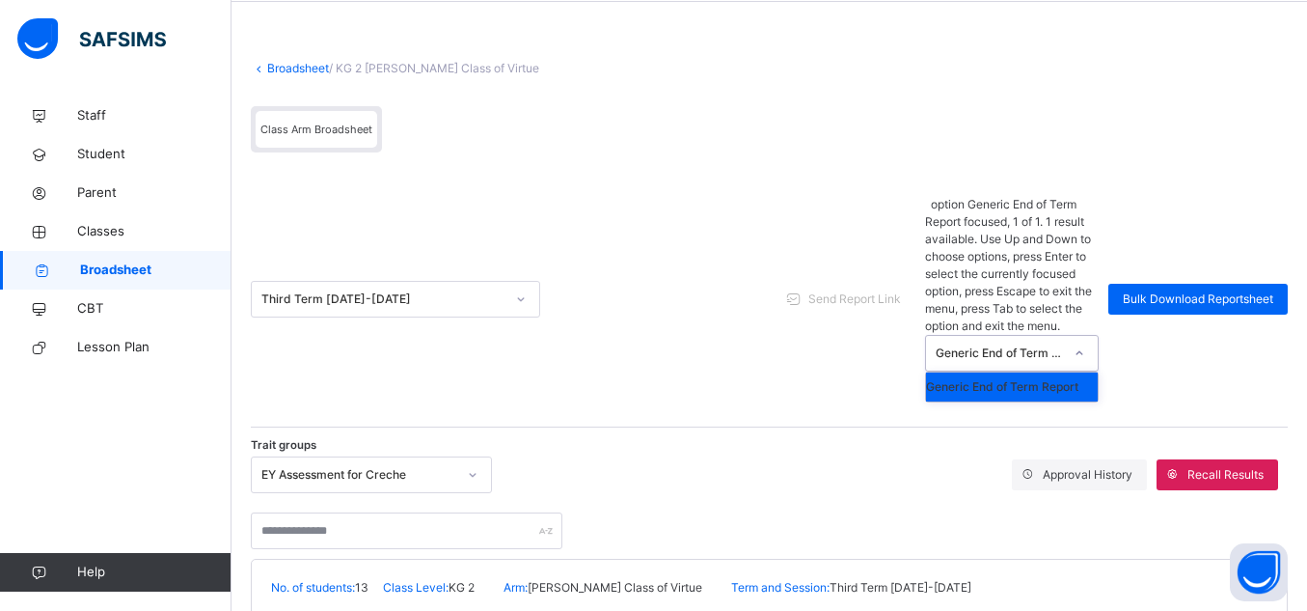
click at [1084, 343] on icon at bounding box center [1080, 352] width 12 height 19
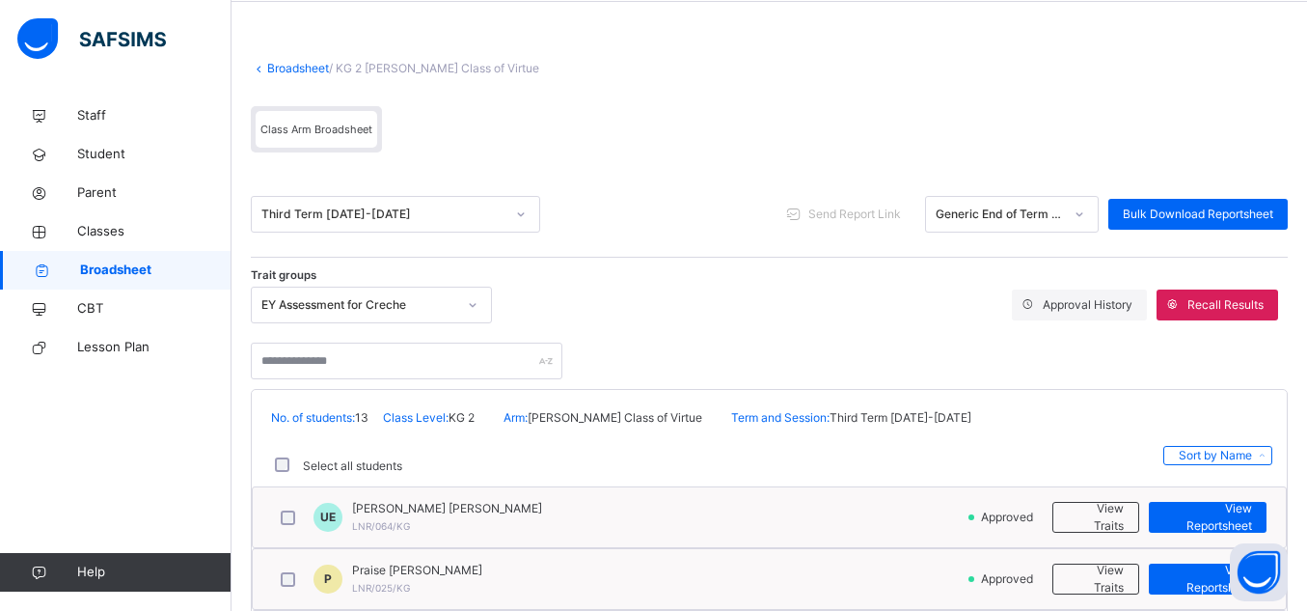
click at [771, 484] on div "Select all students Sort by Name" at bounding box center [769, 466] width 1006 height 41
click at [963, 278] on div "Trait groups EY Assessment for Creche Approval History Recall Results" at bounding box center [769, 328] width 1037 height 102
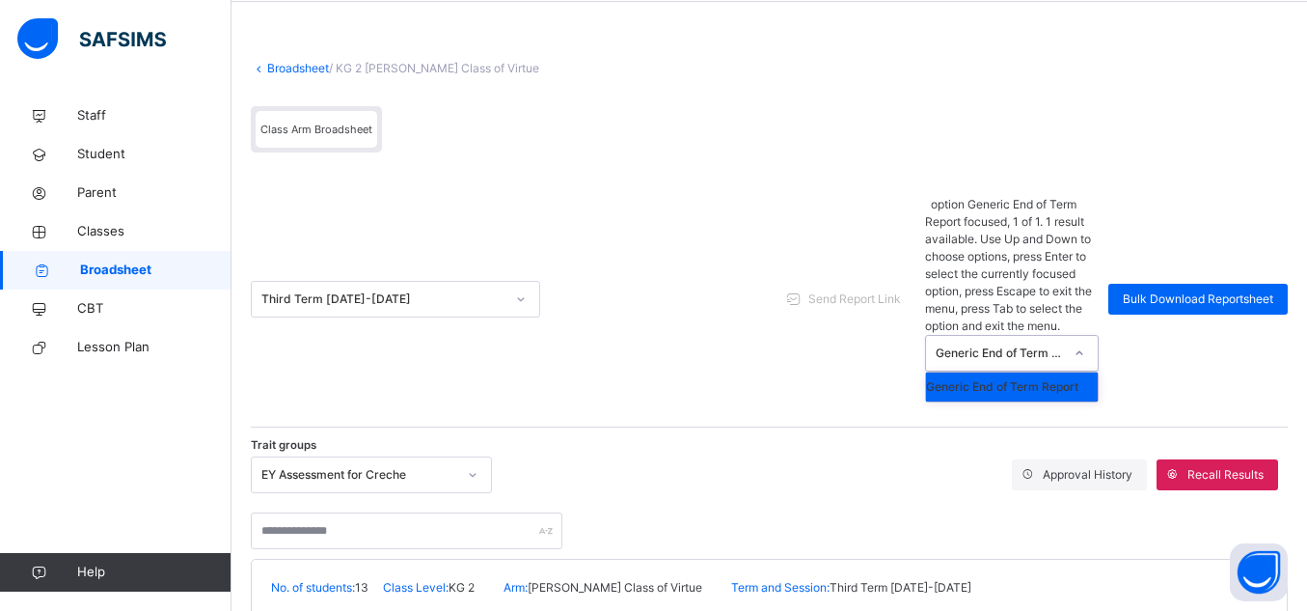
click at [1085, 343] on icon at bounding box center [1080, 352] width 12 height 19
click at [1059, 372] on div "Generic End of Term Report" at bounding box center [1012, 386] width 172 height 29
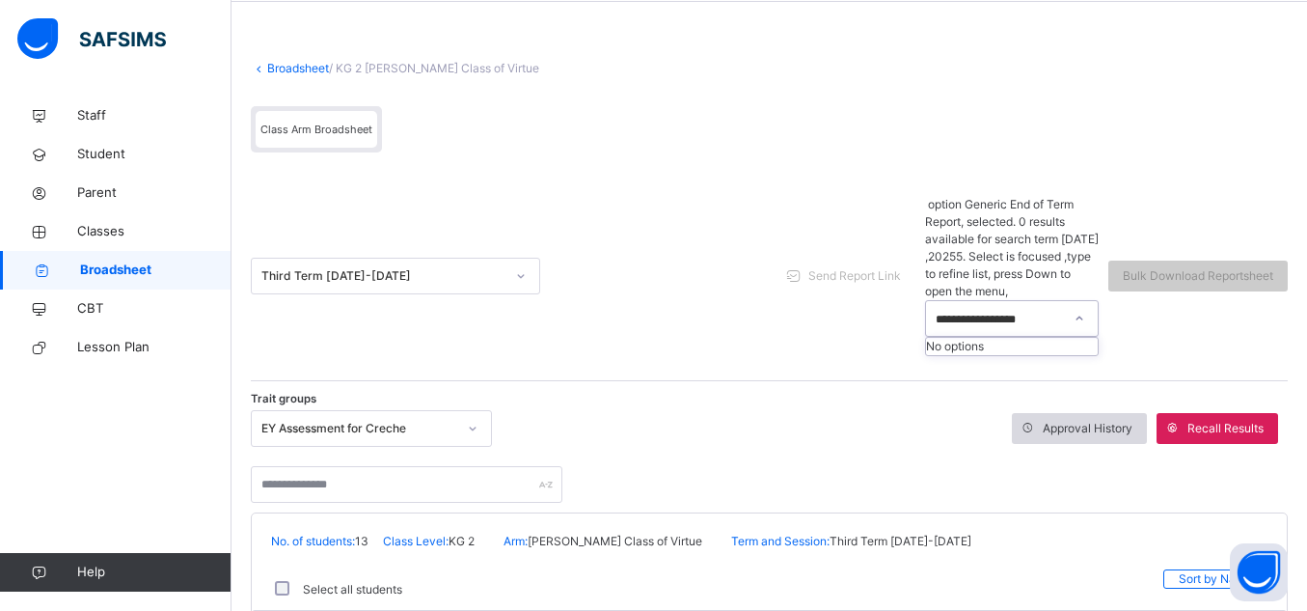
scroll to position [0, 0]
type input "**********"
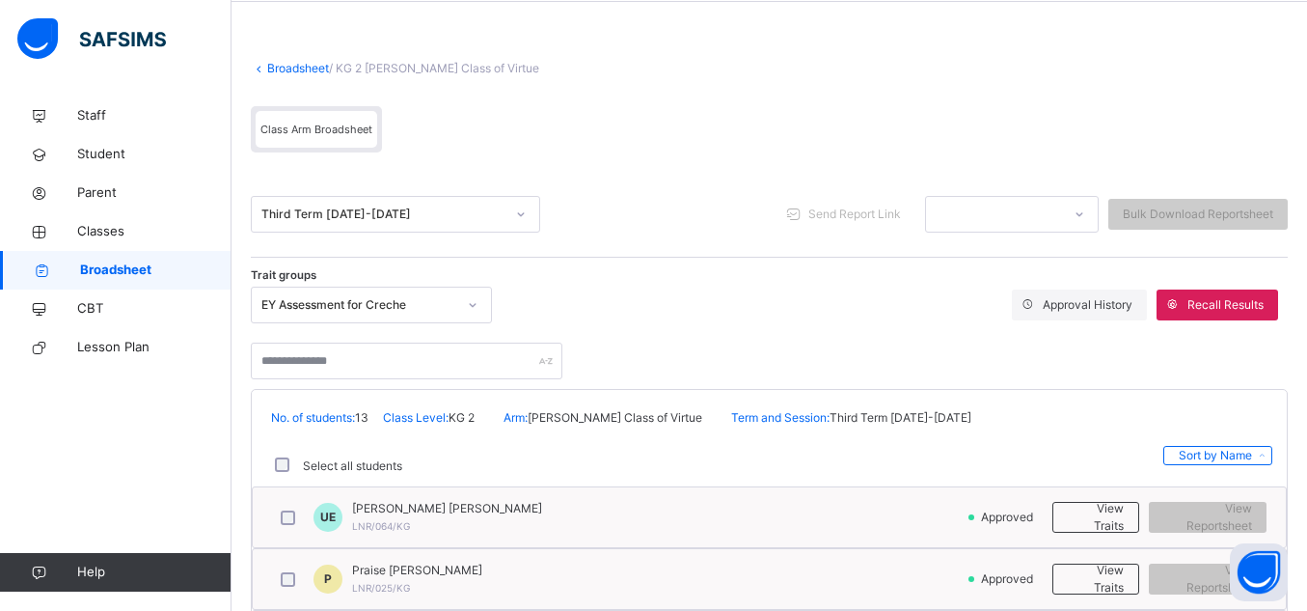
click at [1137, 279] on div "Trait groups EY Assessment for Creche Approval History Recall Results" at bounding box center [769, 328] width 1037 height 102
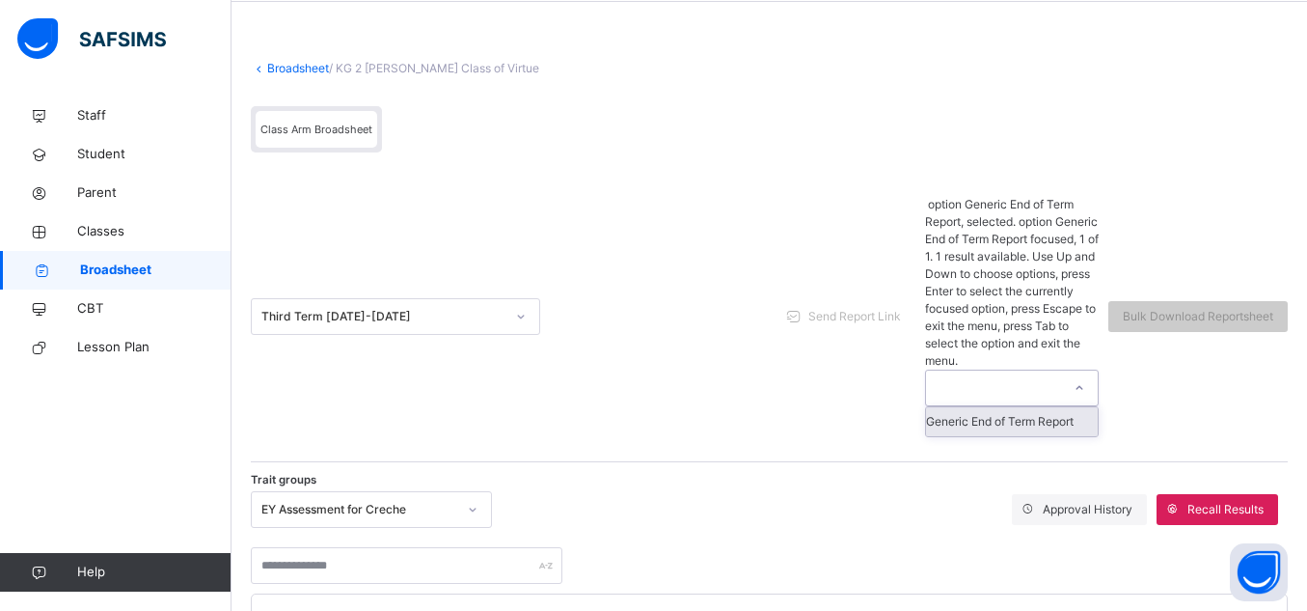
click at [1087, 372] on div at bounding box center [1079, 387] width 33 height 31
click at [1064, 407] on div "Generic End of Term Report" at bounding box center [1012, 421] width 172 height 29
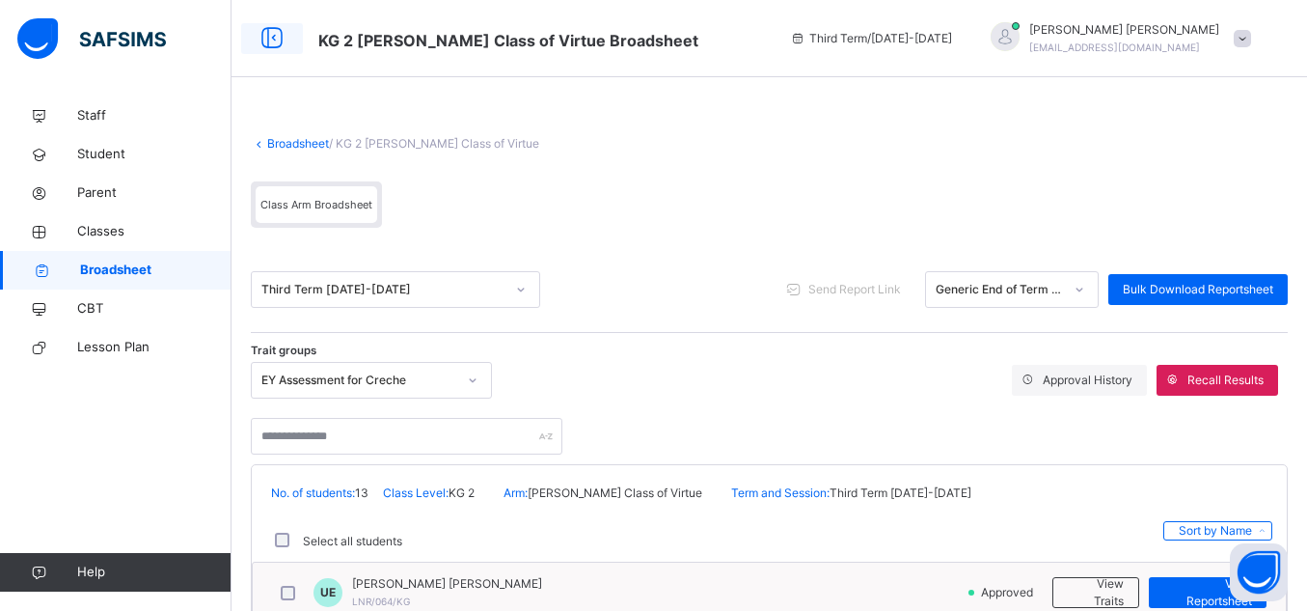
click at [277, 39] on icon at bounding box center [272, 38] width 33 height 35
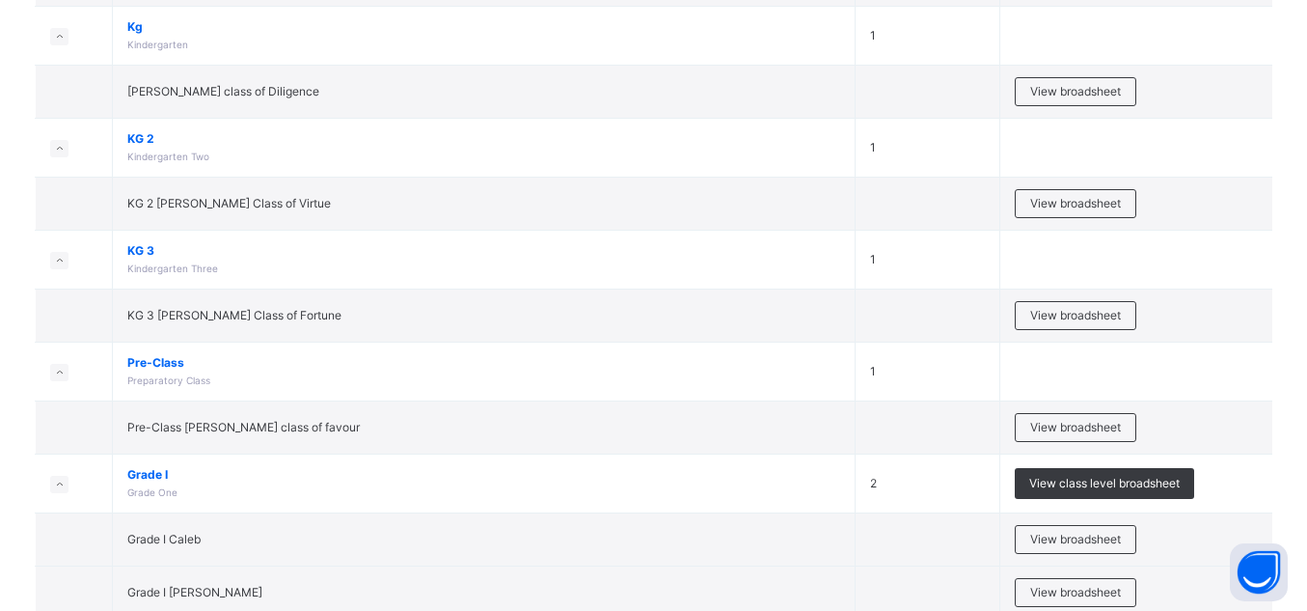
scroll to position [822, 0]
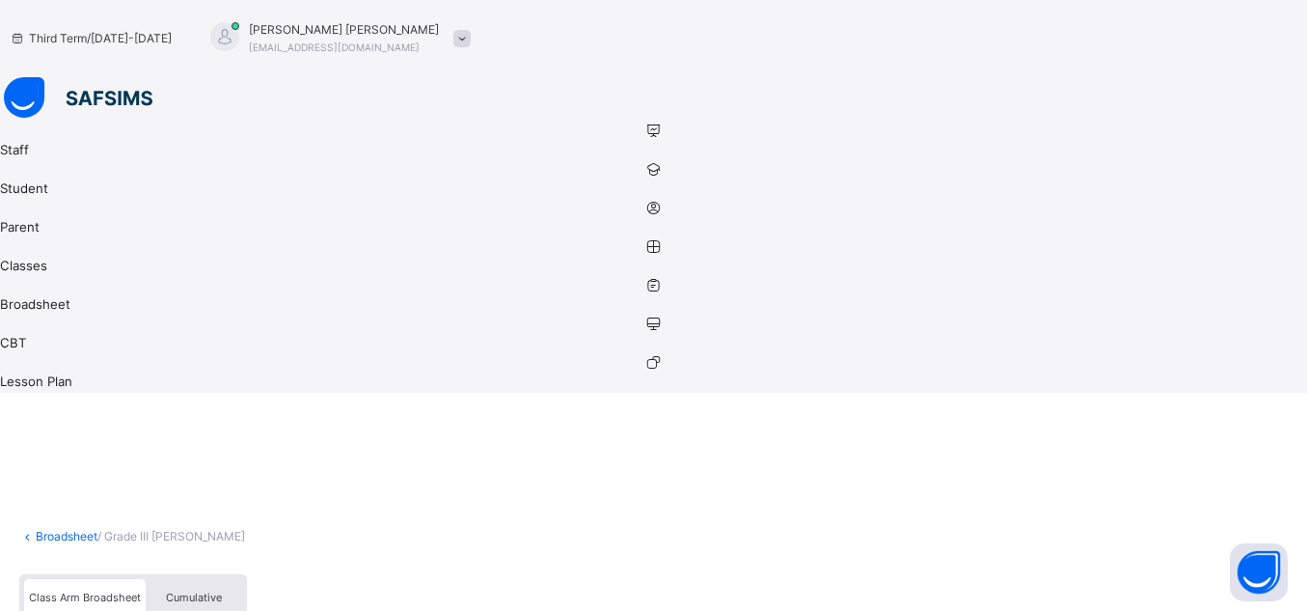
scroll to position [88, 0]
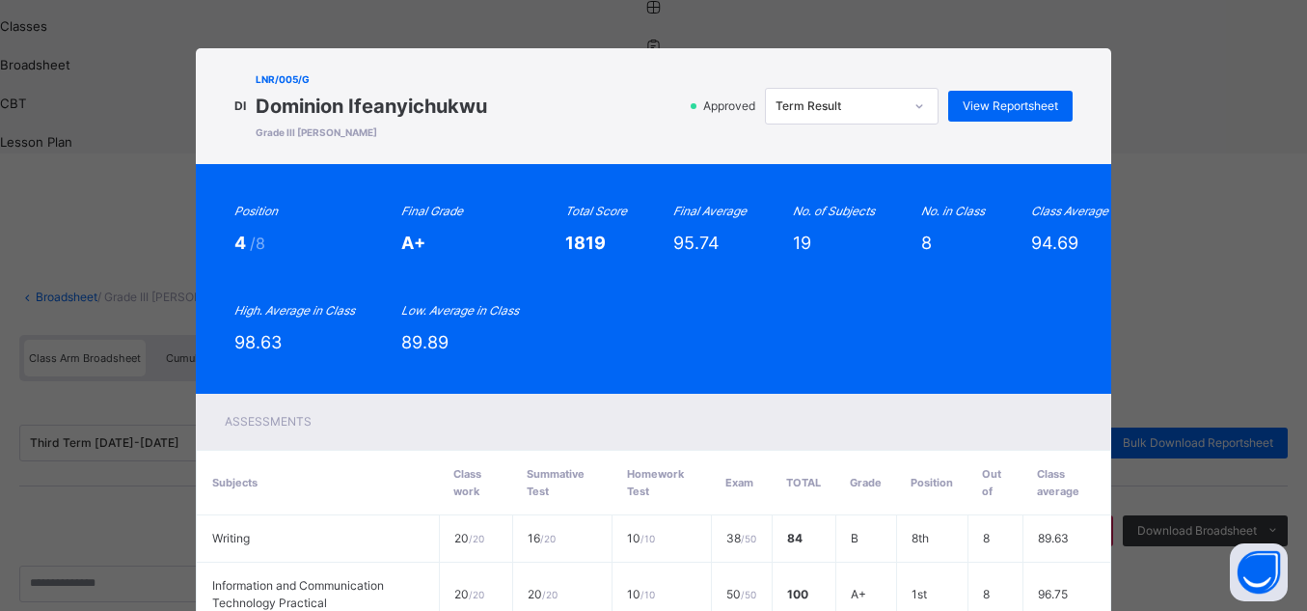
scroll to position [96, 0]
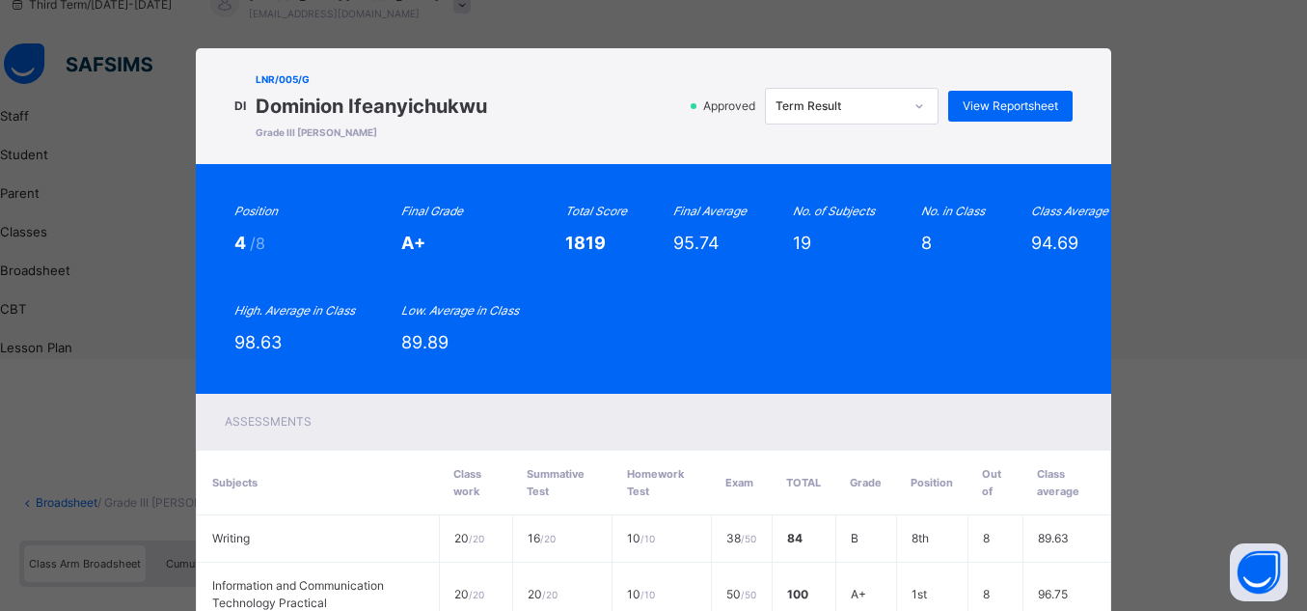
click at [1152, 42] on div "DI LNR/005/G Dominion Ifeanyichukwu Grade III Moses Approved Term Result View R…" at bounding box center [653, 305] width 1307 height 611
click at [1200, 240] on div "DI LNR/005/G Dominion Ifeanyichukwu Grade III Moses Approved Term Result View R…" at bounding box center [653, 305] width 1307 height 611
click at [1169, 93] on div "DI LNR/005/G Dominion Ifeanyichukwu Grade III Moses Approved Term Result View R…" at bounding box center [653, 305] width 1307 height 611
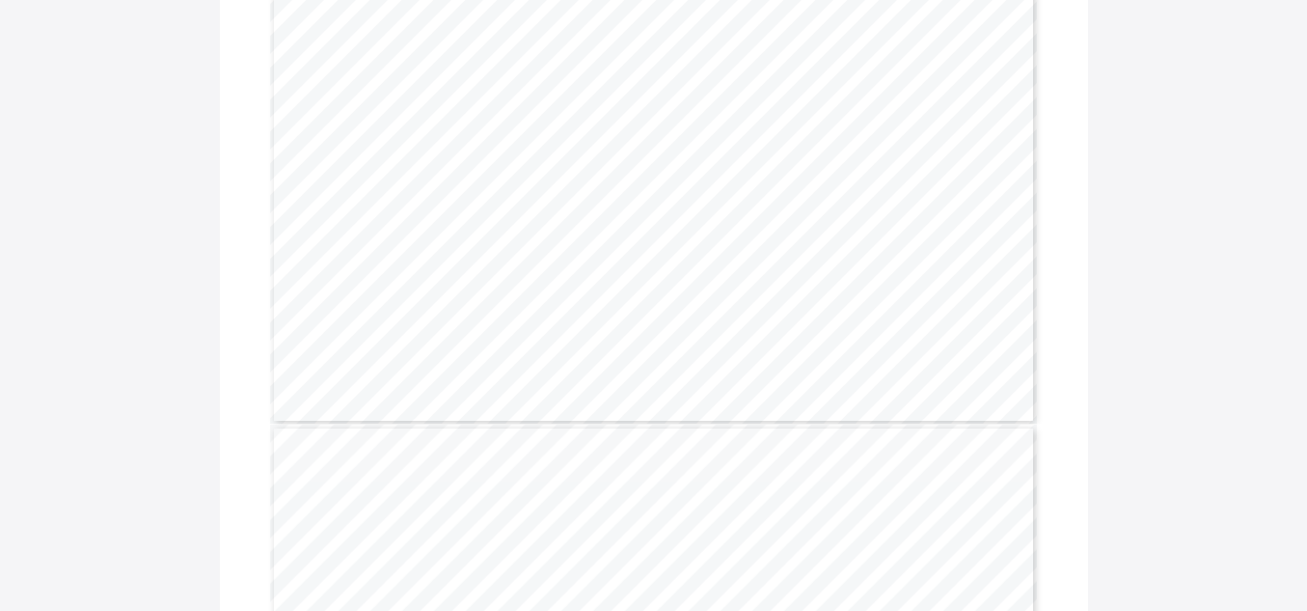
scroll to position [230, 0]
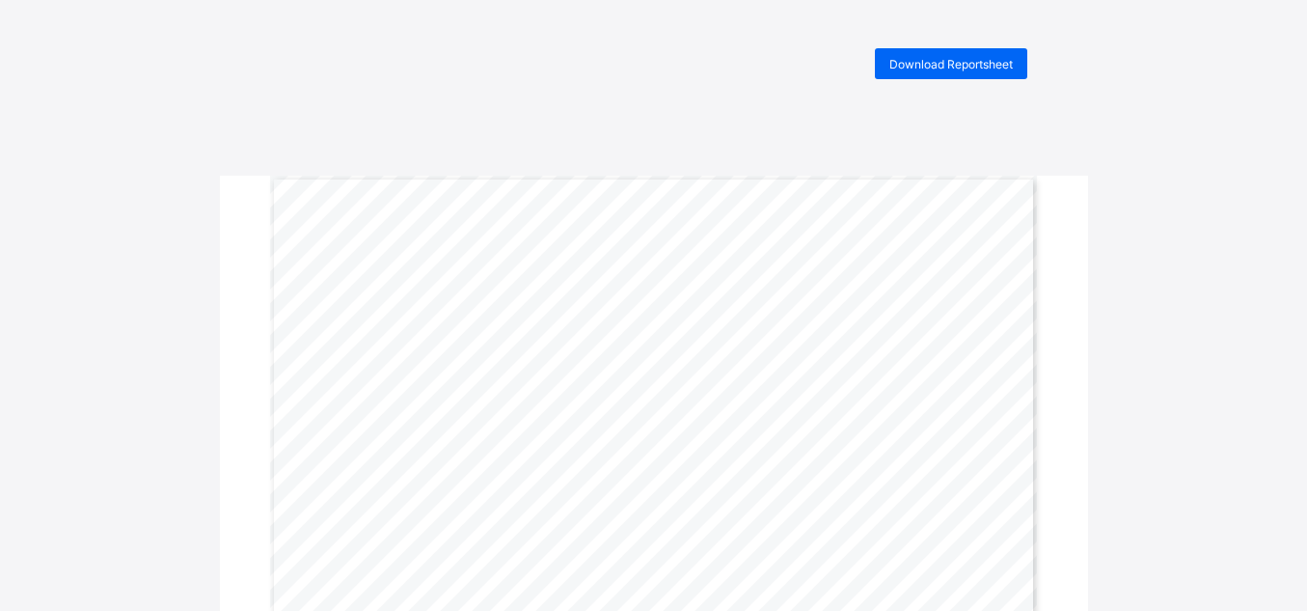
click at [386, 53] on div "Download Reportsheet" at bounding box center [654, 63] width 766 height 31
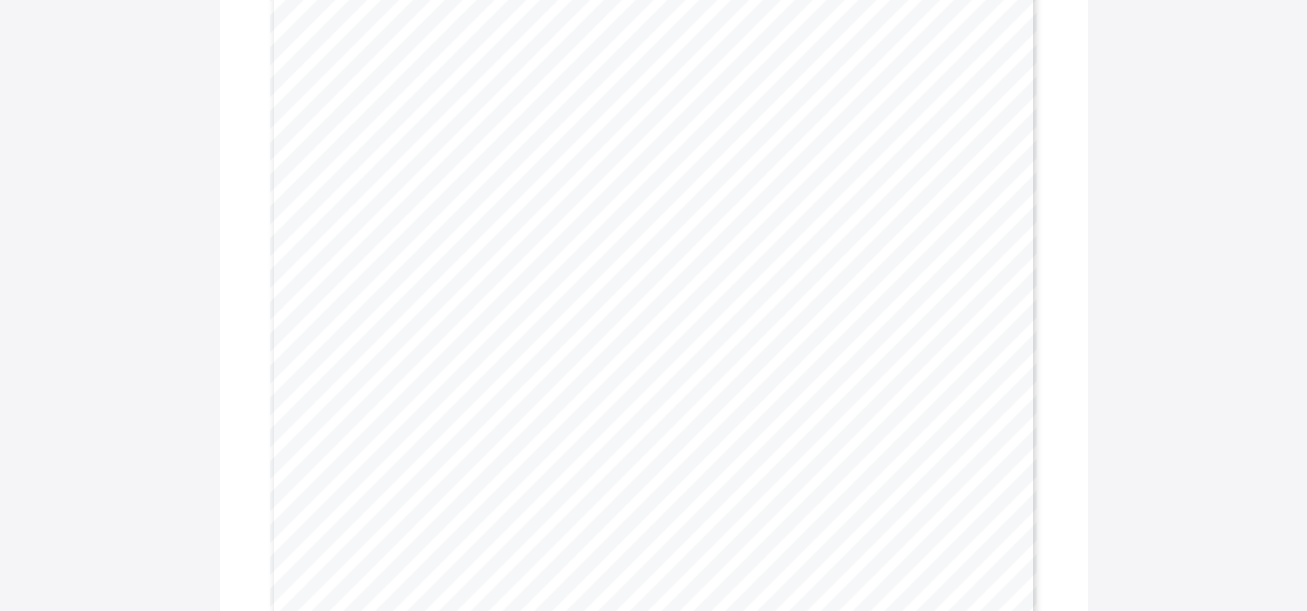
scroll to position [1820, 0]
click at [518, 304] on span "[DATE]" at bounding box center [495, 301] width 45 height 13
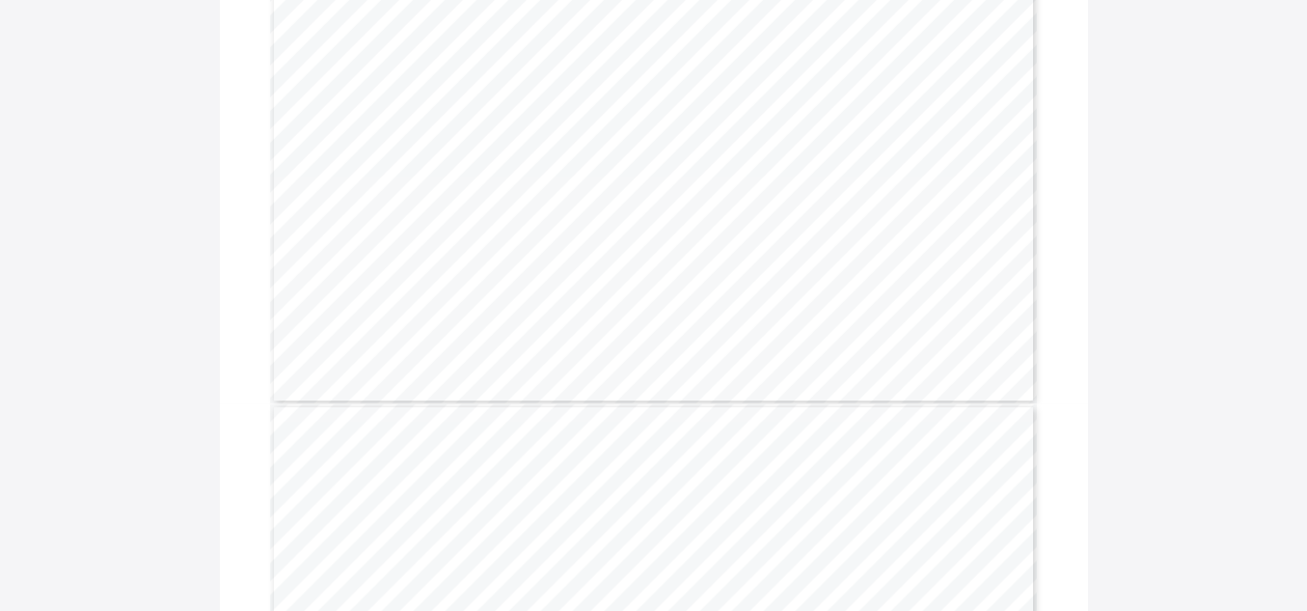
click at [518, 305] on span "[DATE]" at bounding box center [495, 301] width 45 height 13
drag, startPoint x: 486, startPoint y: 299, endPoint x: 566, endPoint y: 317, distance: 82.1
click at [518, 302] on span "[DATE]" at bounding box center [495, 301] width 45 height 13
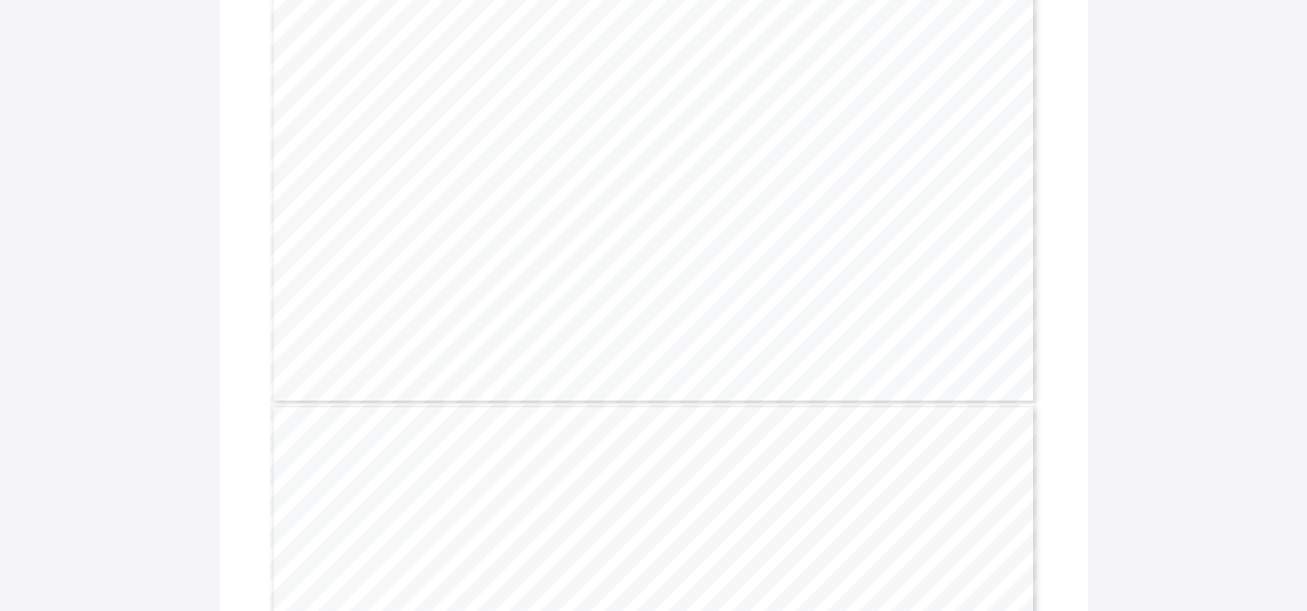
drag, startPoint x: 567, startPoint y: 303, endPoint x: 548, endPoint y: 300, distance: 19.5
click at [486, 306] on span "[DATE]" at bounding box center [495, 301] width 45 height 13
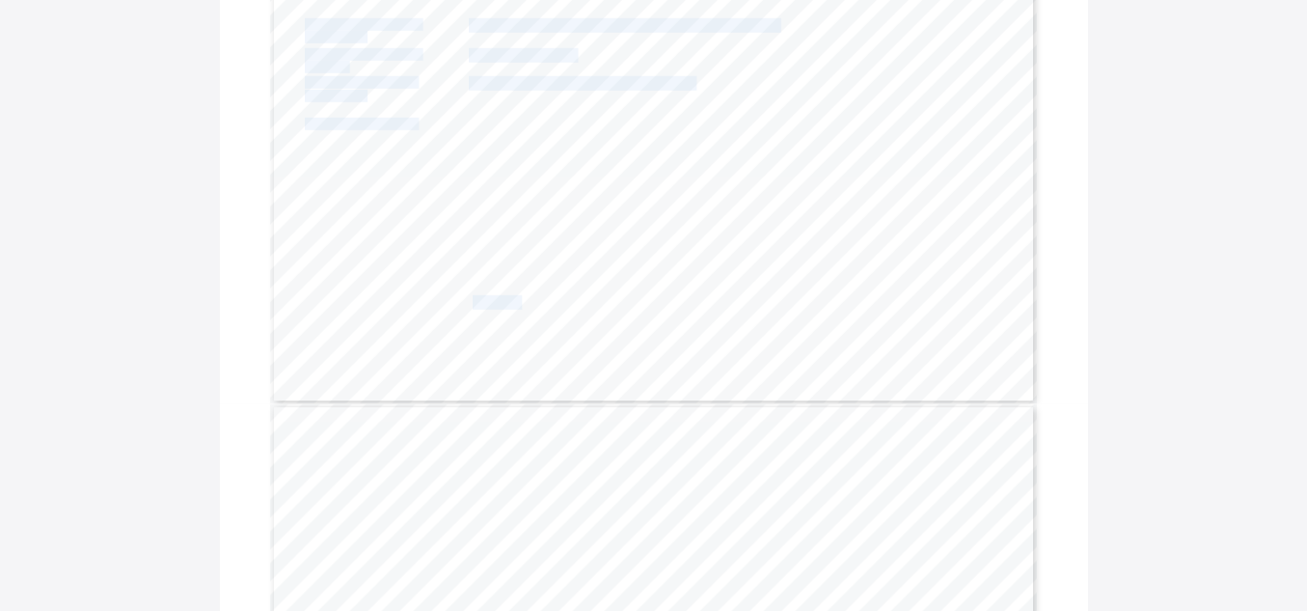
drag, startPoint x: 478, startPoint y: 298, endPoint x: 559, endPoint y: 323, distance: 85.7
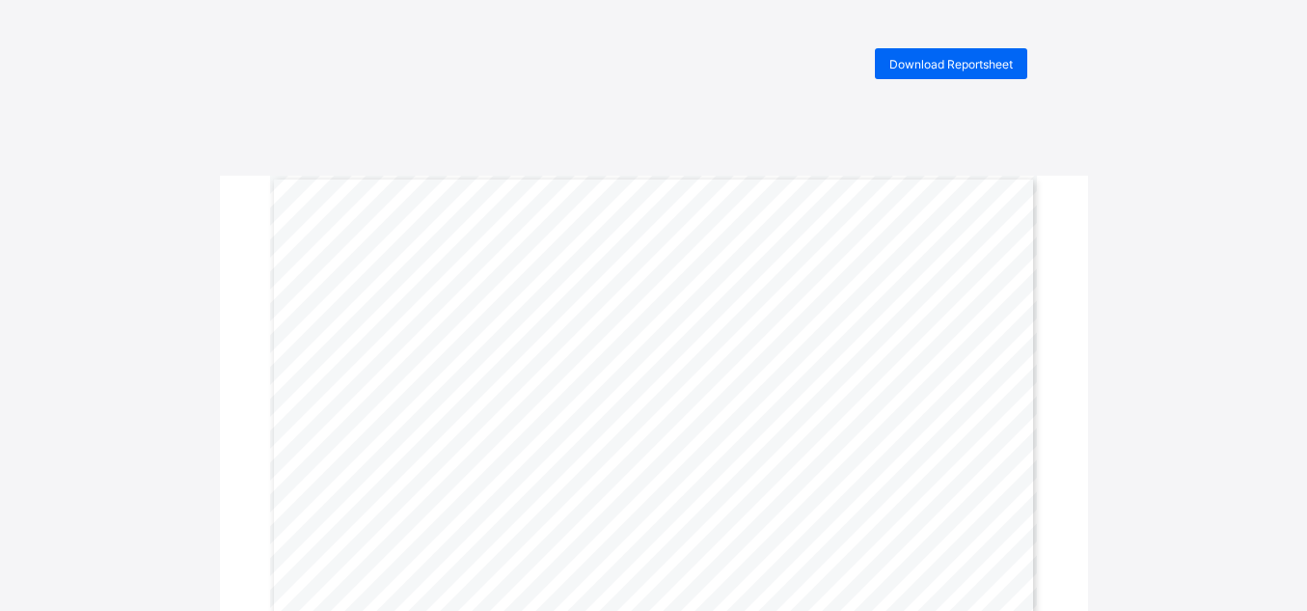
scroll to position [10, 0]
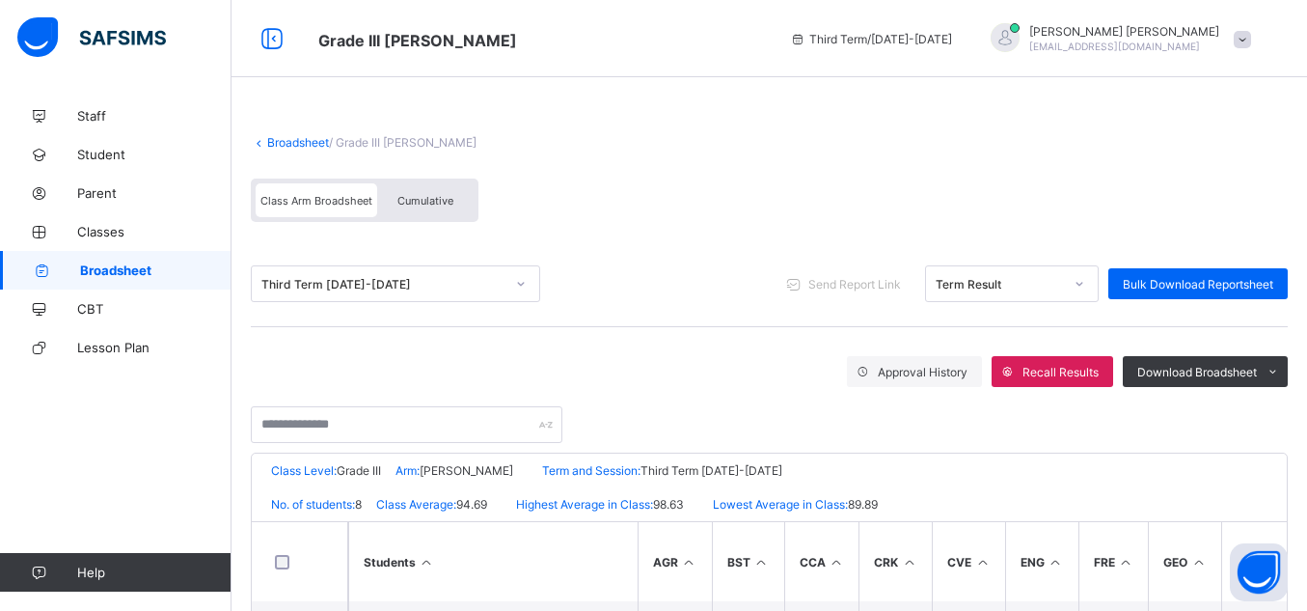
click at [180, 272] on span "Broadsheet" at bounding box center [155, 269] width 151 height 15
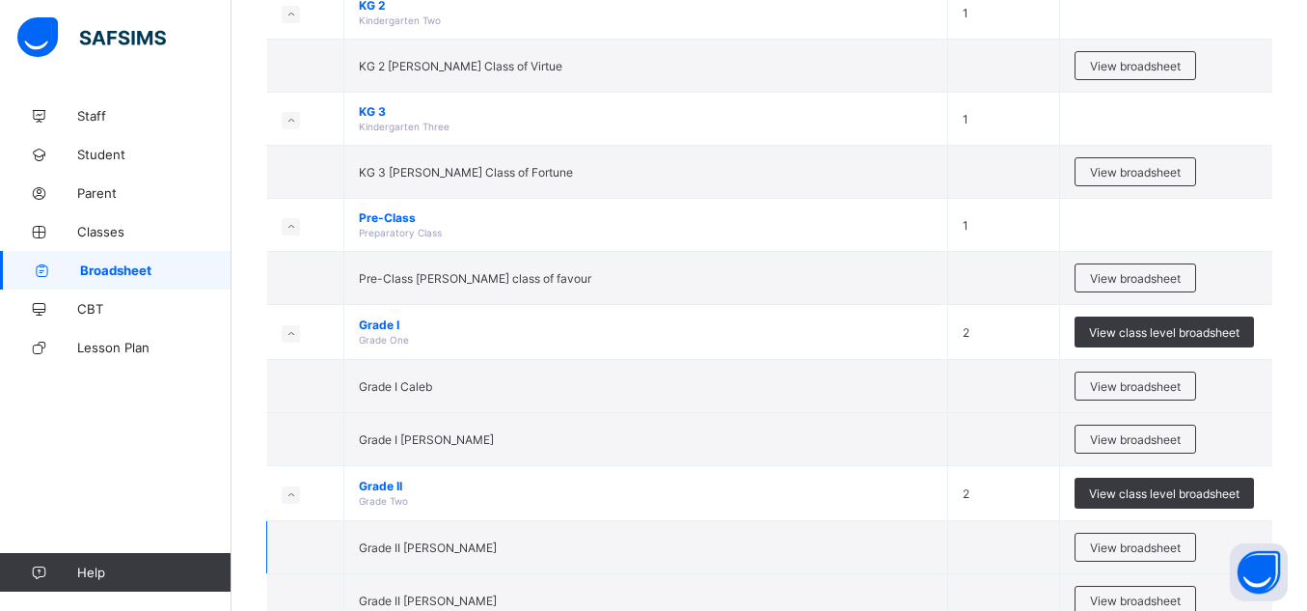
scroll to position [502, 0]
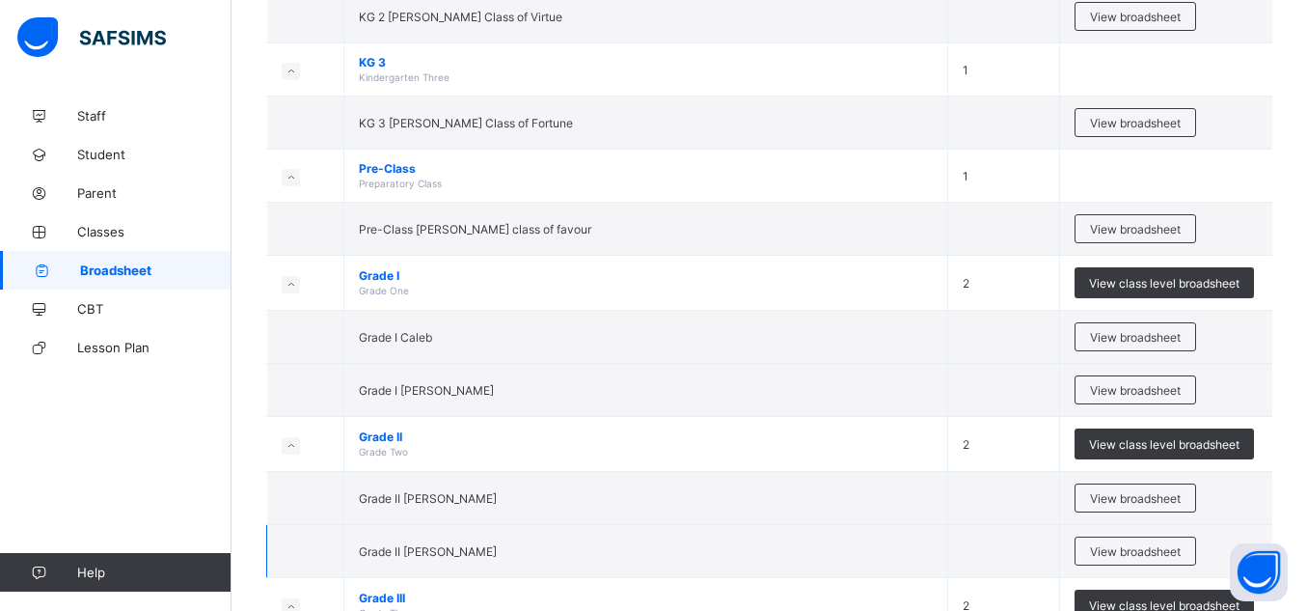
click at [503, 567] on td "Grade II Elizabeth" at bounding box center [646, 551] width 604 height 53
click at [1137, 549] on span "View broadsheet" at bounding box center [1135, 551] width 91 height 14
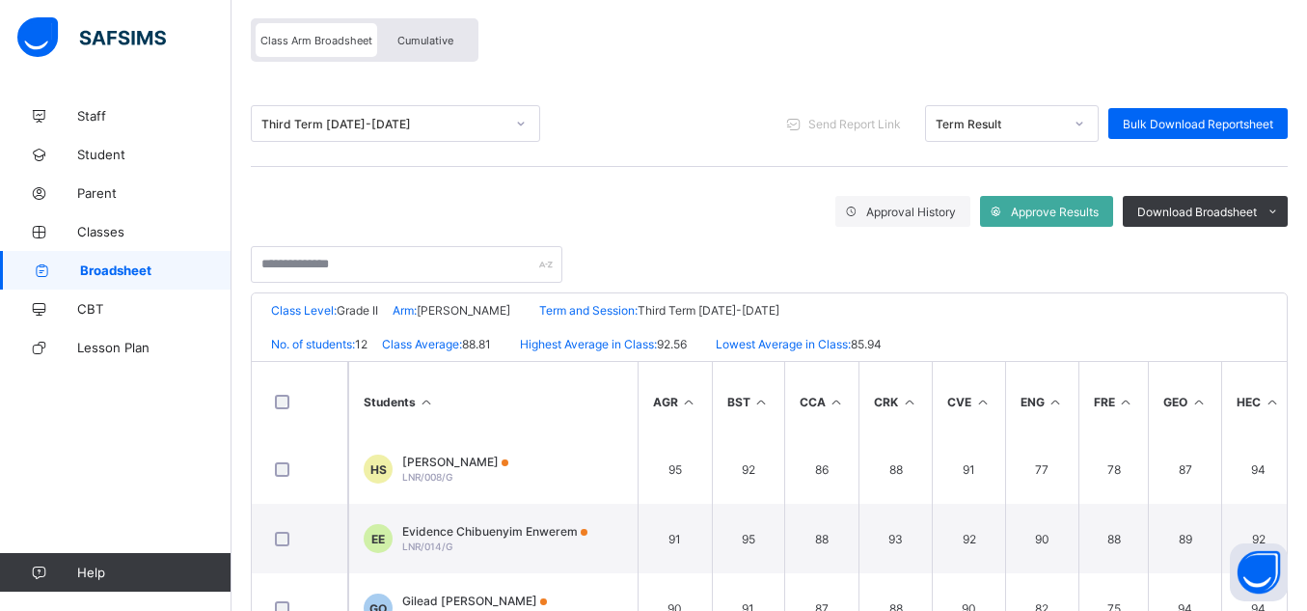
scroll to position [147, 0]
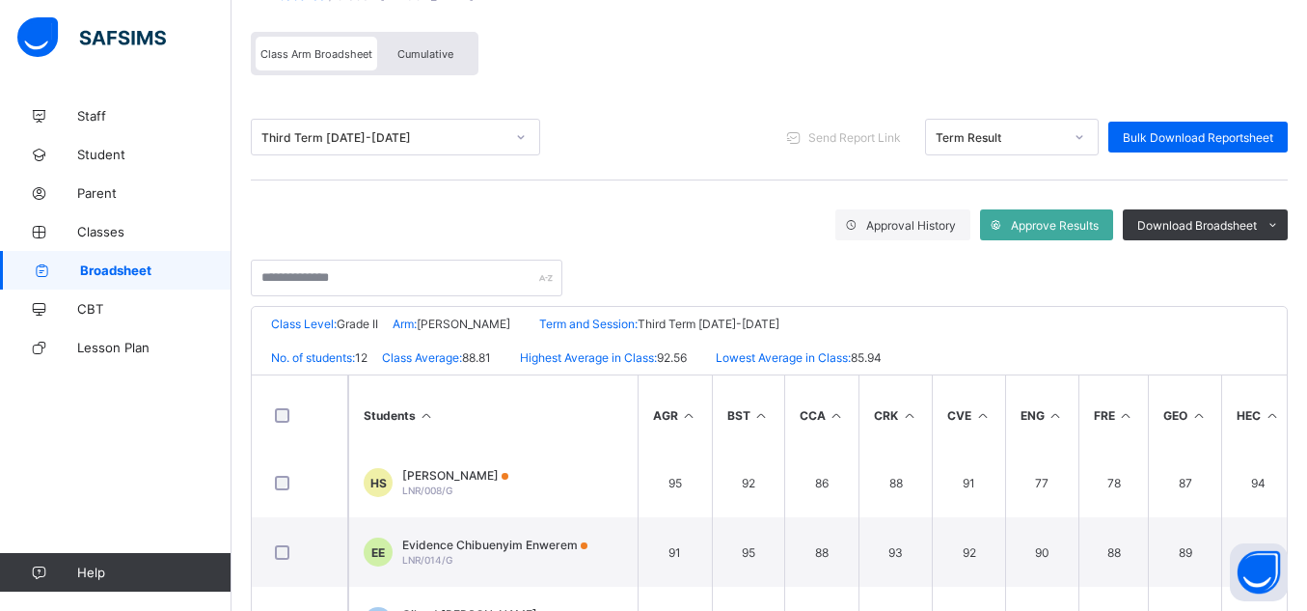
click at [440, 59] on span "Cumulative" at bounding box center [425, 54] width 56 height 14
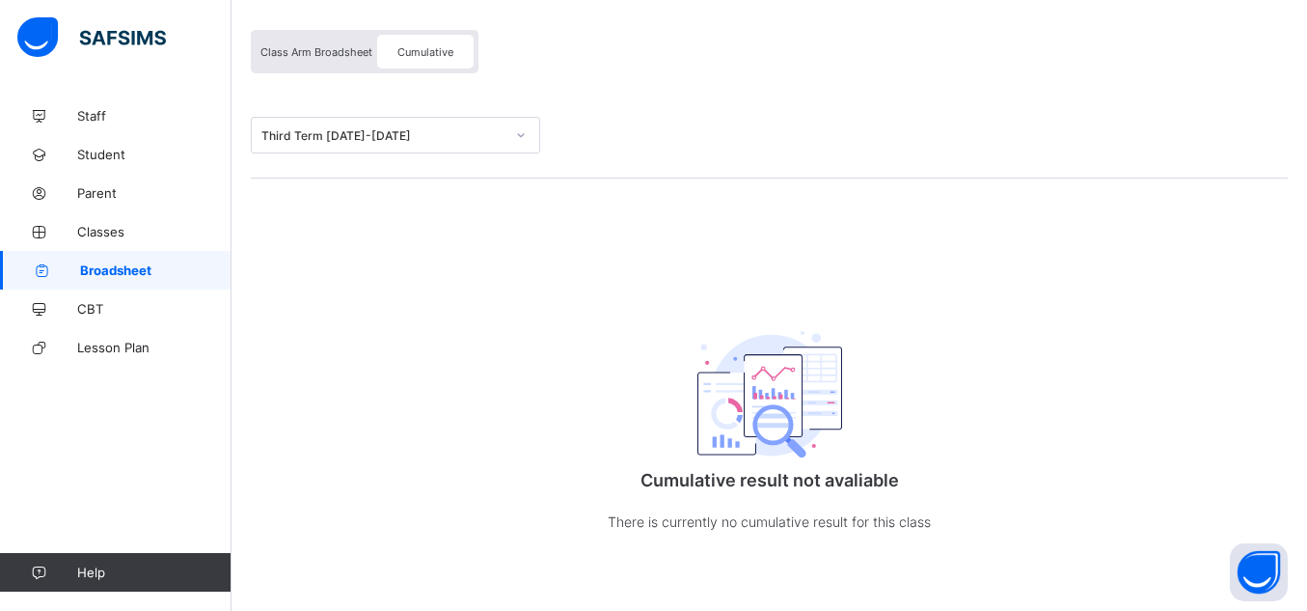
scroll to position [140, 0]
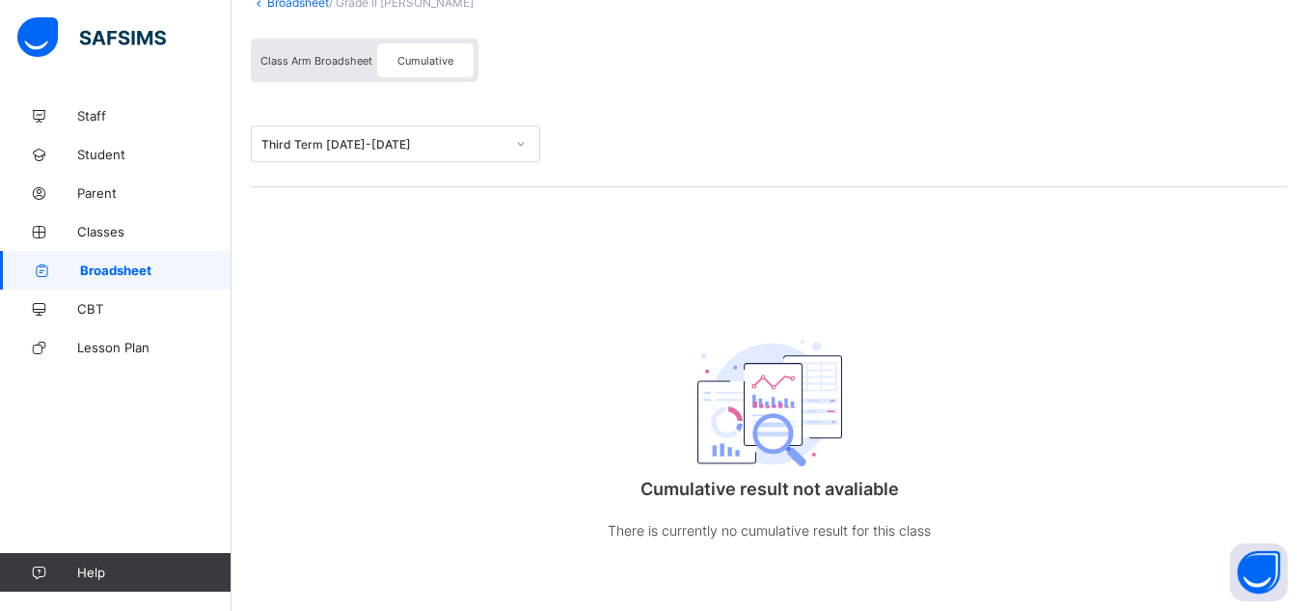
drag, startPoint x: 354, startPoint y: 62, endPoint x: 360, endPoint y: 75, distance: 14.7
click at [353, 63] on span "Class Arm Broadsheet" at bounding box center [316, 61] width 112 height 14
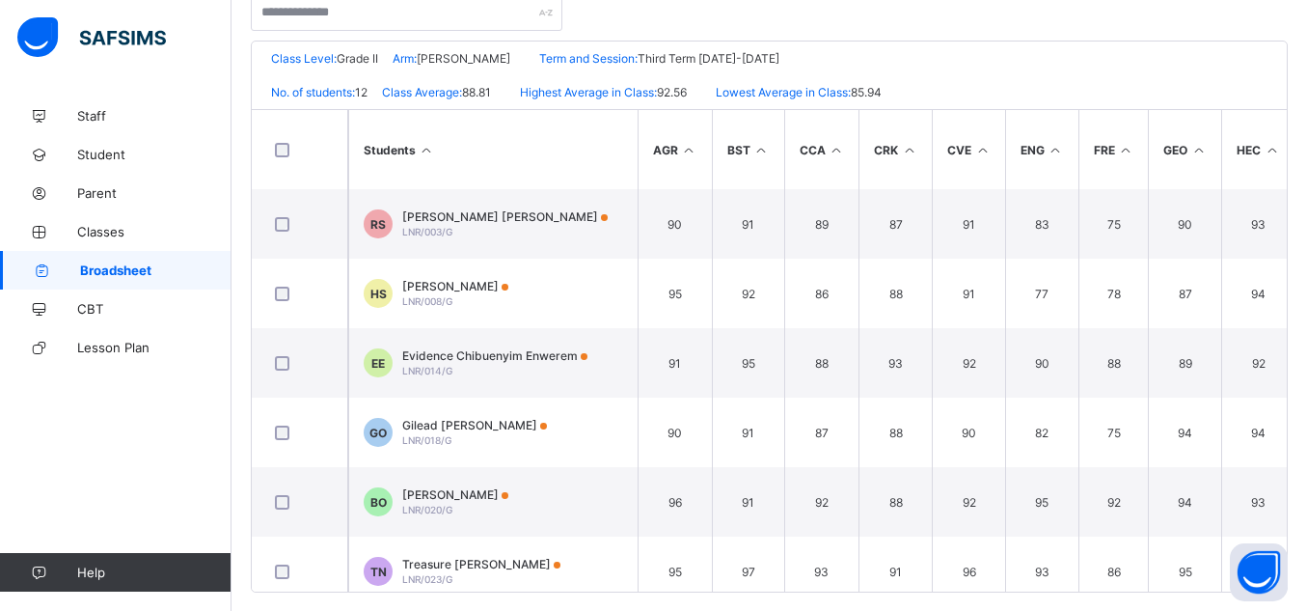
scroll to position [113, 0]
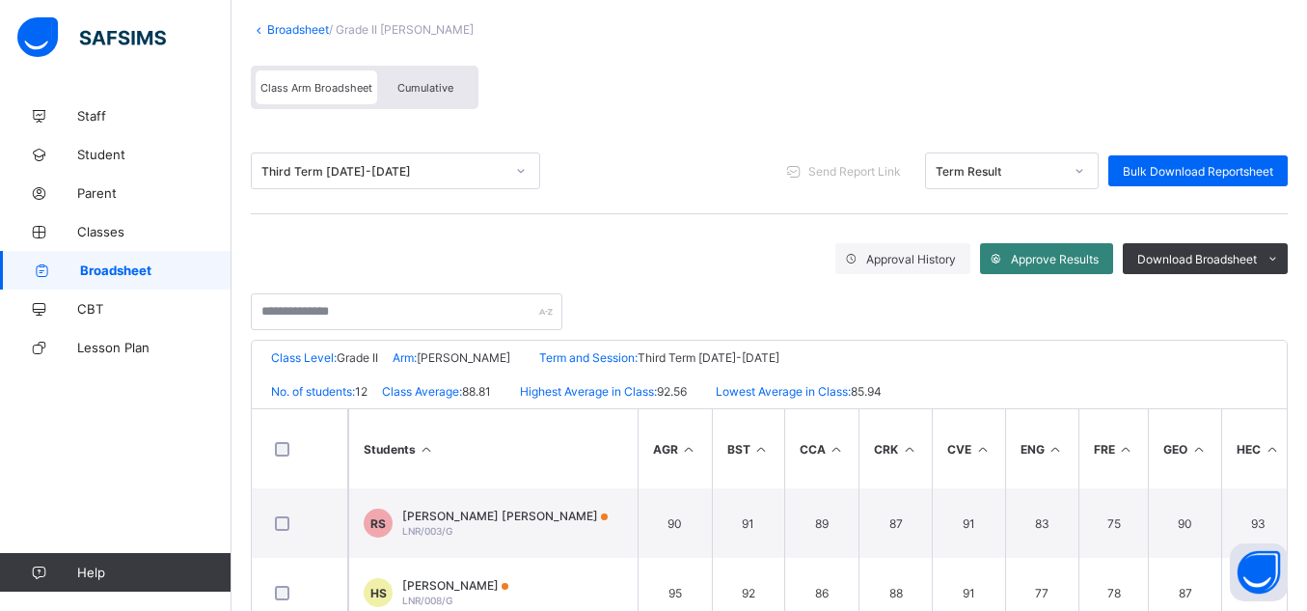
click at [1038, 259] on span "Approve Results" at bounding box center [1055, 259] width 88 height 14
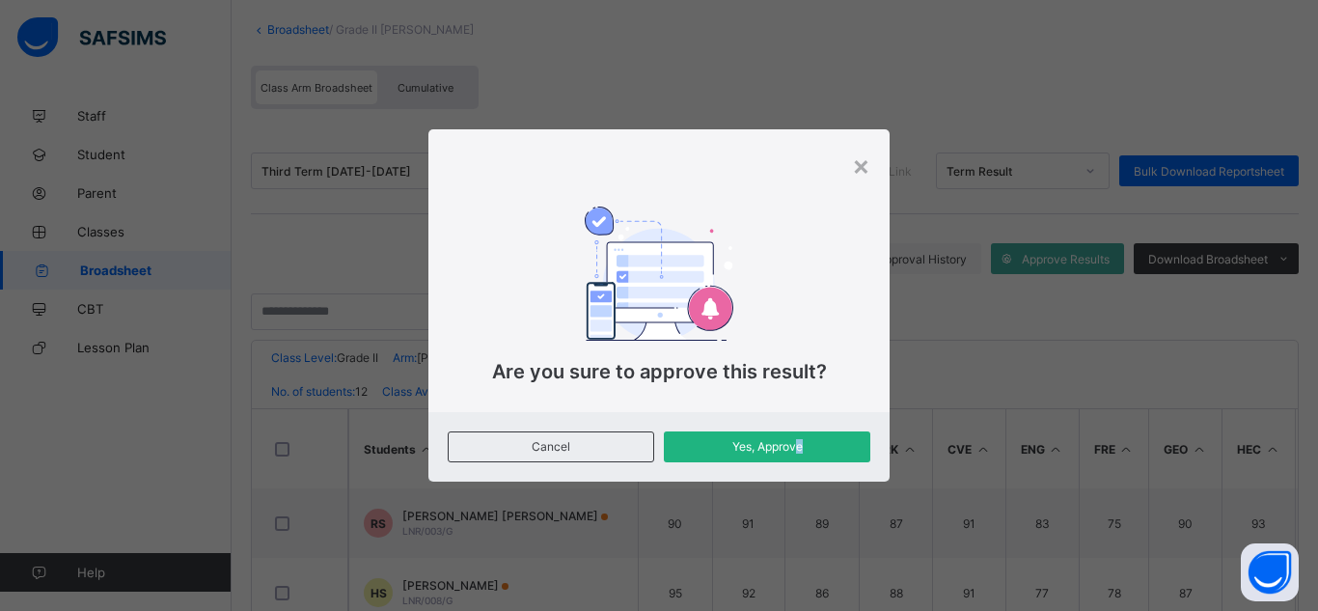
click at [800, 440] on span "Yes, Approve" at bounding box center [766, 446] width 177 height 14
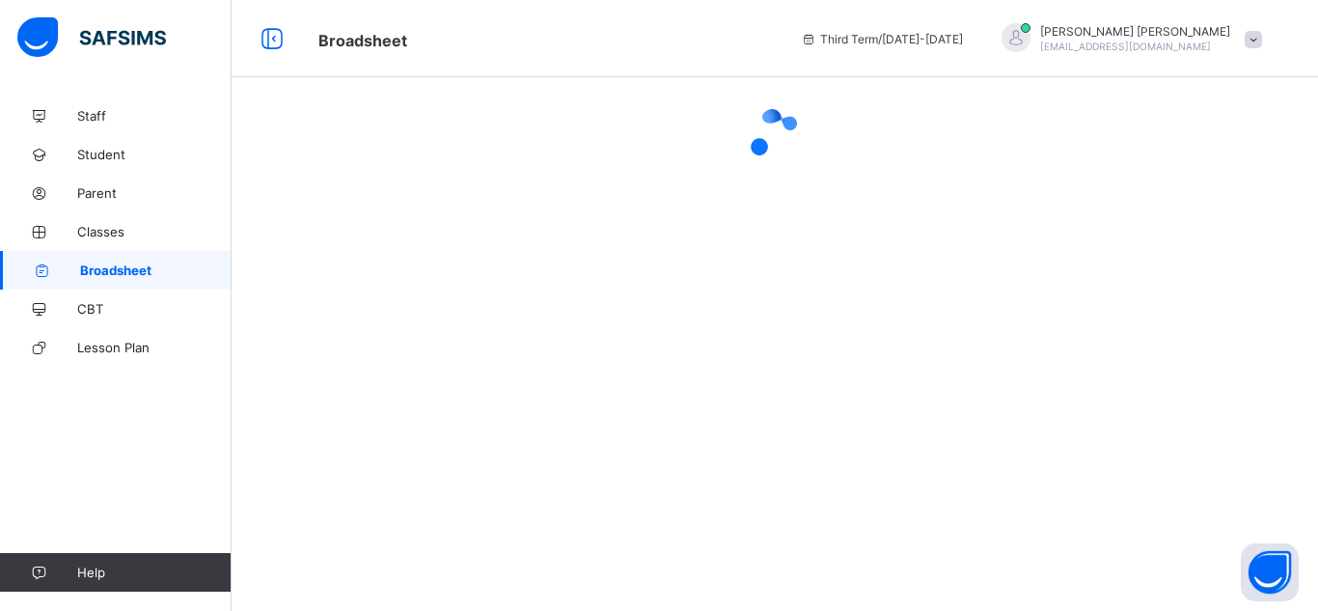
click at [156, 277] on span "Broadsheet" at bounding box center [155, 269] width 151 height 15
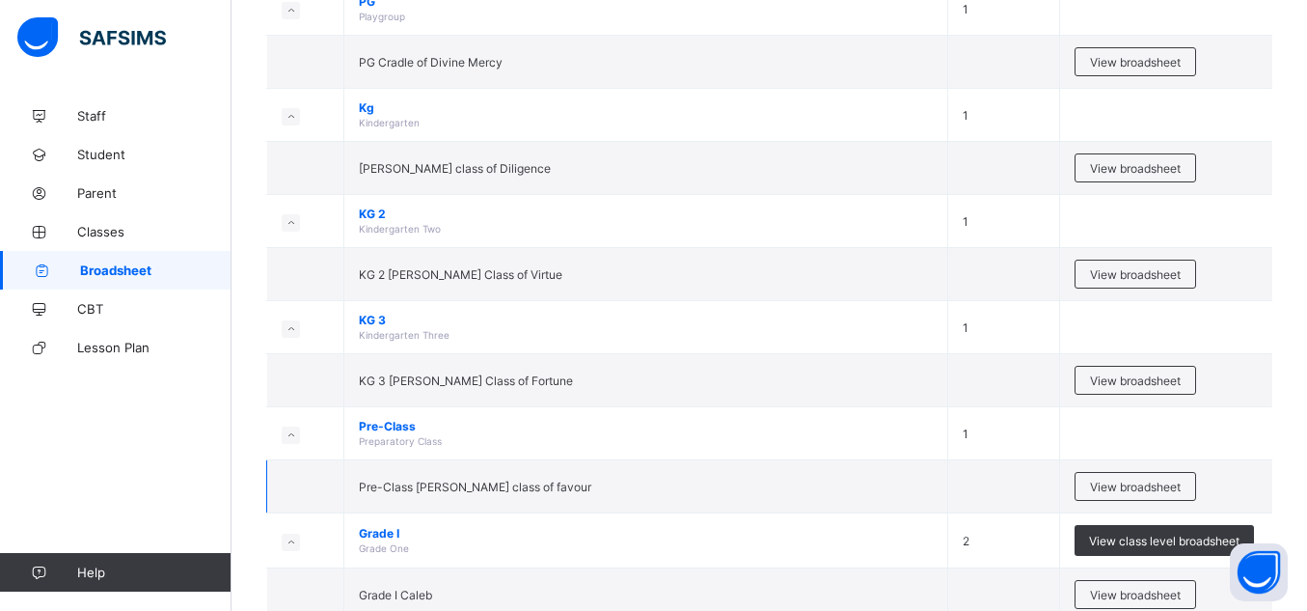
scroll to position [255, 0]
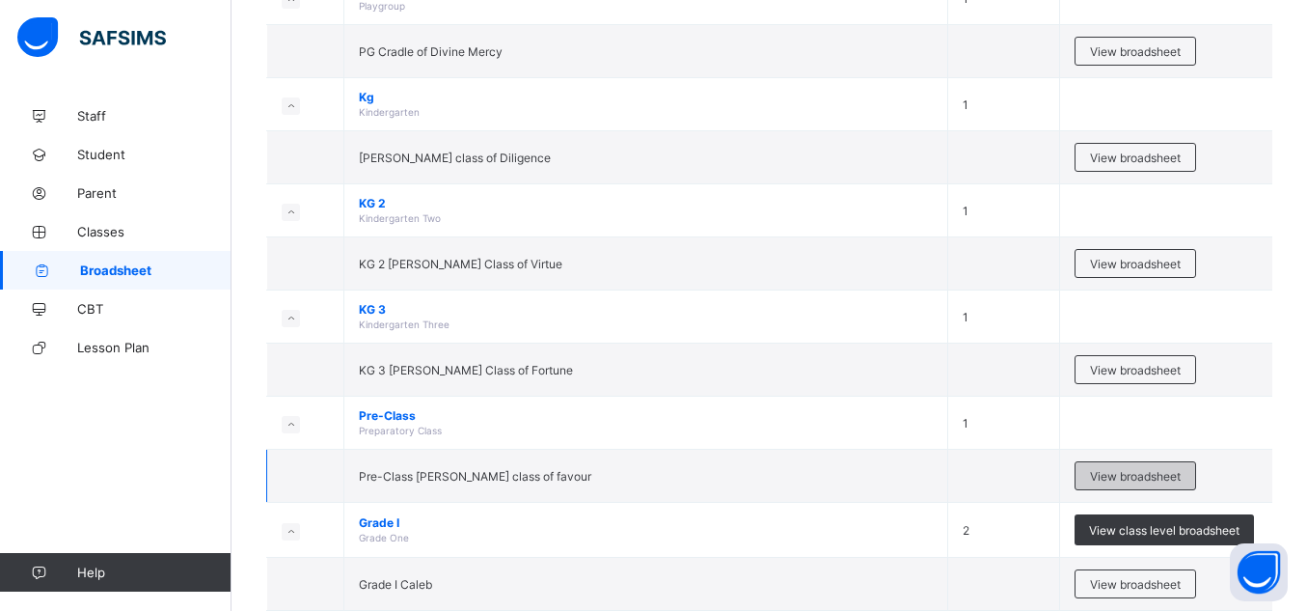
click at [1106, 477] on span "View broadsheet" at bounding box center [1135, 476] width 91 height 14
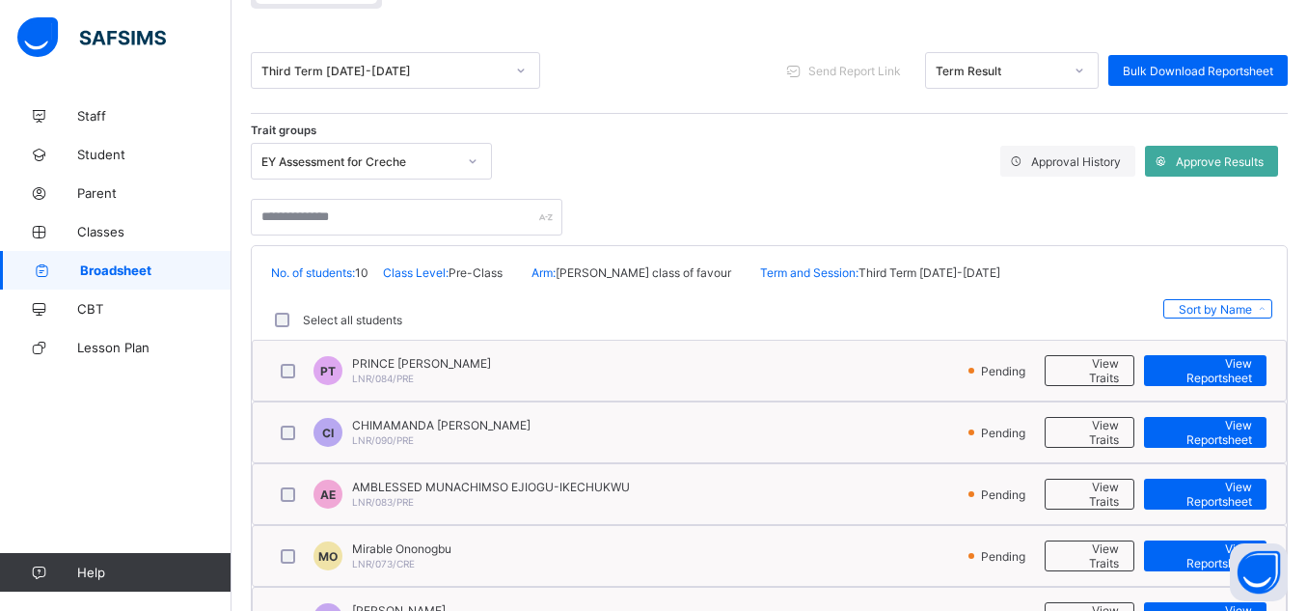
scroll to position [237, 0]
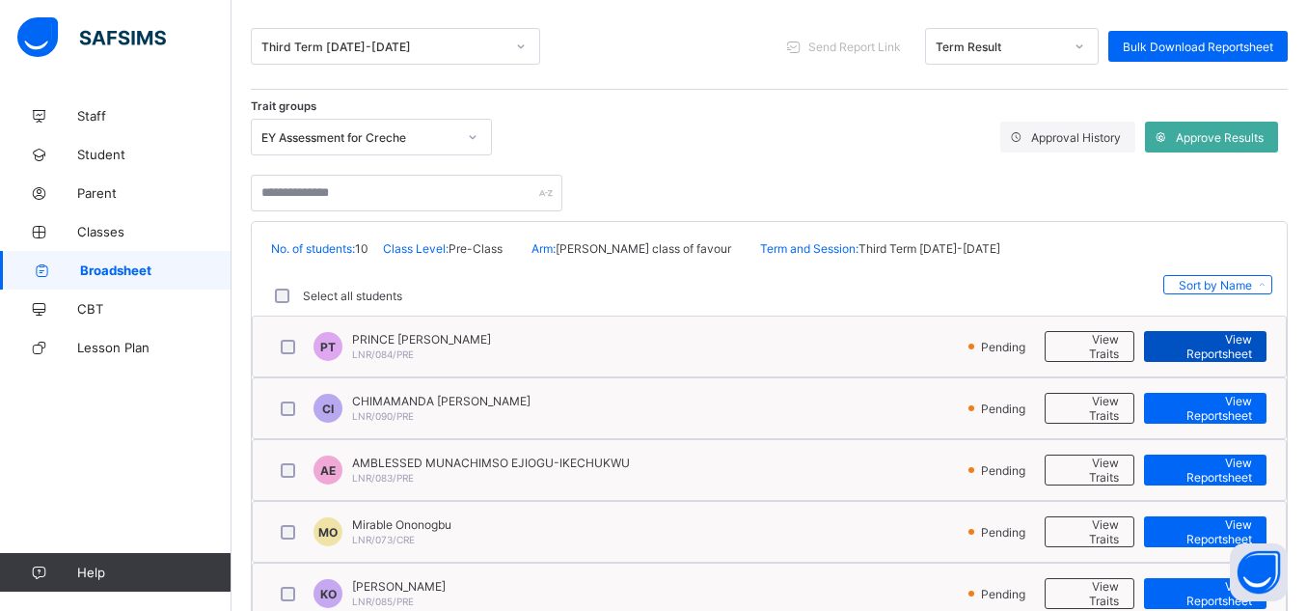
click at [1203, 344] on span "View Reportsheet" at bounding box center [1206, 346] width 94 height 29
click at [114, 159] on span "Student" at bounding box center [154, 154] width 154 height 15
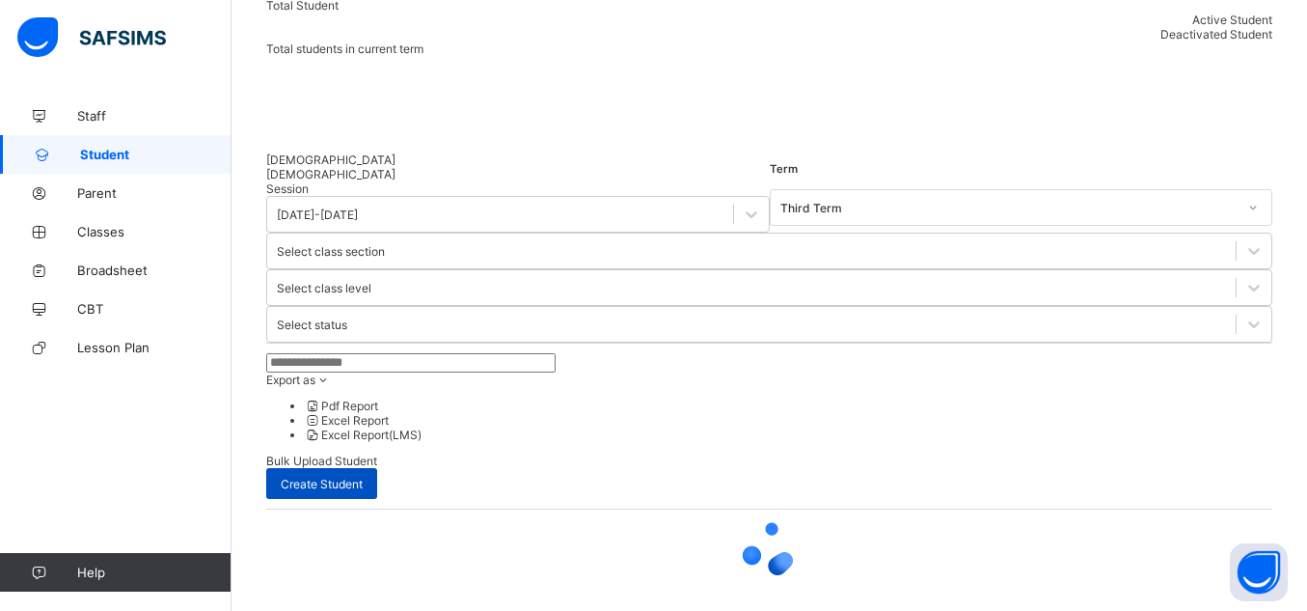
click at [363, 477] on span "Create Student" at bounding box center [322, 484] width 82 height 14
select select "**"
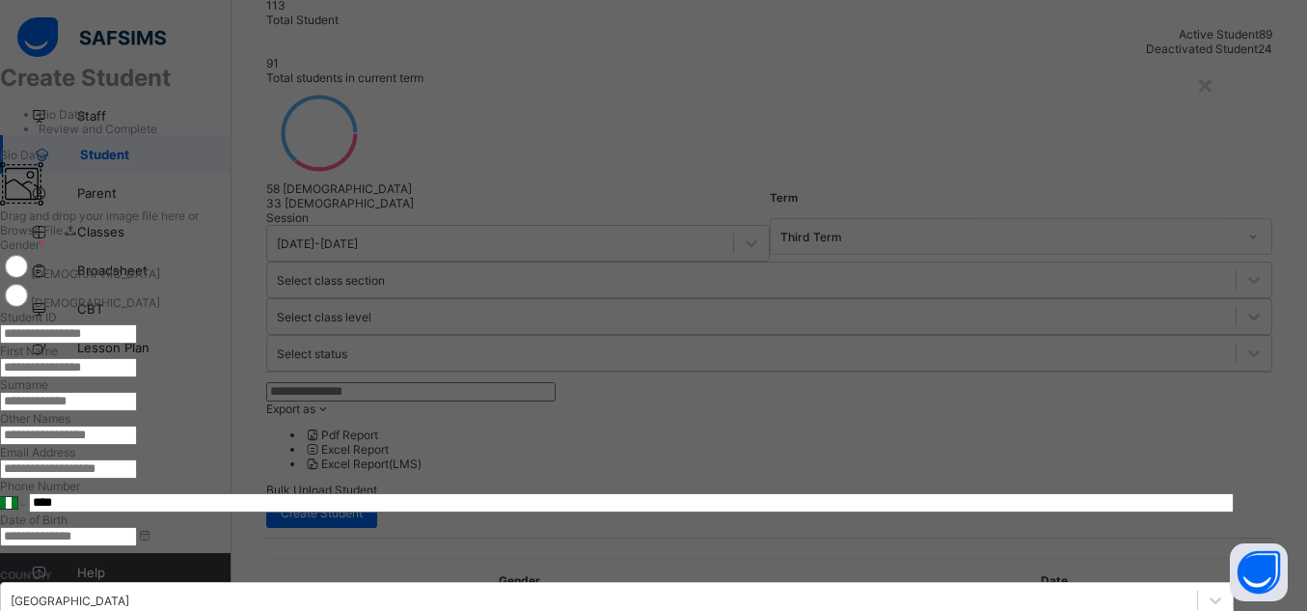
click at [137, 343] on input "text" at bounding box center [68, 333] width 137 height 19
click at [137, 377] on input "text" at bounding box center [68, 367] width 137 height 19
type input "**********"
click at [137, 411] on input "text" at bounding box center [68, 401] width 137 height 19
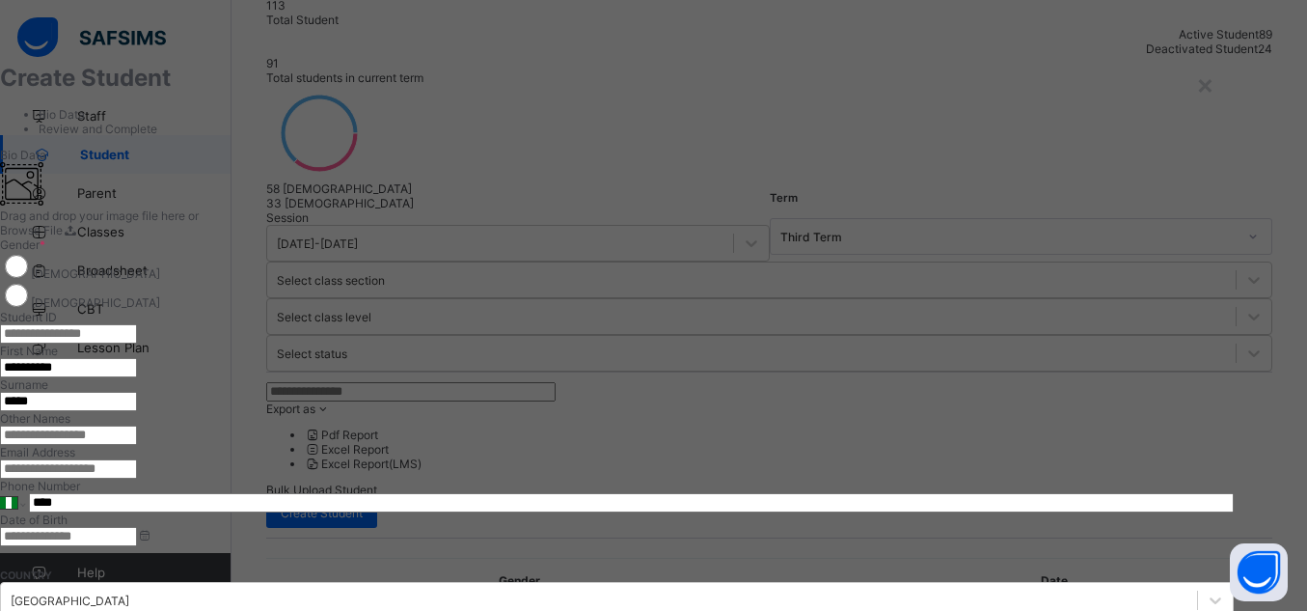
type input "*****"
click at [137, 445] on input "text" at bounding box center [68, 434] width 137 height 19
drag, startPoint x: 765, startPoint y: 446, endPoint x: 643, endPoint y: 429, distance: 122.6
click at [643, 429] on div "**********" at bounding box center [617, 524] width 1234 height 724
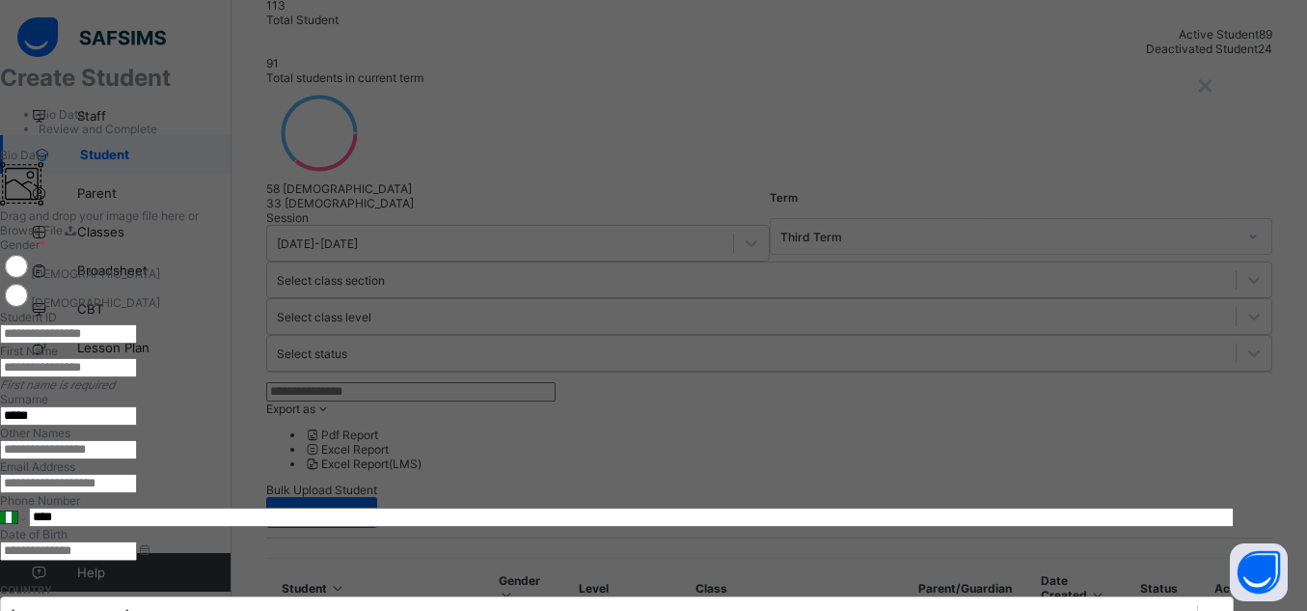
click at [137, 343] on input "text" at bounding box center [68, 333] width 137 height 19
paste input "**********"
type input "**********"
click at [137, 377] on input "text" at bounding box center [68, 367] width 137 height 19
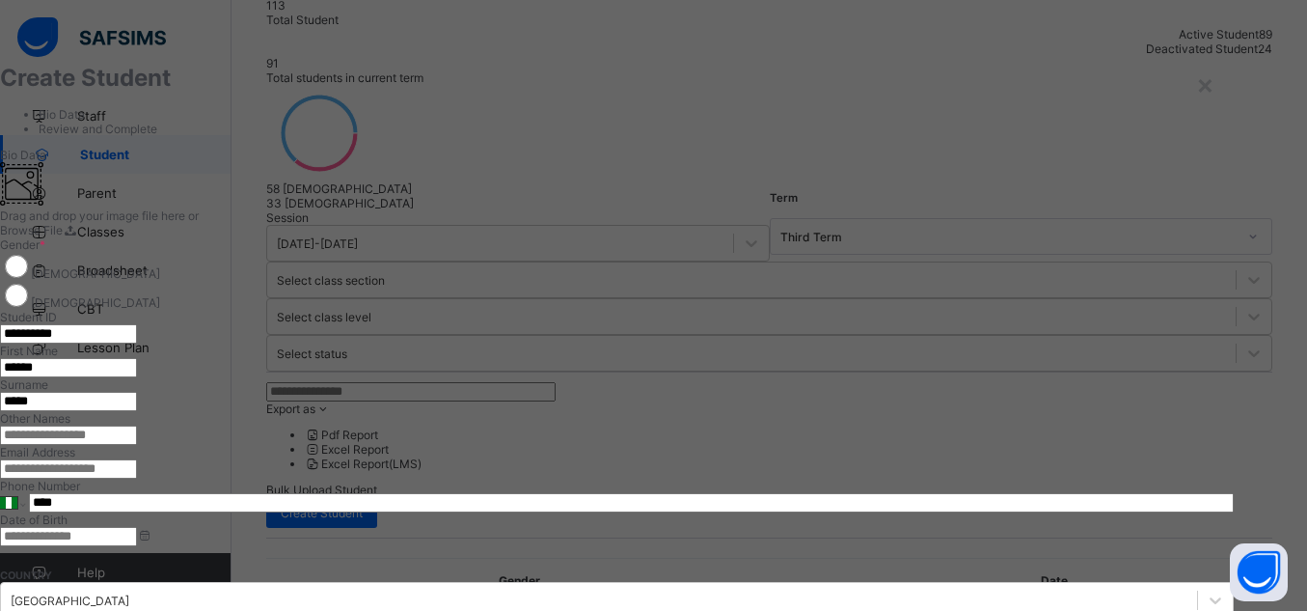
type input "******"
click at [137, 445] on input "text" at bounding box center [68, 434] width 137 height 19
type input "*****"
click at [137, 478] on input "email" at bounding box center [68, 468] width 137 height 19
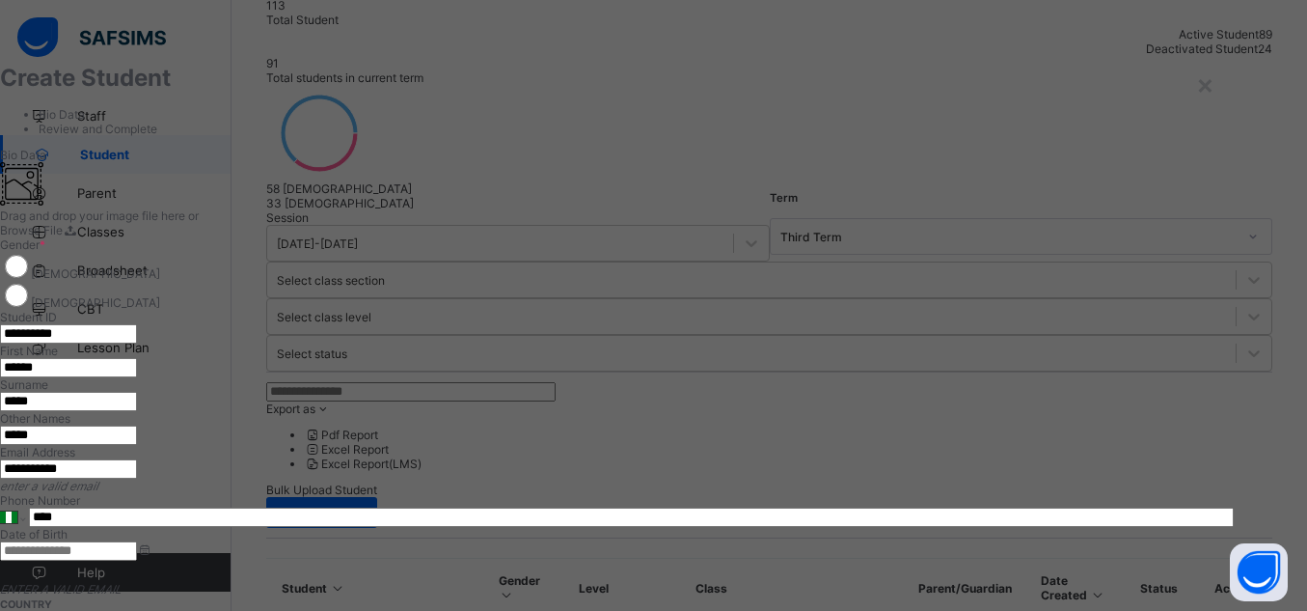
click at [137, 478] on input "**********" at bounding box center [68, 468] width 137 height 19
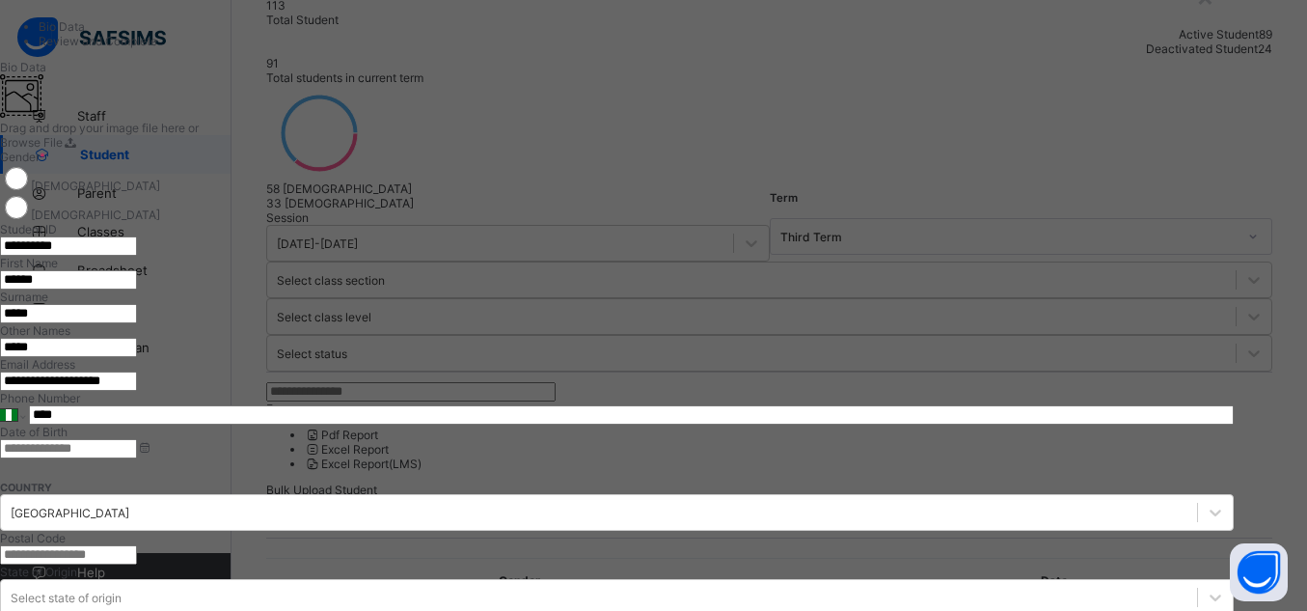
scroll to position [110, 0]
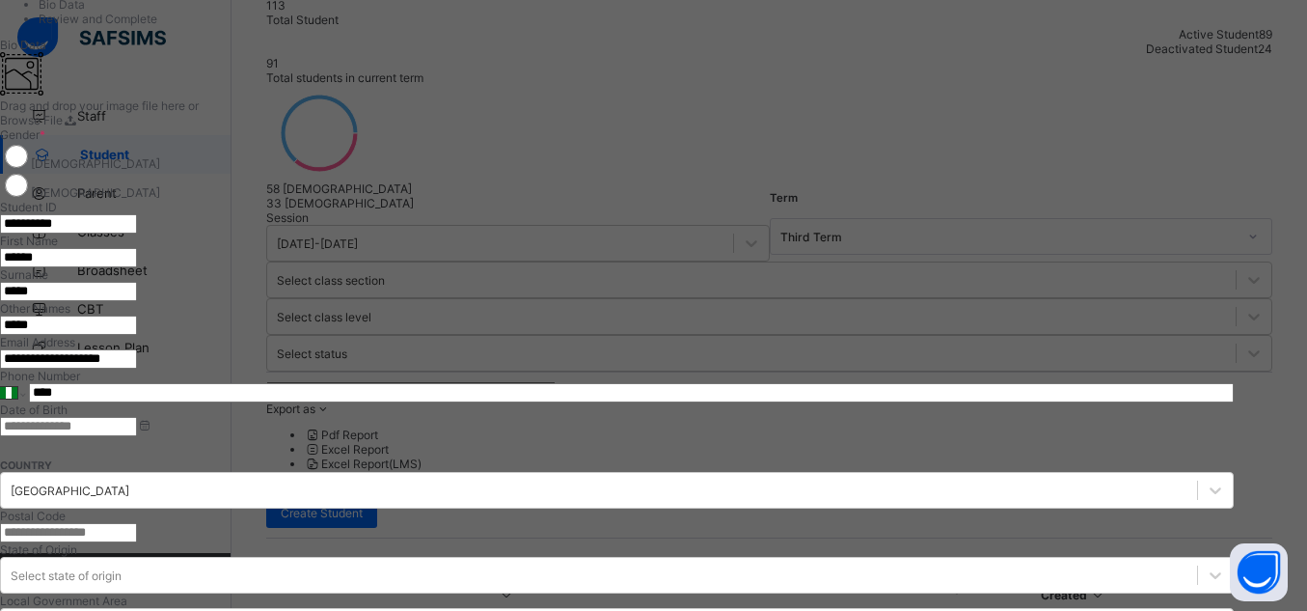
type input "**********"
click at [839, 402] on input "****" at bounding box center [631, 392] width 1205 height 19
click at [137, 436] on input at bounding box center [68, 426] width 137 height 19
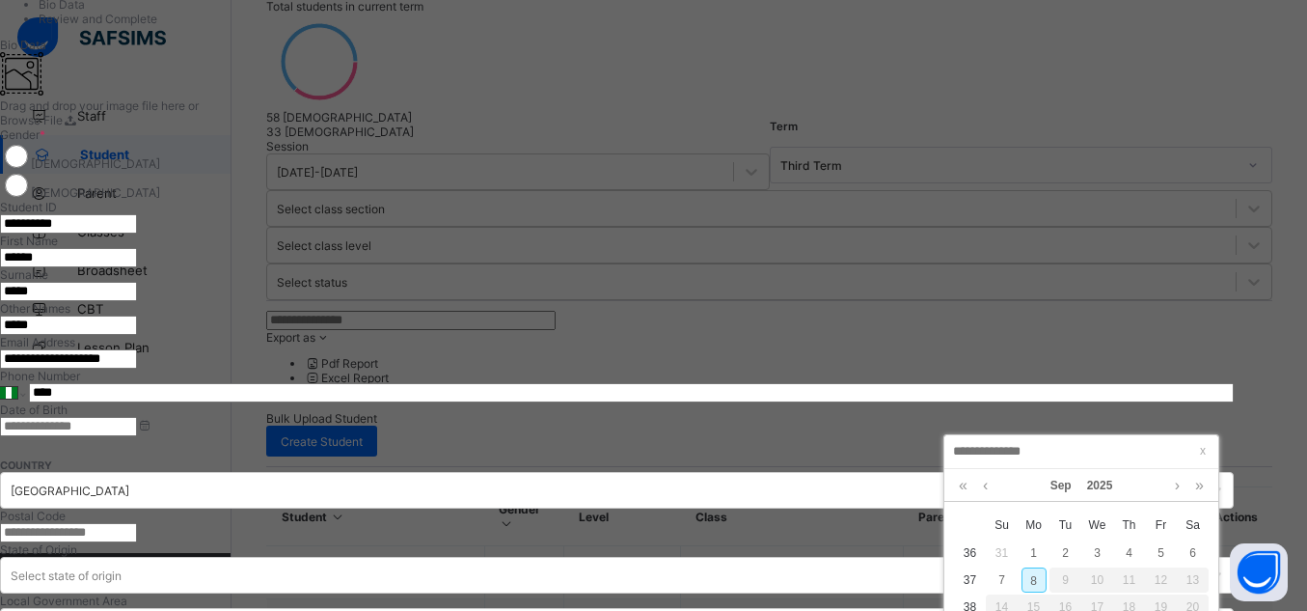
scroll to position [341, 0]
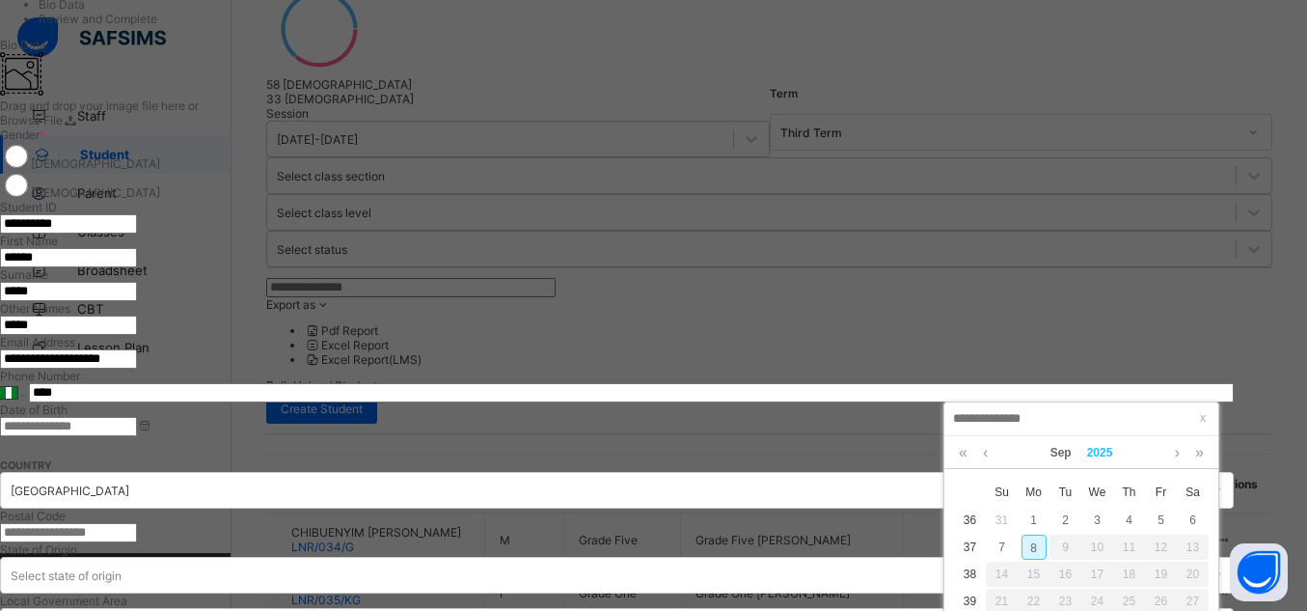
click at [1114, 453] on link "2025" at bounding box center [1099, 452] width 41 height 33
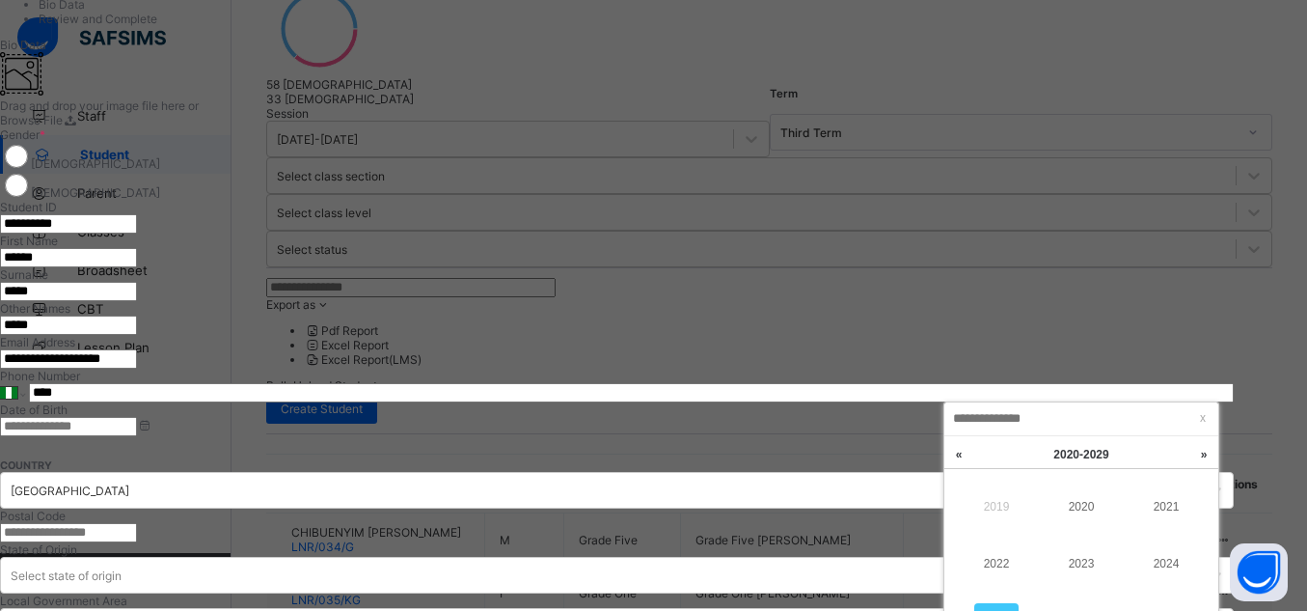
scroll to position [332, 0]
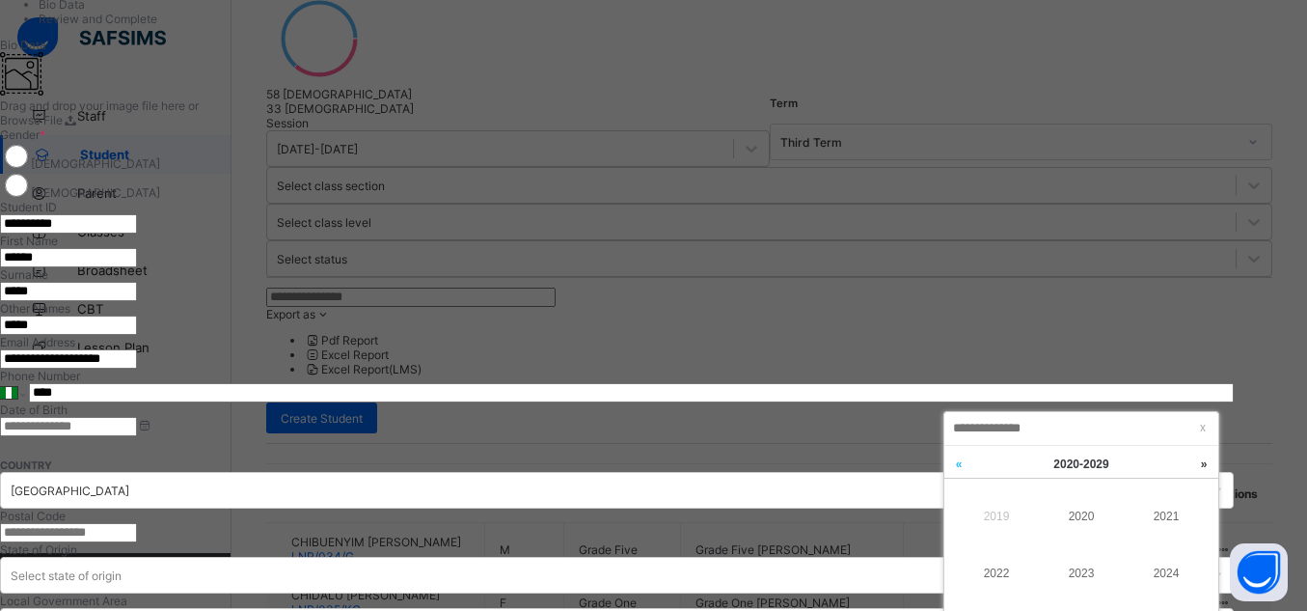
click at [956, 460] on link at bounding box center [958, 464] width 29 height 37
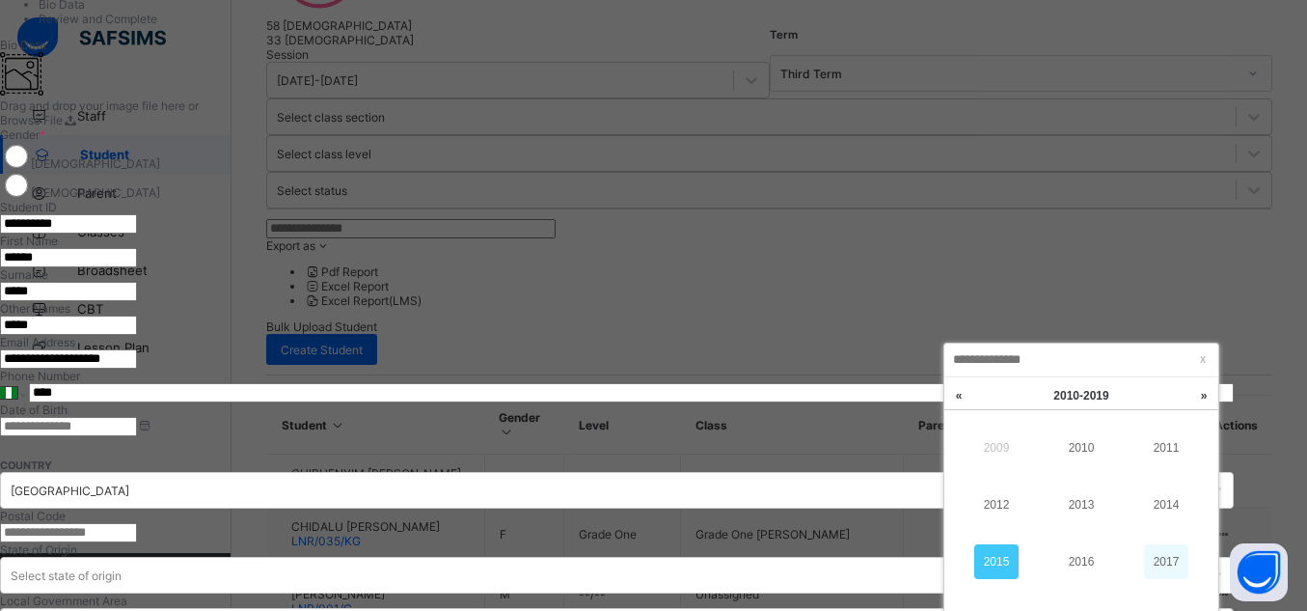
scroll to position [421, 0]
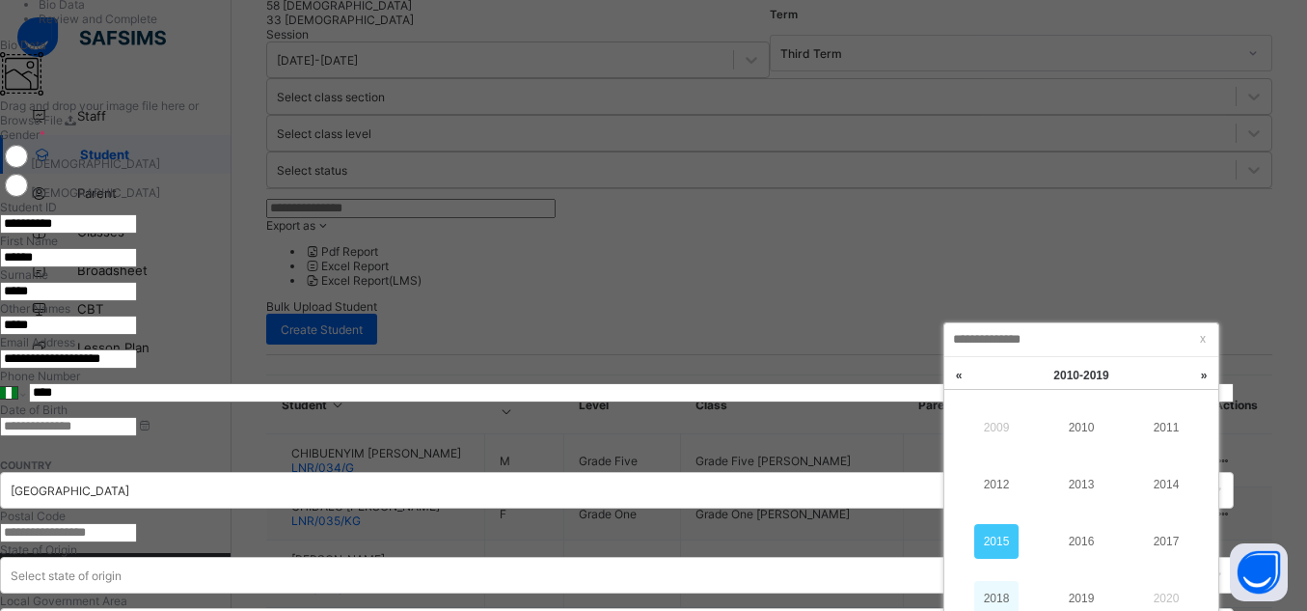
click at [989, 602] on link "2018" at bounding box center [996, 598] width 44 height 35
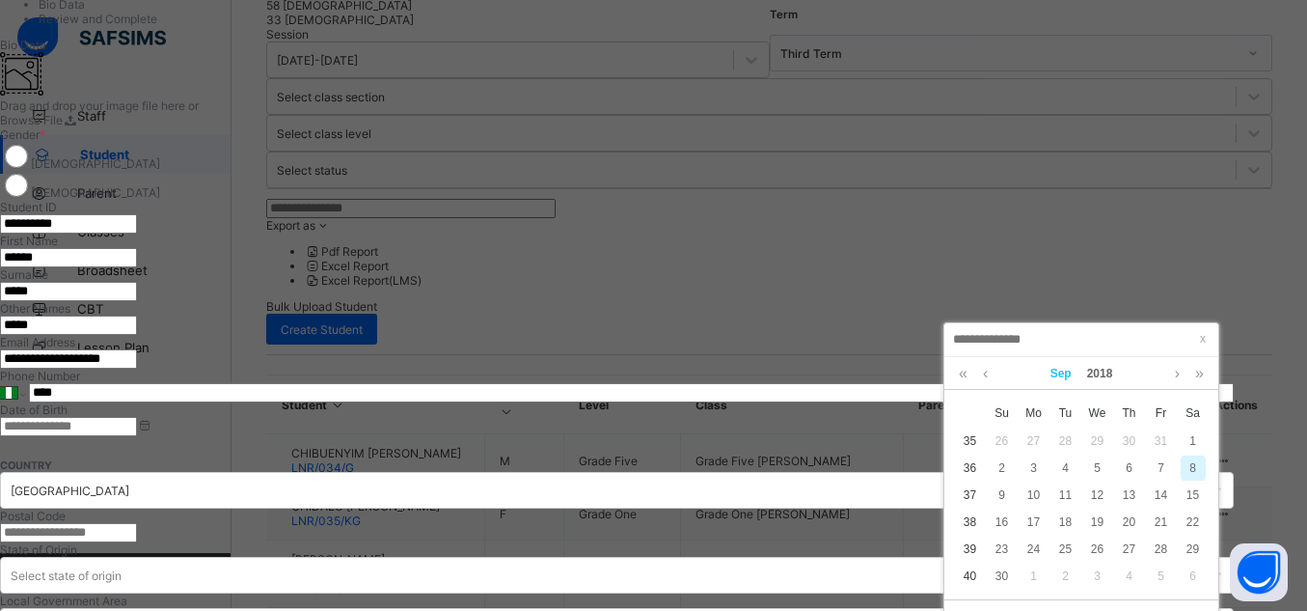
click at [1061, 380] on link "Sep" at bounding box center [1061, 373] width 37 height 33
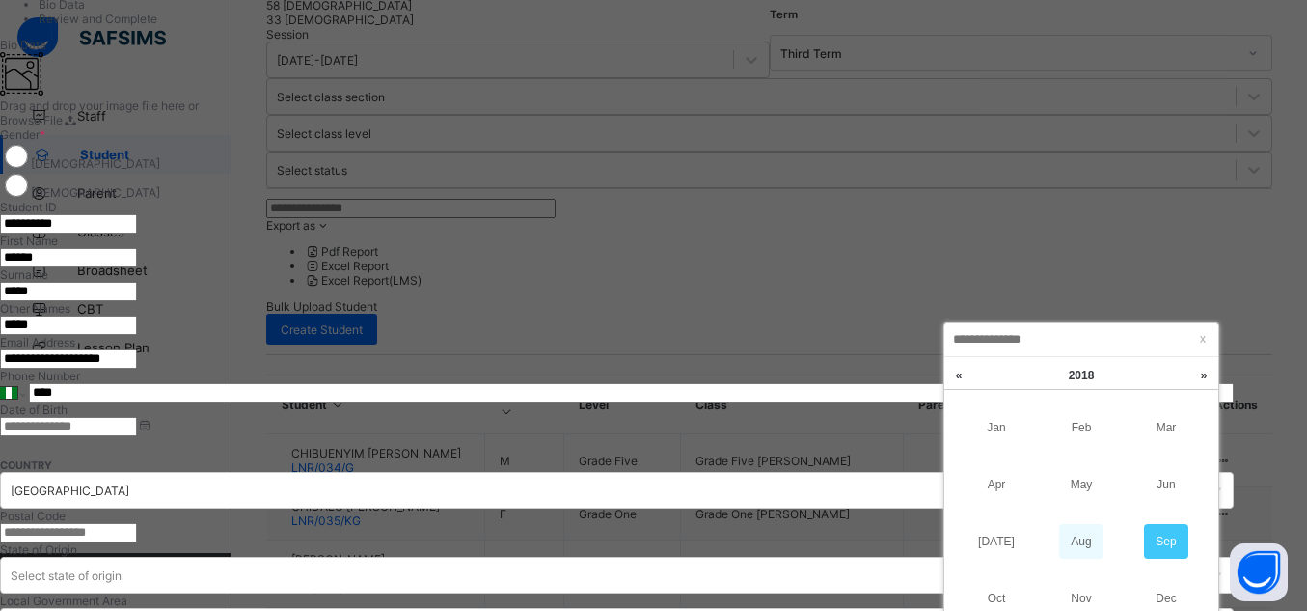
click at [1089, 546] on link "Aug" at bounding box center [1081, 541] width 44 height 35
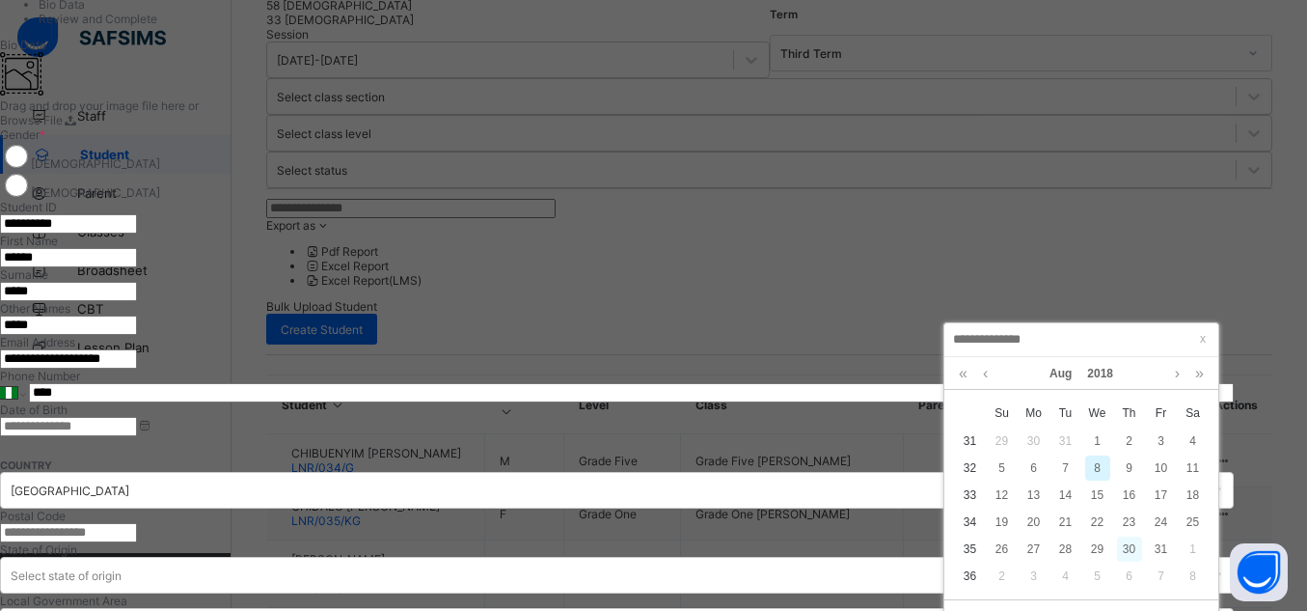
click at [1122, 542] on div "30" at bounding box center [1129, 548] width 25 height 25
click at [1122, 390] on div "Aug 2018" at bounding box center [1081, 373] width 255 height 33
type input "**********"
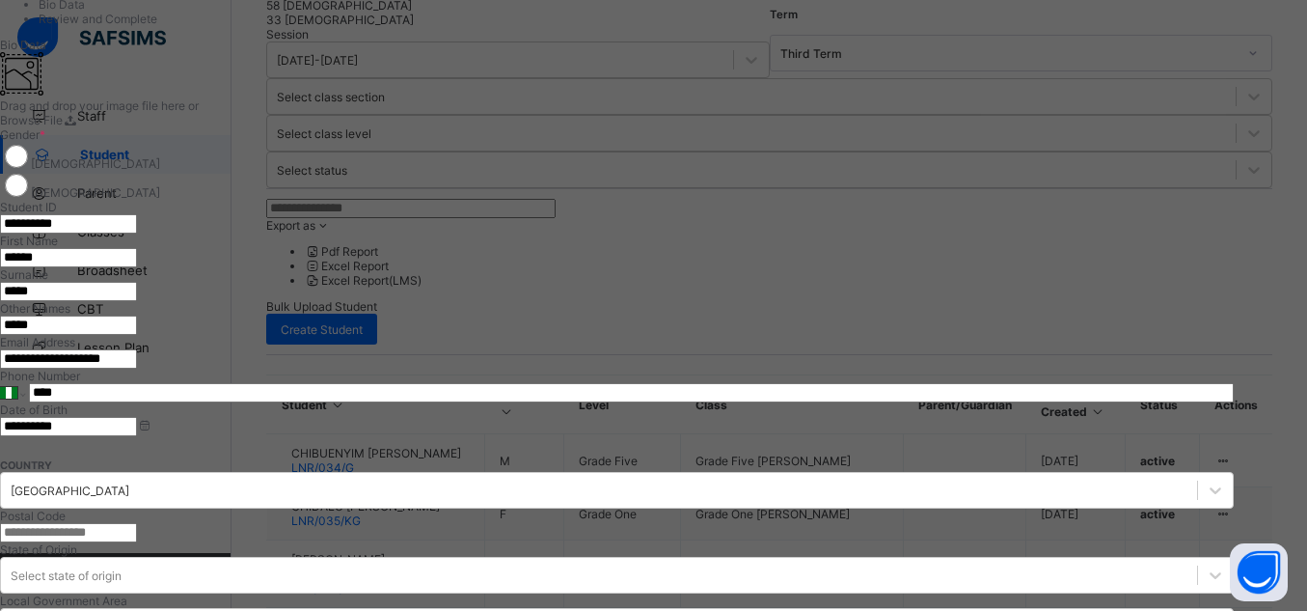
click at [815, 402] on input "****" at bounding box center [631, 392] width 1205 height 19
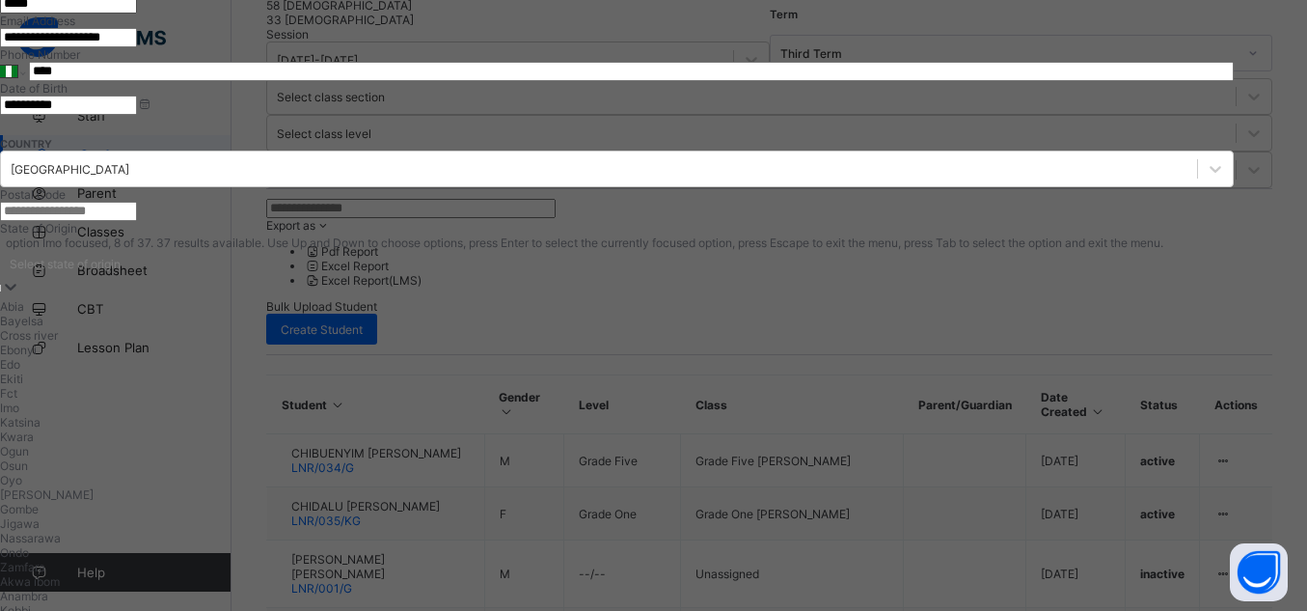
click at [978, 415] on div "Imo" at bounding box center [617, 407] width 1234 height 14
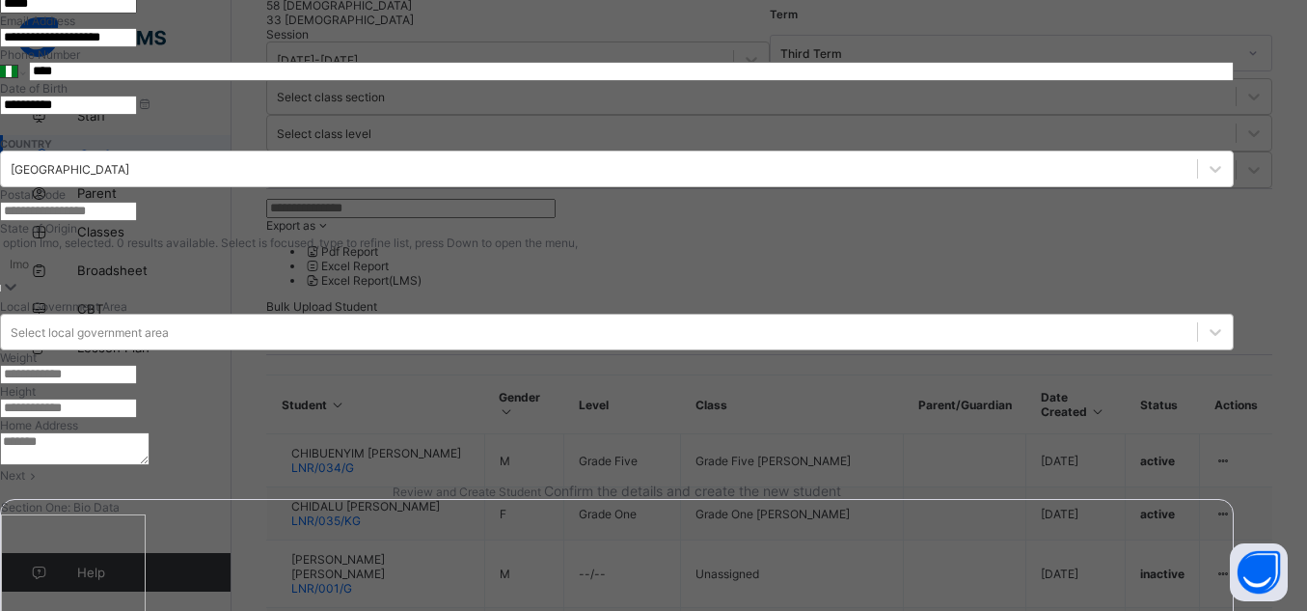
click at [169, 340] on div "Select local government area" at bounding box center [90, 332] width 158 height 14
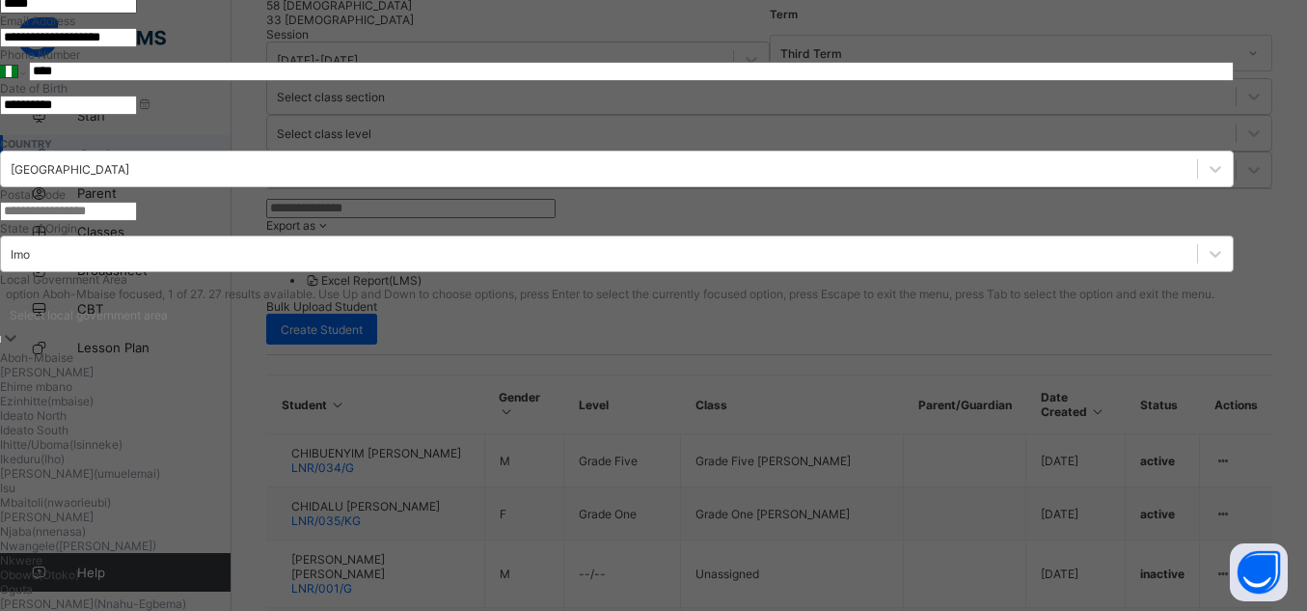
type input "*"
click at [764, 567] on div "Obowo(Otoko)" at bounding box center [617, 574] width 1234 height 14
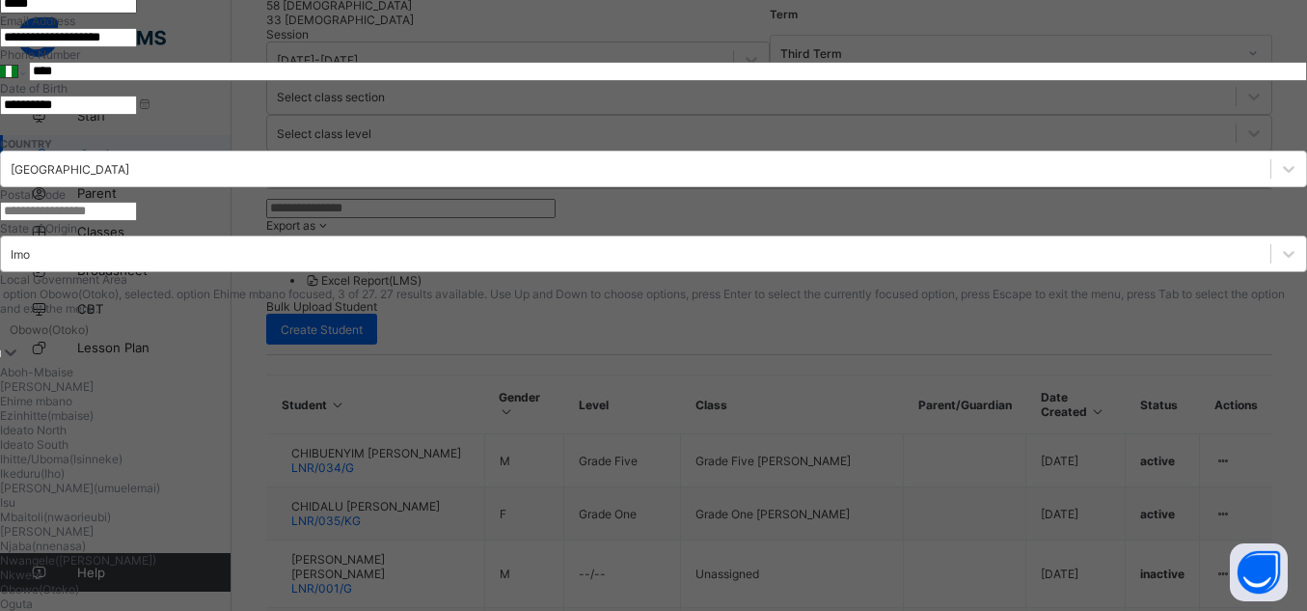
scroll to position [520, 0]
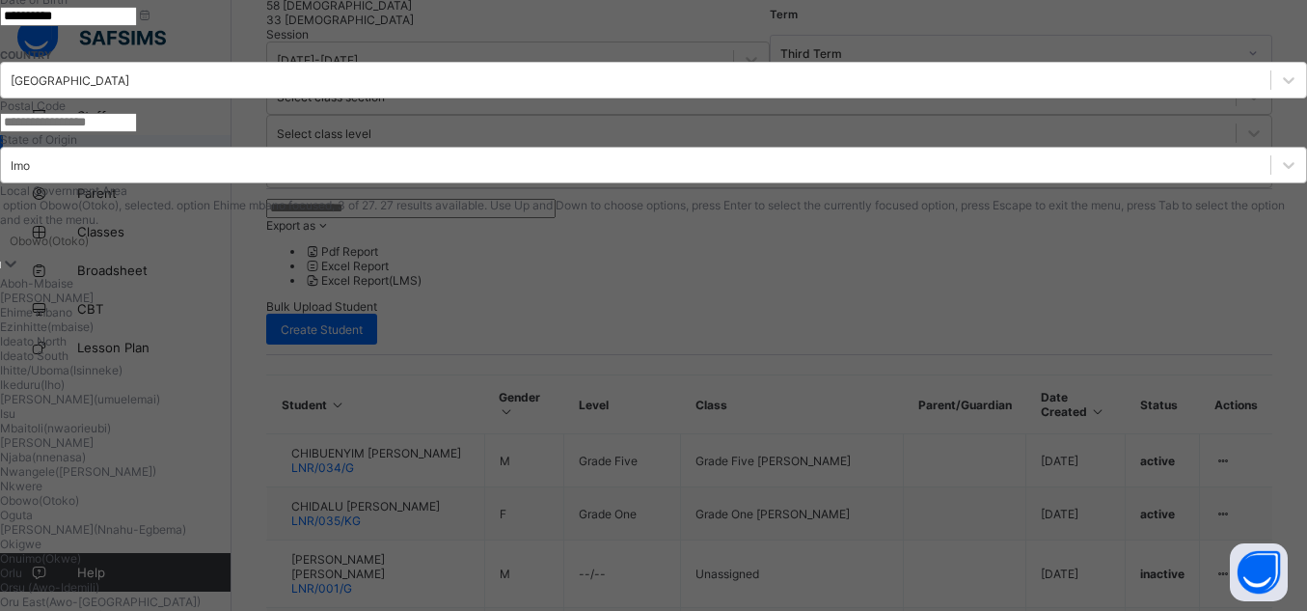
click at [782, 371] on div "option Obowo(Otoko), selected. option Ehime mbano focused, 3 of 27. 27 results …" at bounding box center [653, 432] width 1307 height 469
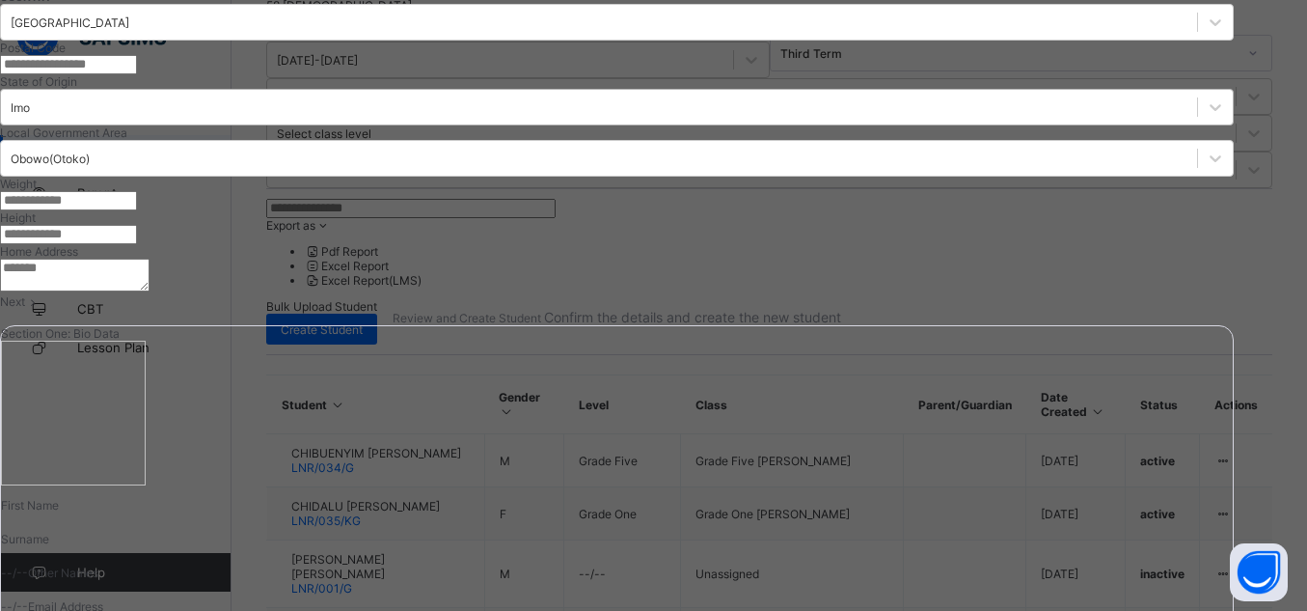
scroll to position [593, 0]
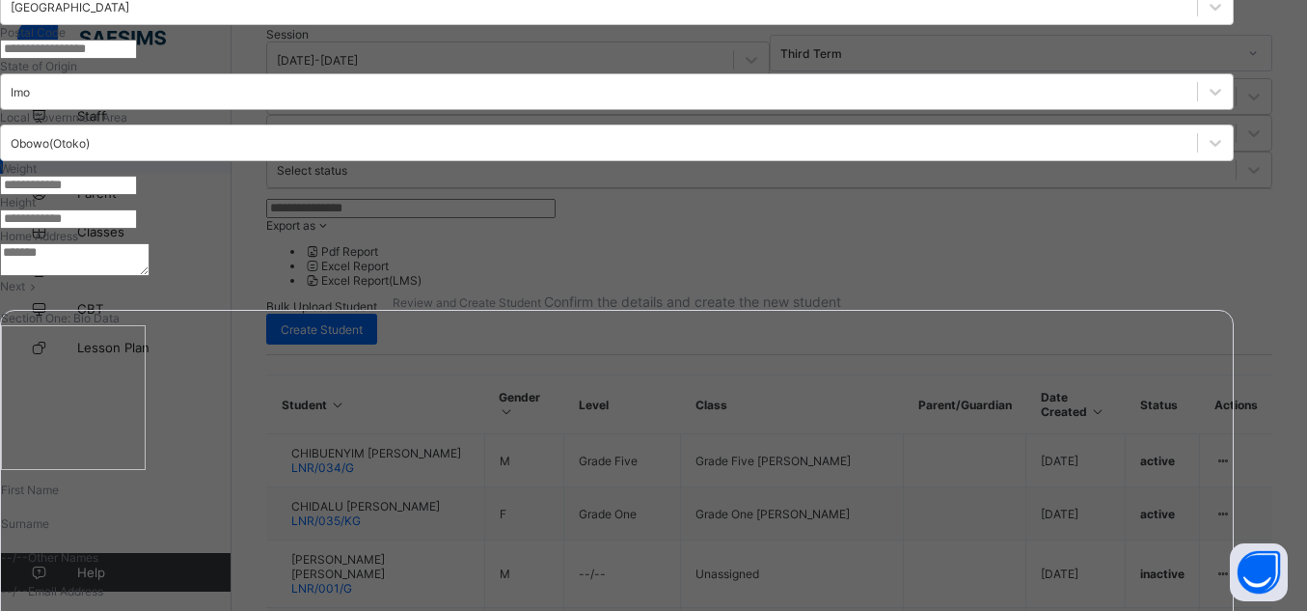
type input "**********"
click at [150, 276] on textarea at bounding box center [75, 259] width 150 height 33
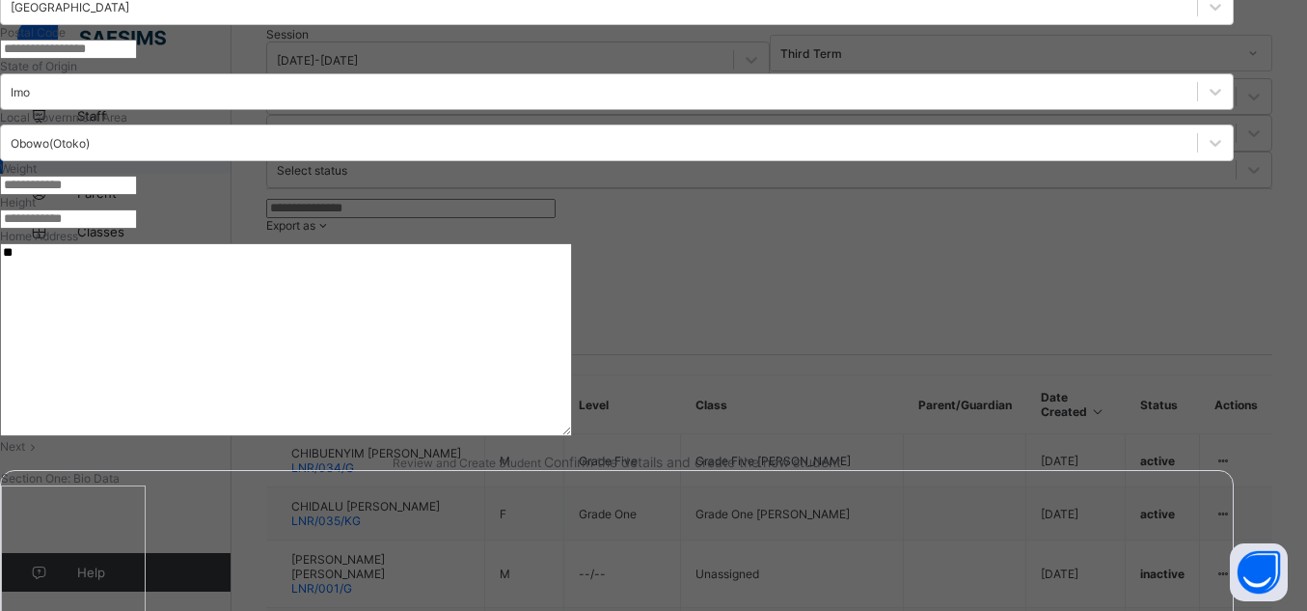
type textarea "*"
click at [572, 381] on textarea "**********" at bounding box center [286, 339] width 572 height 193
click at [572, 407] on textarea "**********" at bounding box center [286, 339] width 572 height 193
click at [572, 388] on textarea "**********" at bounding box center [286, 339] width 572 height 193
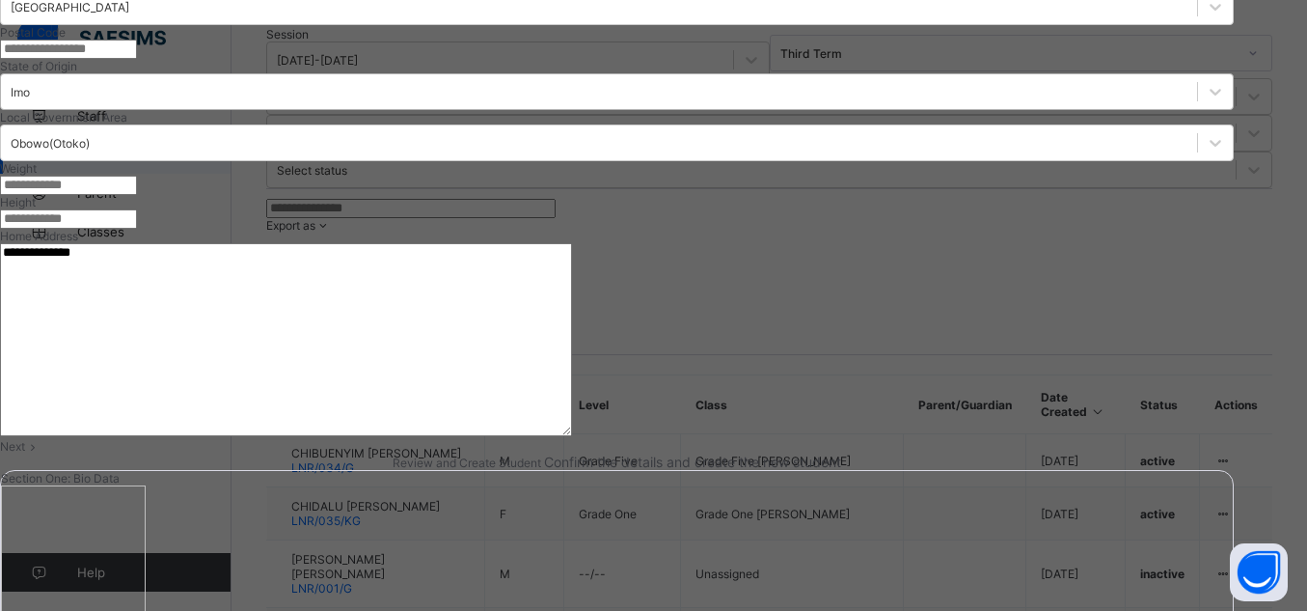
click at [572, 386] on textarea "**********" at bounding box center [286, 339] width 572 height 193
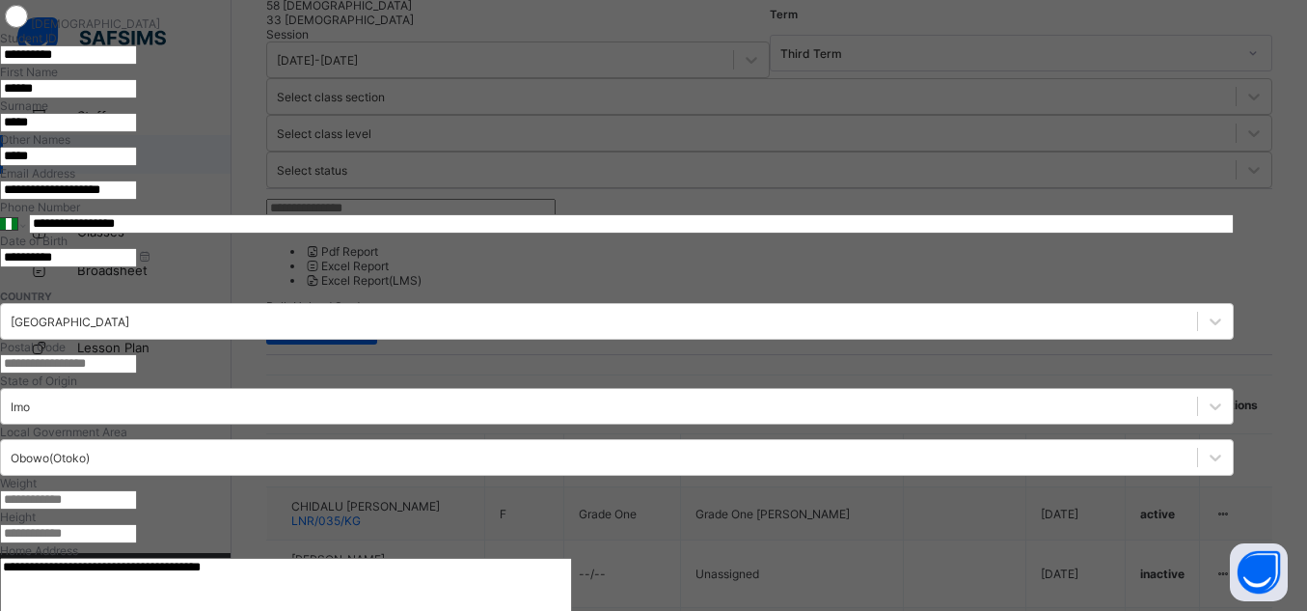
scroll to position [163, 0]
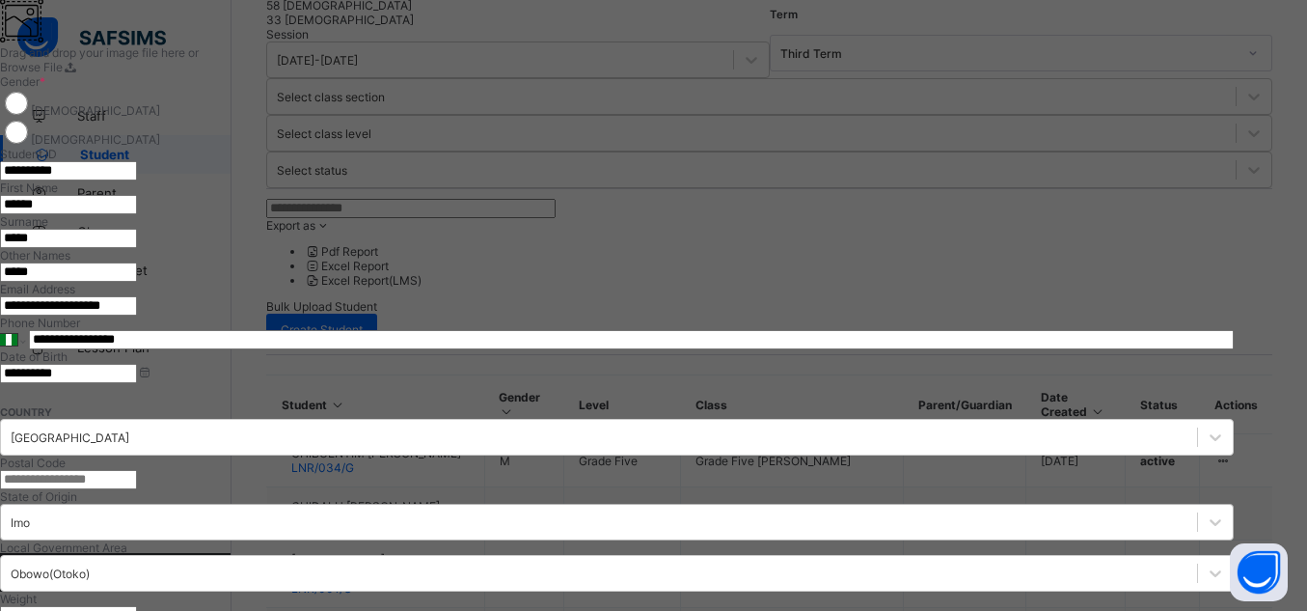
type textarea "**********"
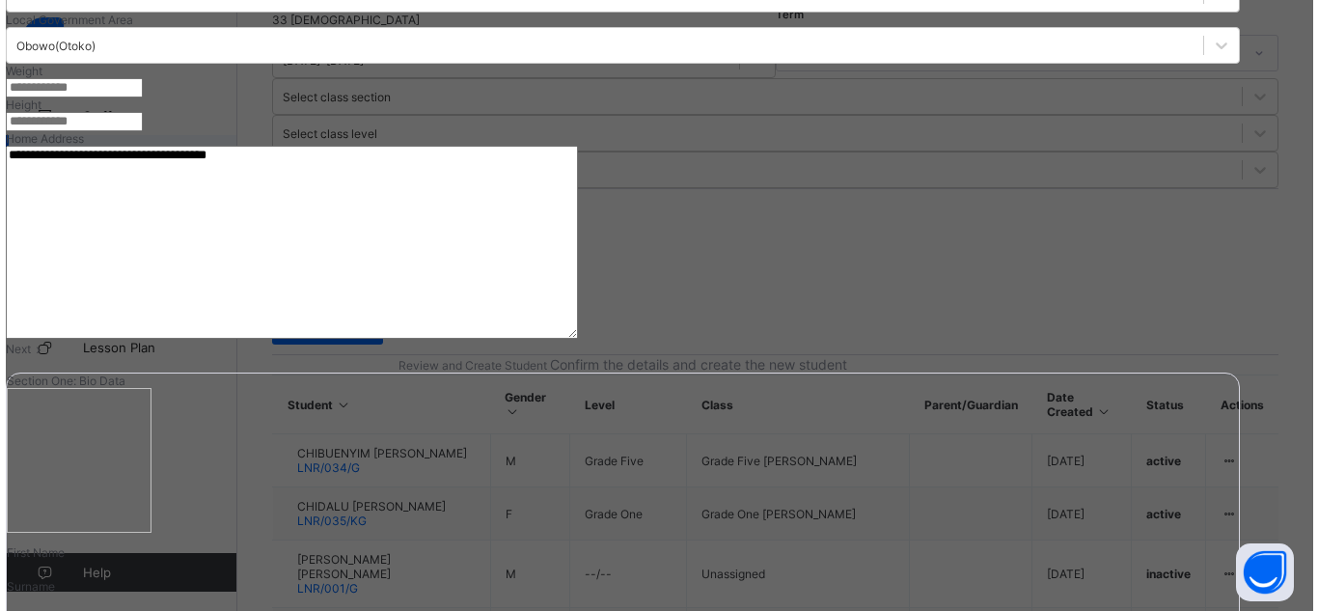
scroll to position [780, 0]
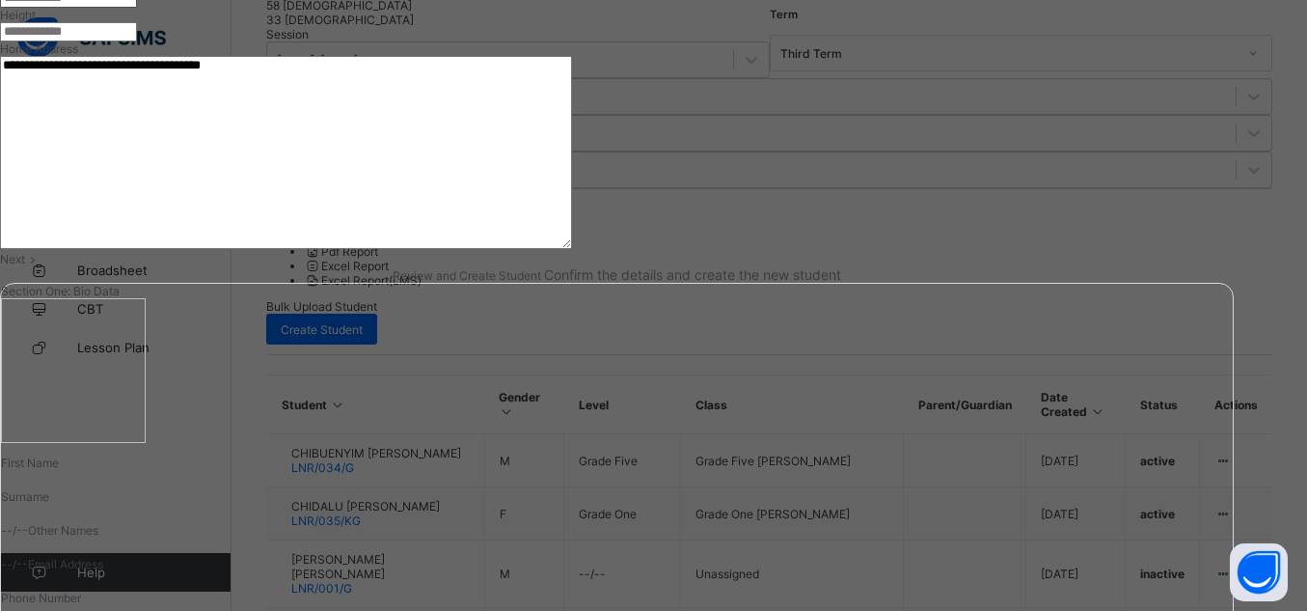
click at [25, 266] on span "Next" at bounding box center [12, 259] width 25 height 14
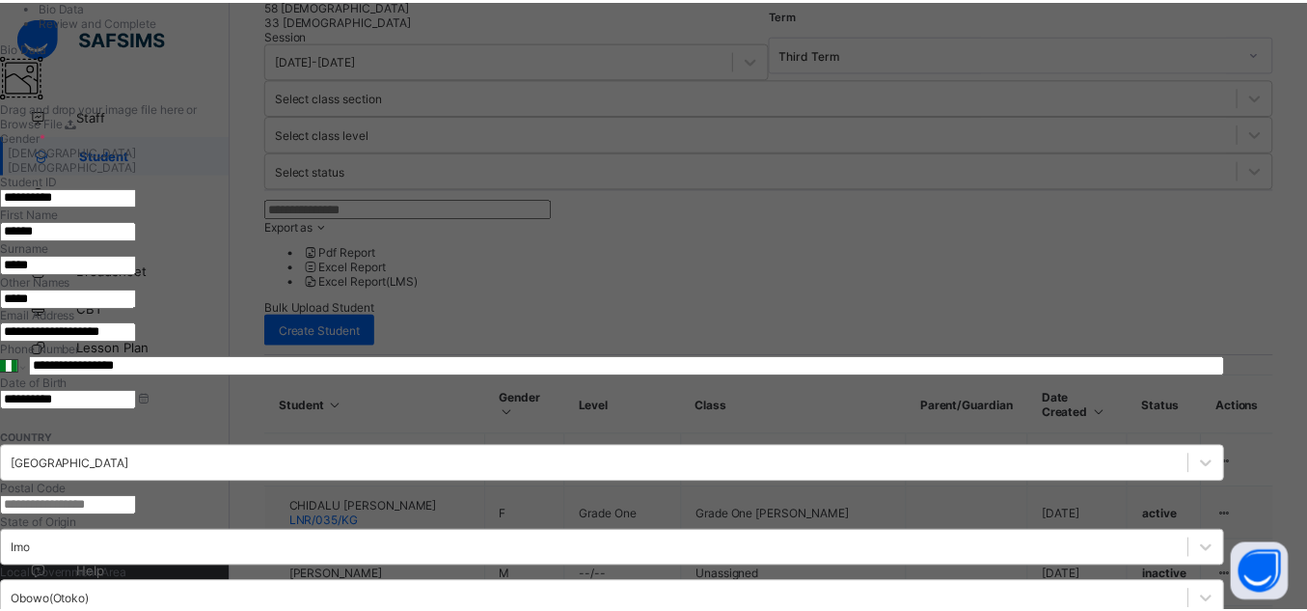
scroll to position [285, 0]
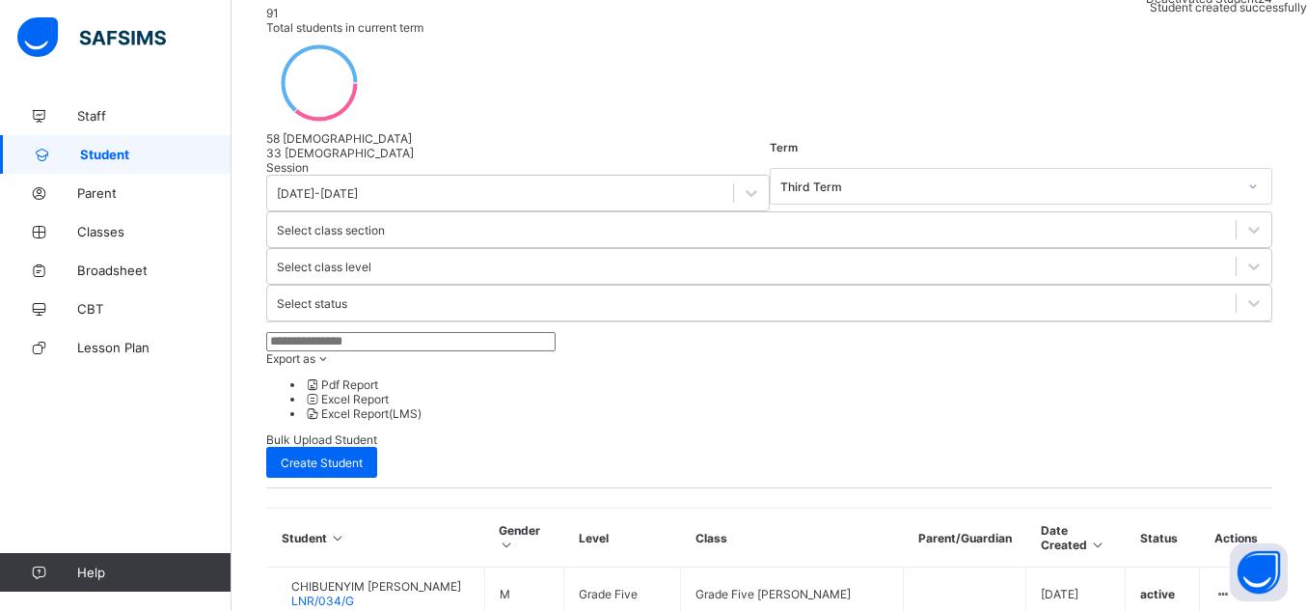
scroll to position [199, 0]
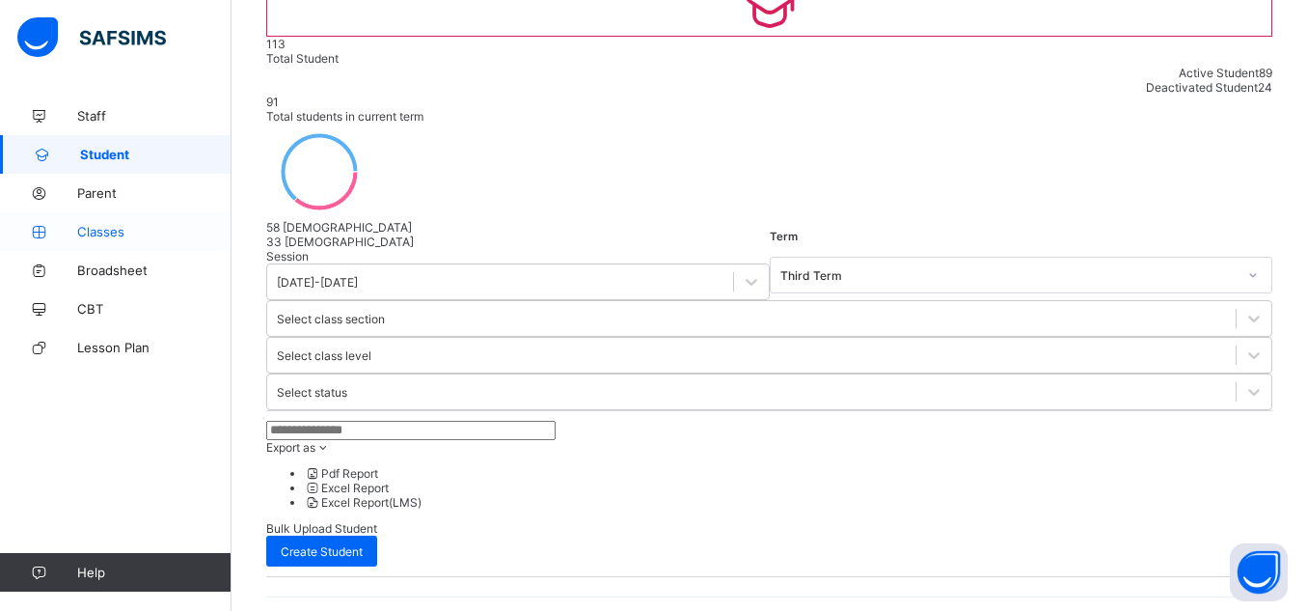
click at [227, 123] on span "Staff" at bounding box center [154, 115] width 154 height 15
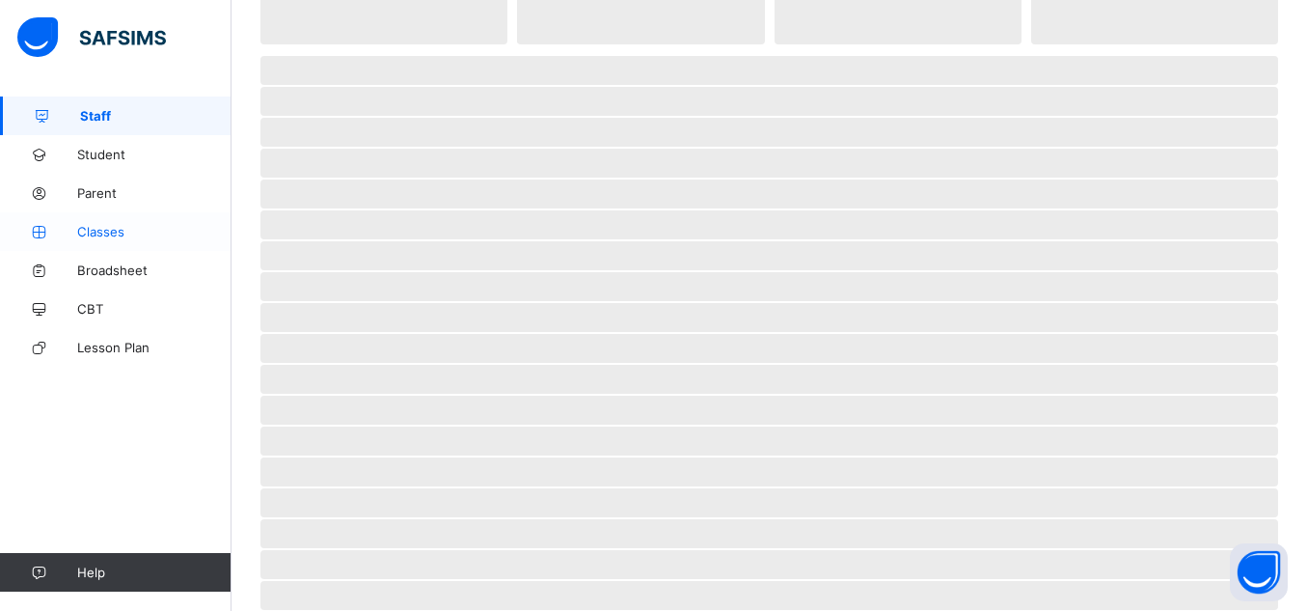
click at [147, 235] on span "Classes" at bounding box center [154, 231] width 154 height 15
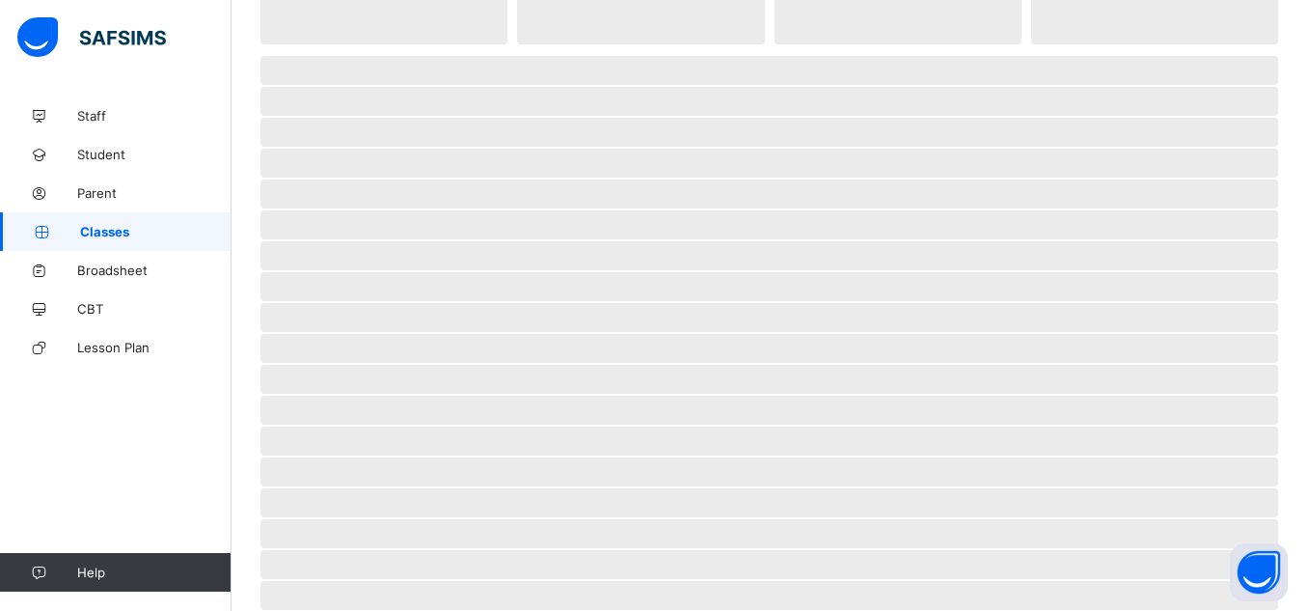
click at [150, 233] on span "Classes" at bounding box center [155, 231] width 151 height 15
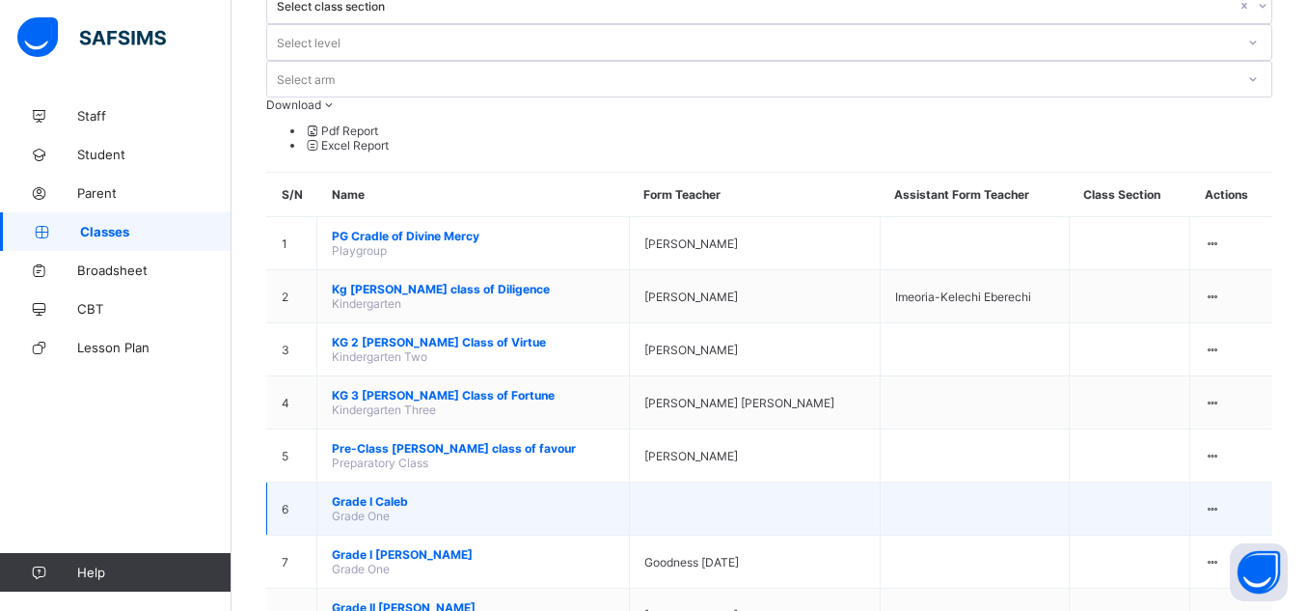
scroll to position [137, 0]
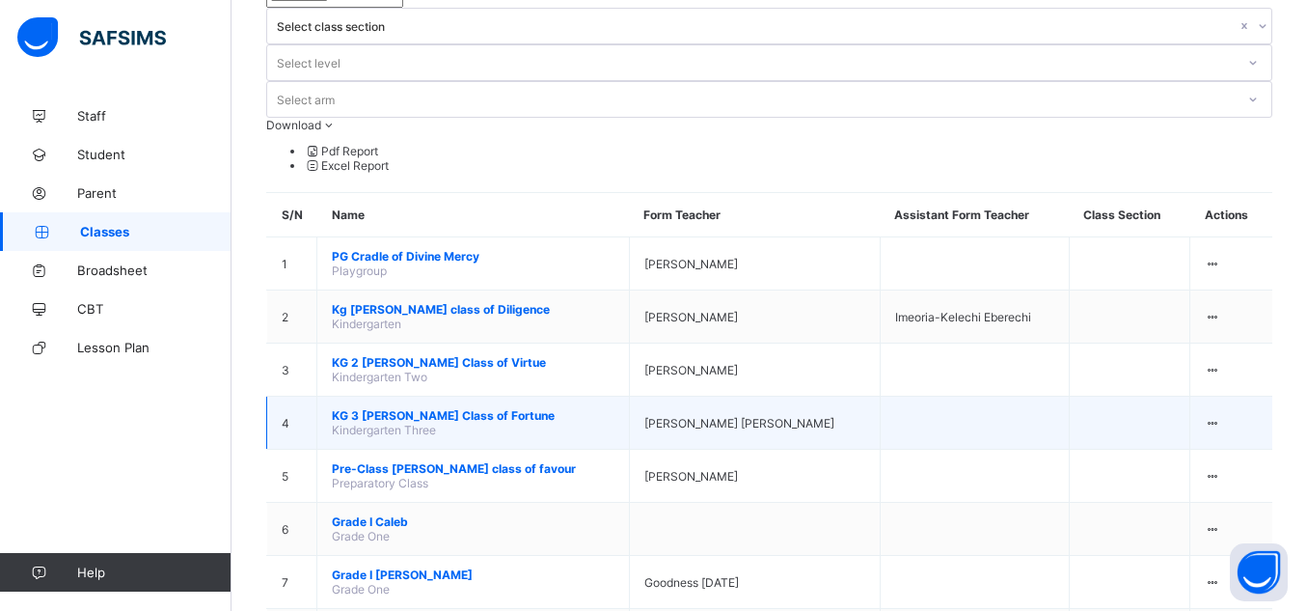
click at [491, 408] on span "KG 3 Naomi Class of Fortune" at bounding box center [473, 415] width 283 height 14
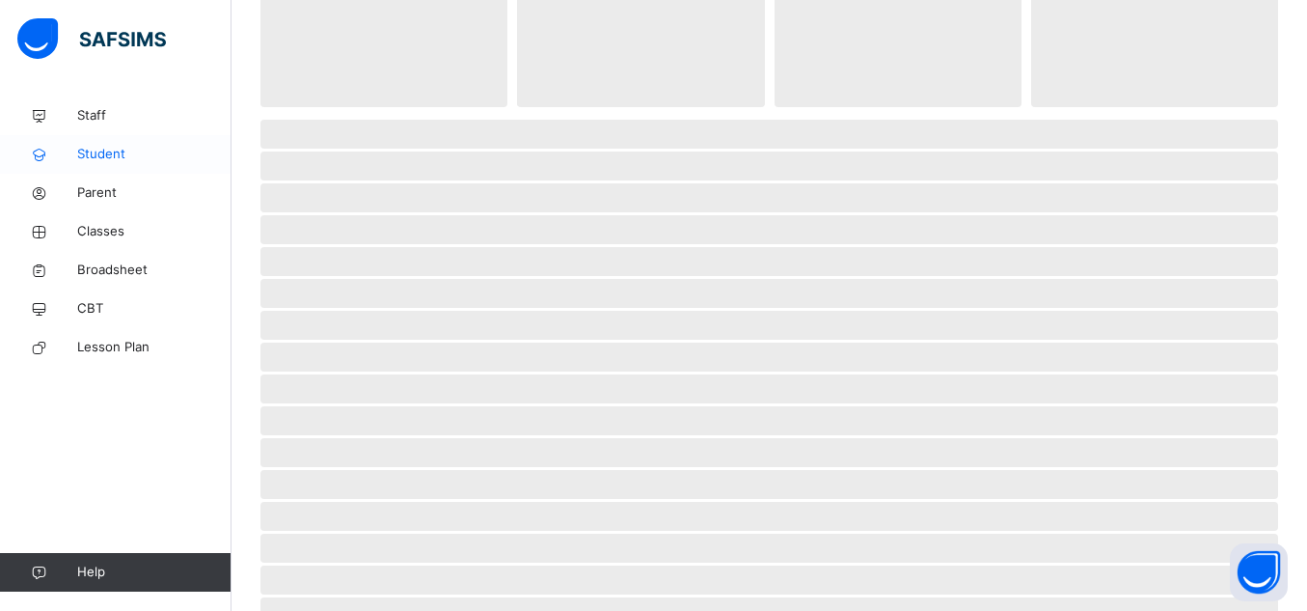
click at [134, 165] on link "Student" at bounding box center [116, 154] width 232 height 39
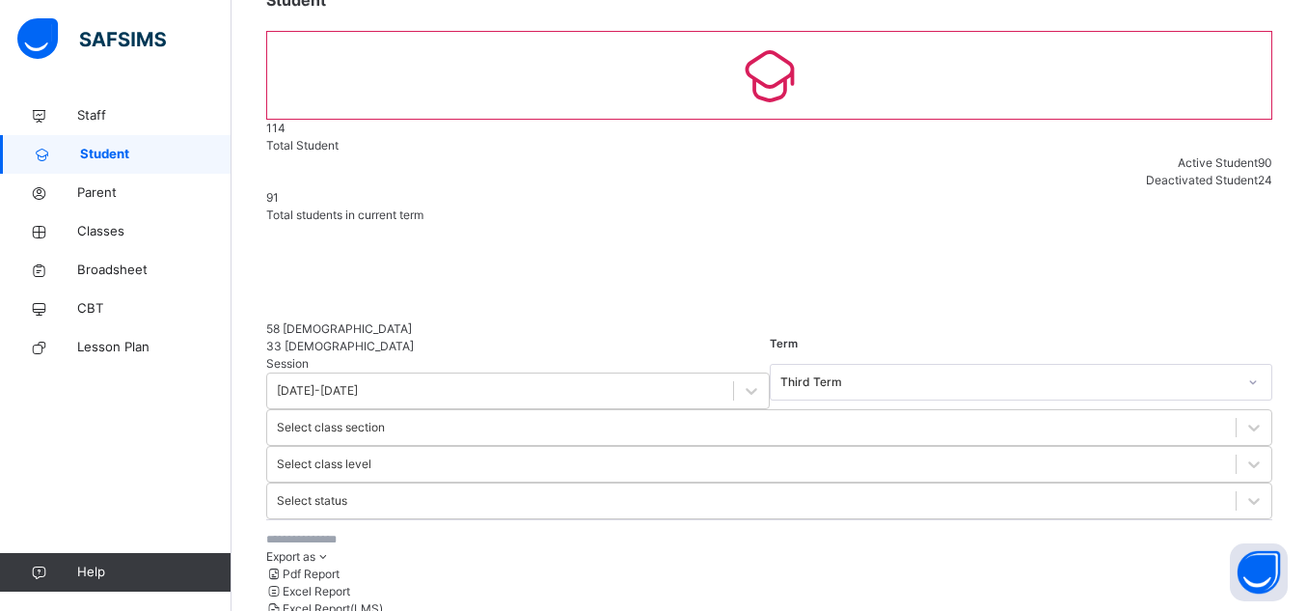
click at [348, 531] on input "text" at bounding box center [410, 539] width 289 height 17
type input "******"
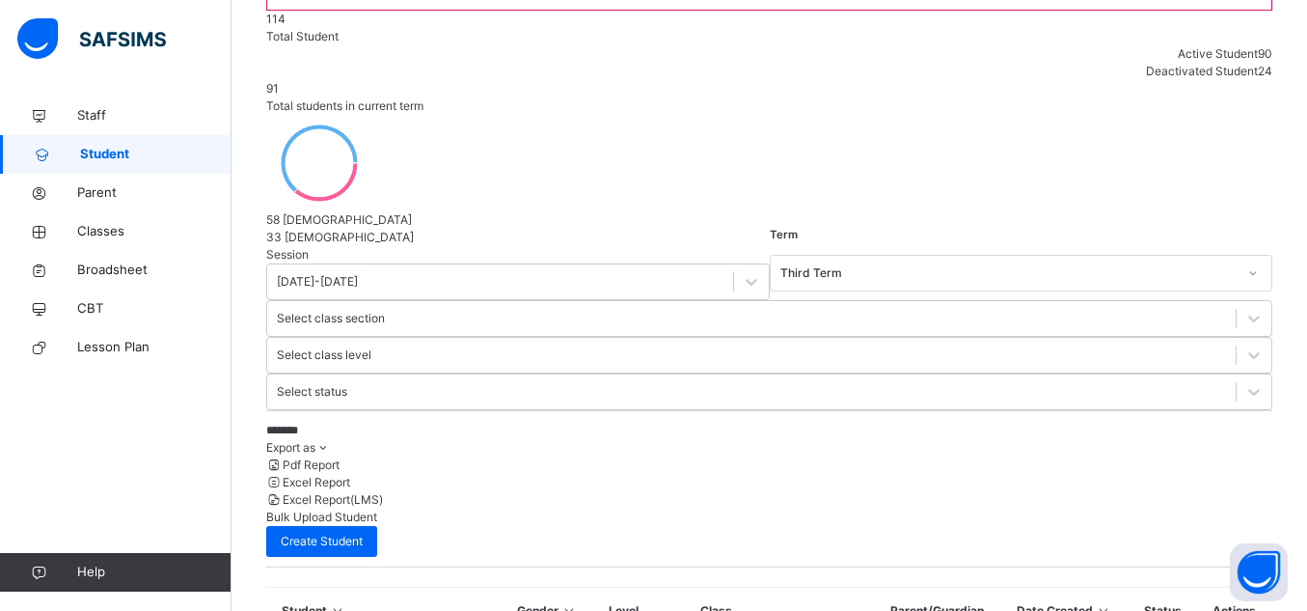
scroll to position [237, 0]
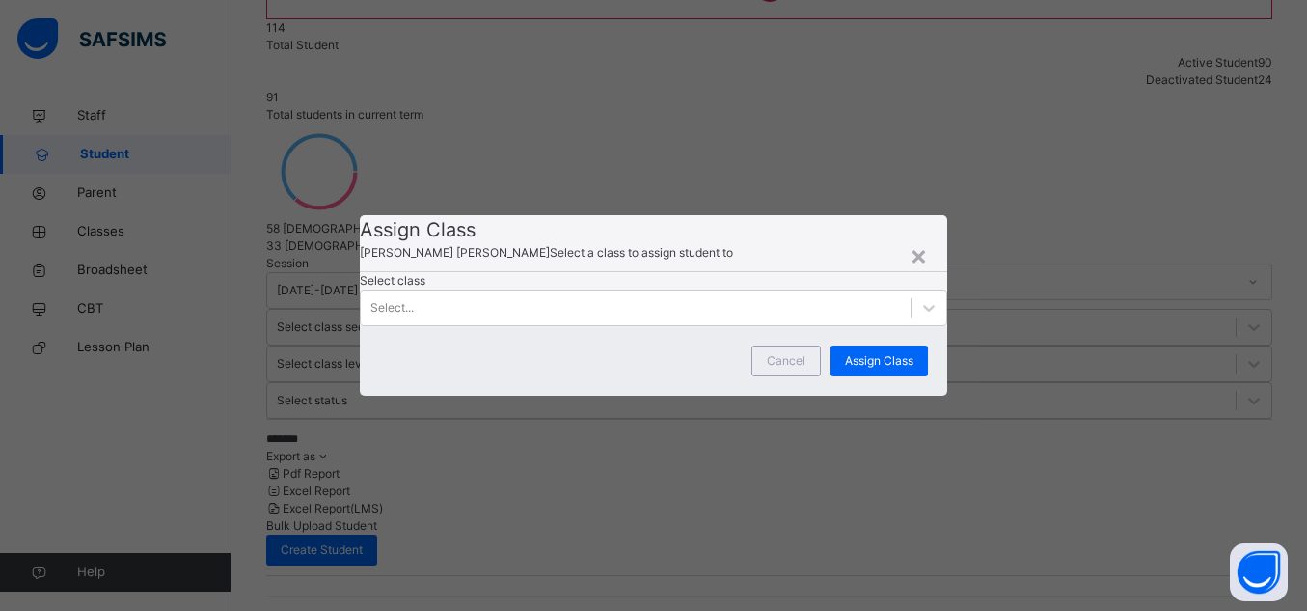
scroll to position [216, 0]
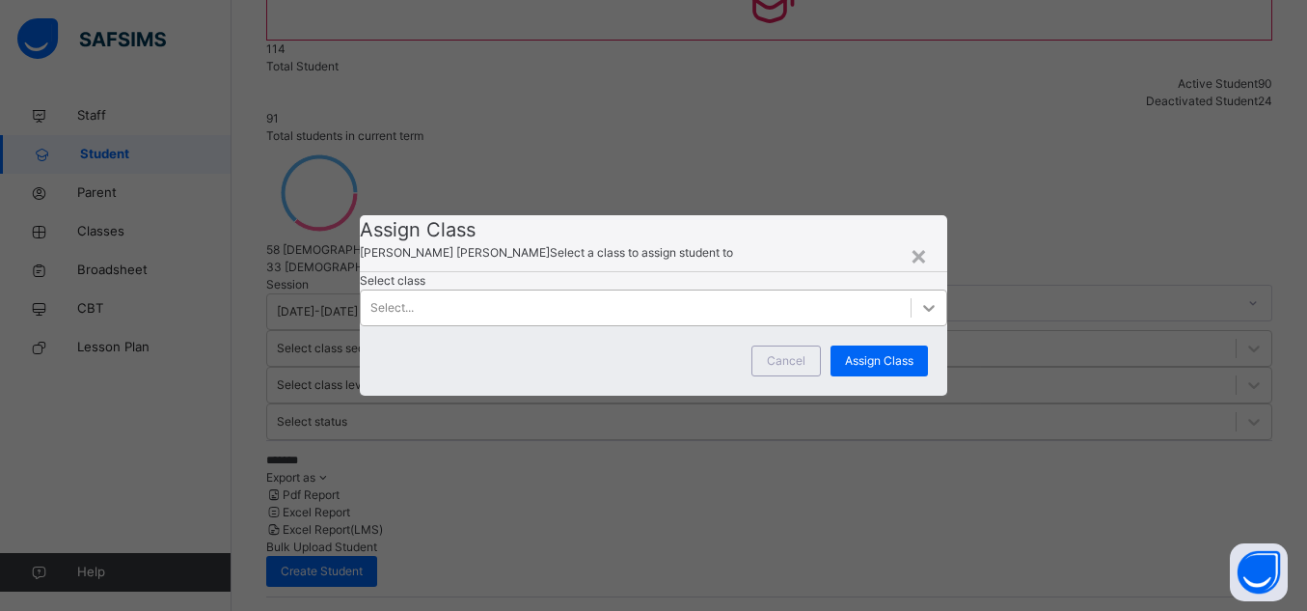
click icon
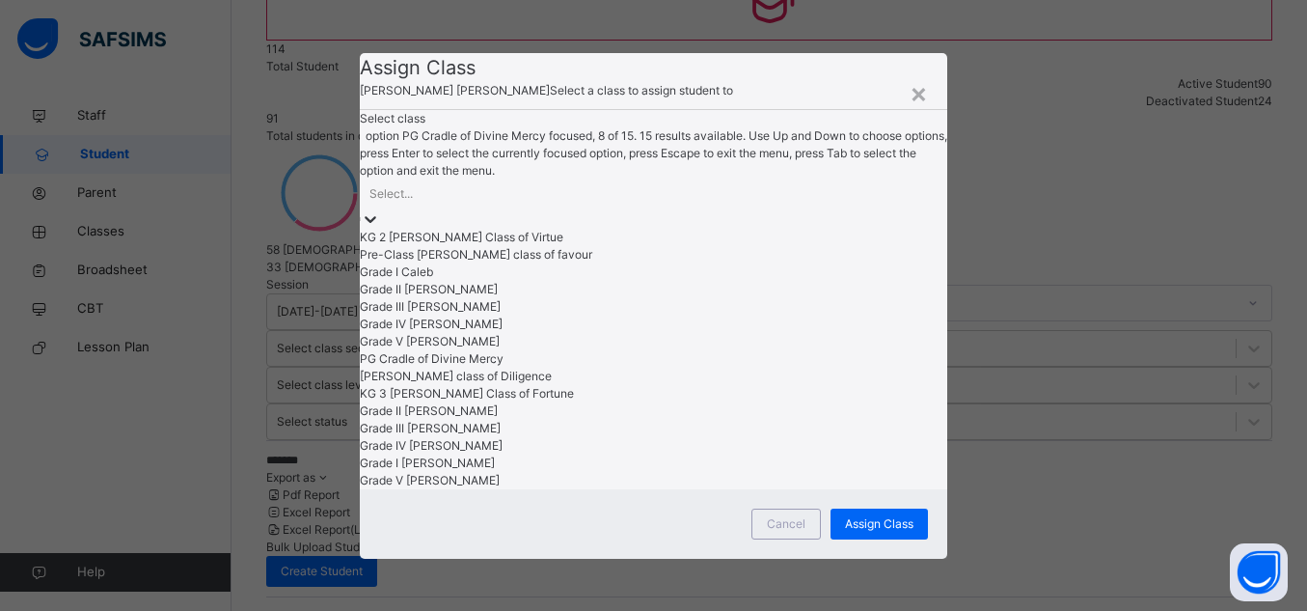
scroll to position [135, 0]
click div "KG 3 Naomi Class of Fortune"
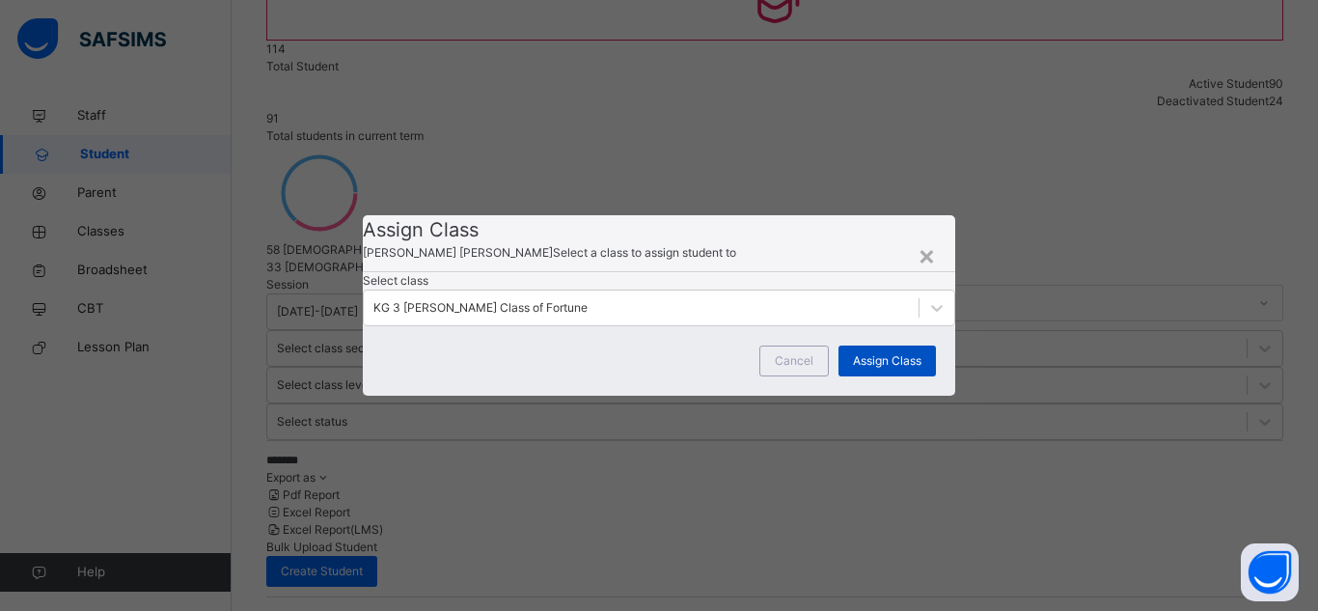
click span "Assign Class"
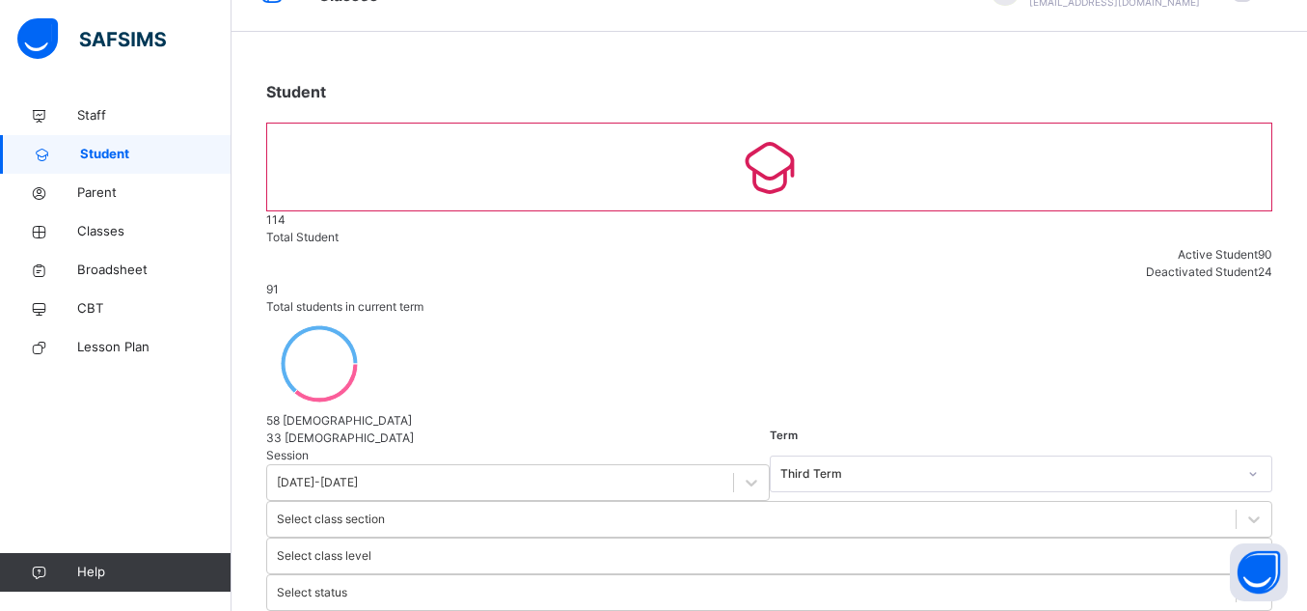
scroll to position [126, 0]
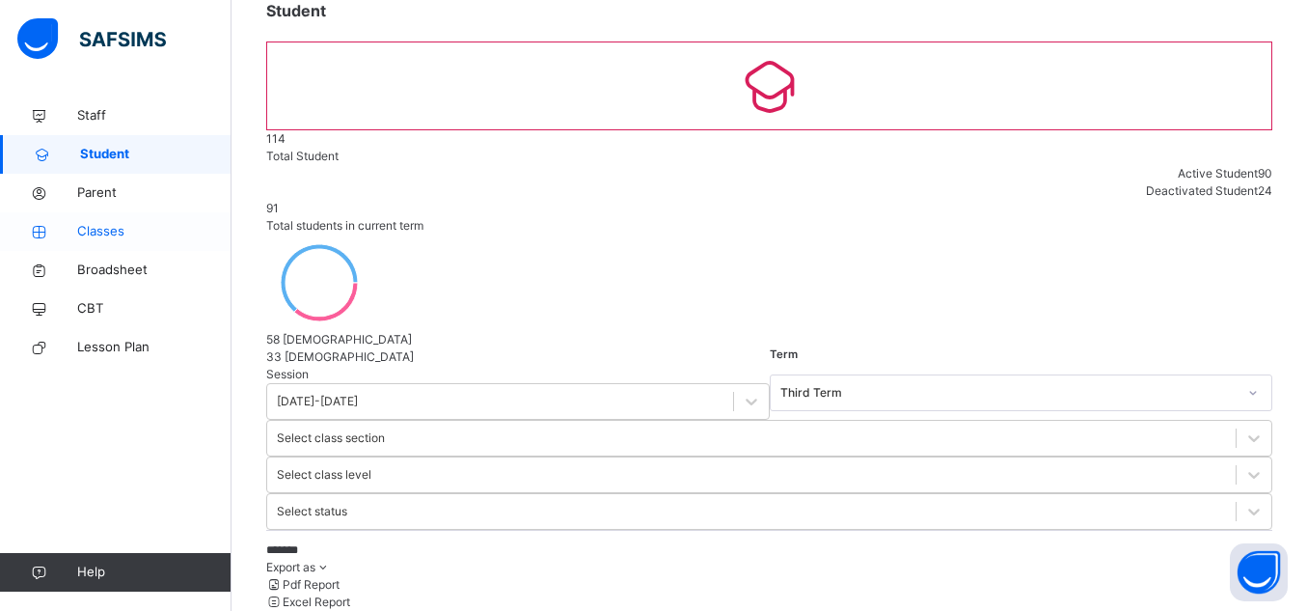
click span "Classes"
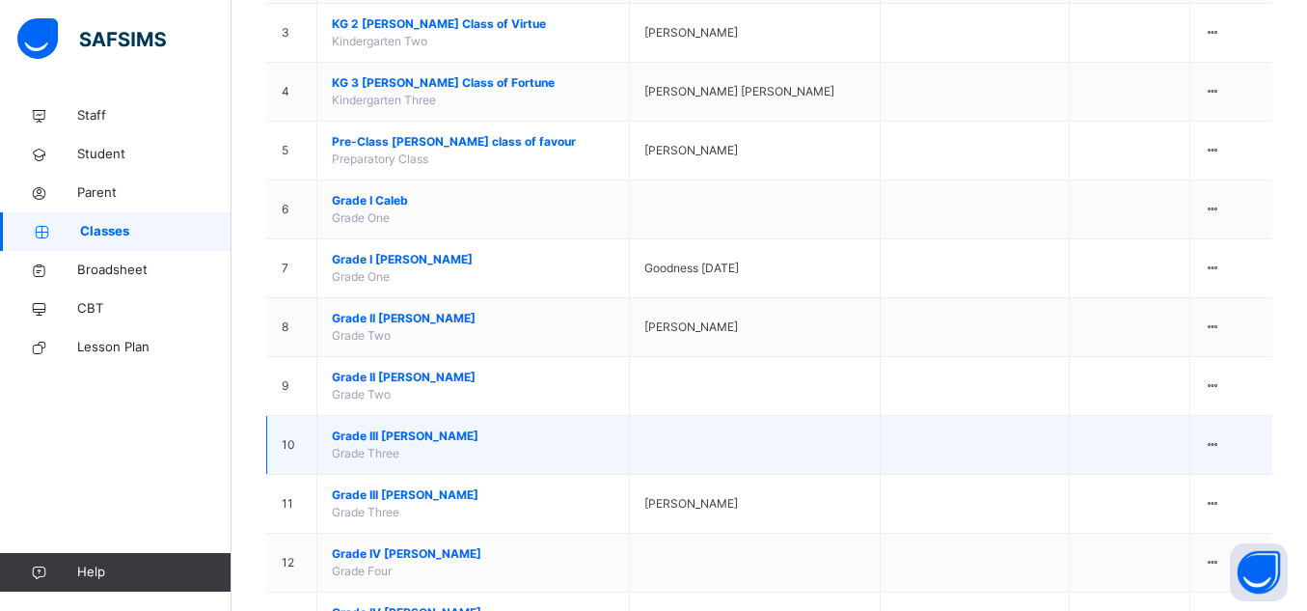
scroll to position [414, 0]
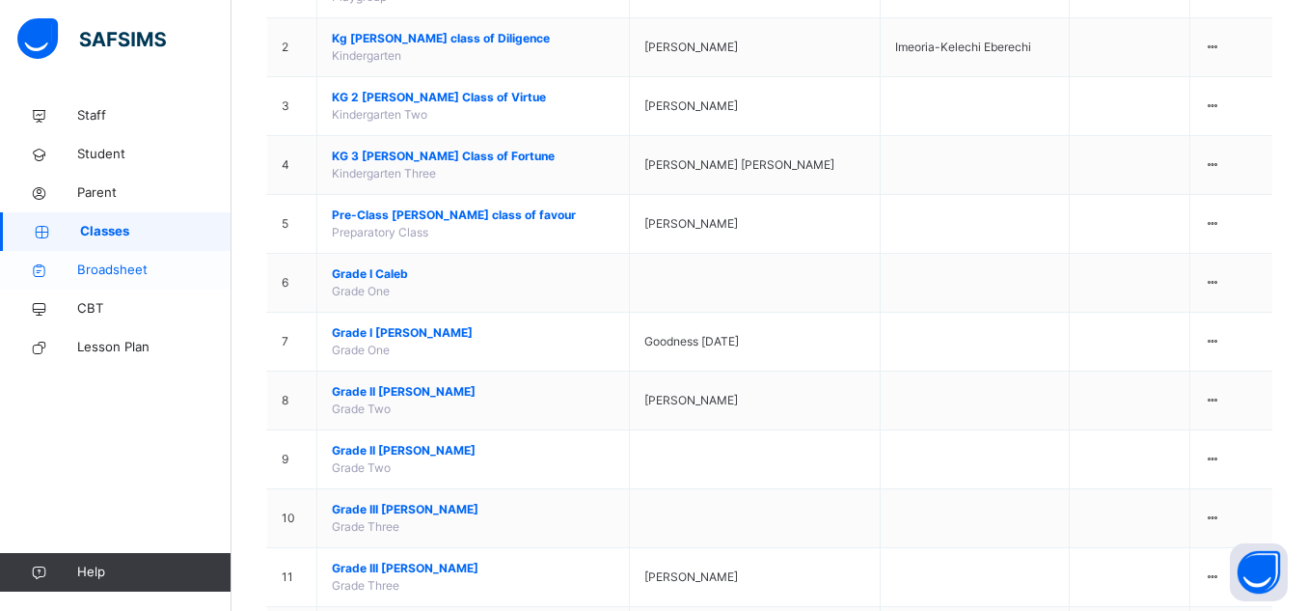
click span "Broadsheet"
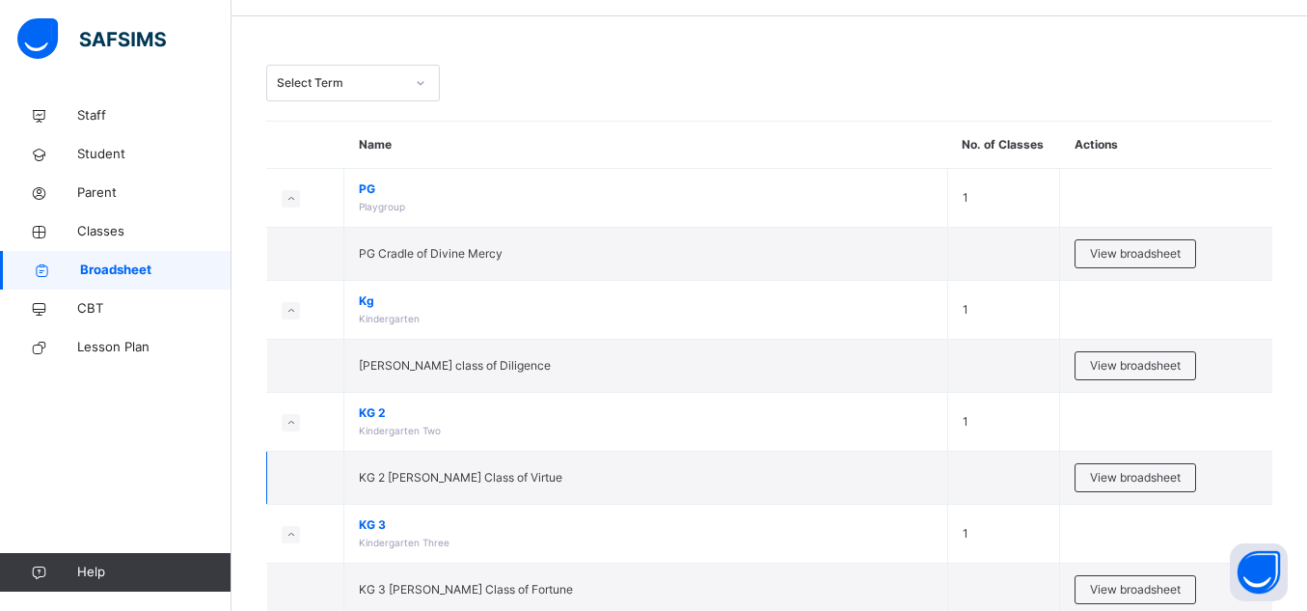
scroll to position [124, 0]
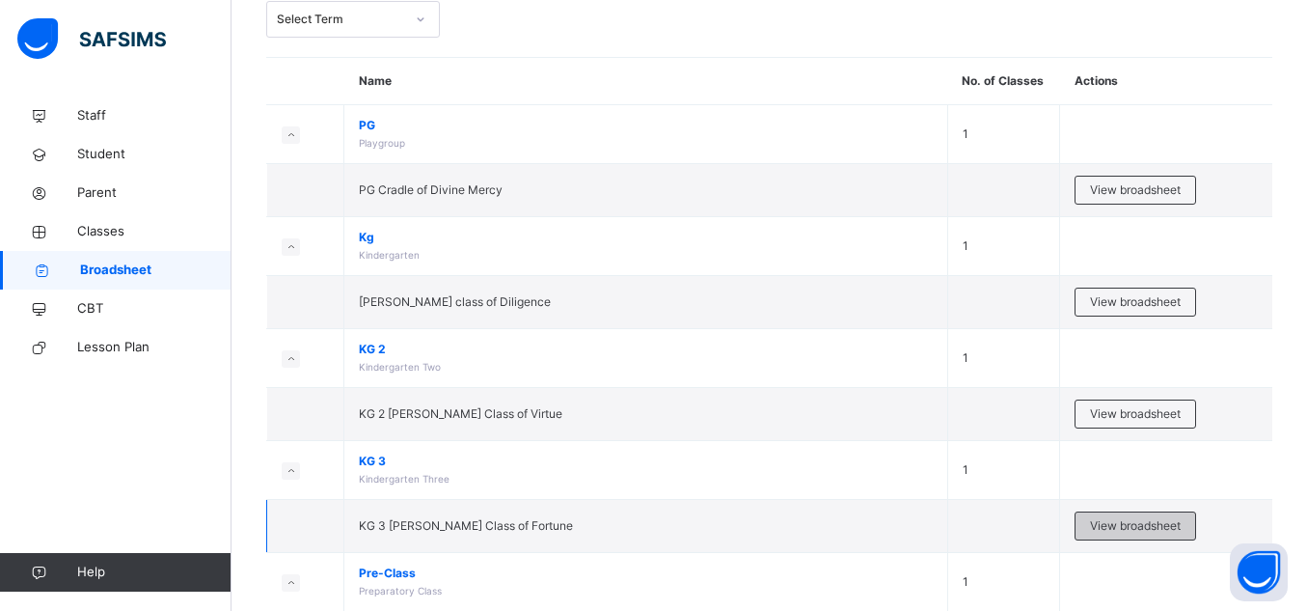
click div "View broadsheet"
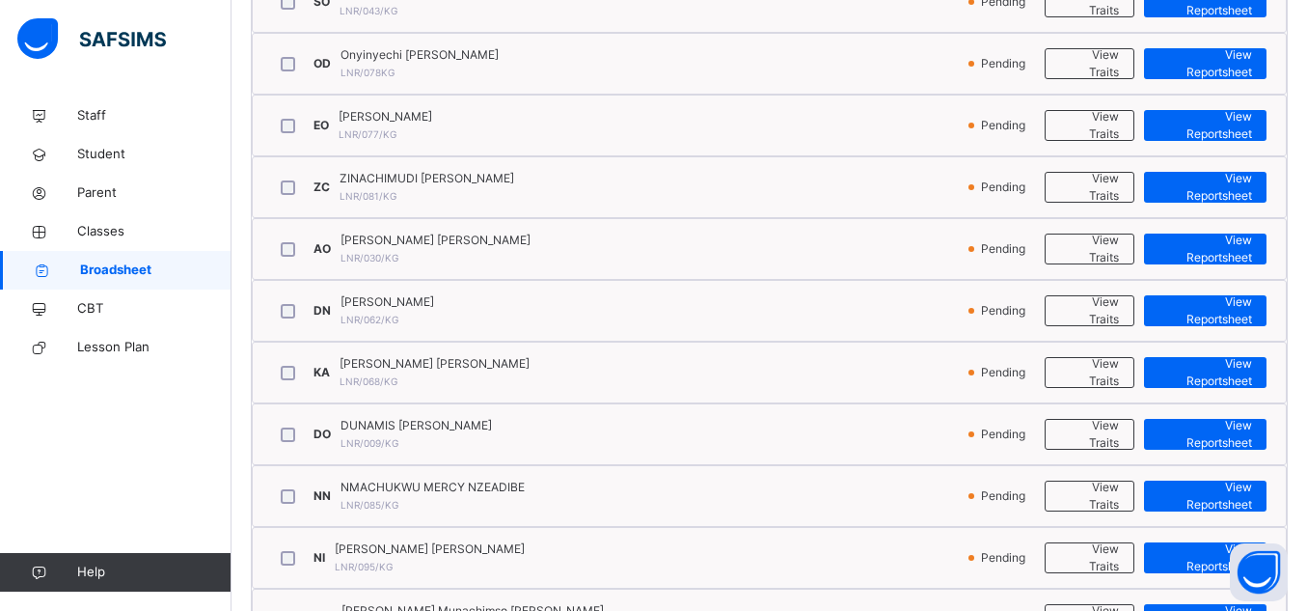
scroll to position [691, 0]
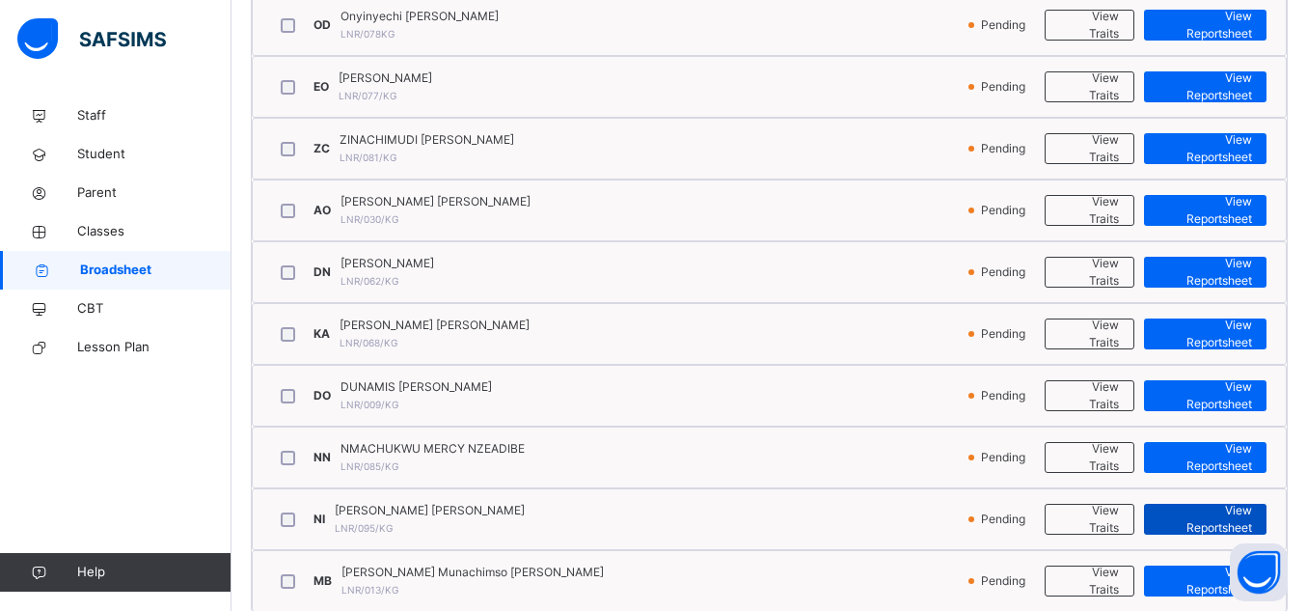
click span "View Reportsheet"
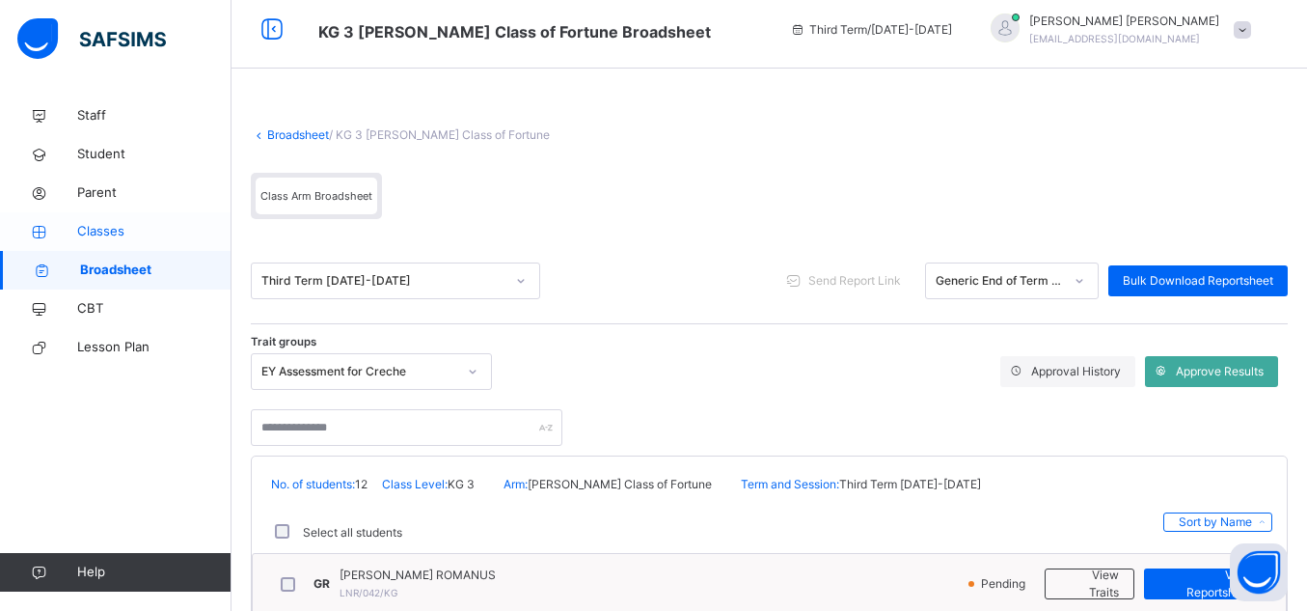
scroll to position [0, 0]
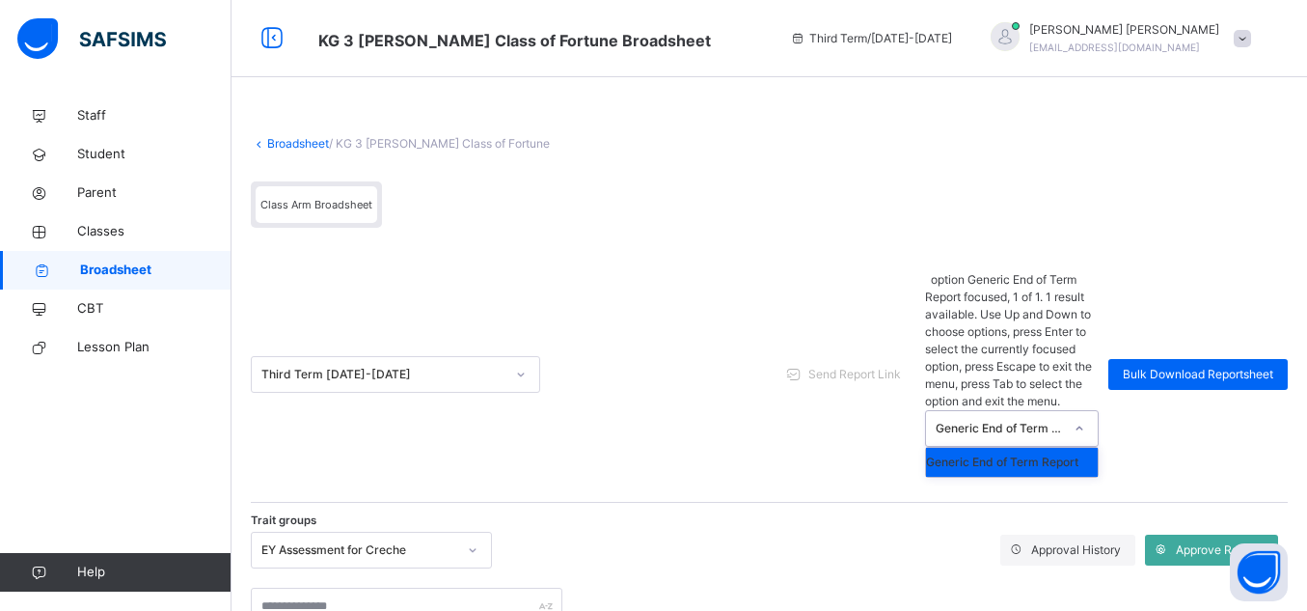
click div
click div "Third Term 2024-2025 Send Report Link option Generic End of Term Report focused…"
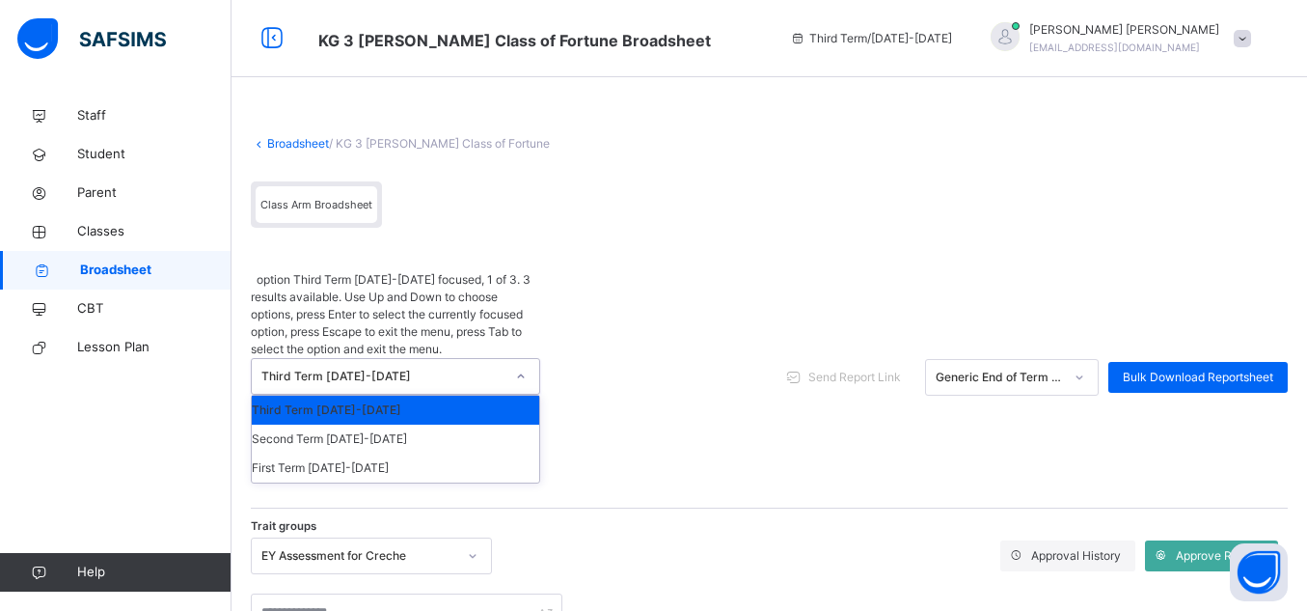
click icon
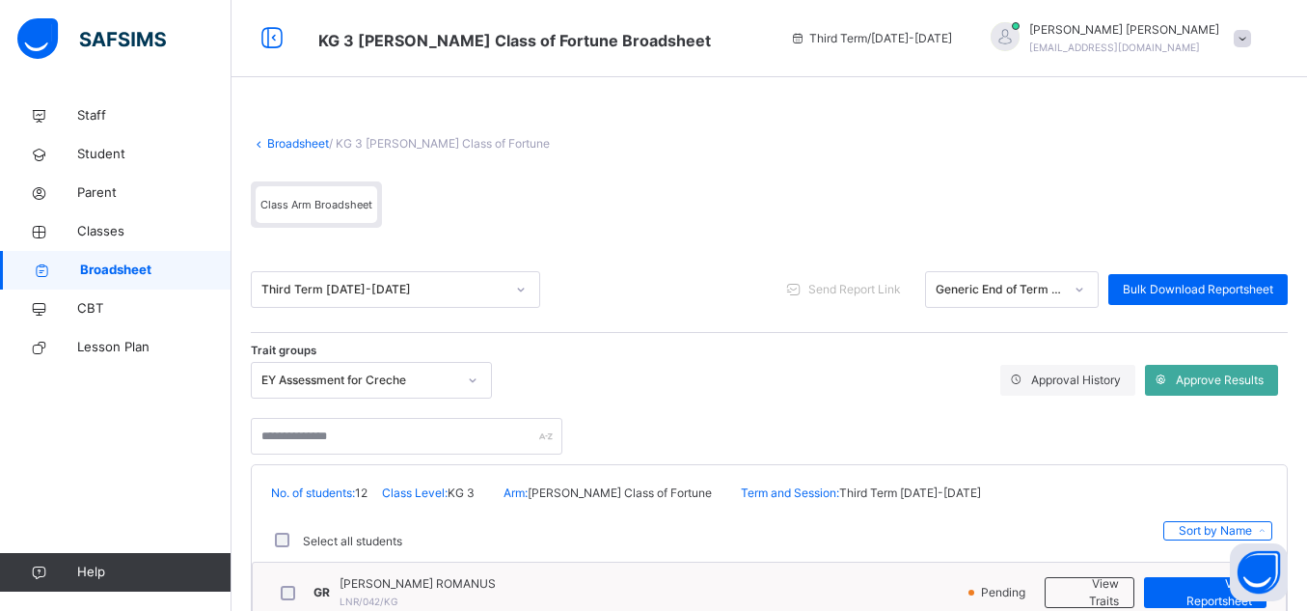
click div "Trait groups EY Assessment for Creche Approval History Approve Results"
click span
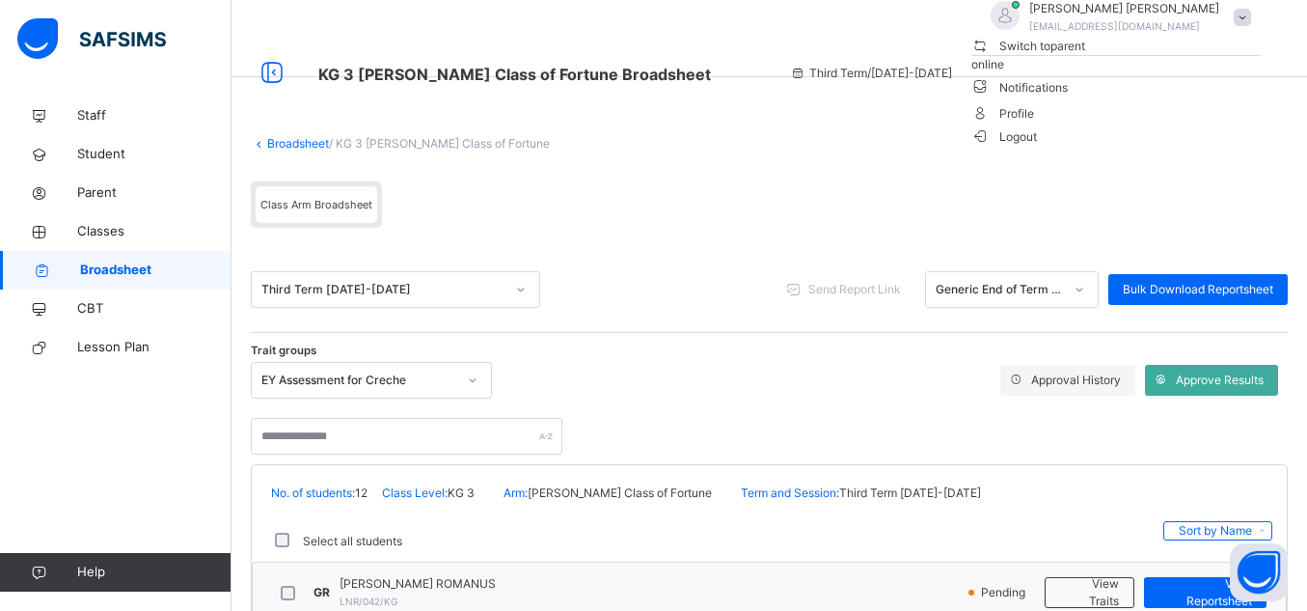
click div "Broadsheet / KG 3 Naomi Class of Fortune Class Arm Broadsheet"
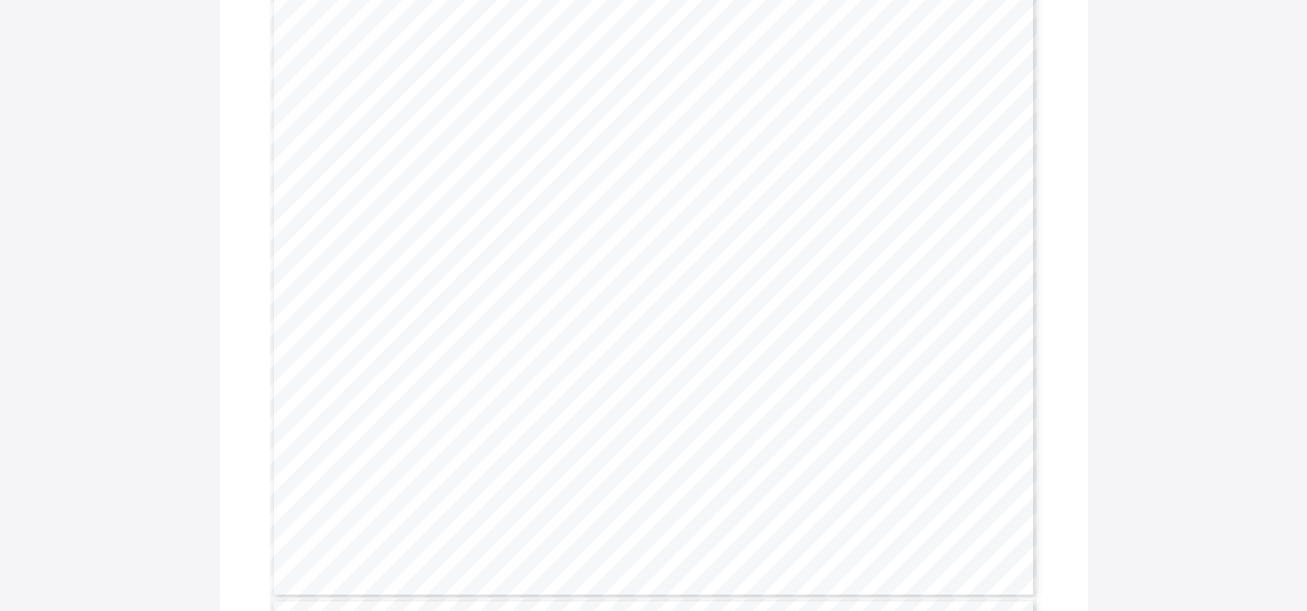
scroll to position [3619, 0]
click at [563, 430] on div "MUSIC EXCELLENT VERY GOOD GOOD FAIR POOR Participates in music ✔ COMPUTER SCIEN…" at bounding box center [654, 33] width 768 height 994
click at [518, 423] on span "[DATE]" at bounding box center [495, 426] width 45 height 13
drag, startPoint x: 576, startPoint y: 418, endPoint x: 510, endPoint y: 427, distance: 66.3
click at [510, 425] on div "MUSIC EXCELLENT VERY GOOD GOOD FAIR POOR Participates in music ✔ COMPUTER SCIEN…" at bounding box center [654, 33] width 768 height 994
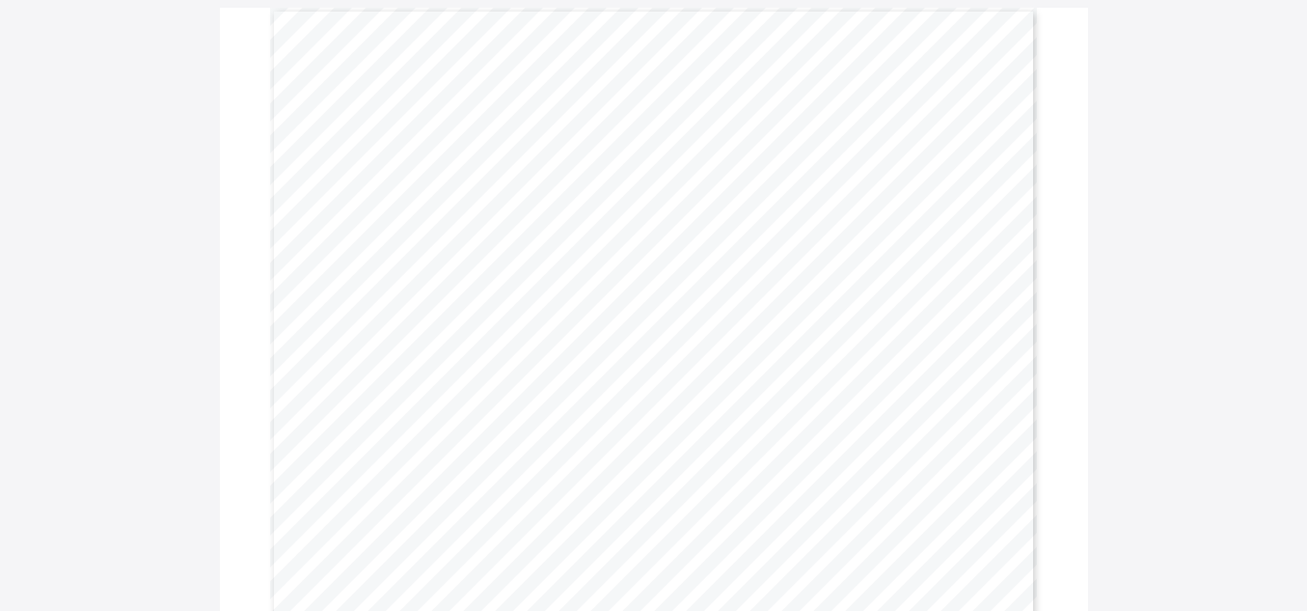
scroll to position [0, 0]
